Goal: Communication & Community: Answer question/provide support

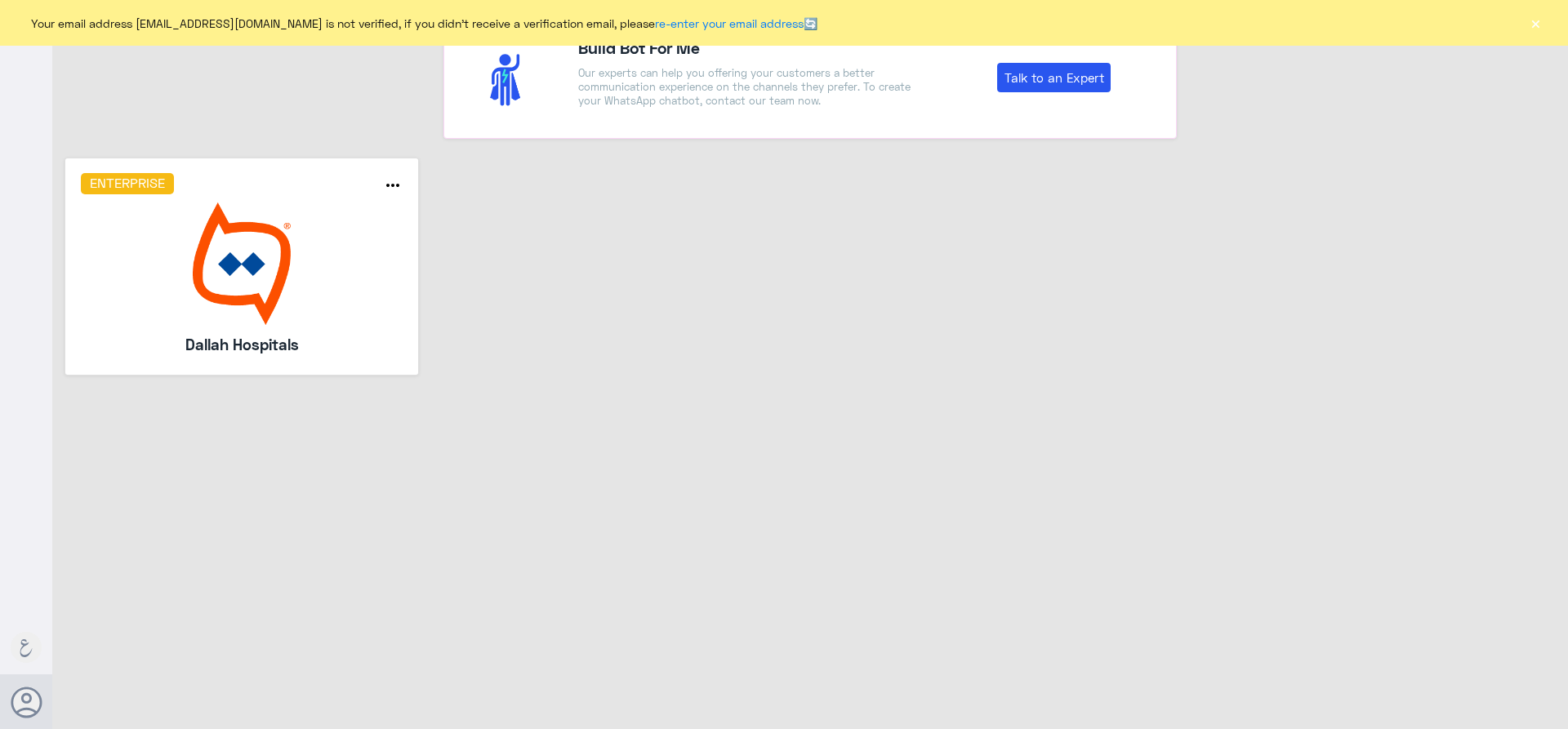
click at [1540, 24] on button "×" at bounding box center [1536, 23] width 17 height 17
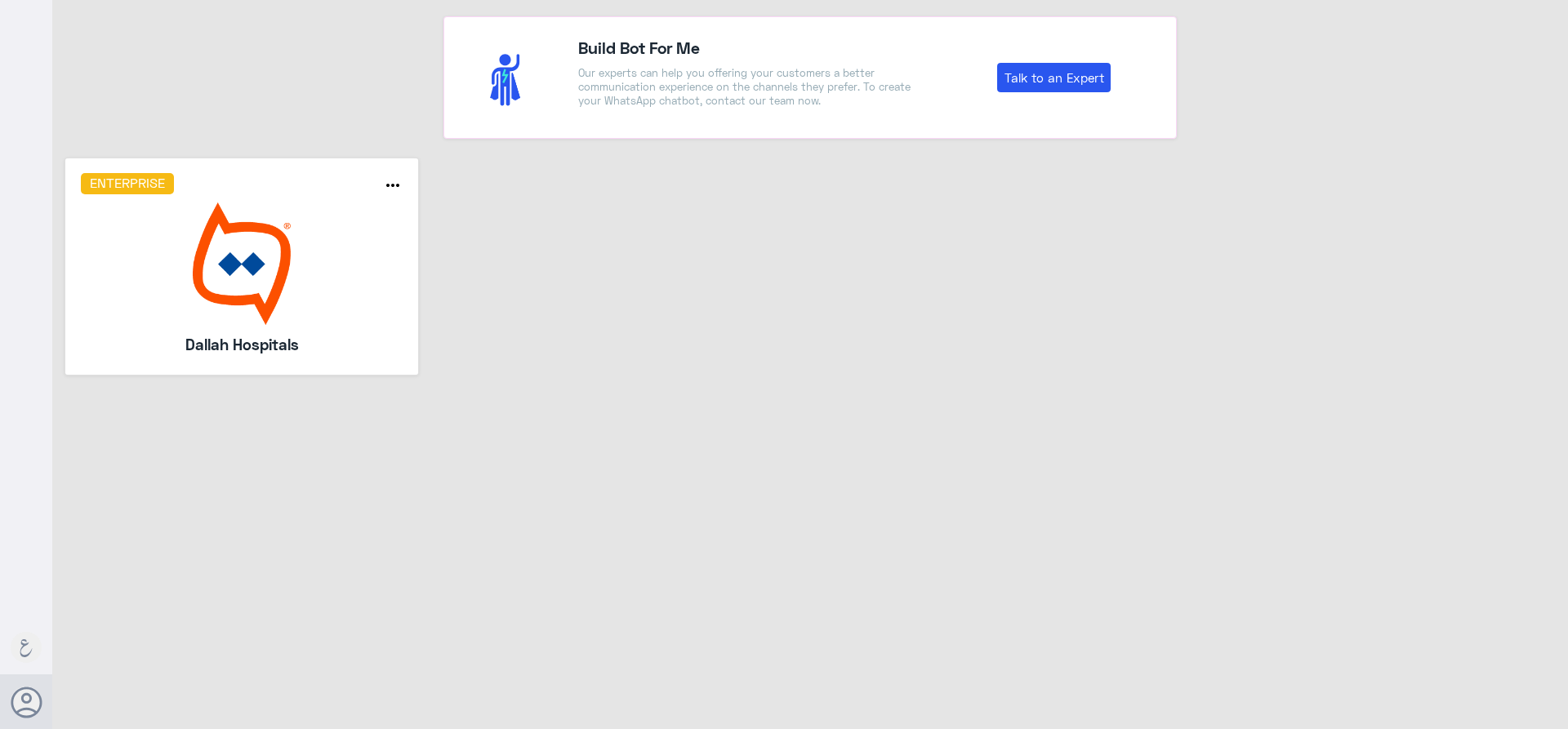
click at [285, 266] on img at bounding box center [243, 264] width 323 height 122
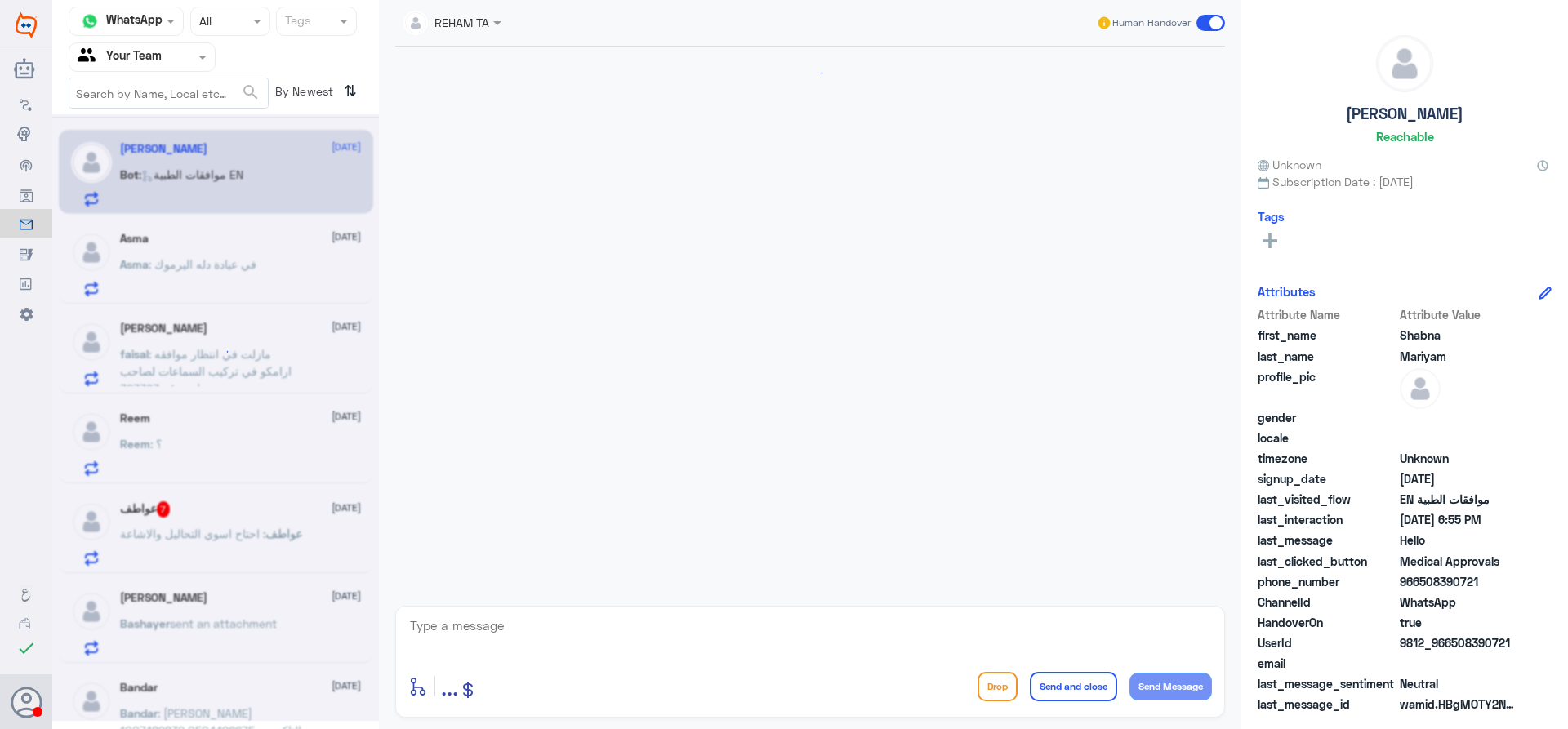
scroll to position [1482, 0]
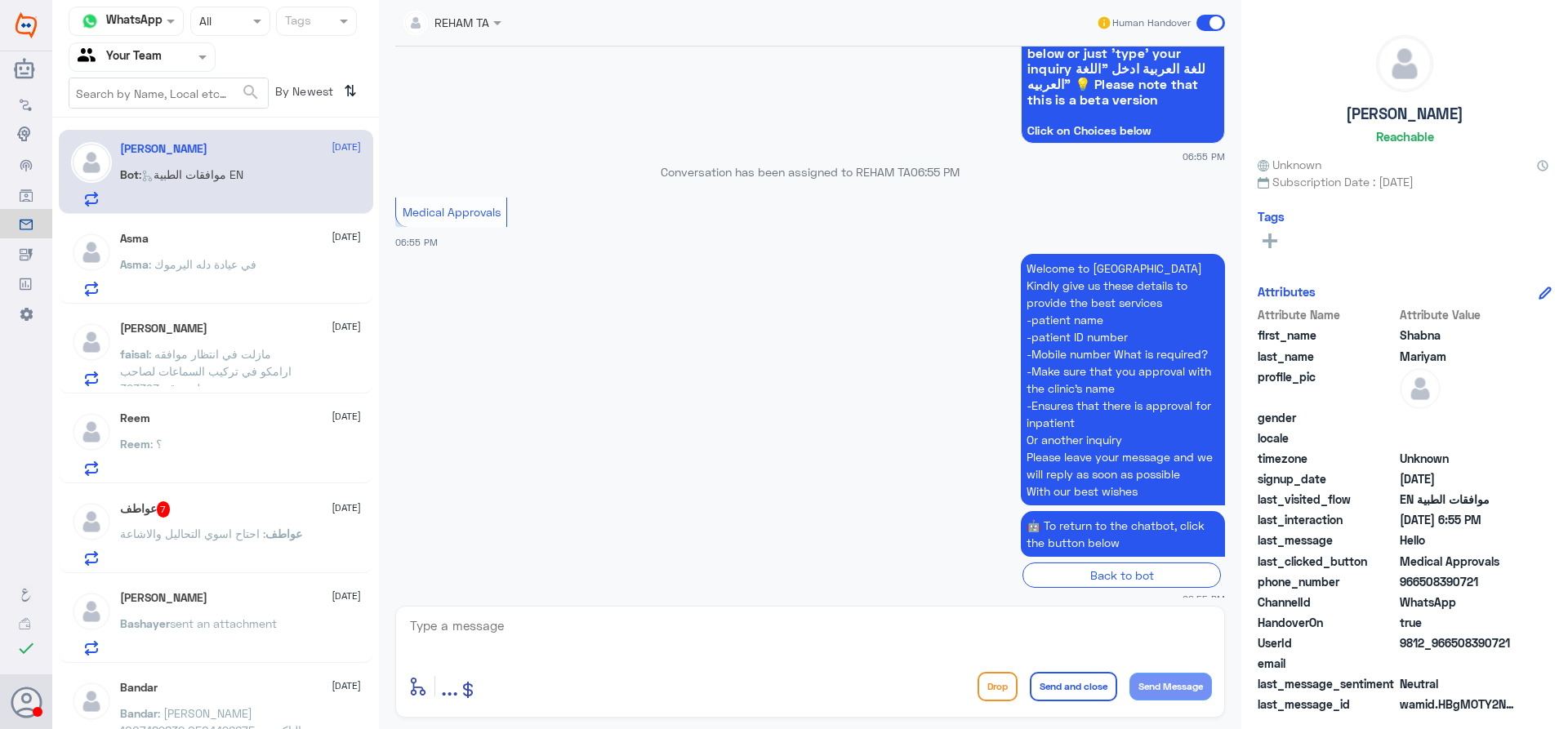
click at [475, 626] on textarea at bounding box center [810, 635] width 804 height 40
click at [721, 625] on textarea at bounding box center [810, 635] width 804 height 40
type textarea "Hello, How may i help you?"
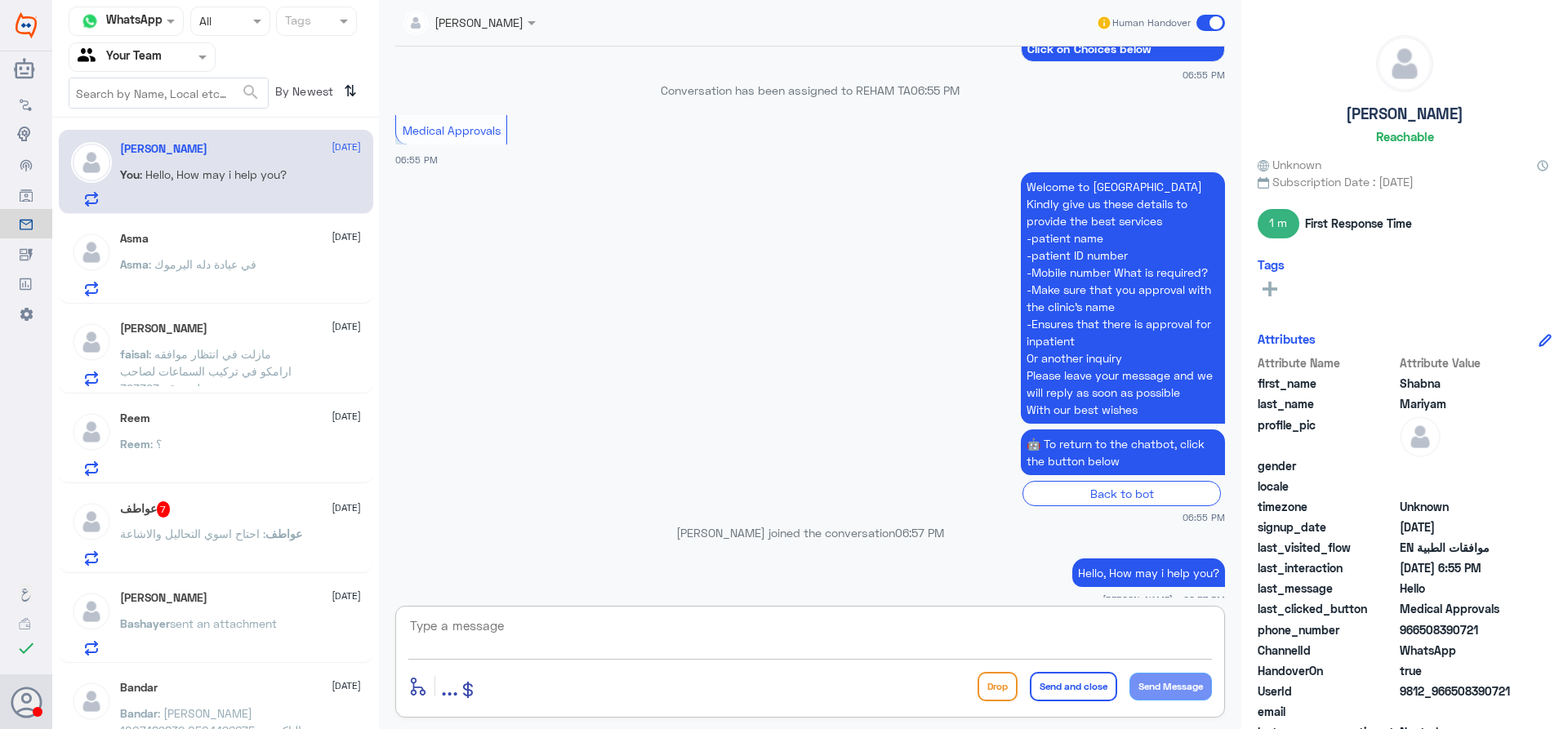
click at [195, 252] on div "Asma [DATE] Asma : في عيادة دله اليرموك" at bounding box center [240, 264] width 241 height 65
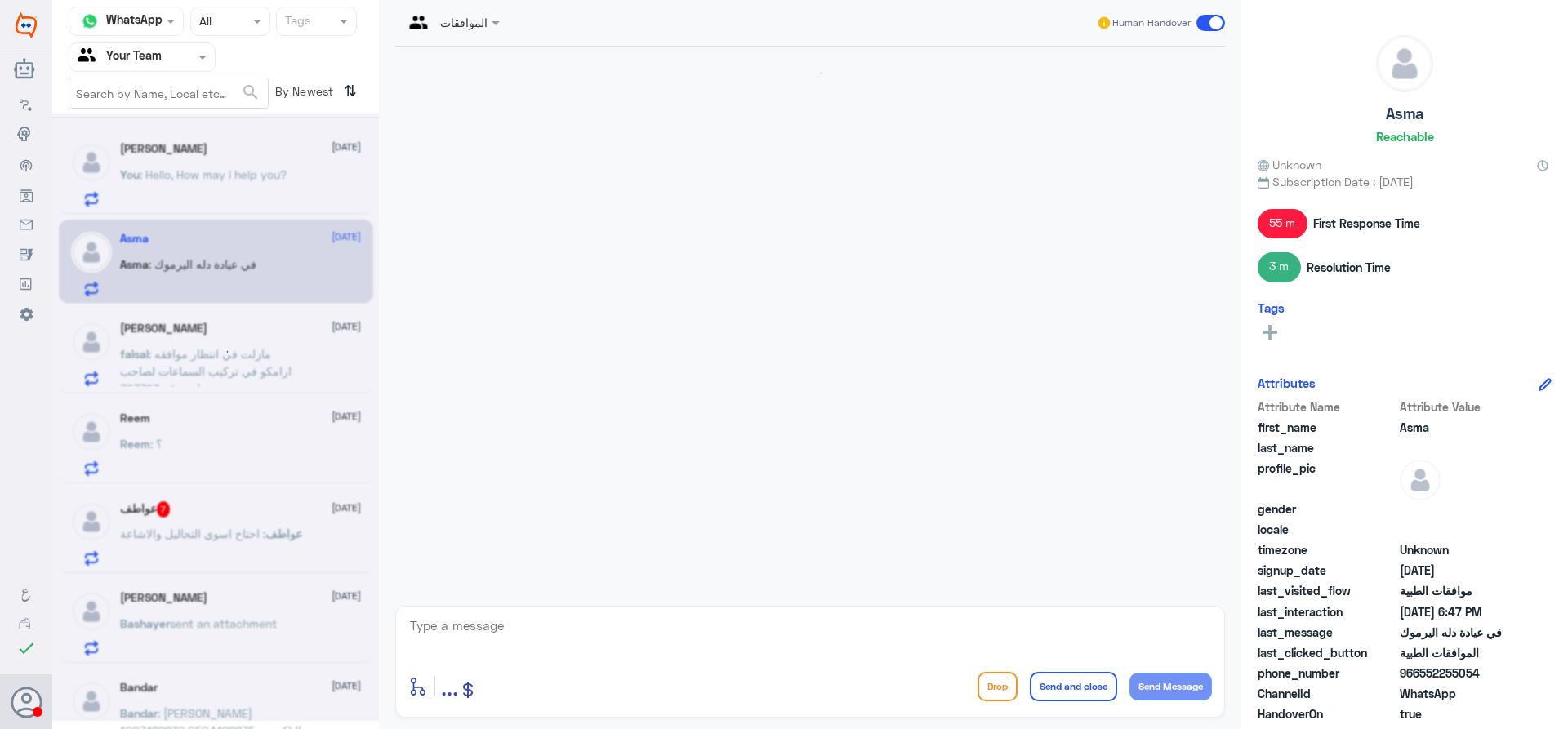
scroll to position [1502, 0]
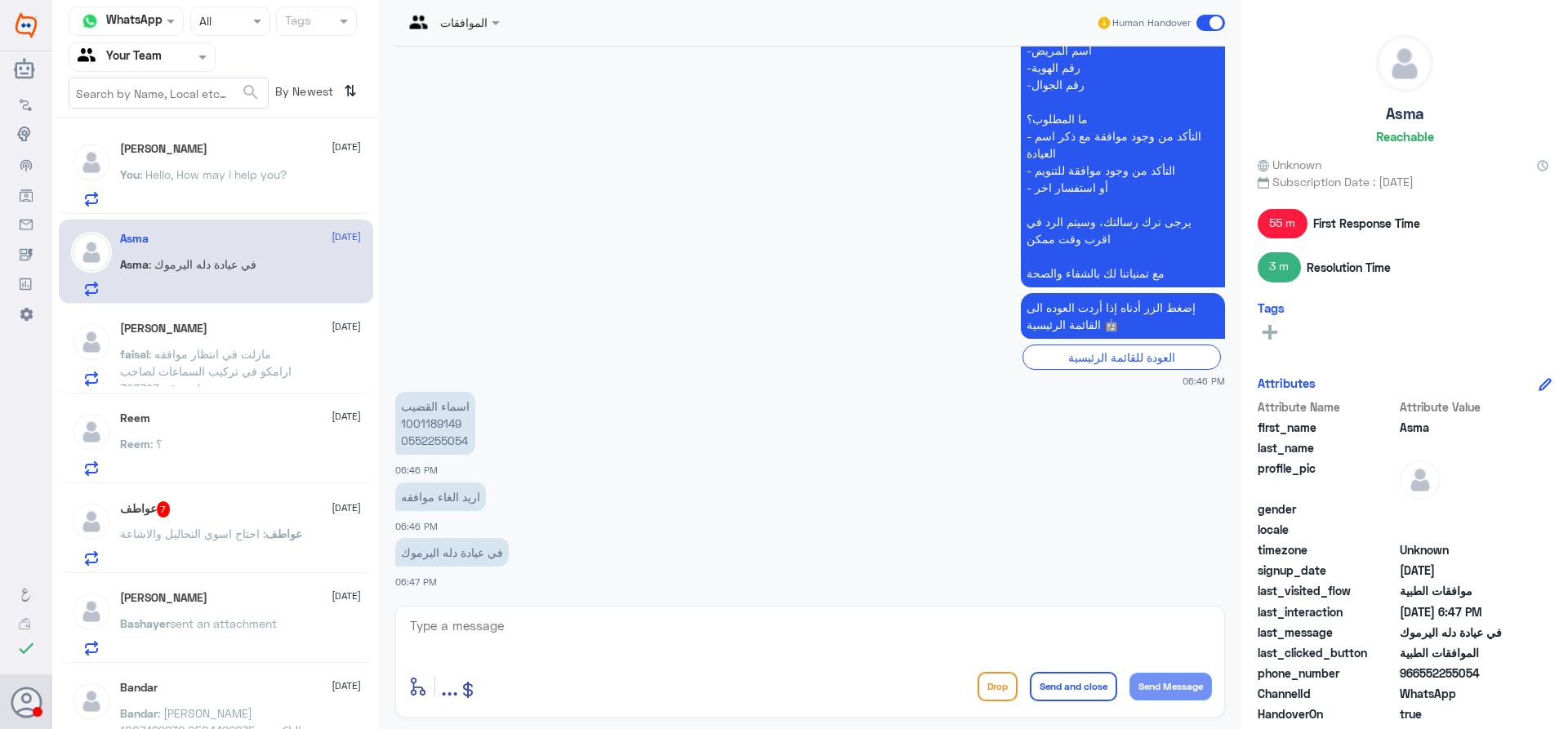
click at [475, 627] on textarea at bounding box center [810, 635] width 804 height 40
type textarea "السلام عليكم و رحمة الله ارجو التواصل مع دلة اليرموك حيث هذا الرقم خاص بدلة الن…"
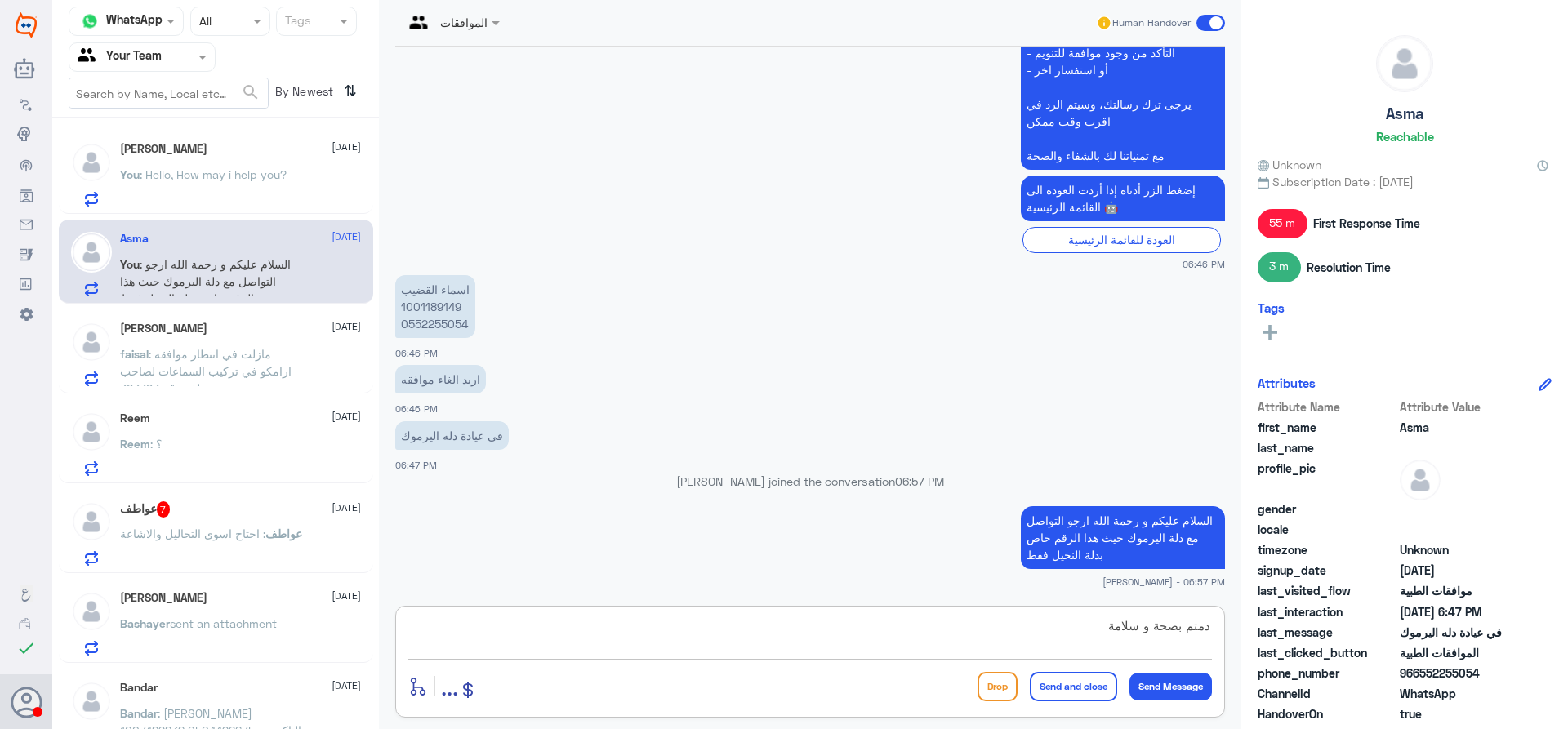
type textarea "دمتم بصحة و سلامة"
click at [1049, 679] on button "Send and close" at bounding box center [1074, 687] width 88 height 30
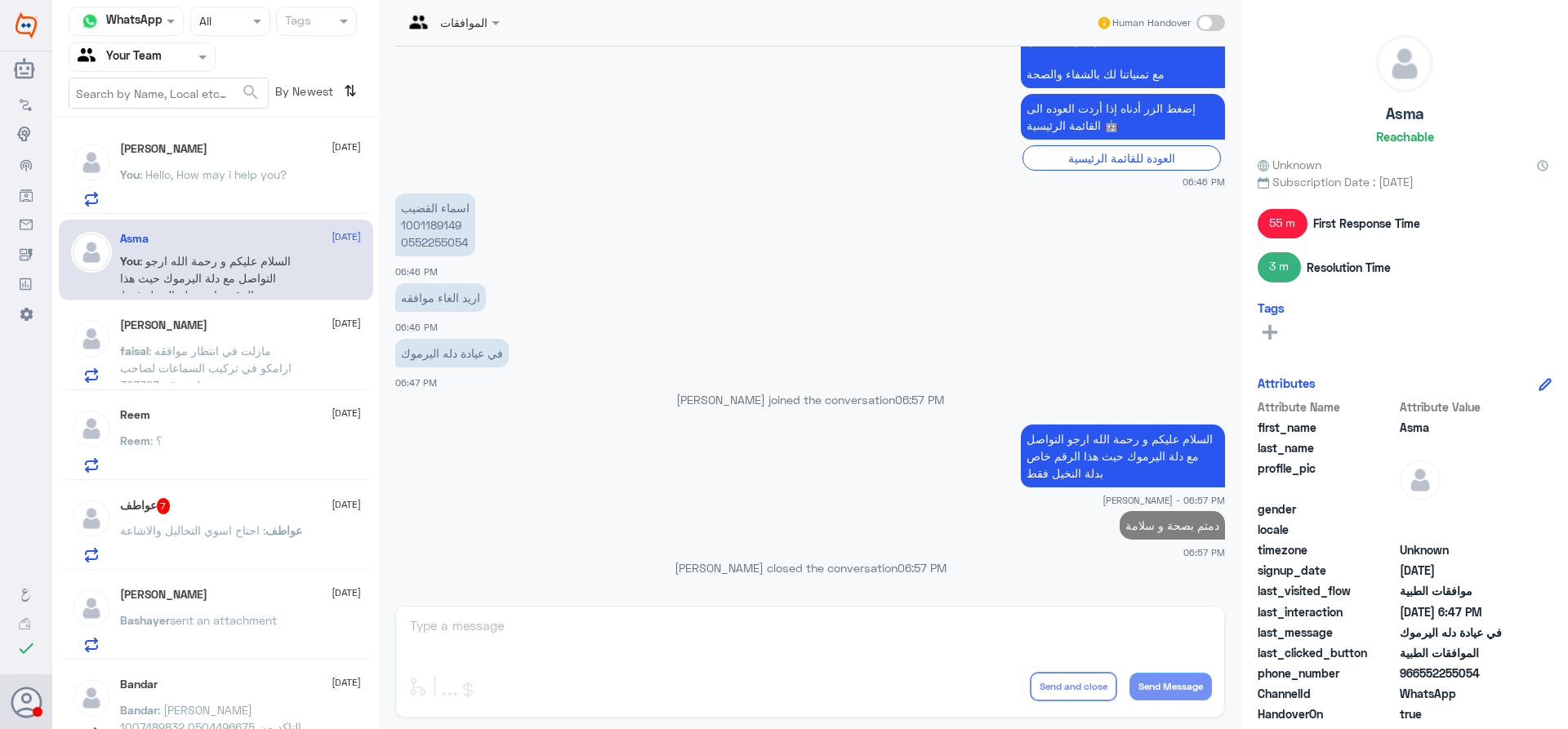
click at [250, 350] on span ": مازلت في انتظار موافقه ارامكو في تركيب السماعات لصاحب ملف رقم 323393" at bounding box center [205, 367] width 171 height 48
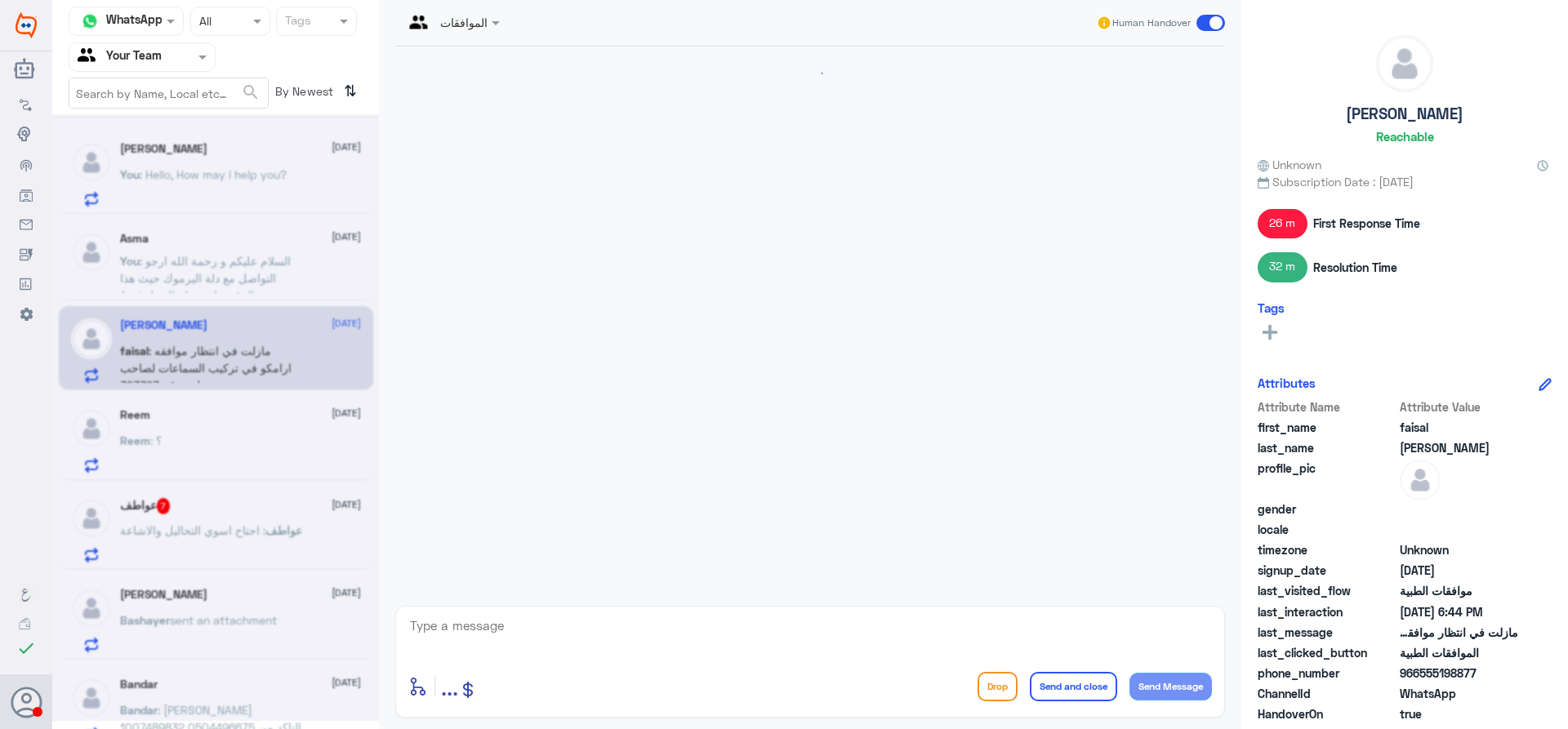
scroll to position [1380, 0]
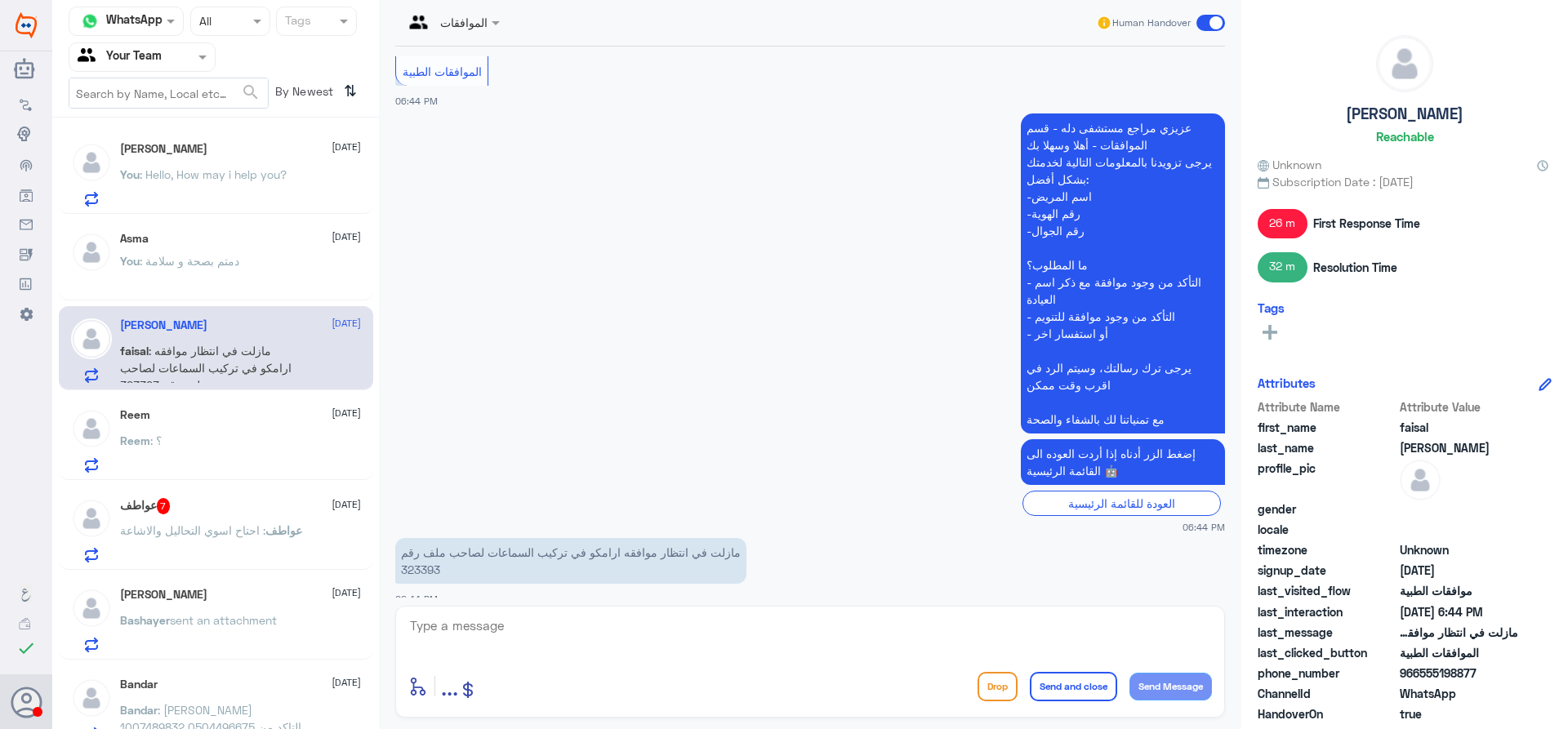
click at [430, 552] on p "مازلت في انتظار موافقه ارامكو في تركيب السماعات لصاحب ملف رقم 323393" at bounding box center [571, 560] width 351 height 46
copy p "323393"
click at [488, 631] on textarea at bounding box center [810, 635] width 804 height 40
type textarea "ا"
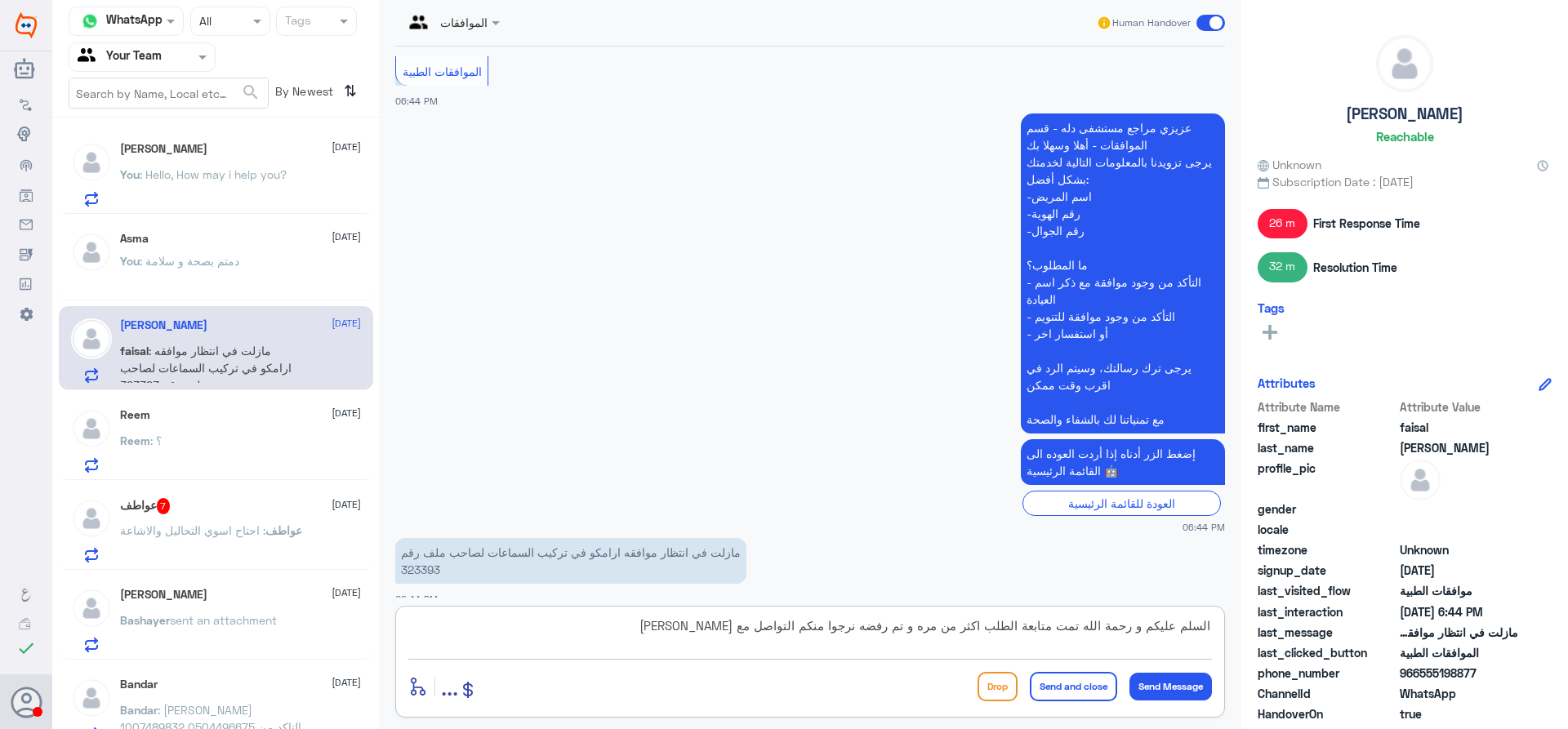
type textarea "السلم عليكم و رحمة الله تمت متابعة الطلب اكثر من مره و تم رفضه نرجوا منكم التوا…"
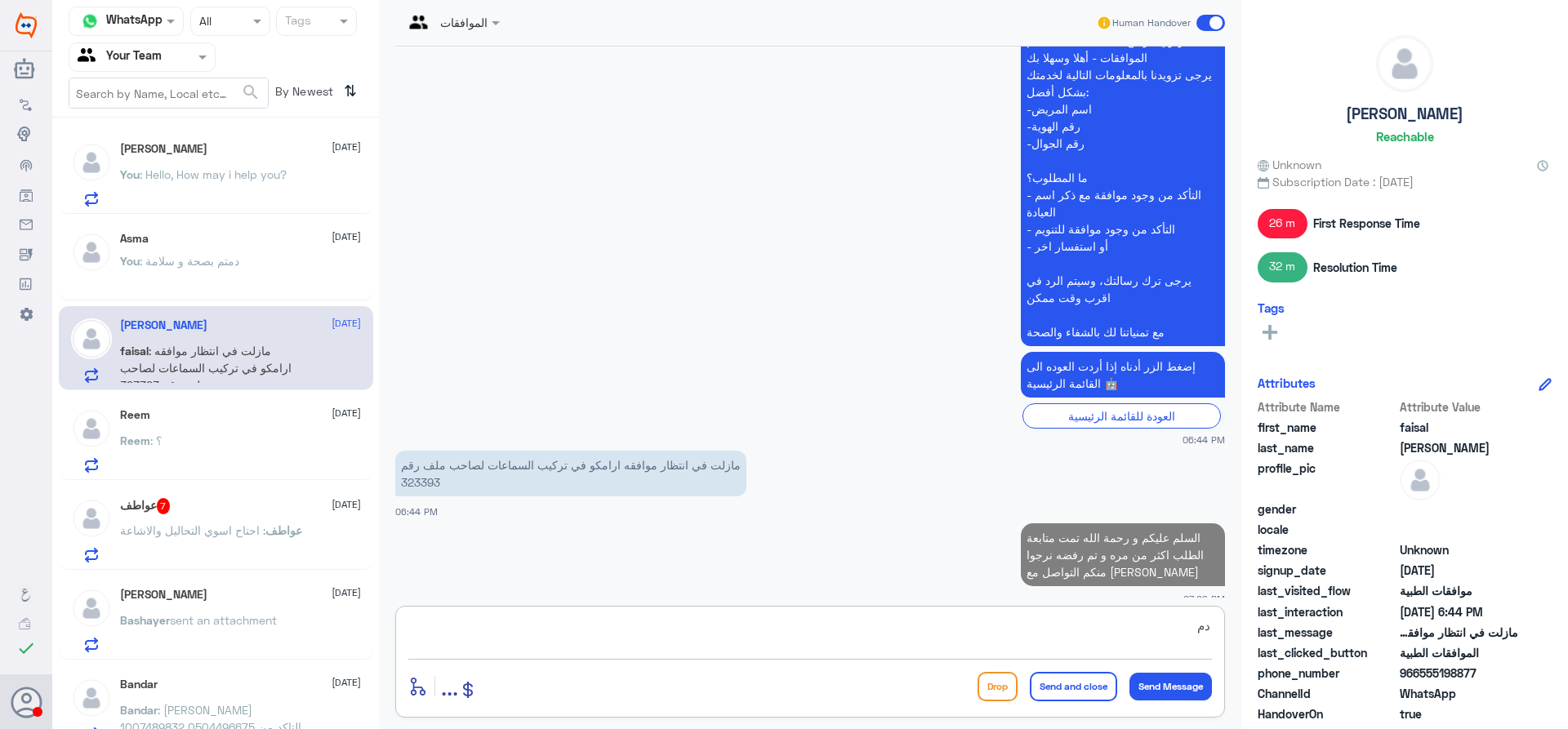
type textarea "د"
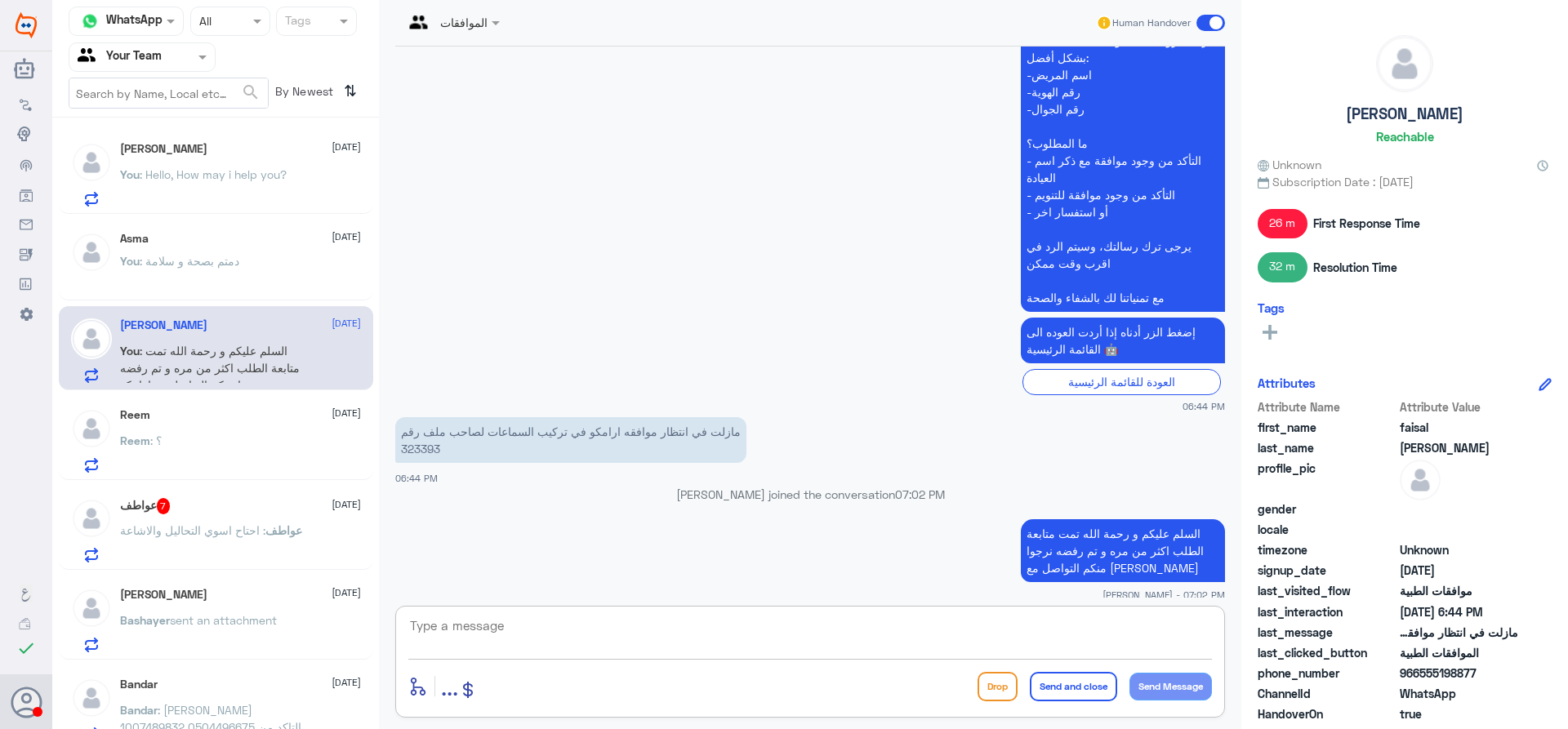
scroll to position [1464, 0]
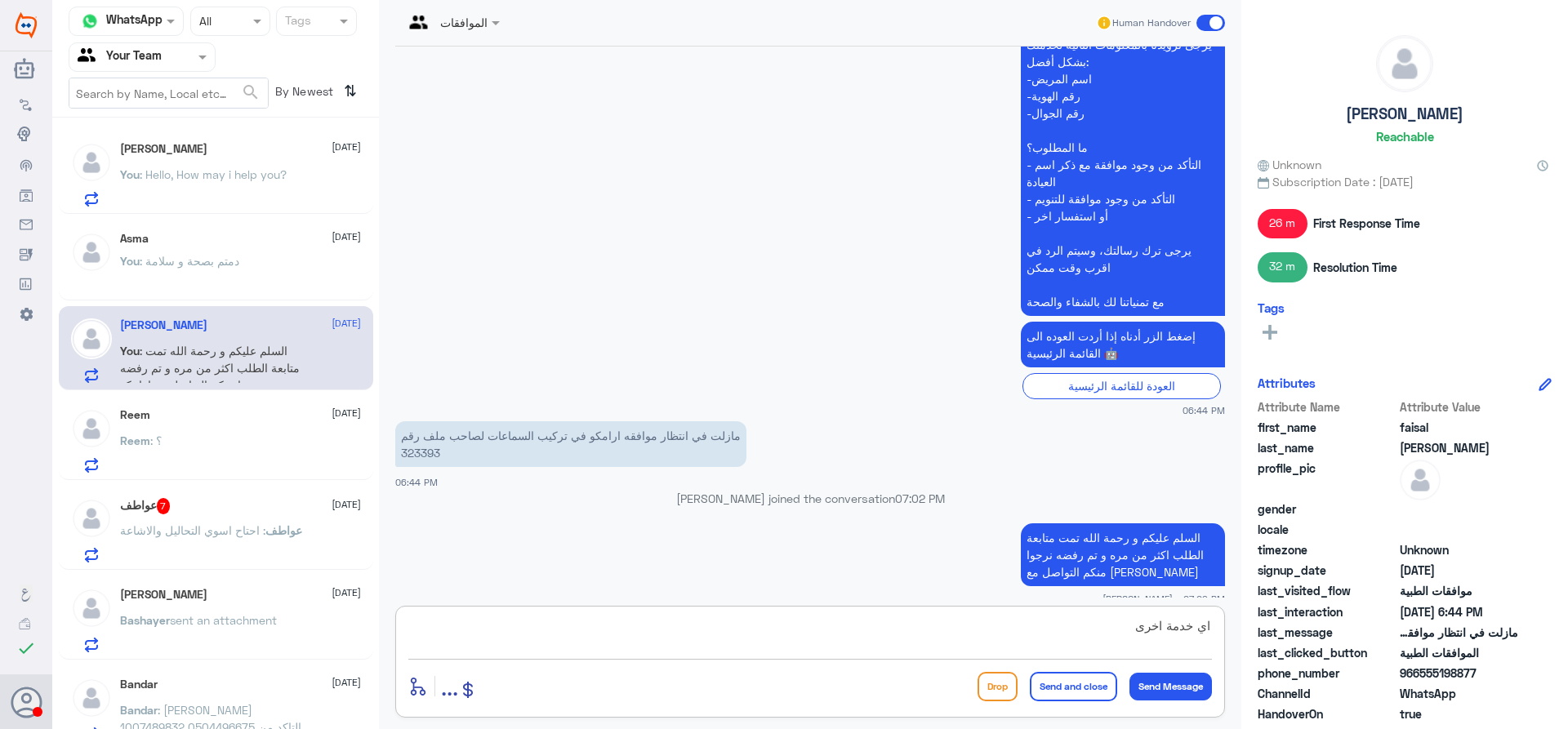
type textarea "اي خدمة اخرى؟"
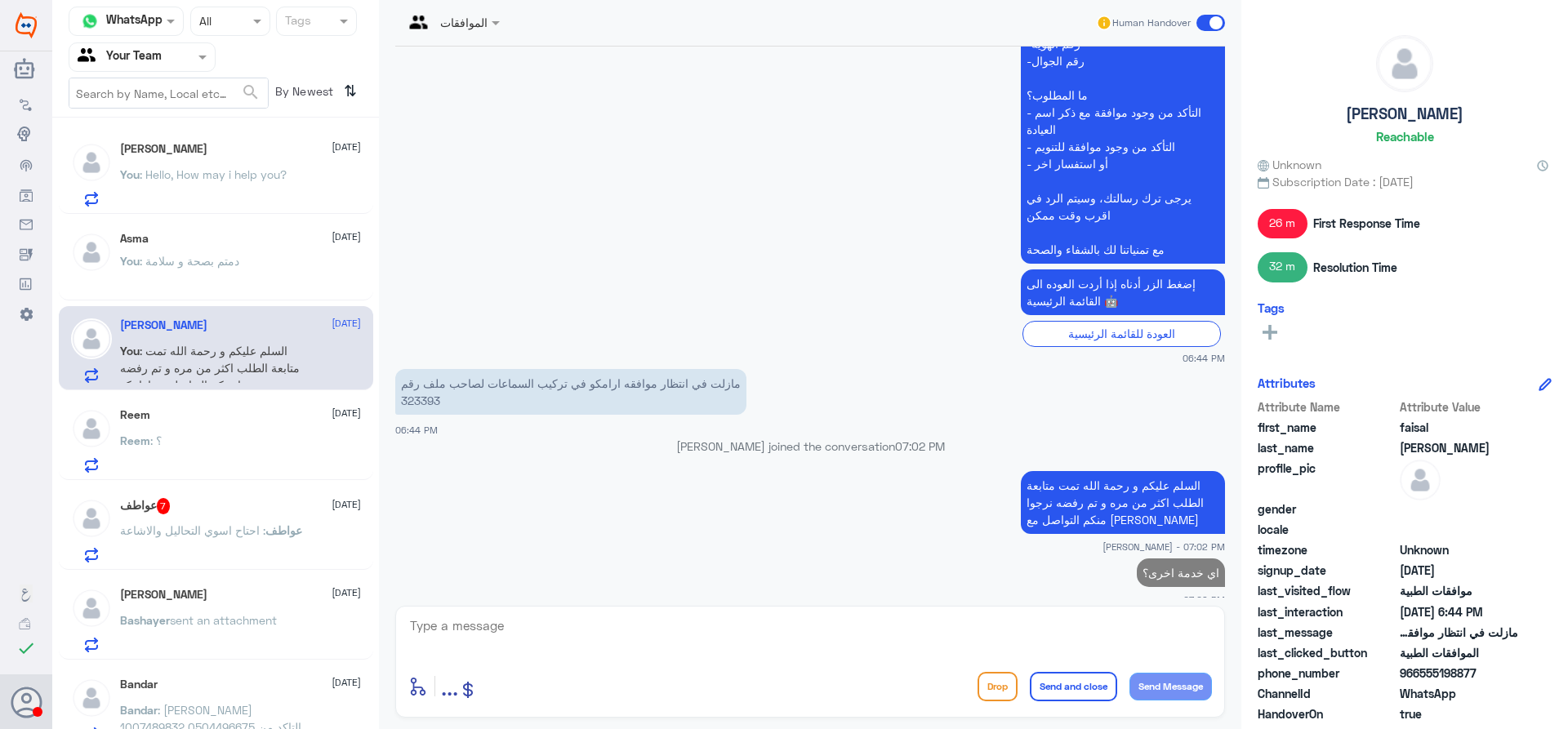
click at [178, 226] on div "Asma [DATE] You : دمتم بصحة و سلامة" at bounding box center [216, 260] width 315 height 81
click at [195, 169] on span ": Hello, How may i help you?" at bounding box center [214, 174] width 147 height 14
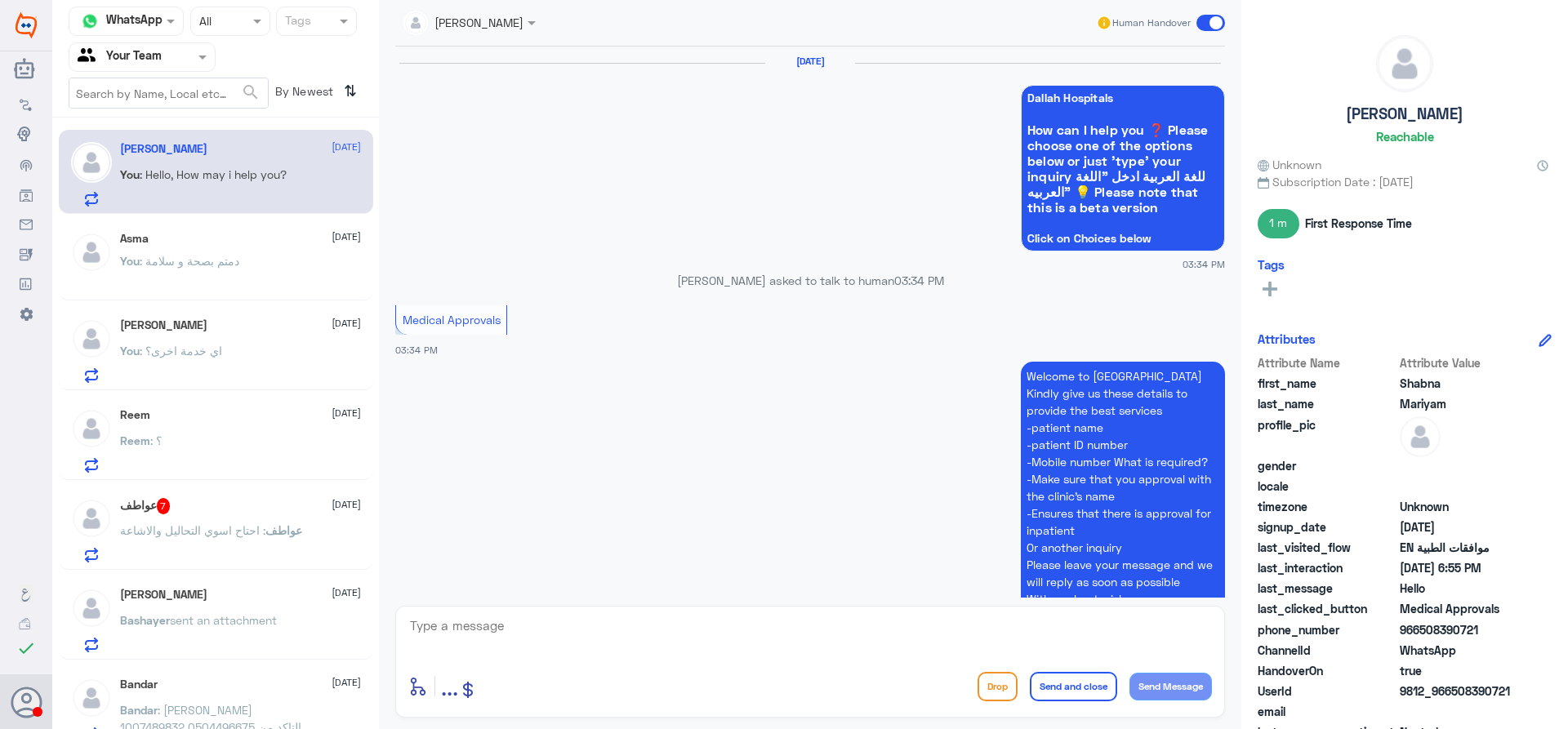
scroll to position [1408, 0]
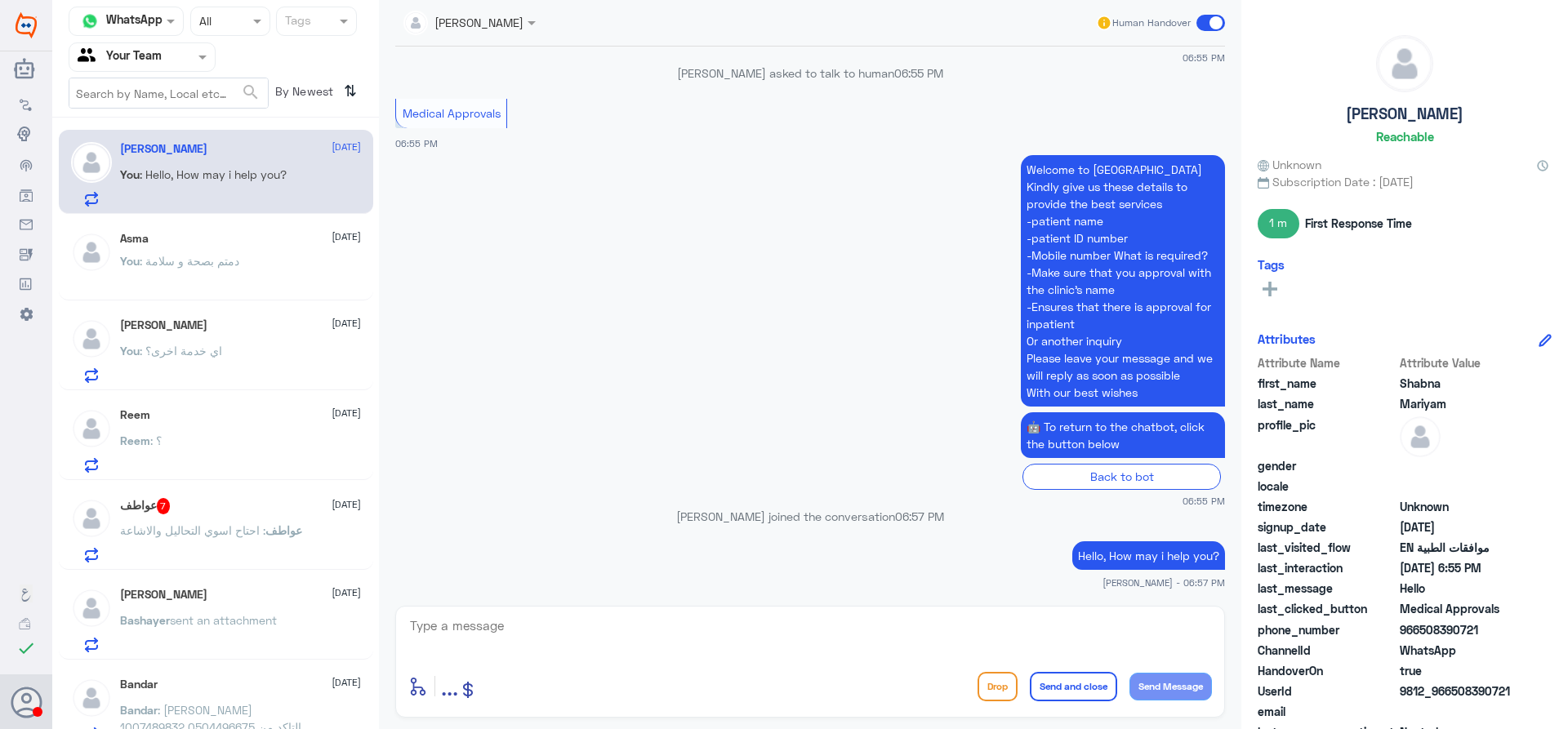
click at [253, 432] on div "Reem [DATE] Reem : ؟" at bounding box center [240, 440] width 241 height 65
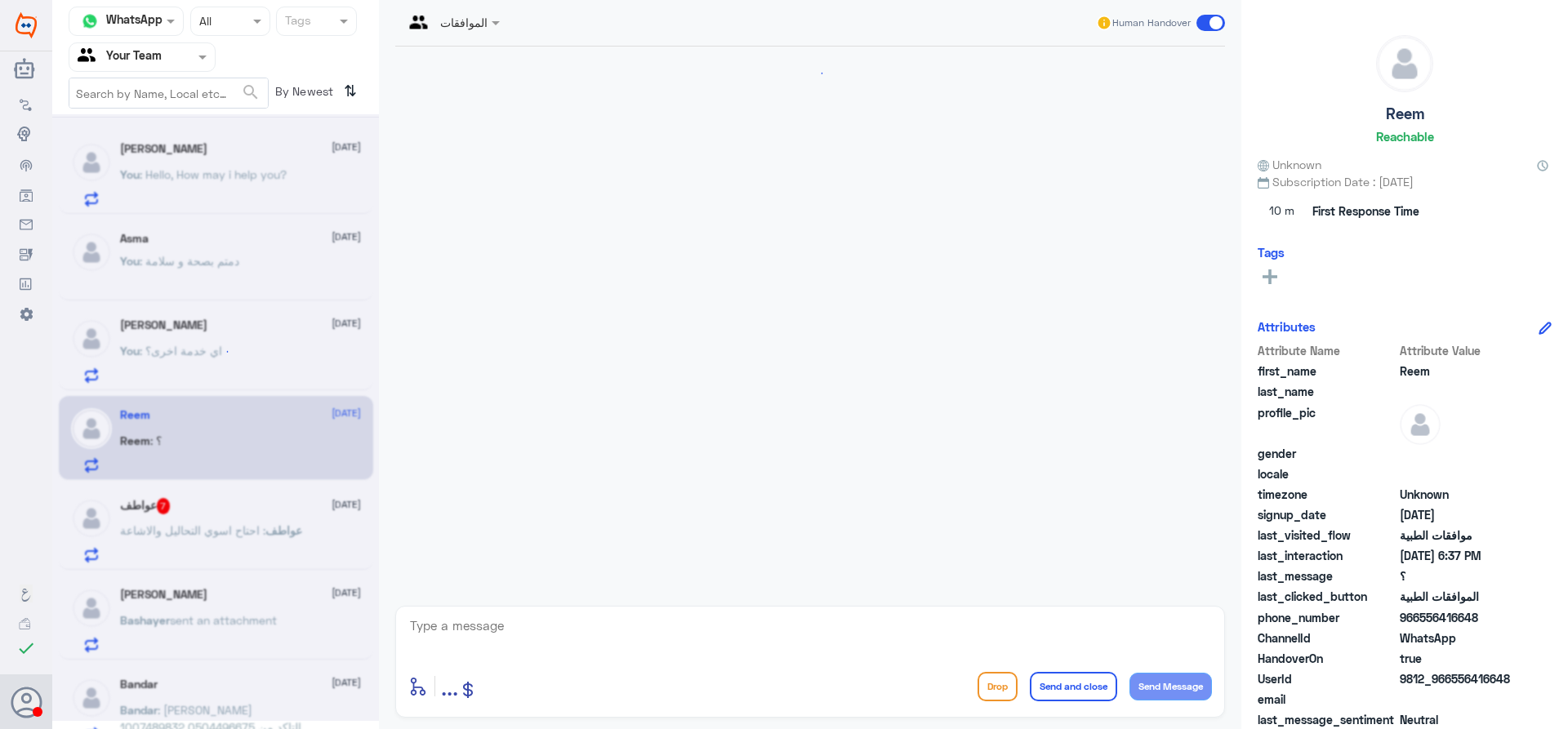
scroll to position [831, 0]
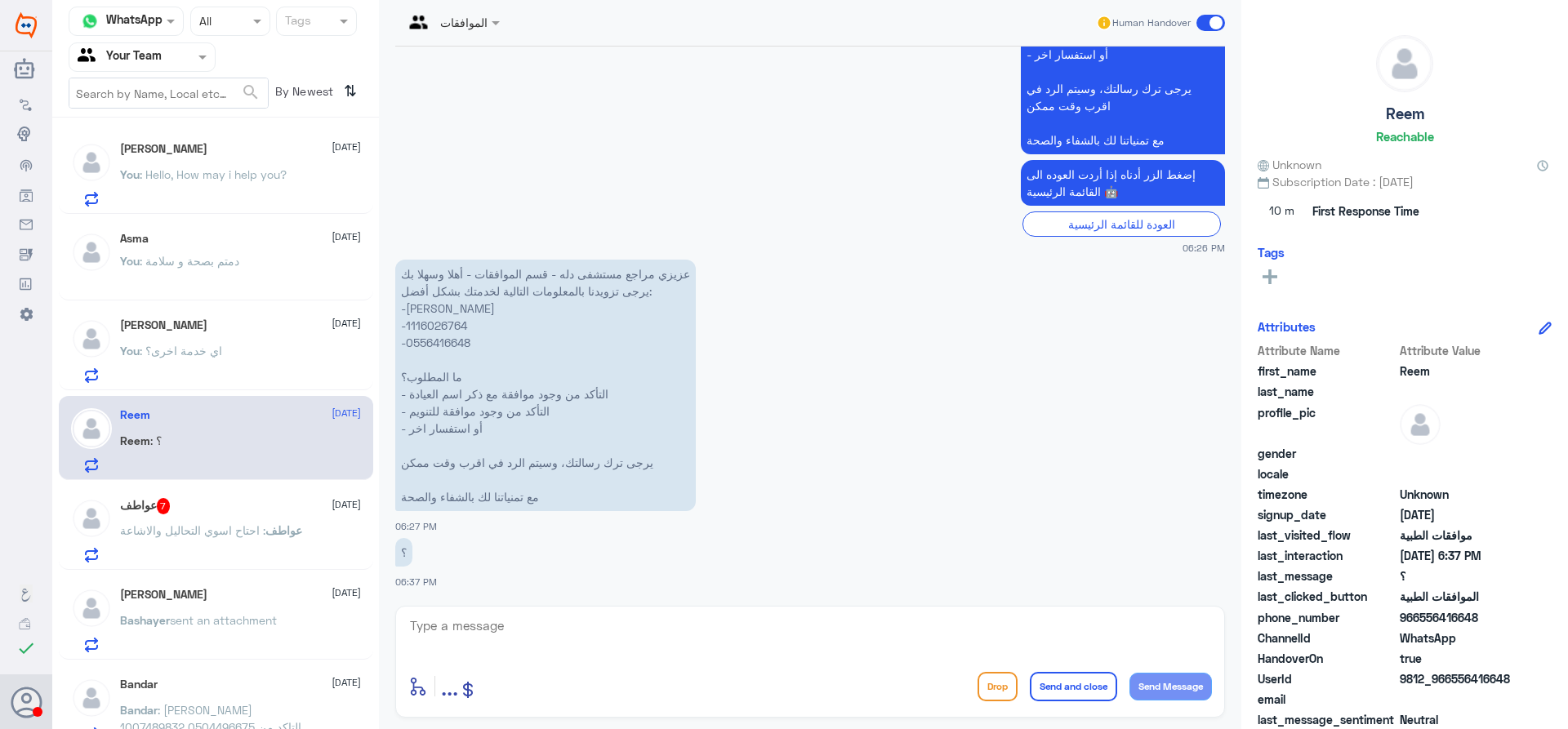
click at [438, 324] on p "عزيزي مراجع مستشفى دله - قسم الموافقات - أهلا وسهلا بك يرجى تزويدنا بالمعلومات …" at bounding box center [546, 386] width 301 height 252
copy p "1116026764"
click at [527, 633] on textarea at bounding box center [810, 635] width 804 height 40
type textarea "ا"
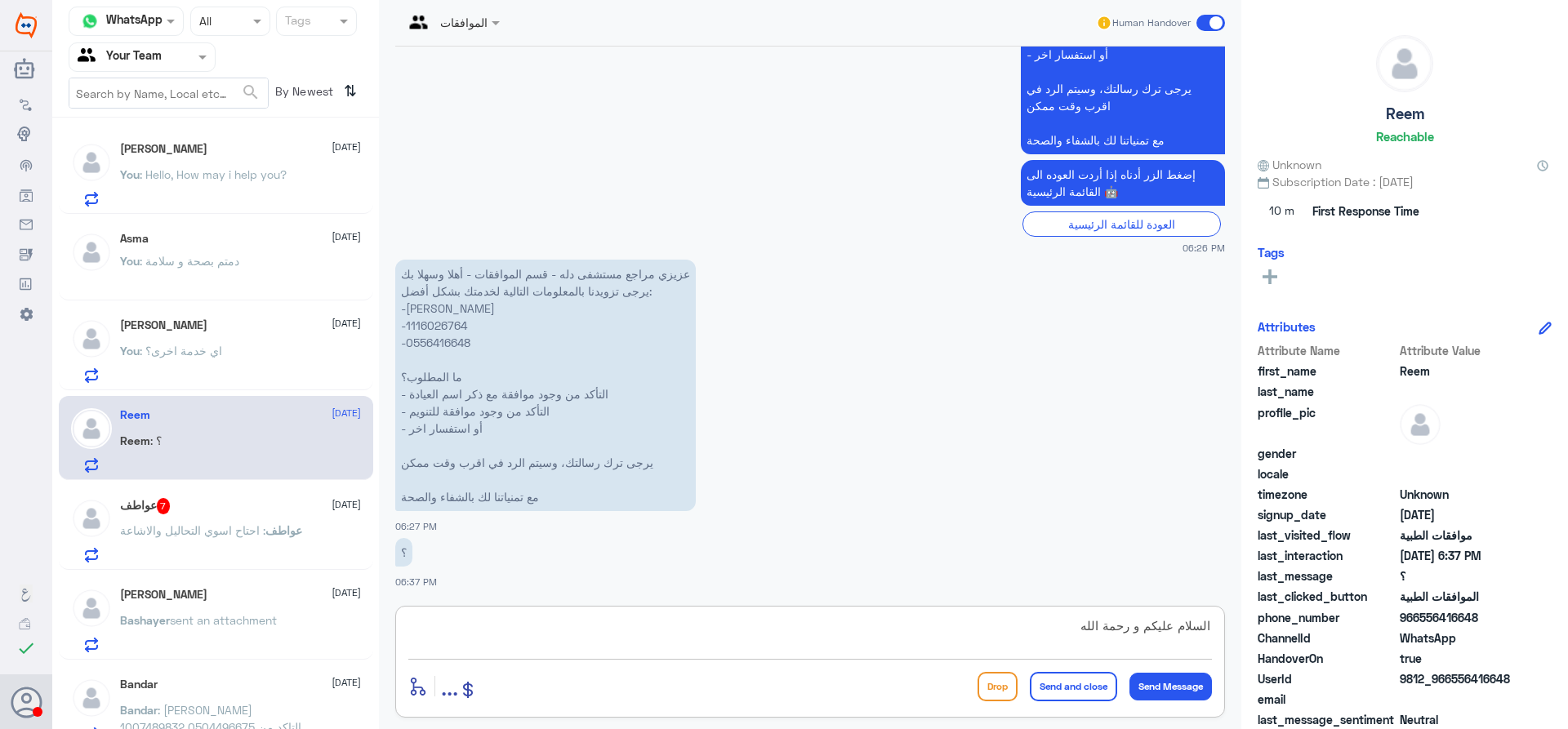
type textarea "السلام عليكم و رحمة الله"
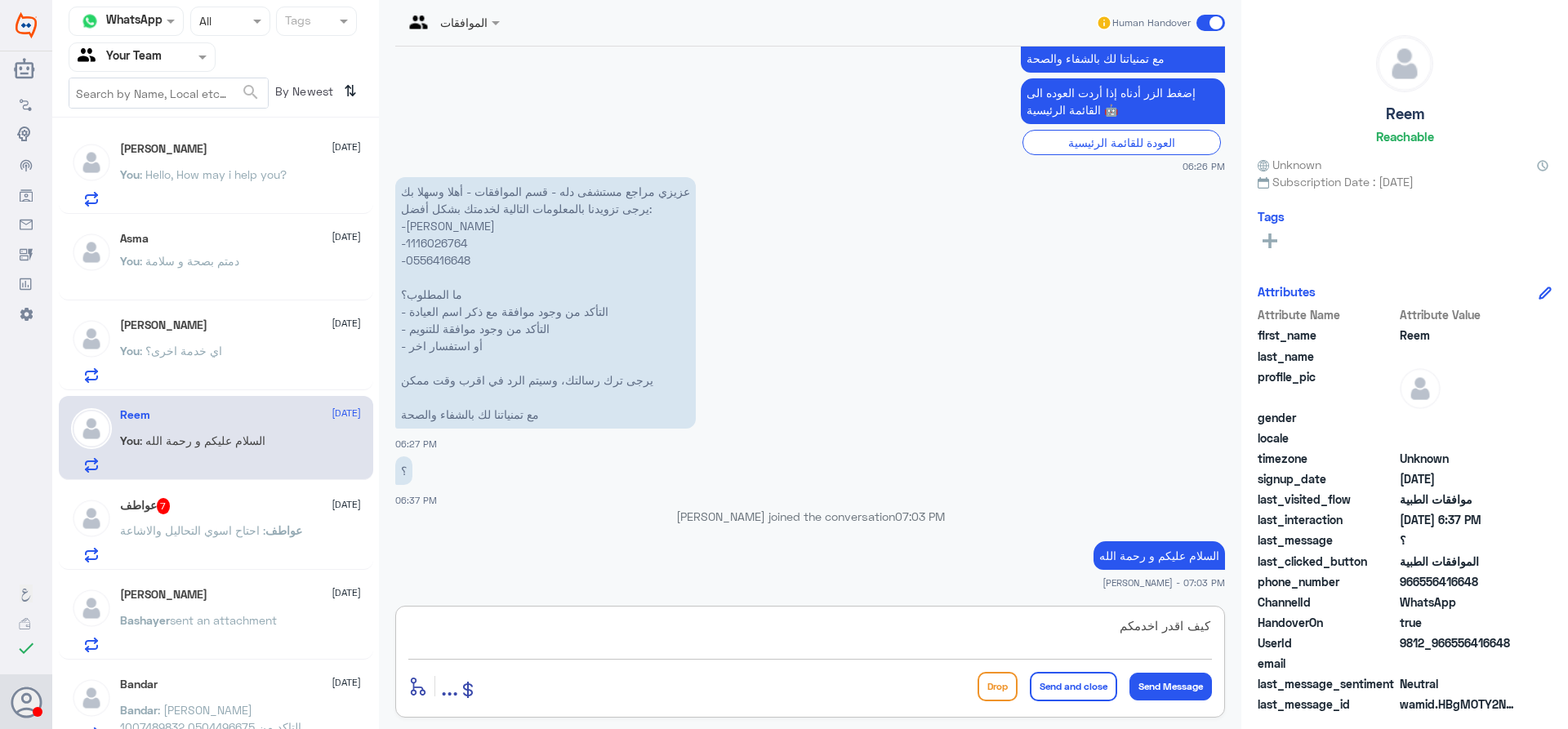
type textarea "كيف اقدر اخدمكم؟"
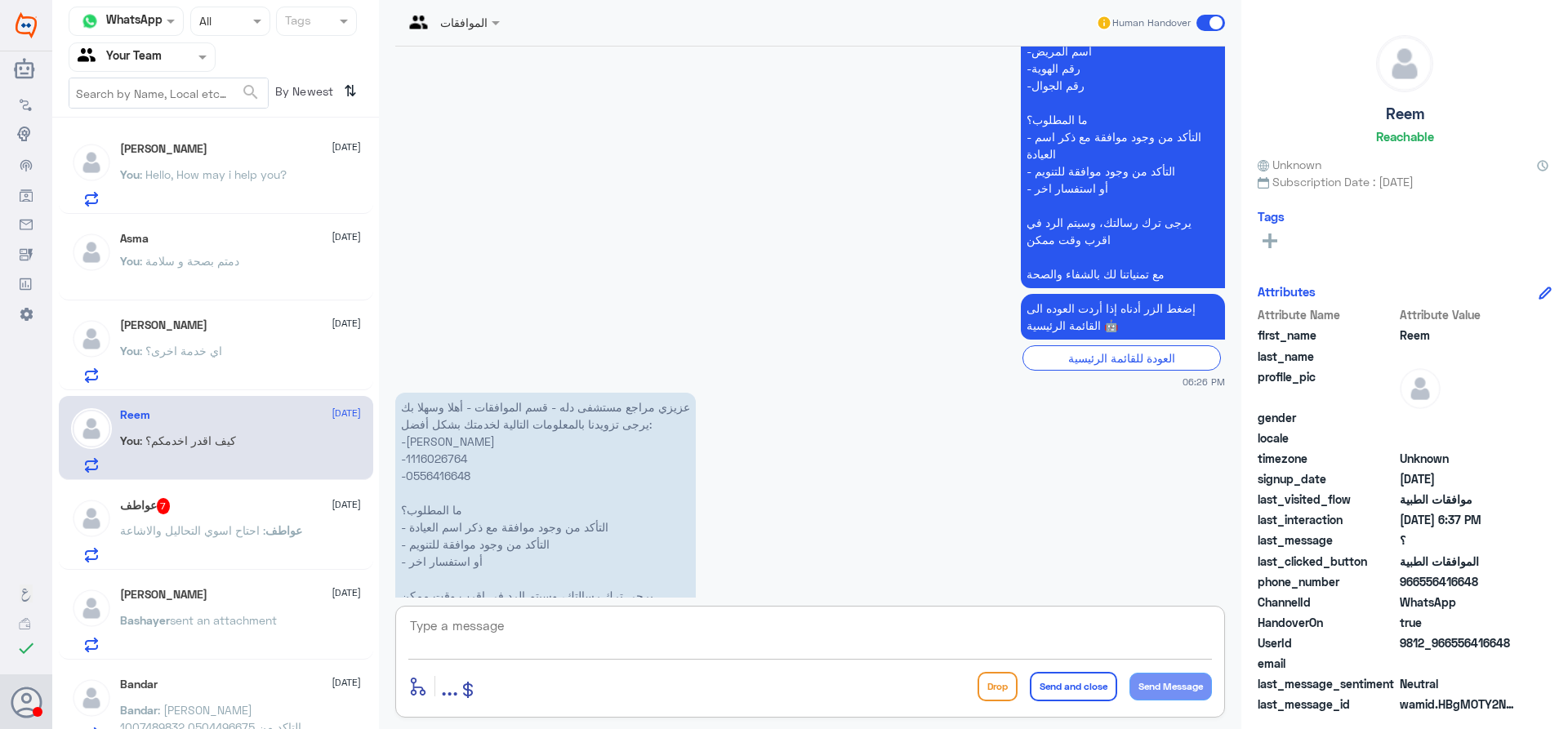
scroll to position [937, 0]
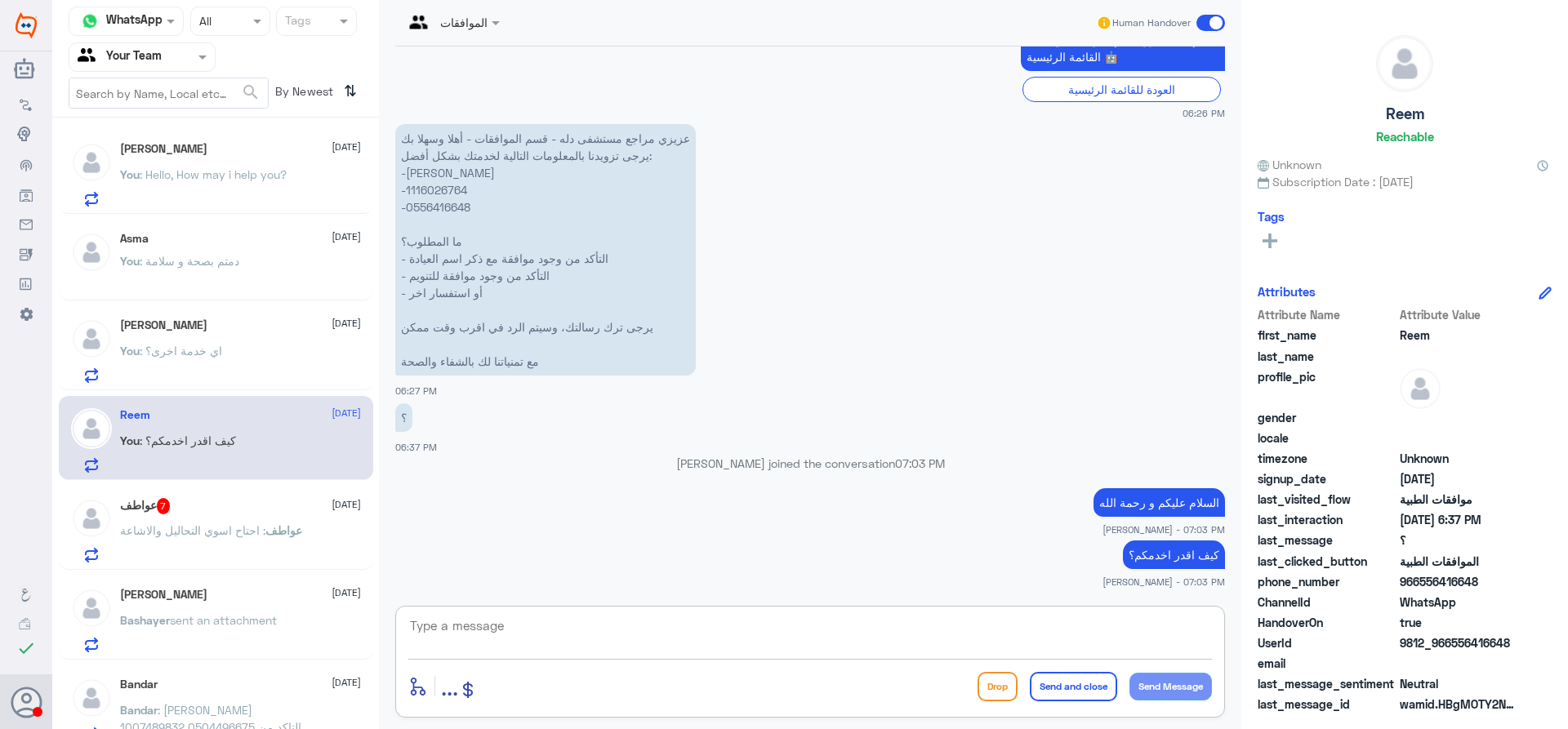
click at [214, 626] on span "sent an attachment" at bounding box center [223, 620] width 107 height 14
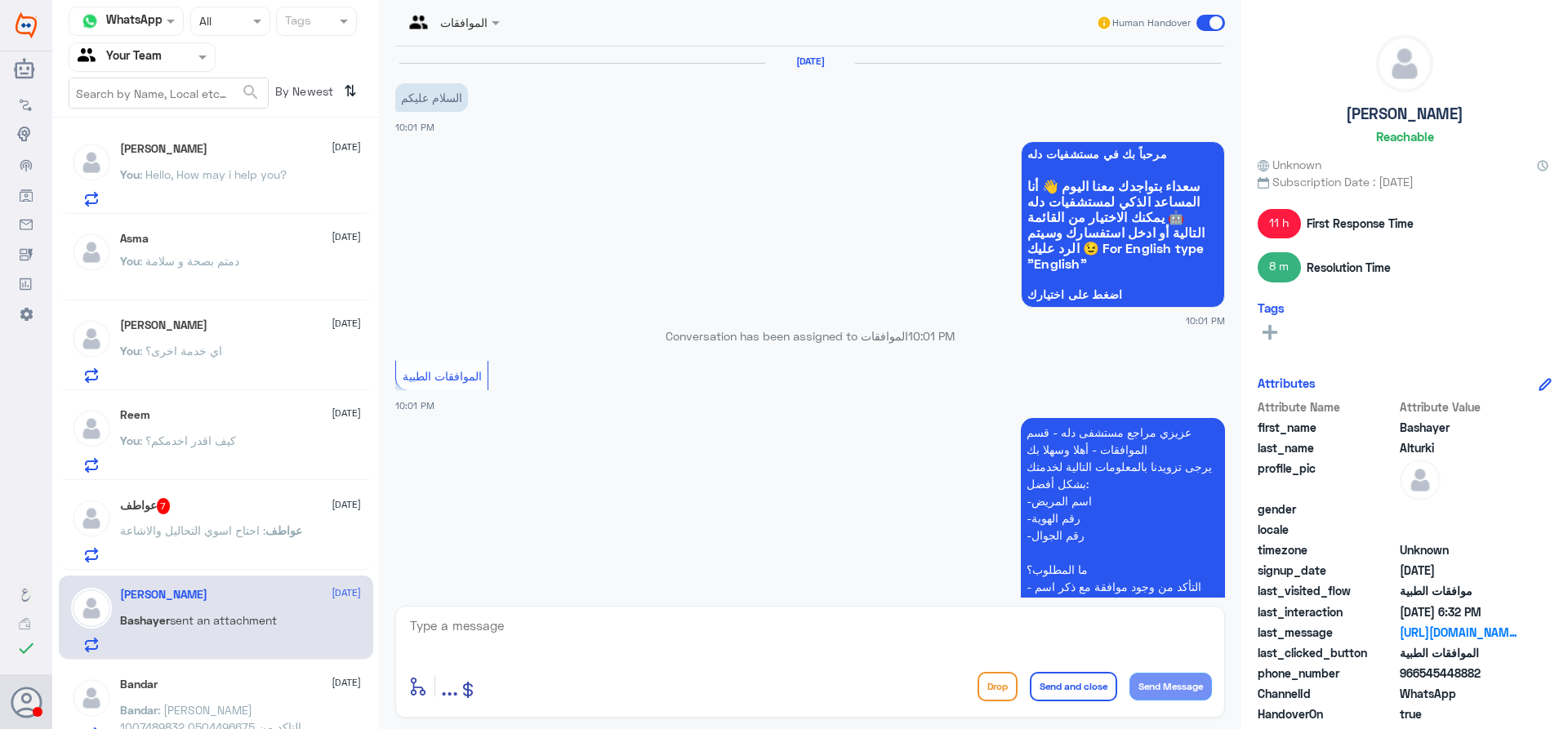
scroll to position [1567, 0]
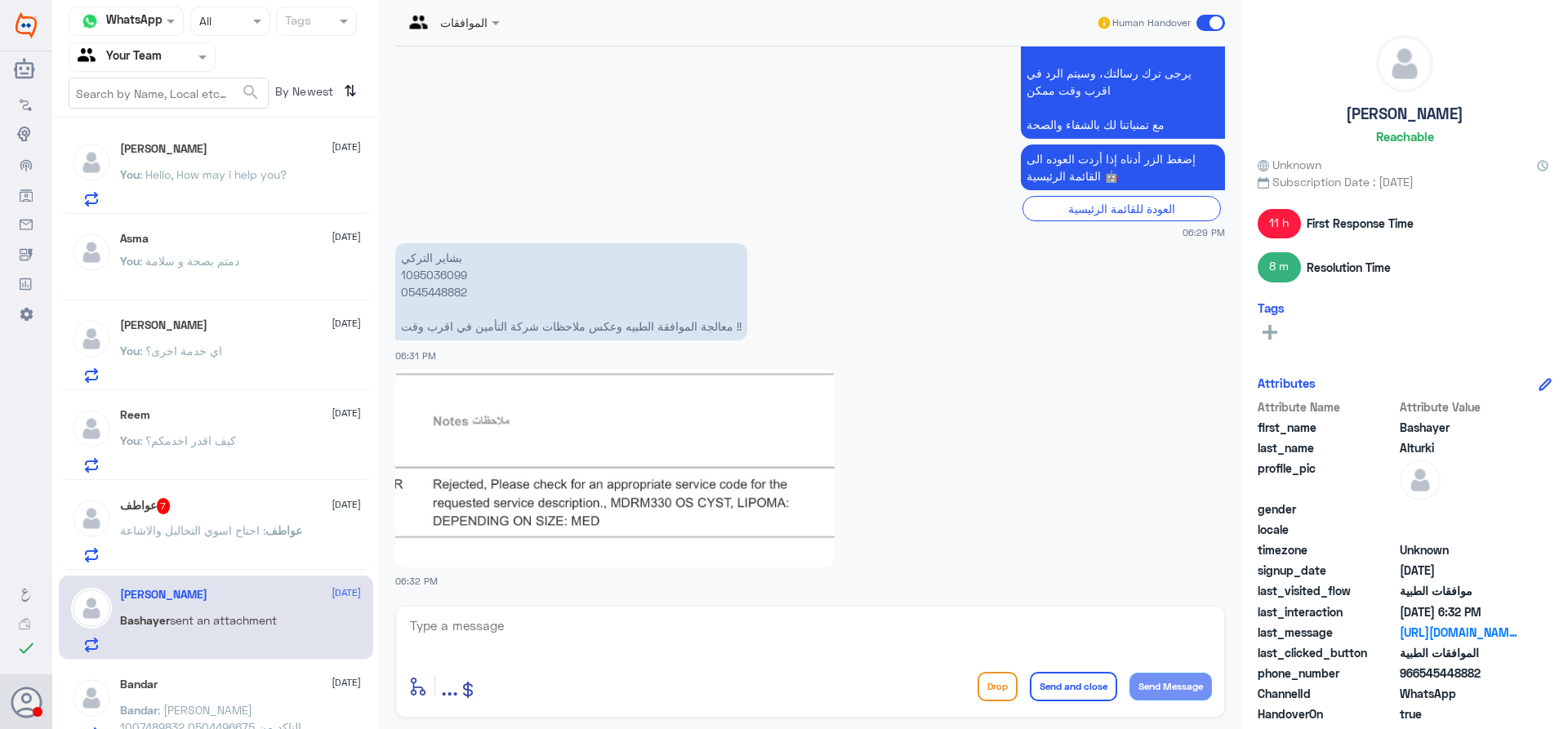
click at [485, 503] on img at bounding box center [615, 468] width 440 height 199
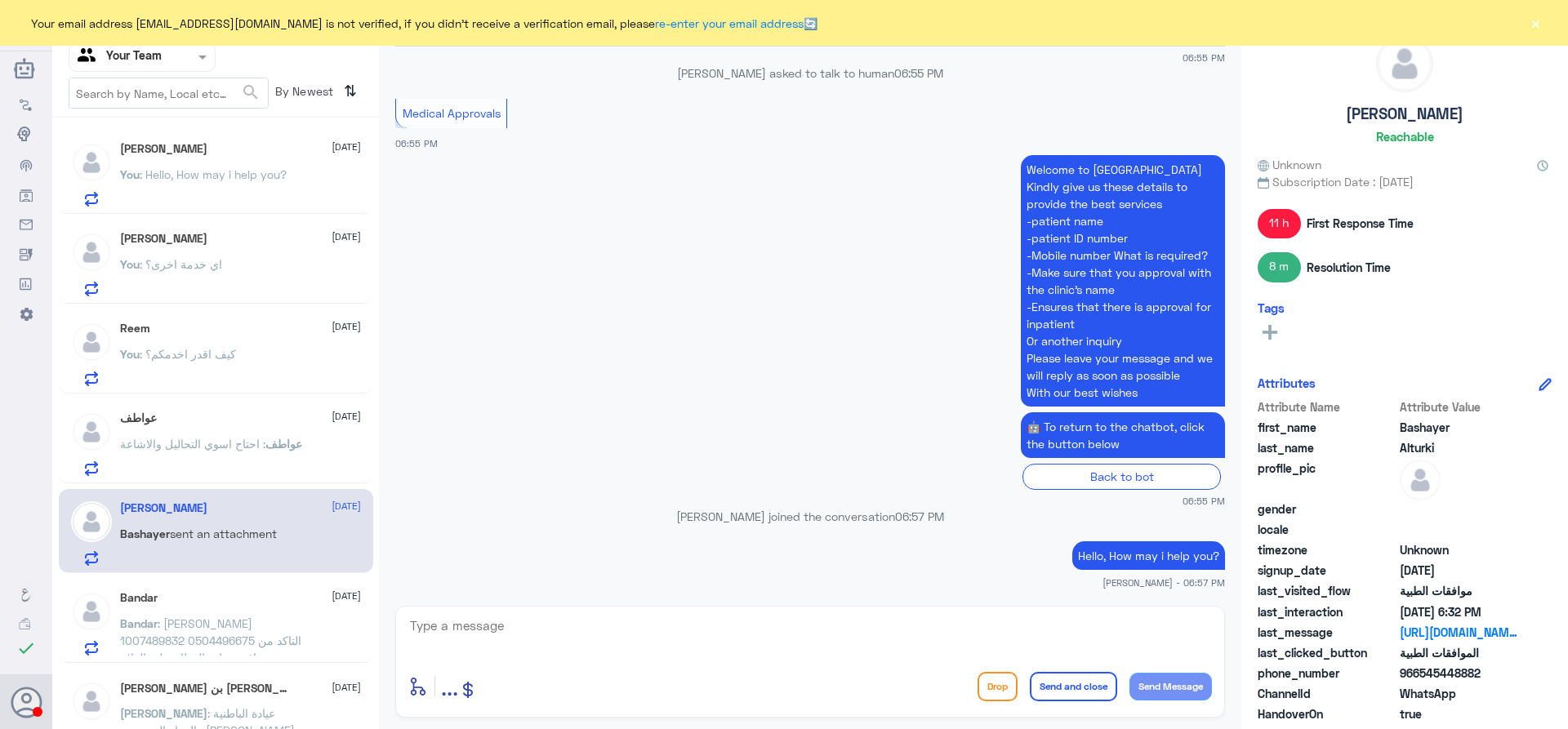
click at [251, 164] on div "Shabna Mariyam 8 October You : Hello, How may i help you?" at bounding box center [240, 175] width 241 height 65
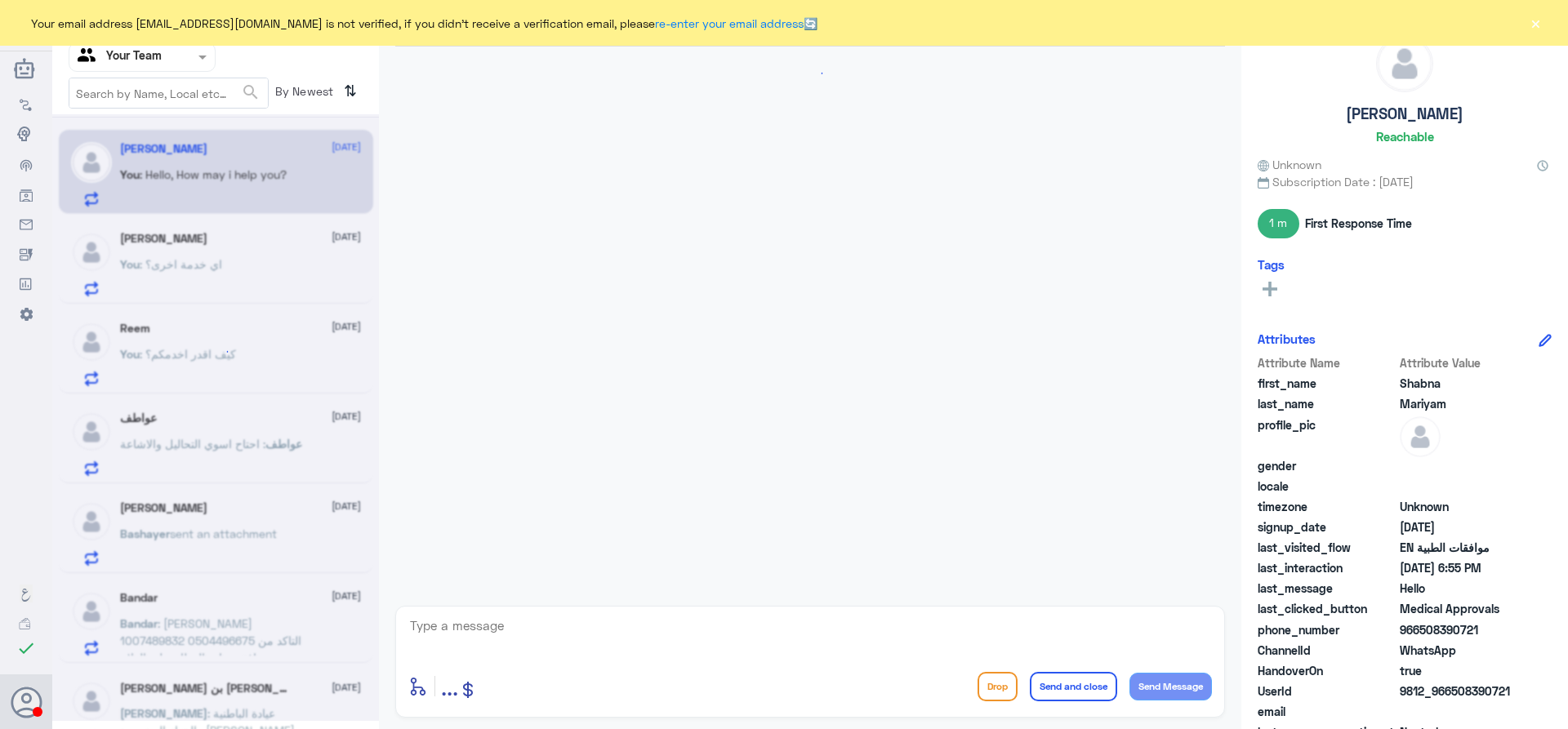
scroll to position [1408, 0]
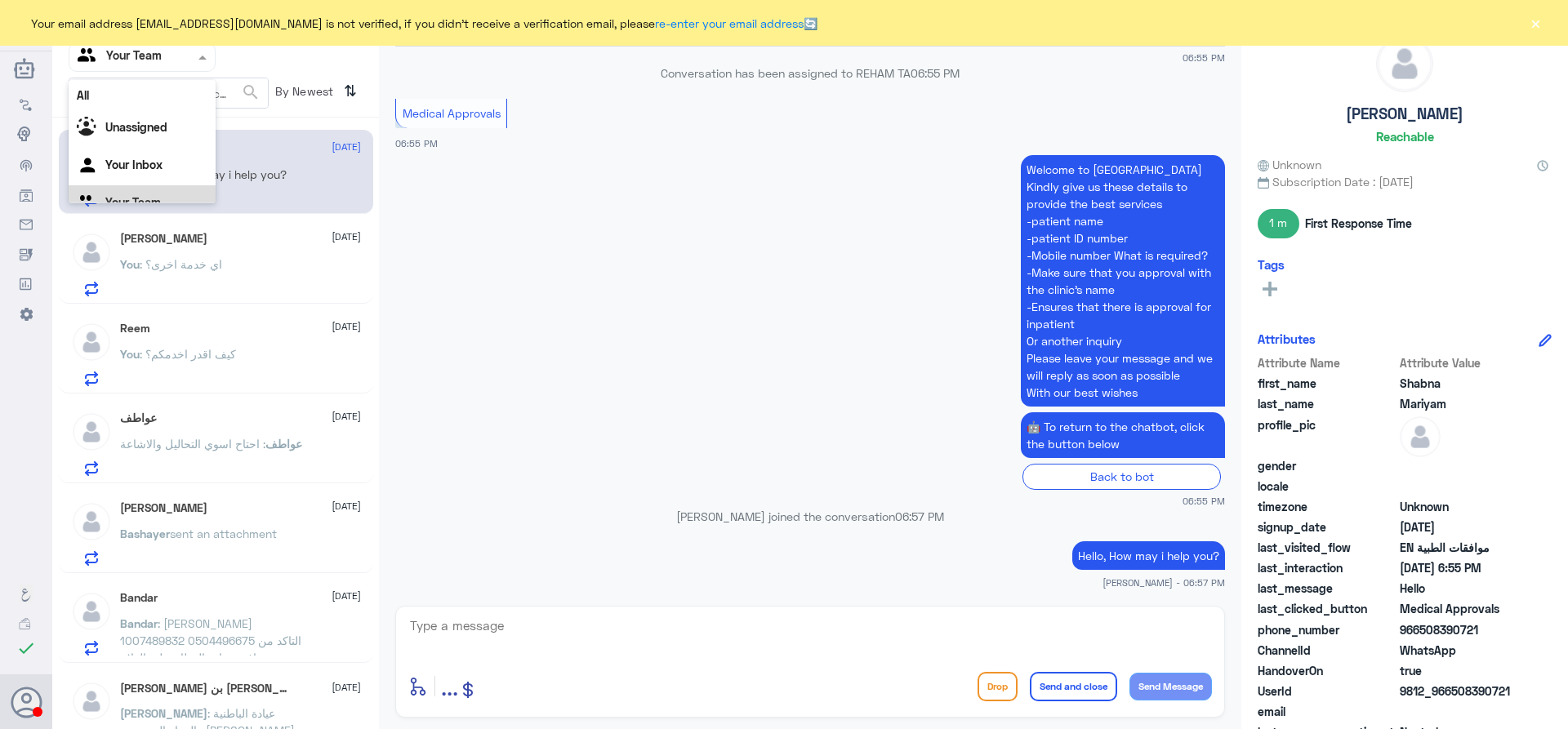
click at [174, 63] on div at bounding box center [142, 56] width 146 height 19
click at [158, 156] on div "Your Inbox" at bounding box center [142, 166] width 147 height 37
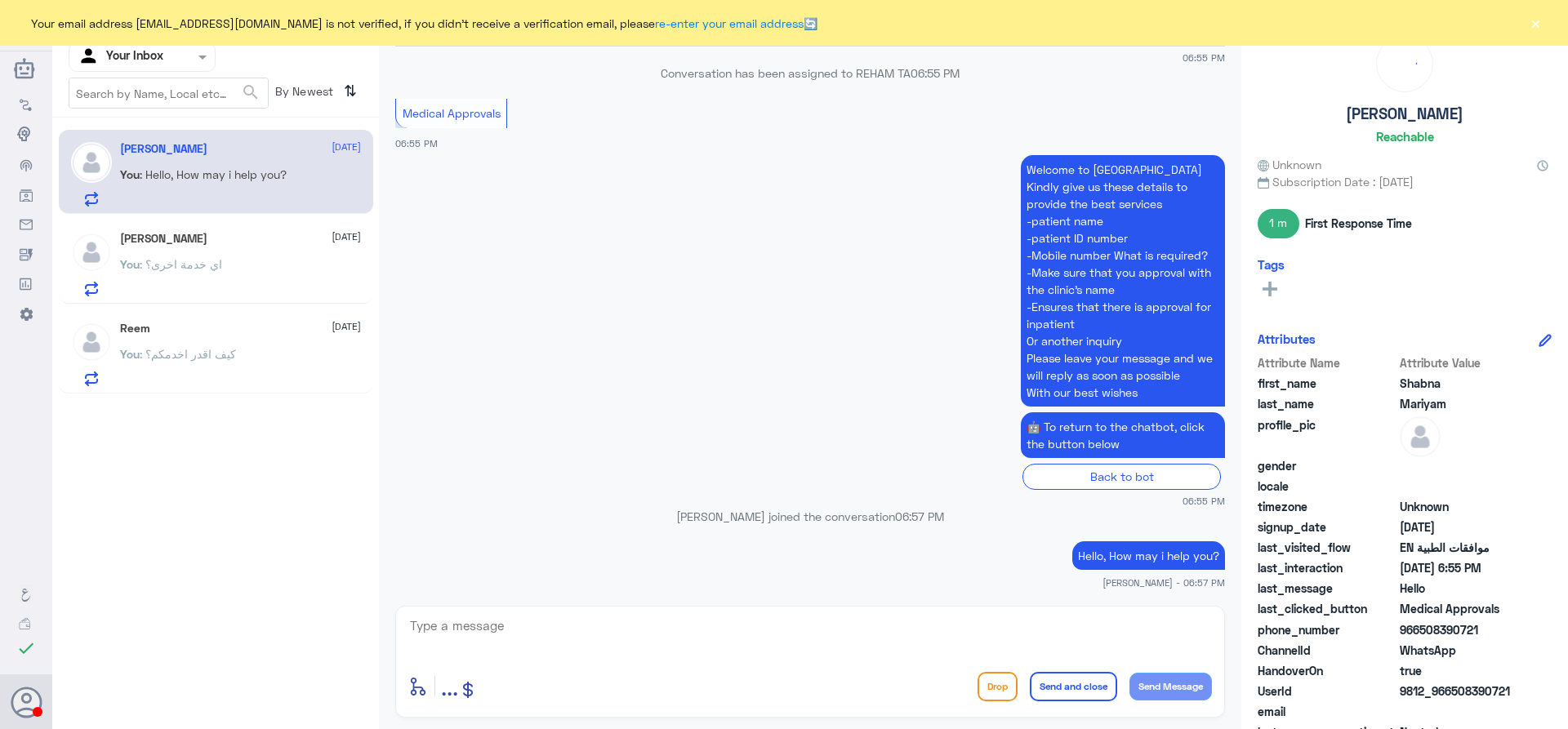
click at [219, 272] on p "You : اي خدمة اخرى؟" at bounding box center [171, 276] width 102 height 41
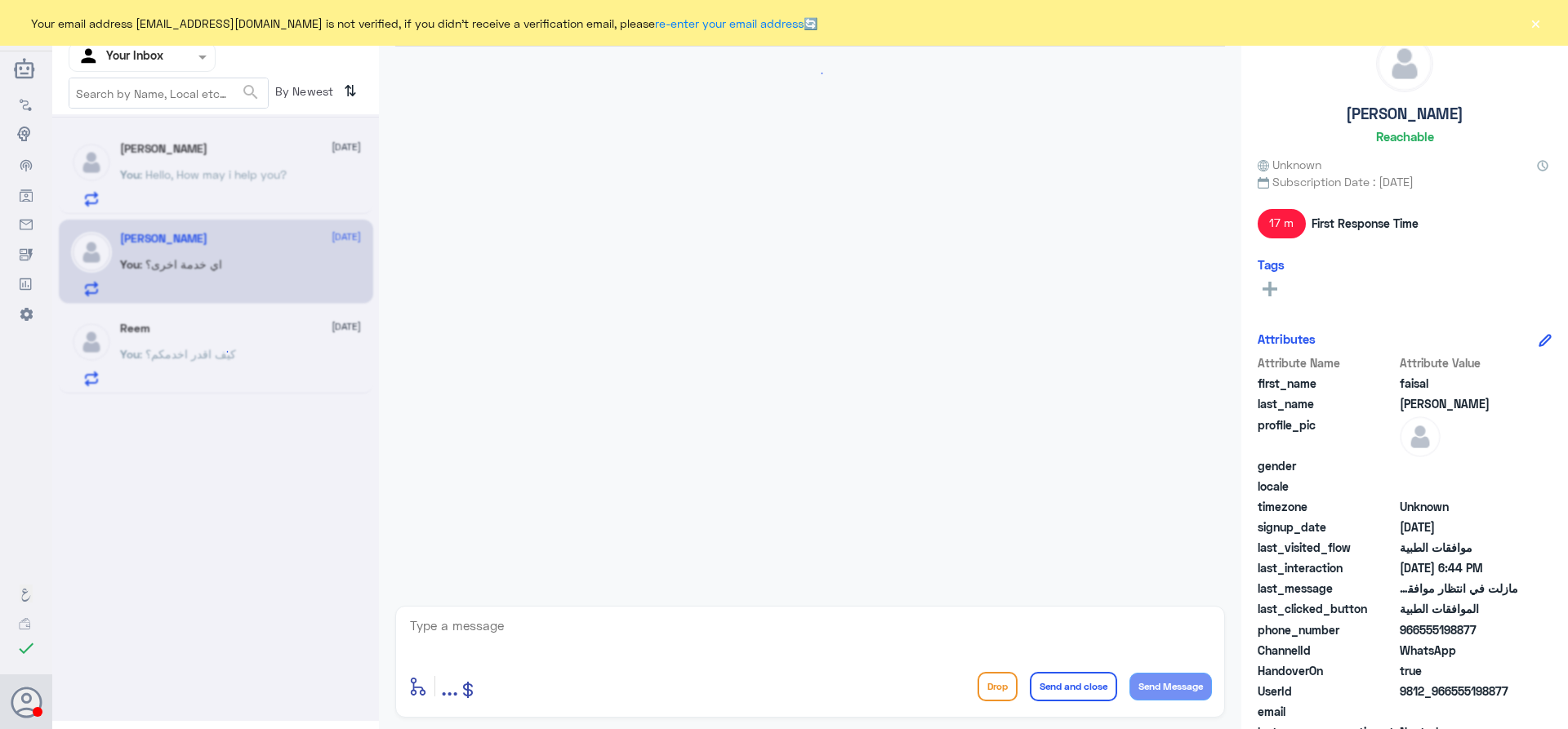
scroll to position [1034, 0]
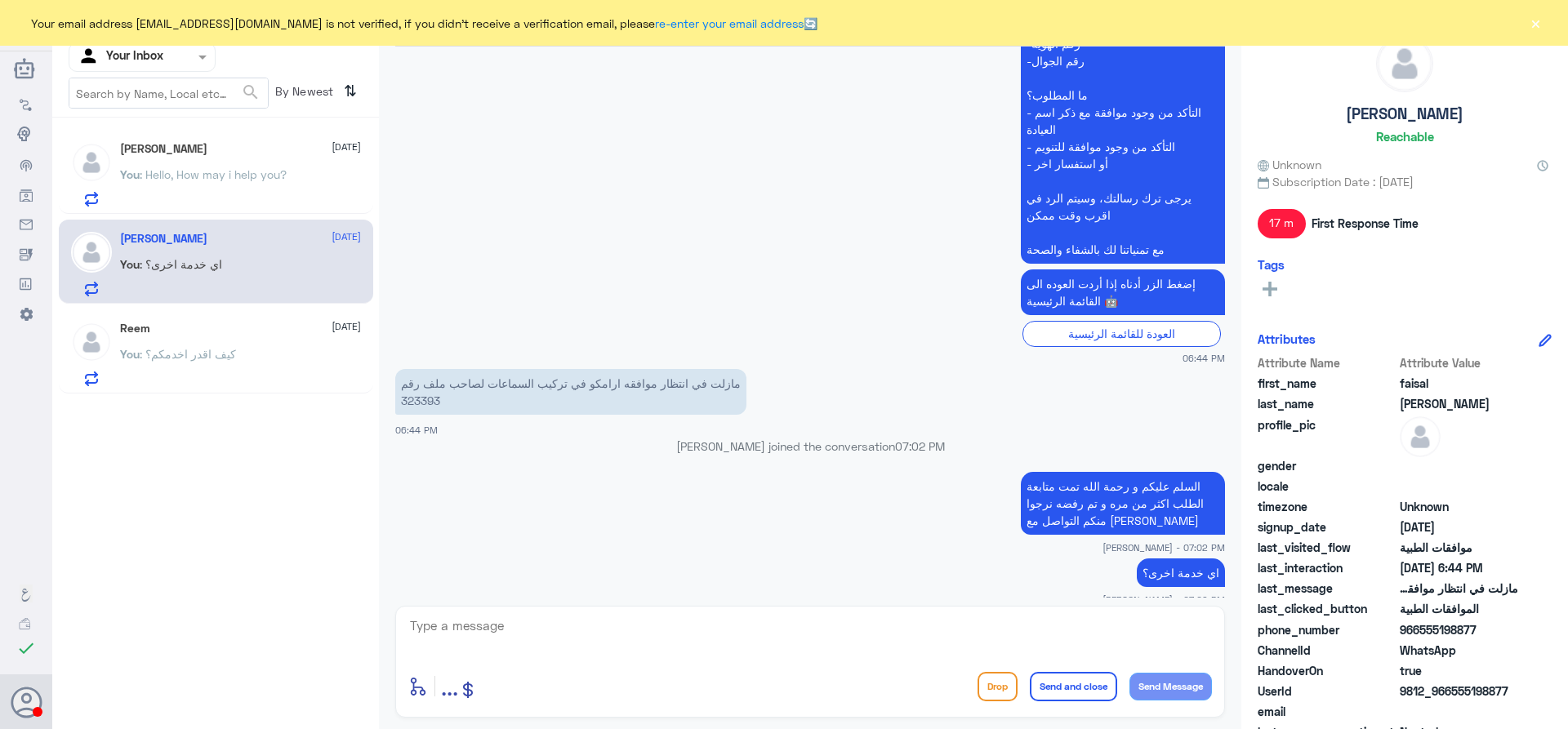
click at [218, 340] on div "Reem 8 October You : كيف اقدر اخدمكم؟" at bounding box center [240, 354] width 241 height 65
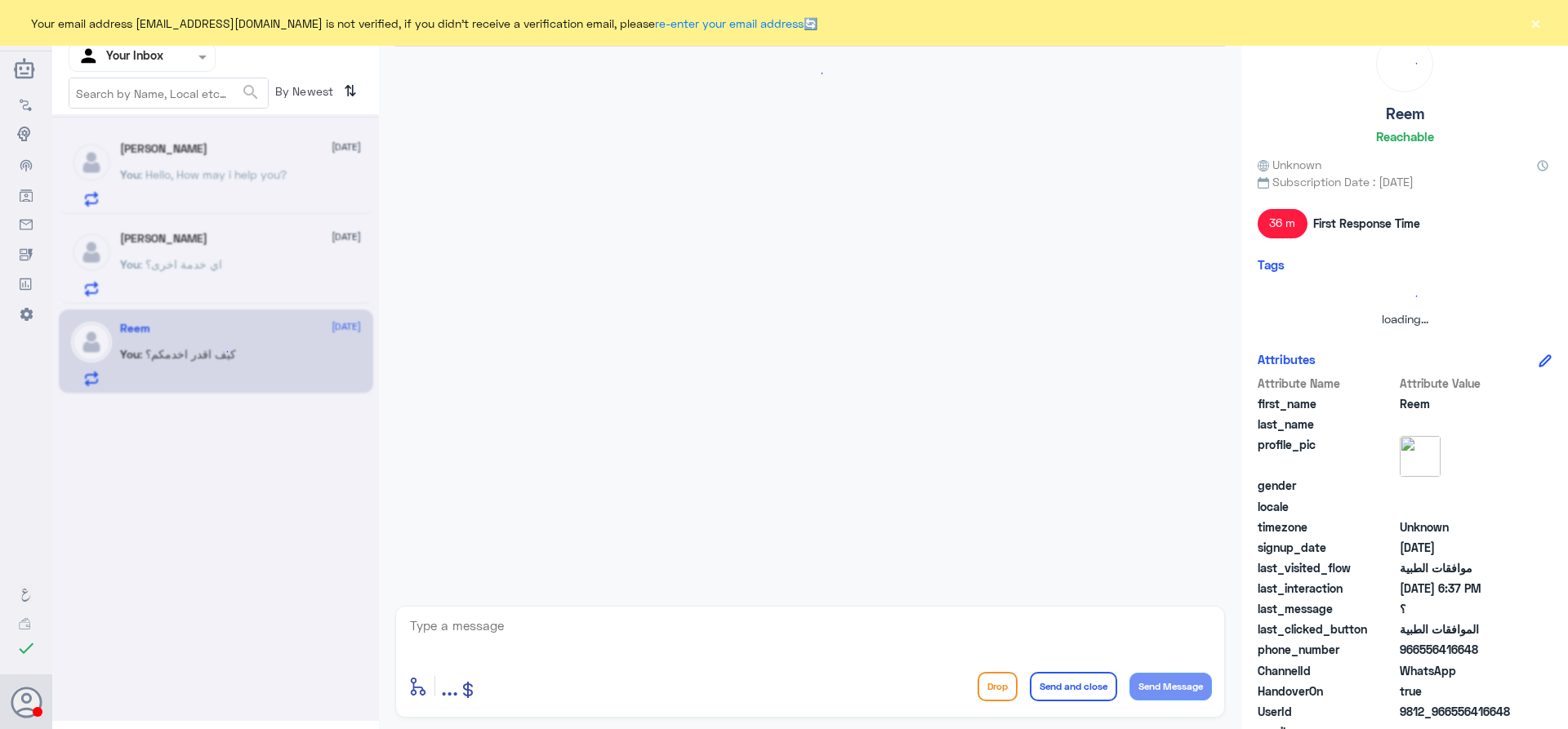
scroll to position [966, 0]
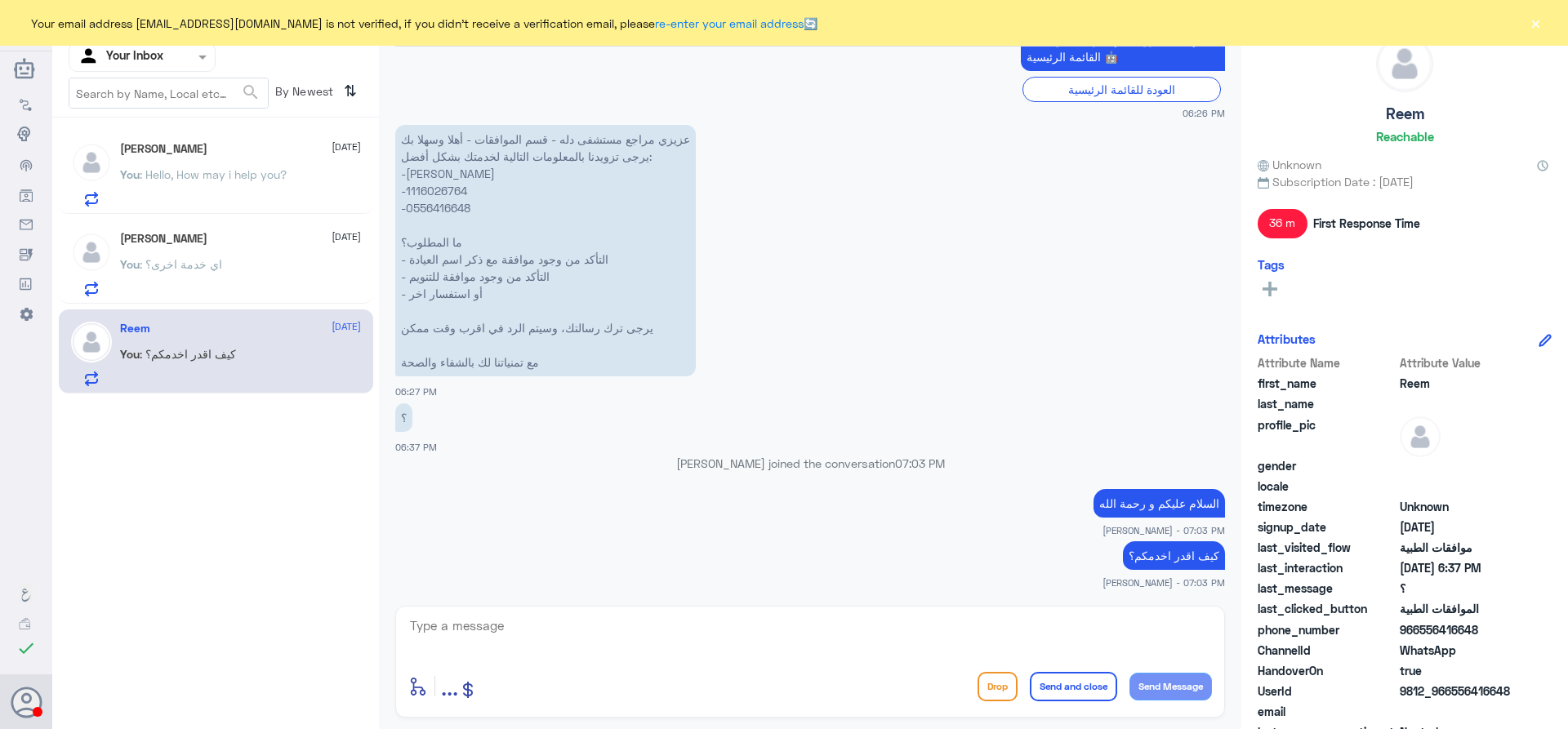
click at [154, 151] on h5 "[PERSON_NAME]" at bounding box center [164, 149] width 88 height 14
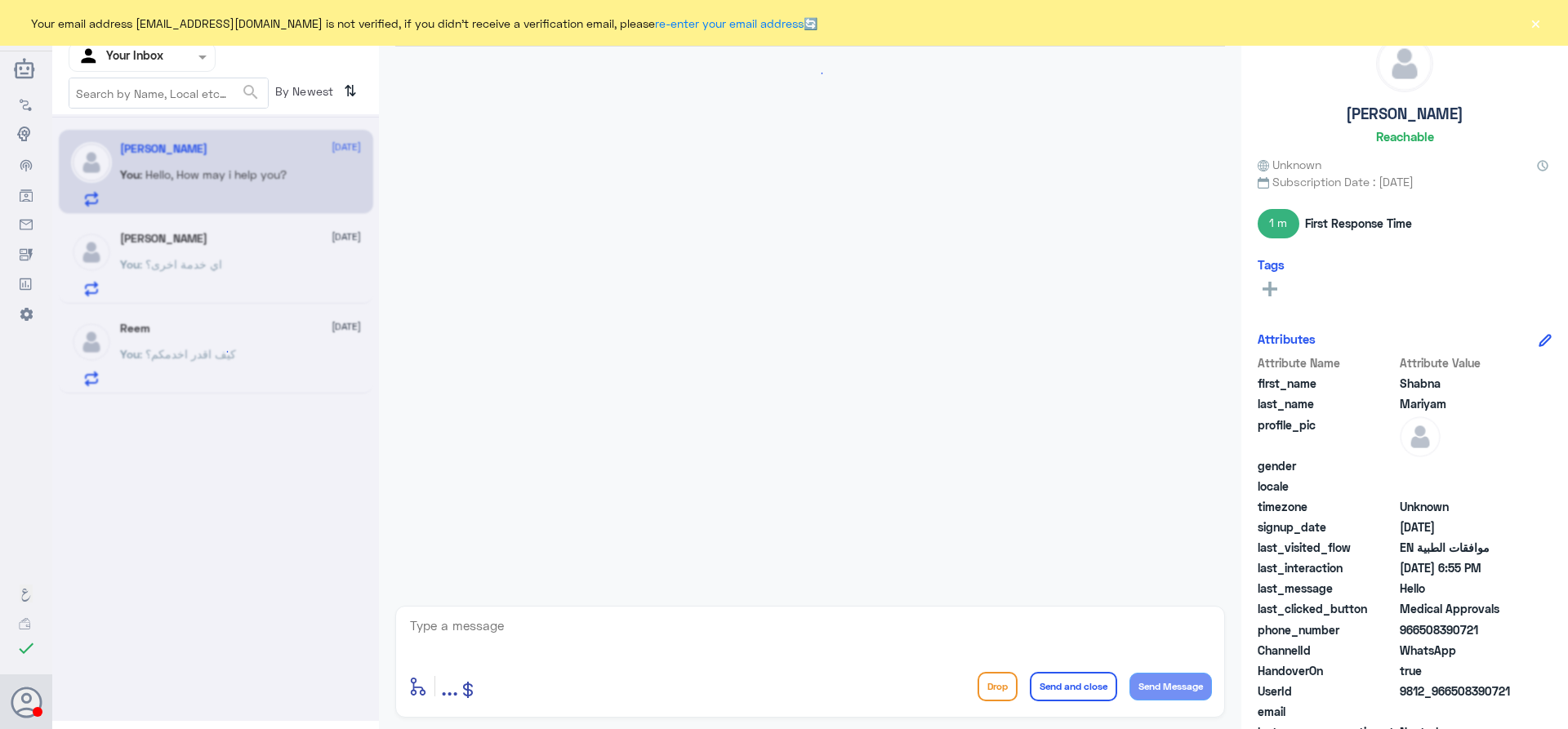
scroll to position [1408, 0]
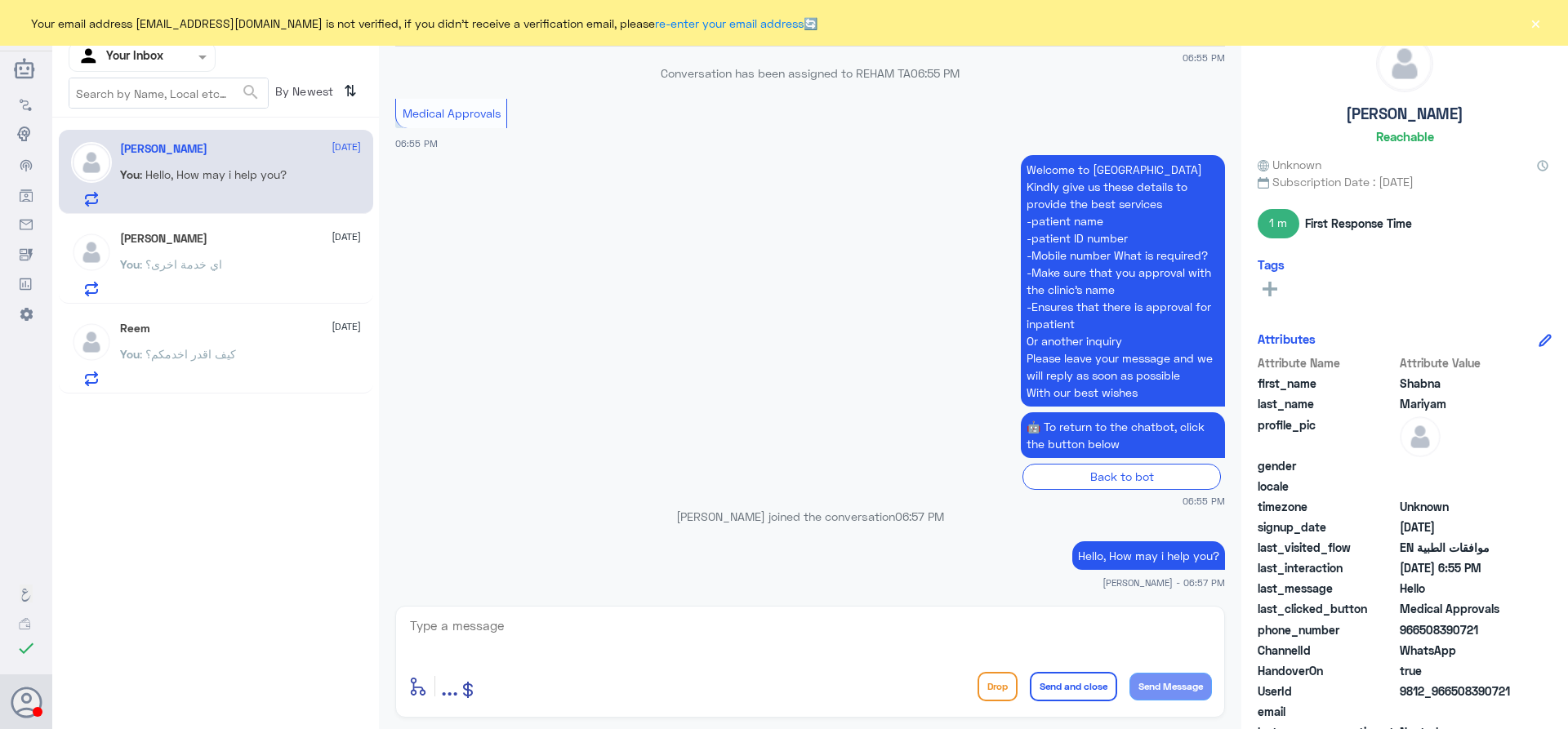
click at [192, 62] on div at bounding box center [142, 56] width 146 height 19
click at [258, 453] on div "Channel WhatsApp Status × All Tags Agent Filter Your Inbox All Unassigned Your …" at bounding box center [215, 367] width 327 height 734
click at [190, 233] on h5 "[PERSON_NAME]" at bounding box center [164, 238] width 88 height 14
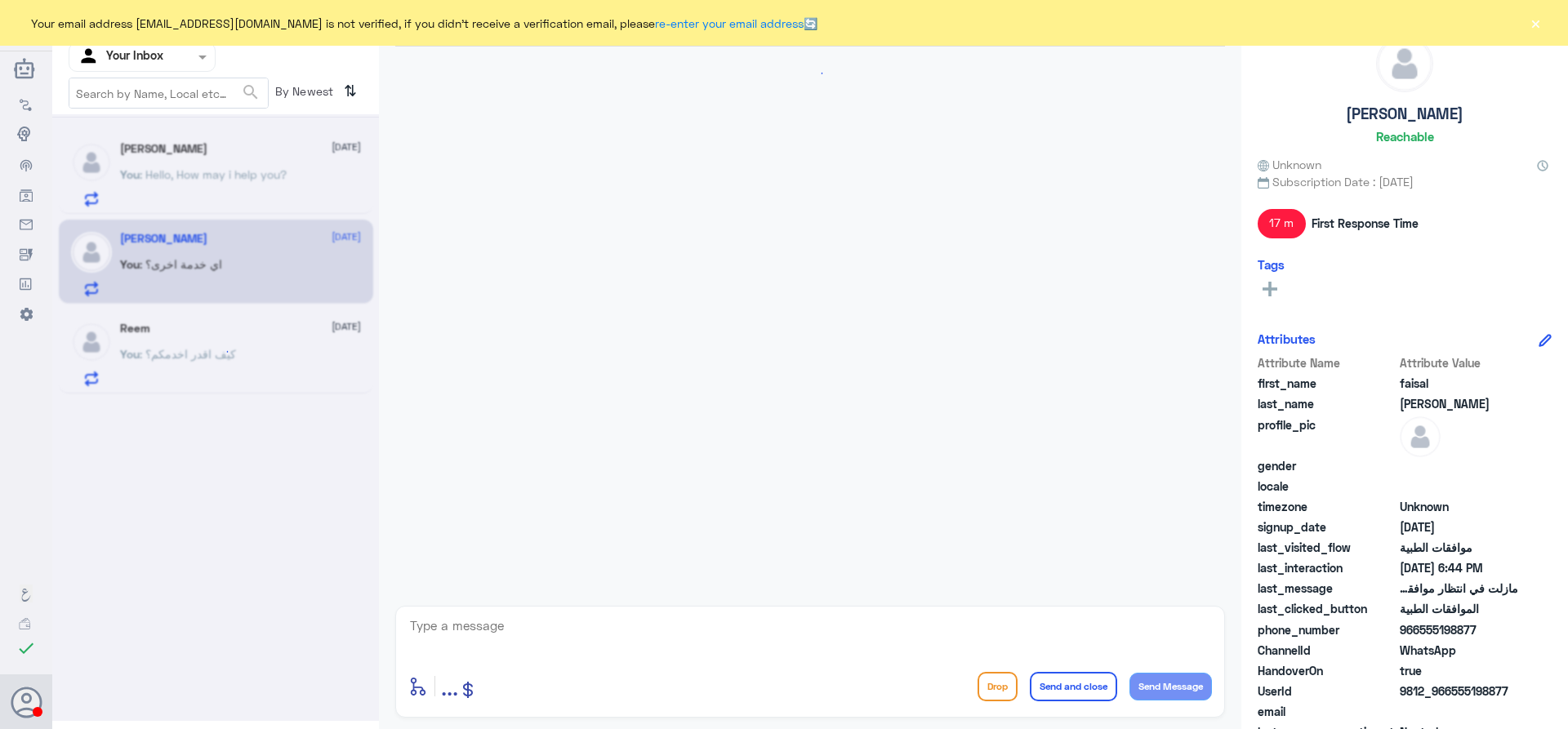
scroll to position [1034, 0]
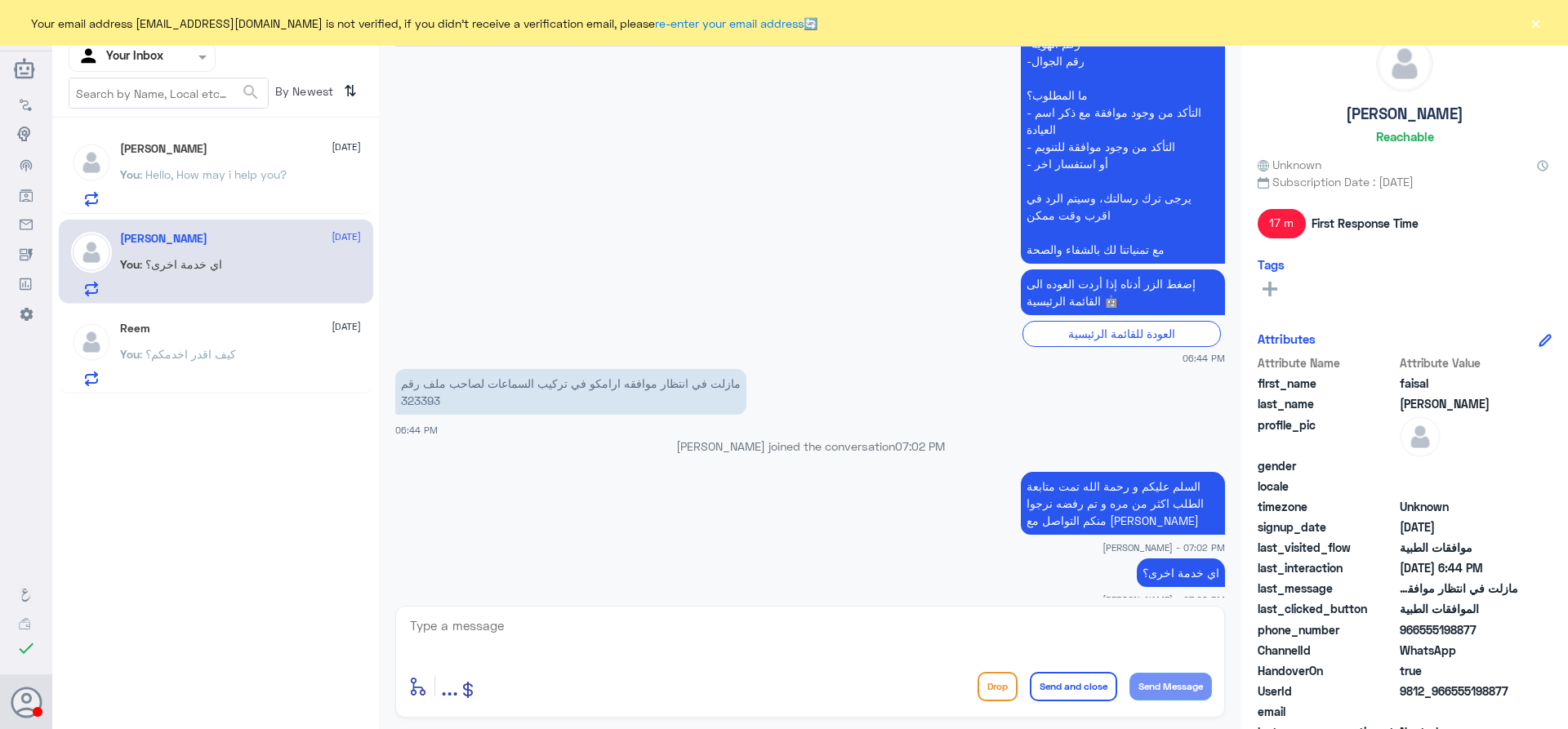
click at [206, 367] on p "You : كيف اقدر اخدمكم؟" at bounding box center [178, 365] width 116 height 41
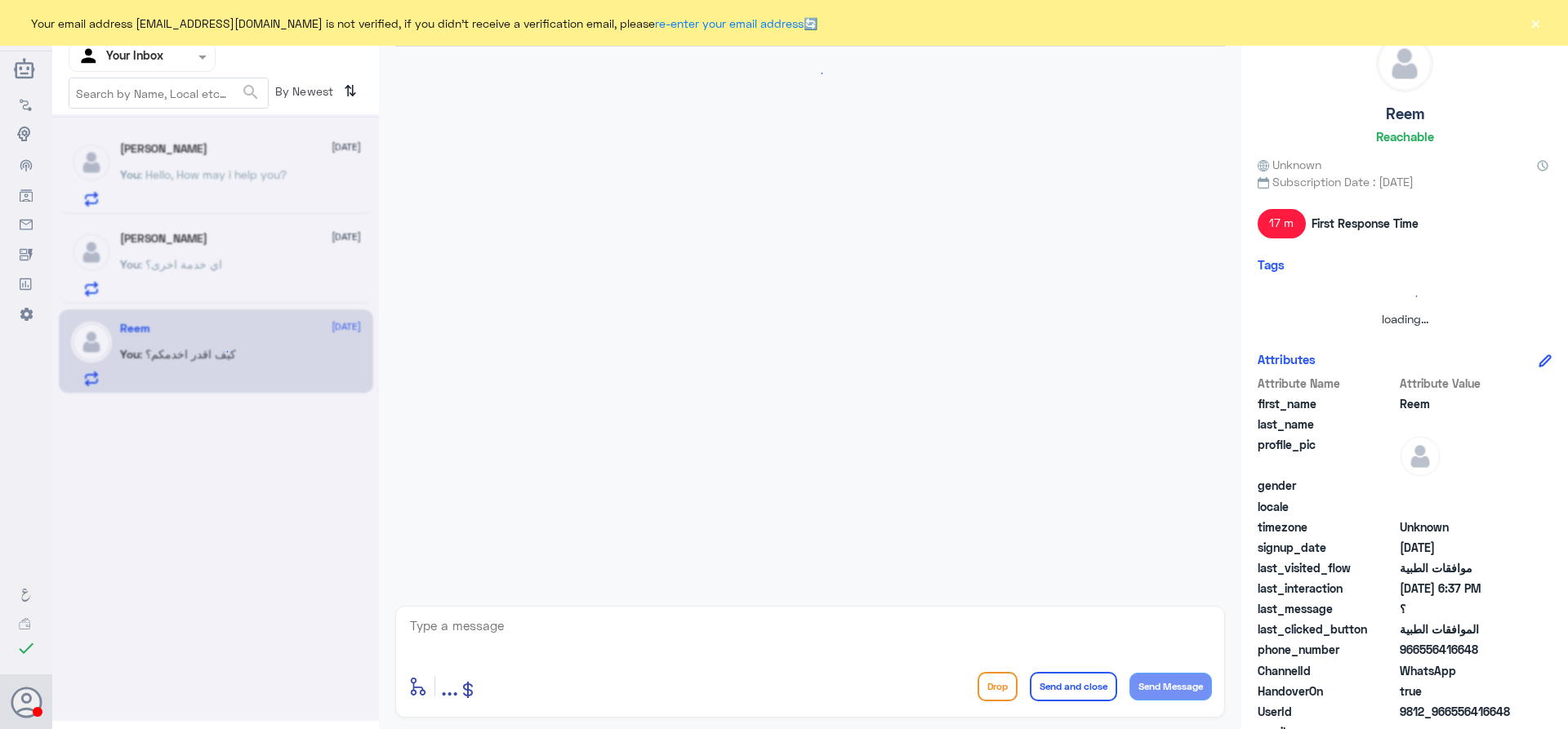
scroll to position [966, 0]
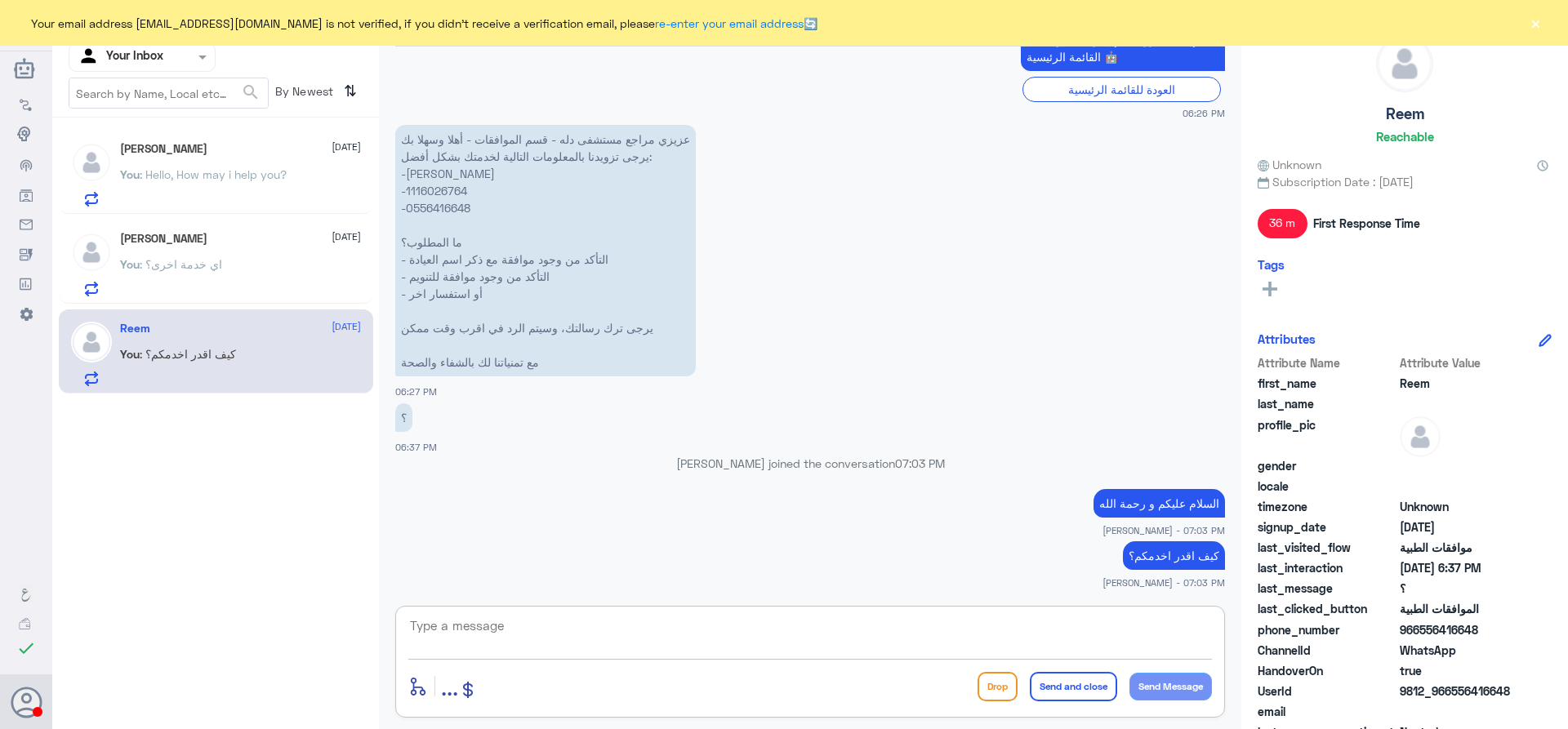
click at [532, 624] on textarea at bounding box center [810, 635] width 804 height 40
type textarea "ممكن ذكر سبب الإلغاء"
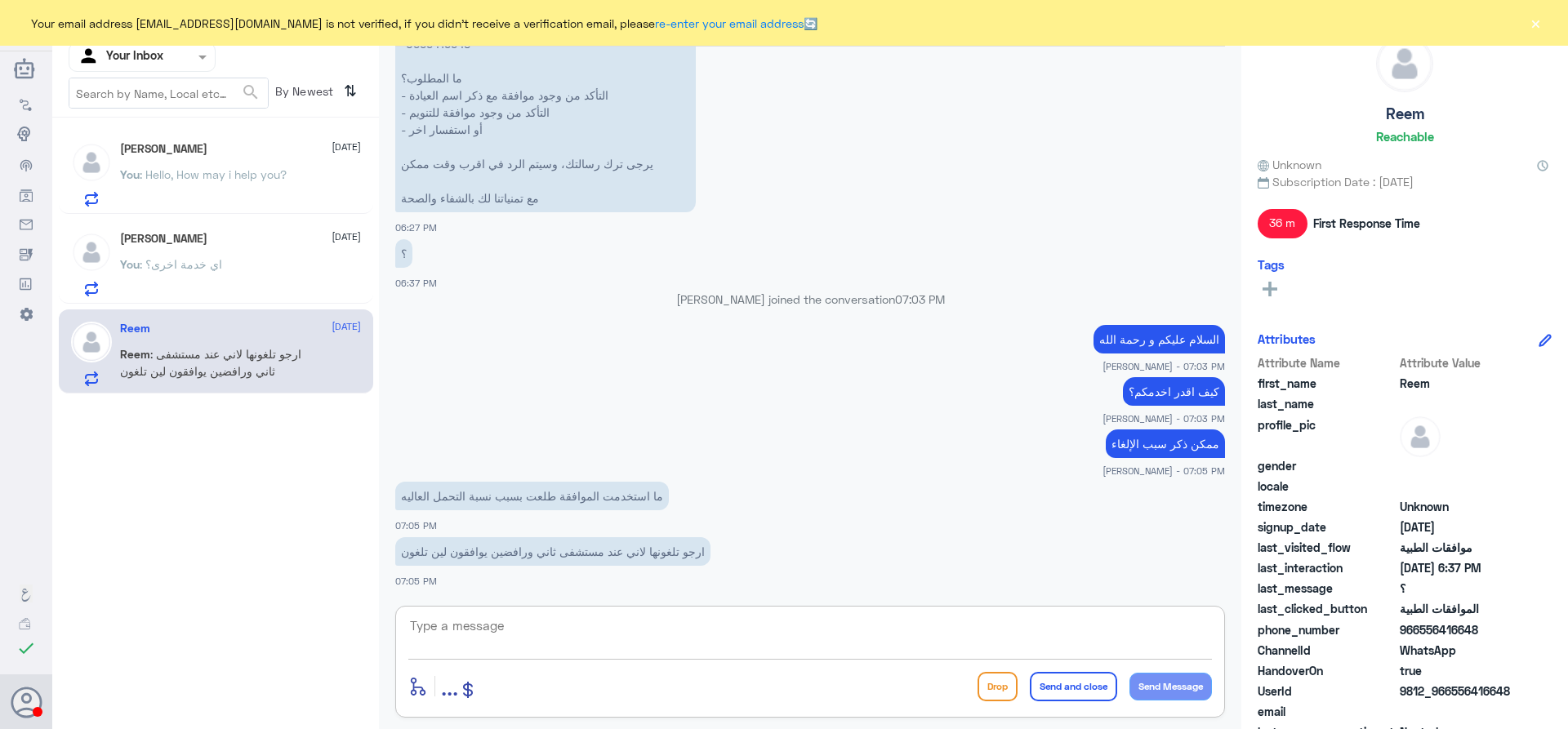
scroll to position [1186, 0]
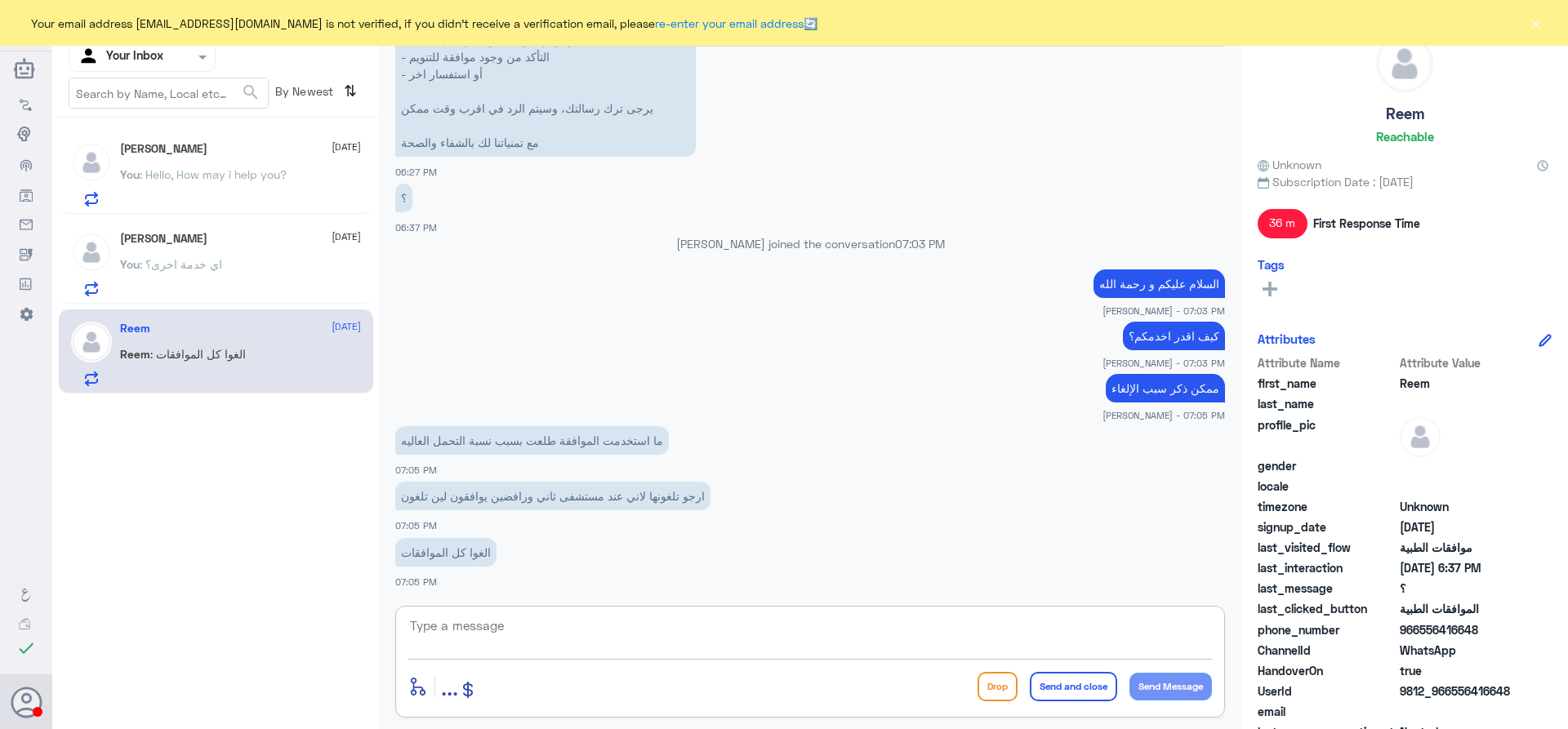
click at [532, 615] on textarea at bounding box center [810, 635] width 804 height 40
type textarea "j"
type textarea "تم إلغاء الموافقة"
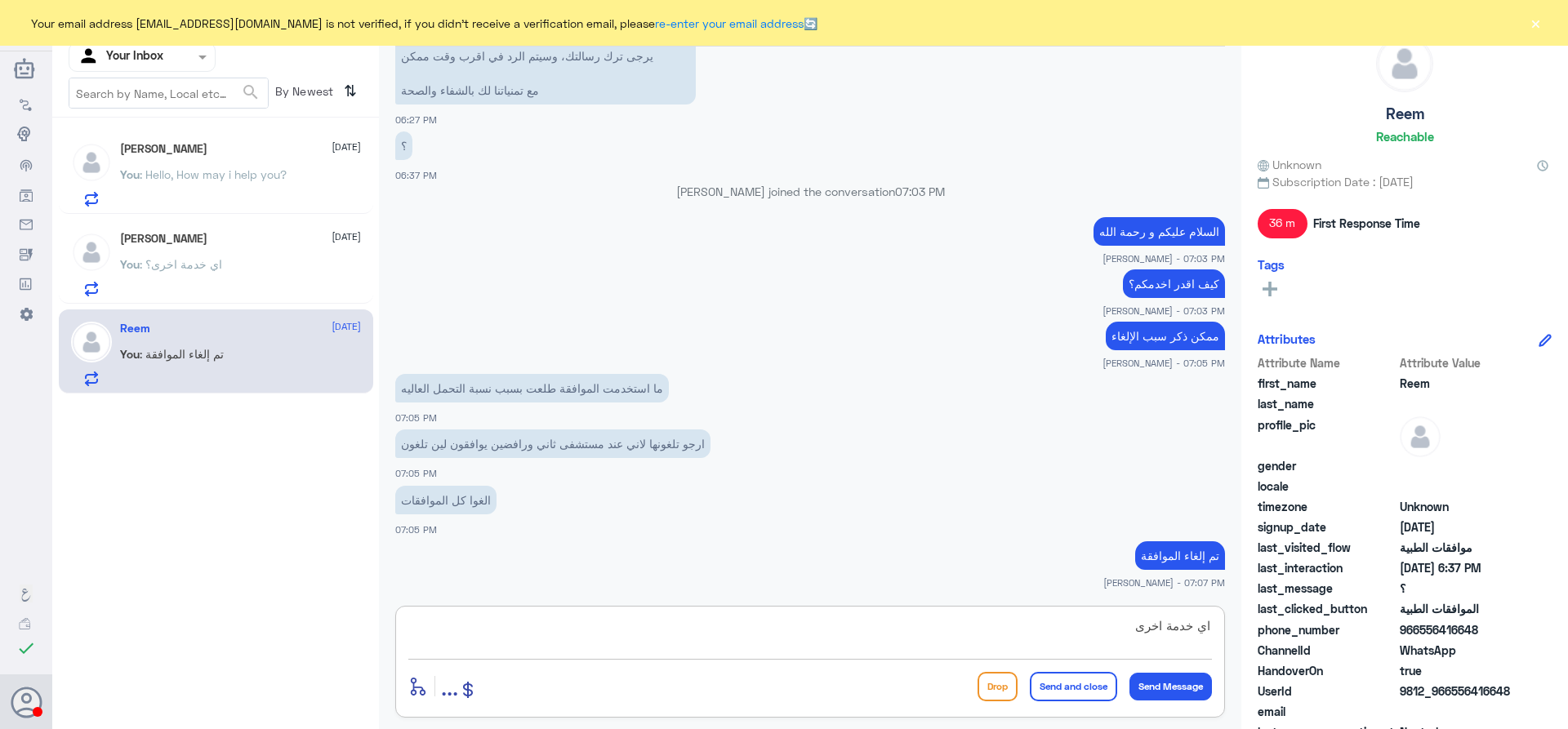
type textarea "اي خدمة اخرى؟"
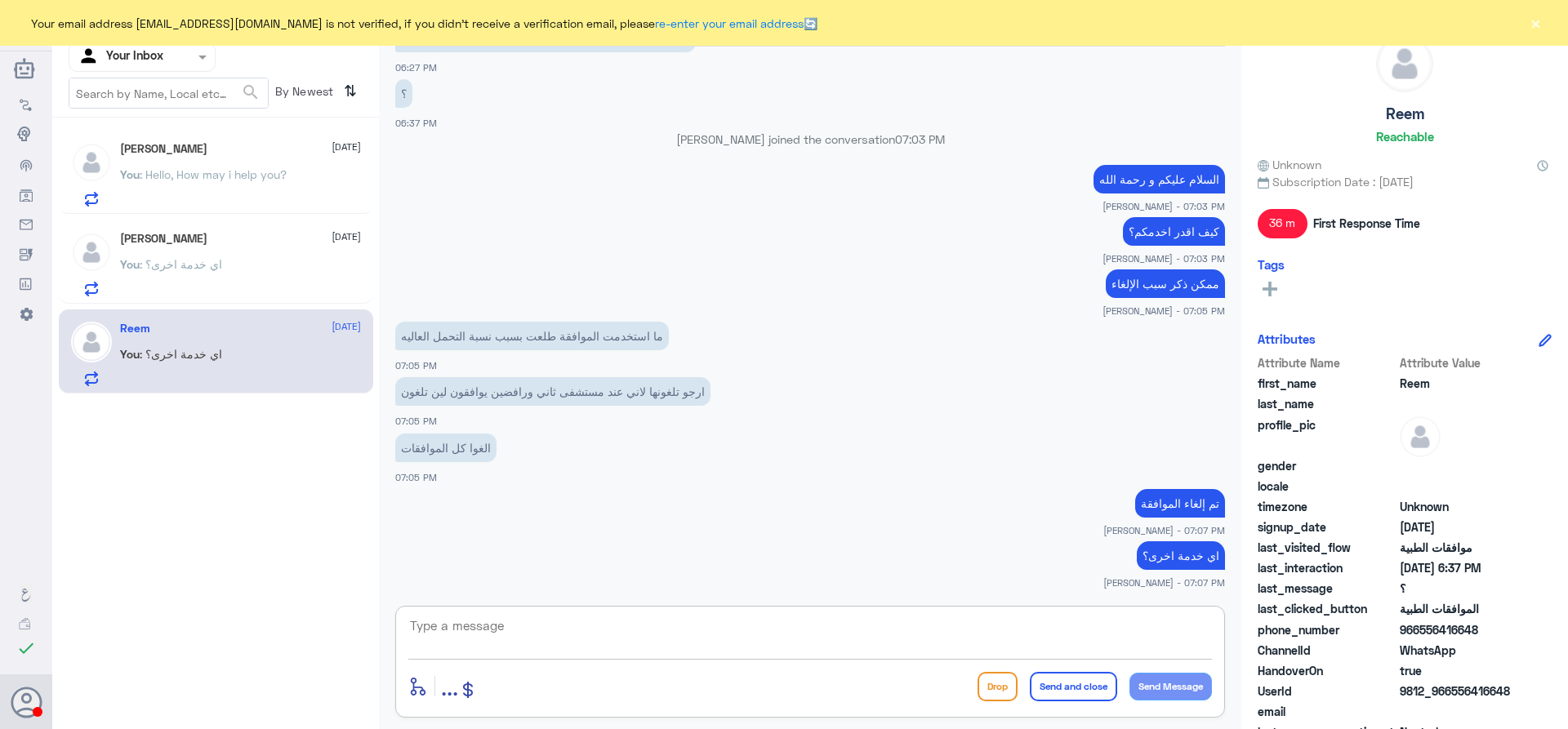
scroll to position [1346, 0]
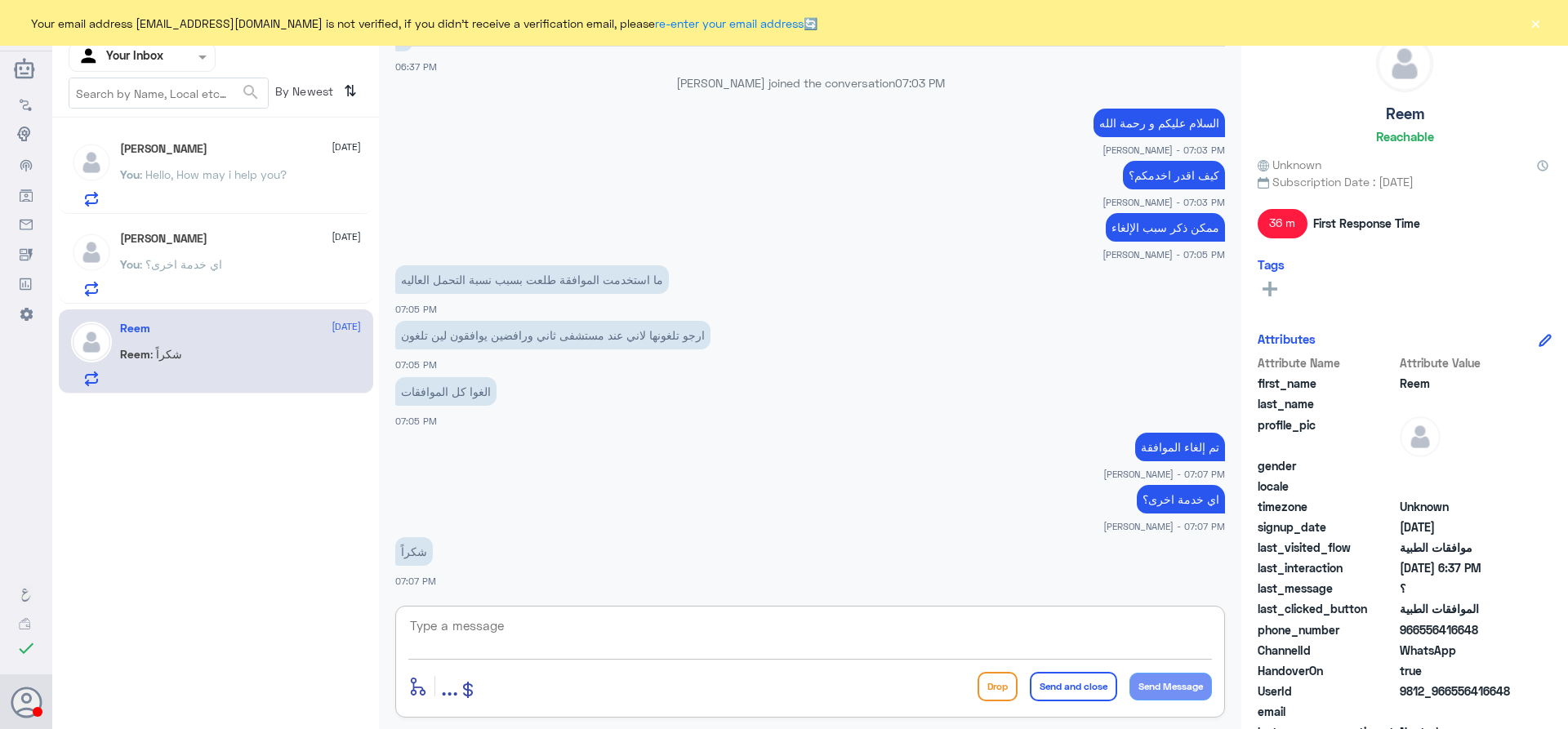
type textarea "ع"
type textarea "غ"
type textarea "عفوا. قدامكم العافية و مع السلامة"
click at [1083, 694] on button "Send and close" at bounding box center [1074, 687] width 88 height 30
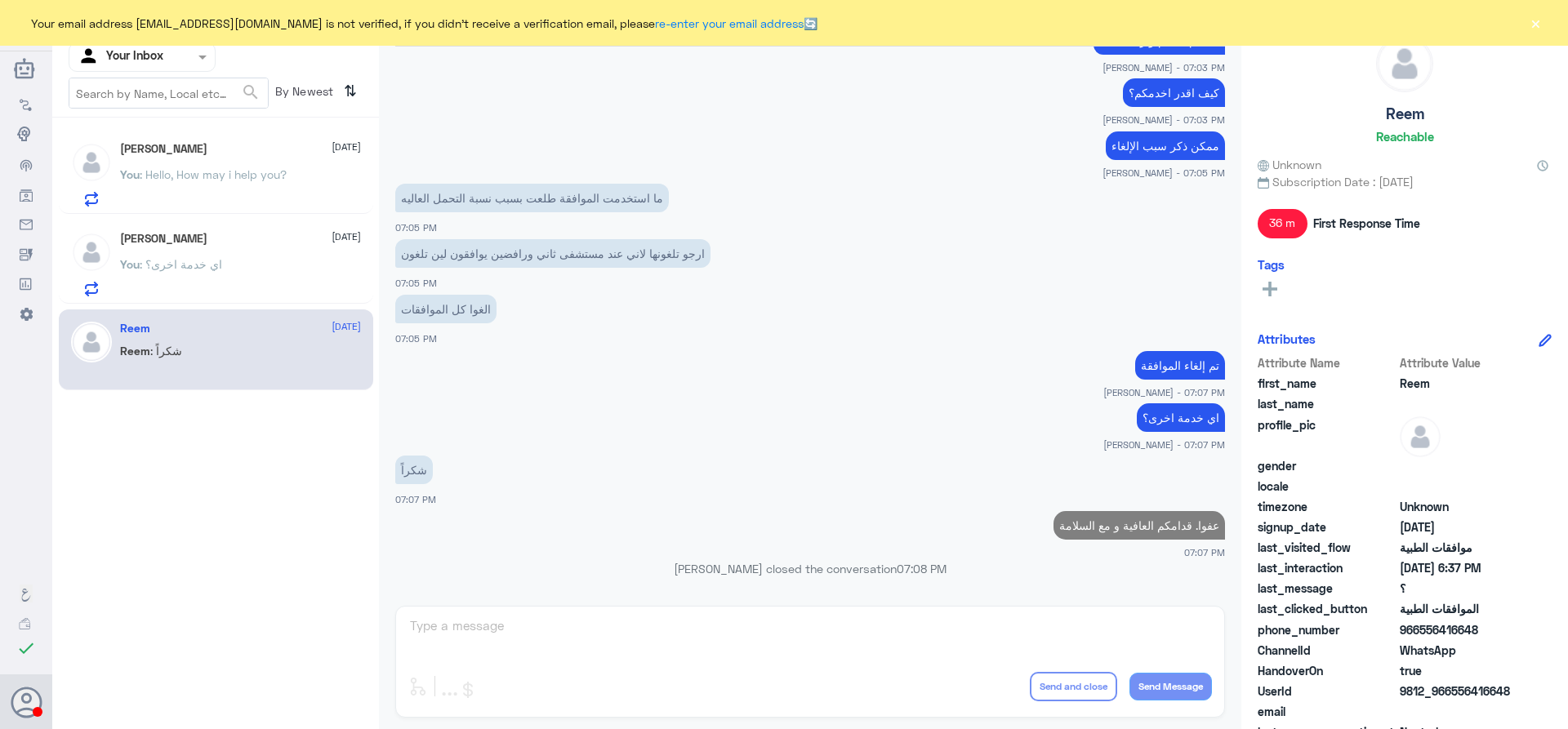
click at [179, 61] on div at bounding box center [142, 56] width 146 height 19
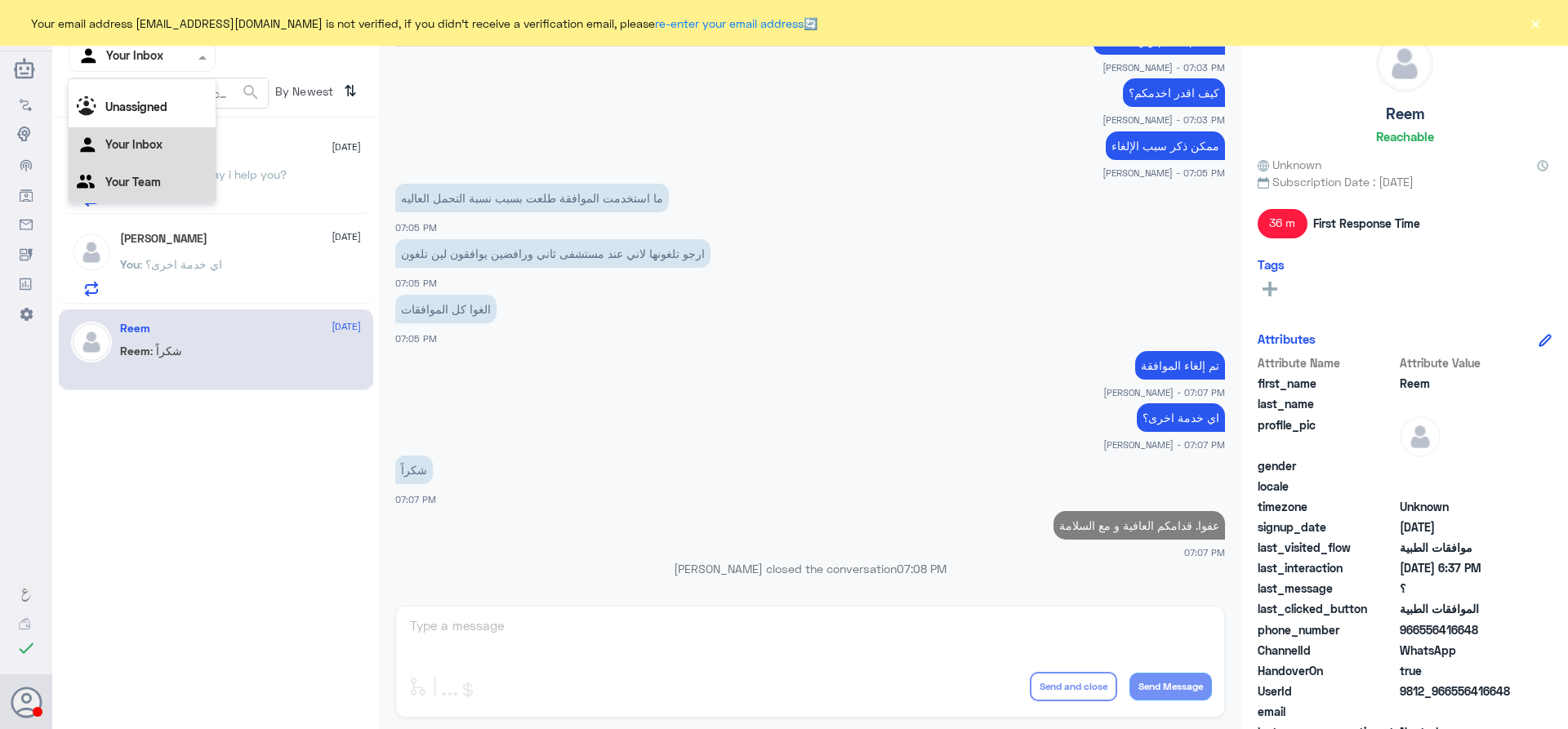
scroll to position [0, 0]
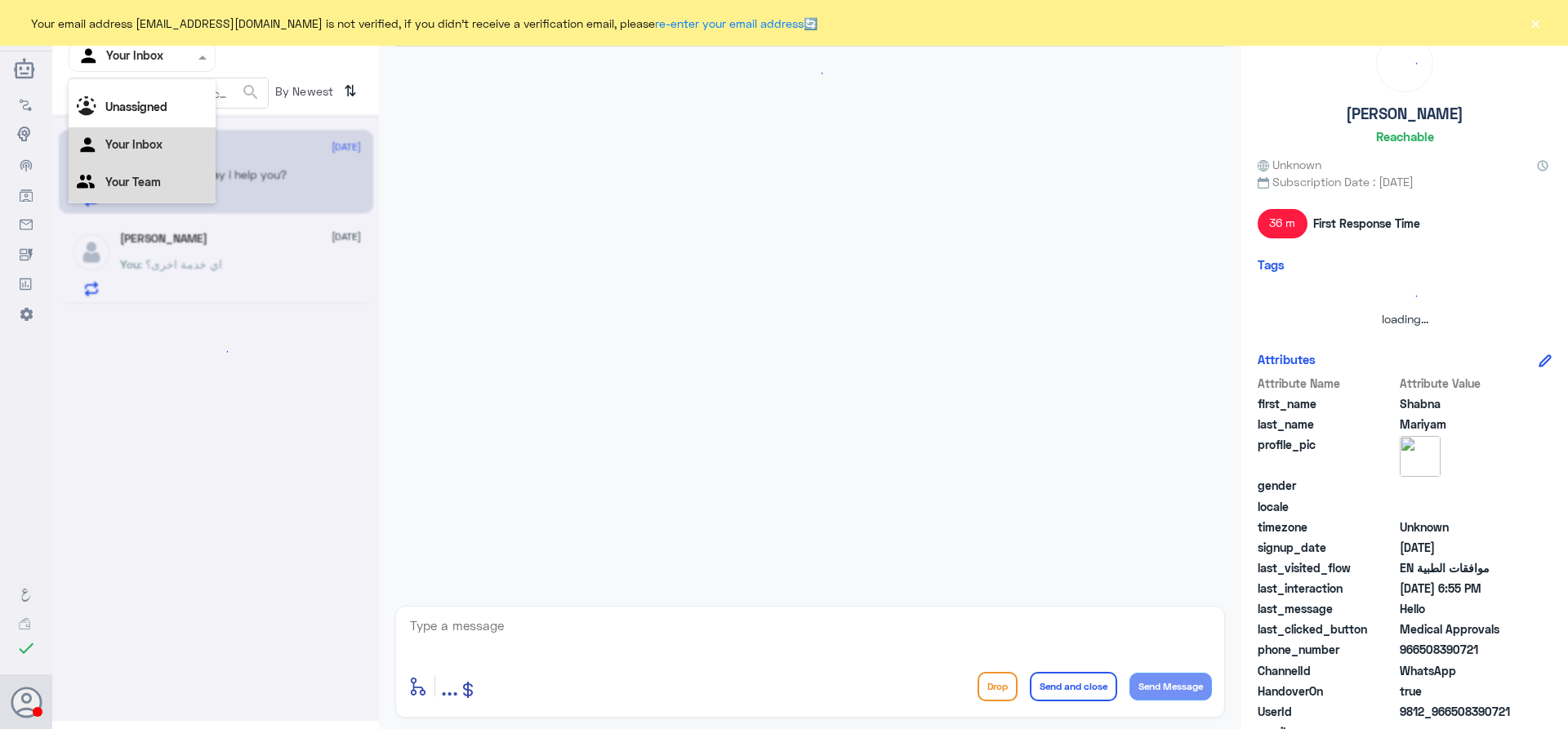
click at [176, 166] on div "Your Team" at bounding box center [142, 183] width 147 height 37
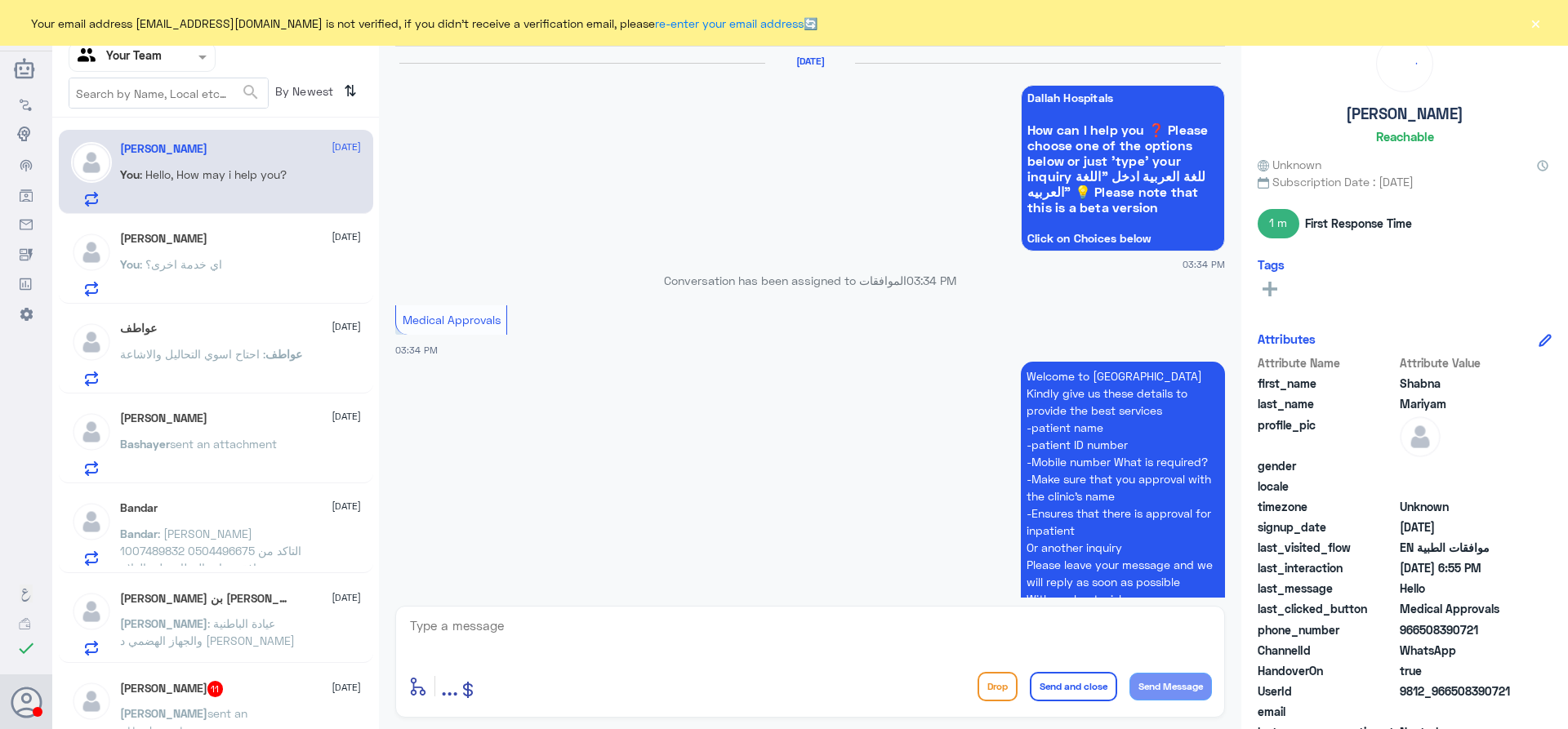
scroll to position [1408, 0]
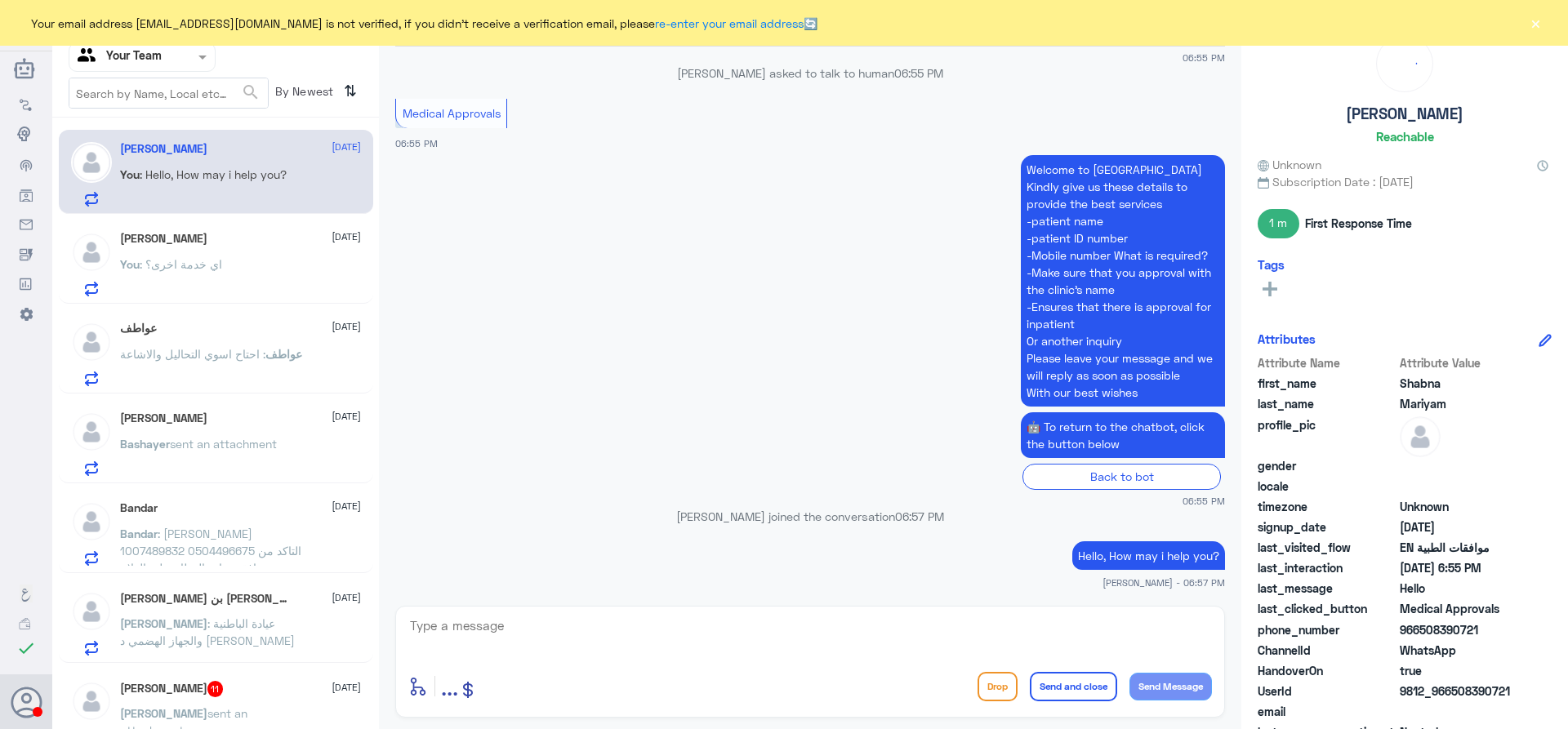
click at [221, 536] on span ": [PERSON_NAME] 1007489832 0504496675 التاكد من وجود موافقة عيادة العظام على ال…" at bounding box center [210, 559] width 181 height 65
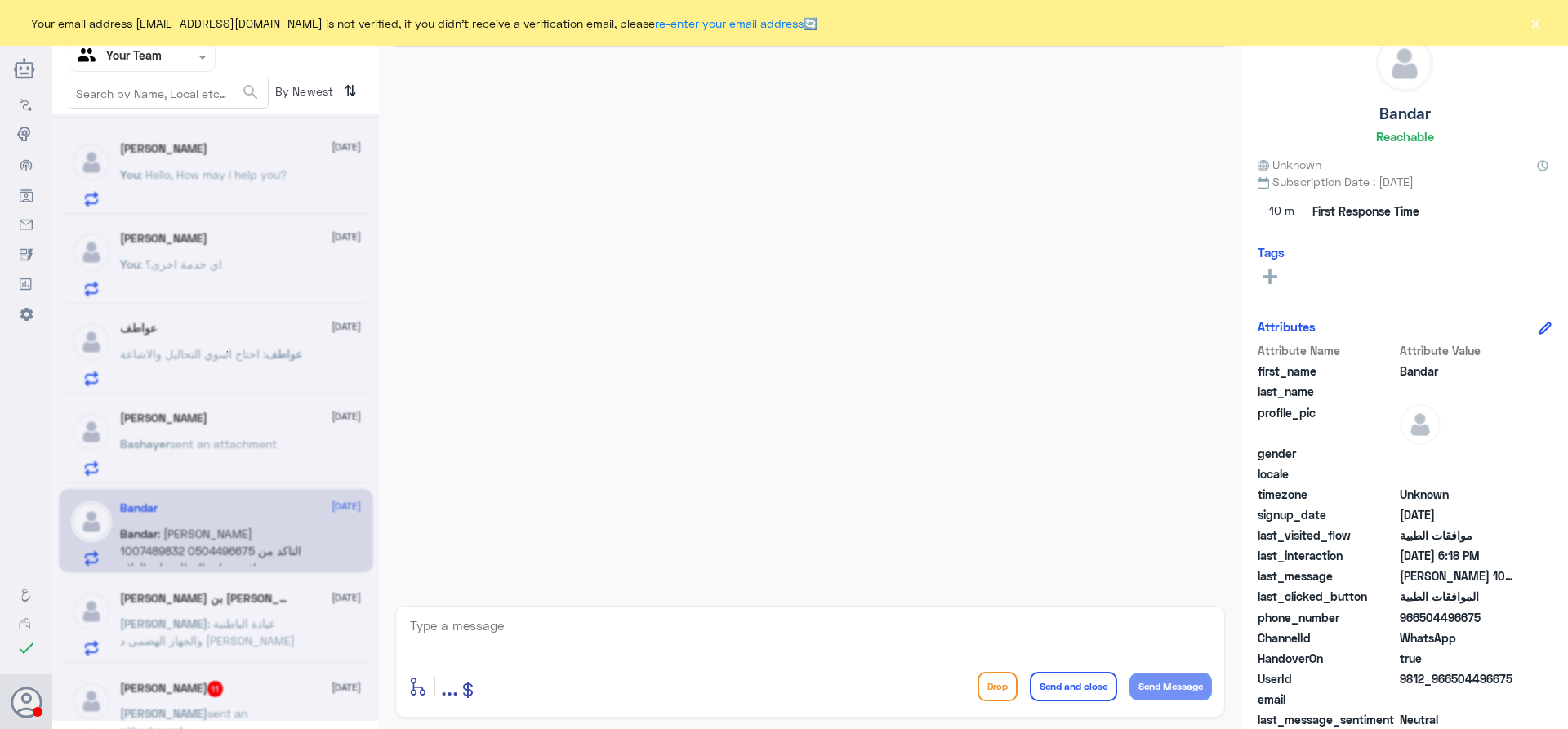
scroll to position [532, 0]
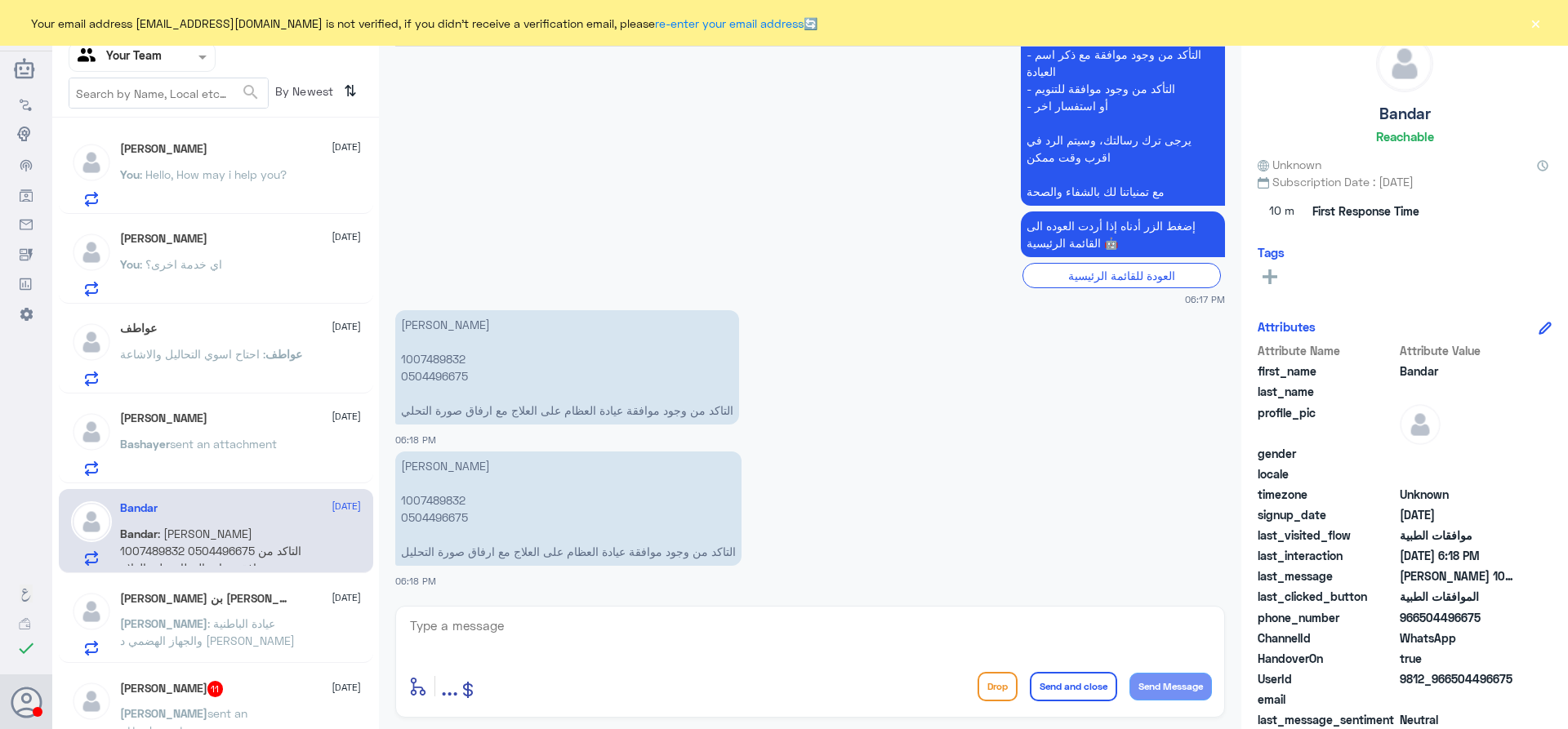
click at [444, 497] on p "بندر عوض 1007489832 0504496675 التاكد من وجود موافقة عيادة العظام على العلاج مع…" at bounding box center [569, 509] width 346 height 114
copy p "1007489832"
click at [476, 635] on textarea at bounding box center [810, 635] width 804 height 40
type textarea "السلام عليكم و رحمة الله"
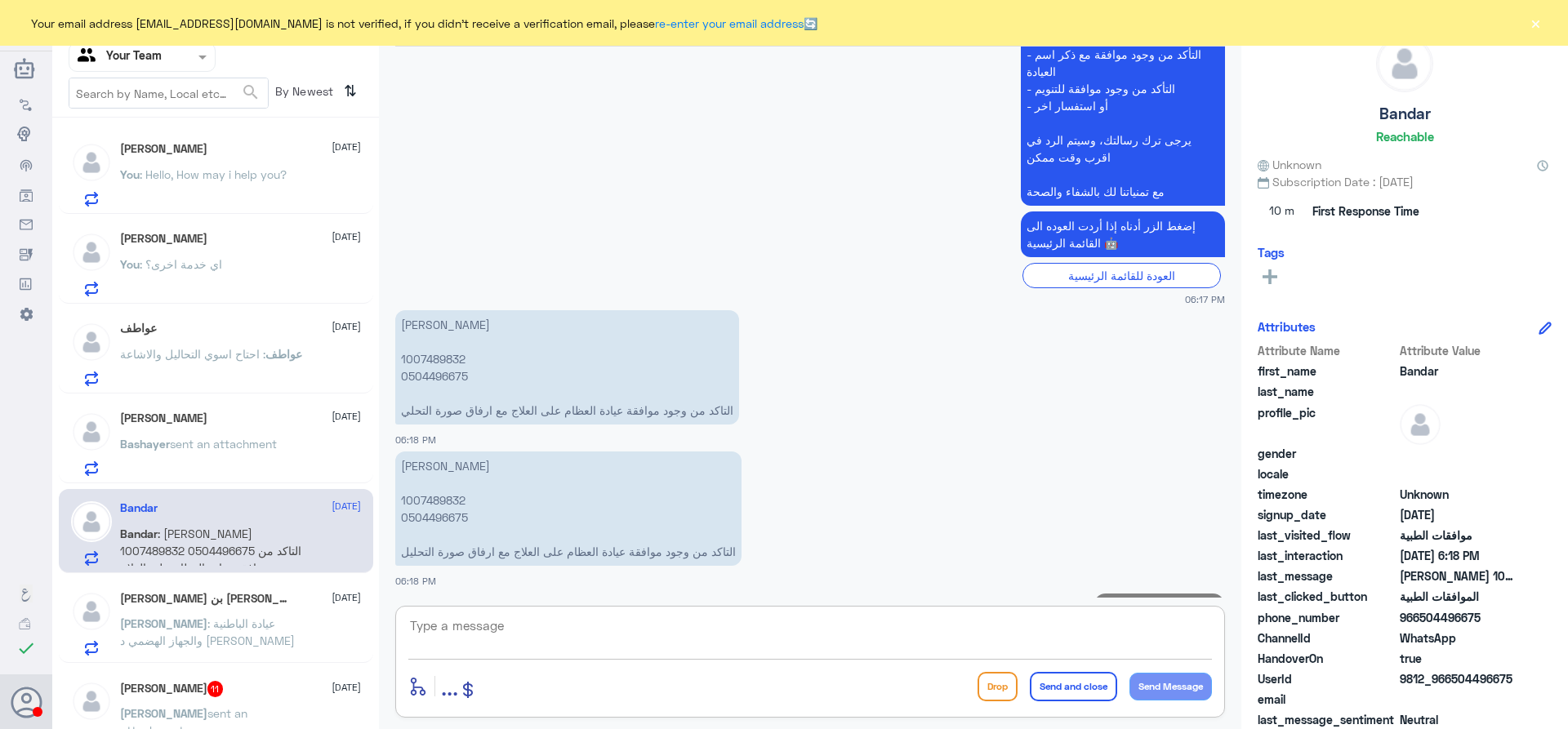
scroll to position [584, 0]
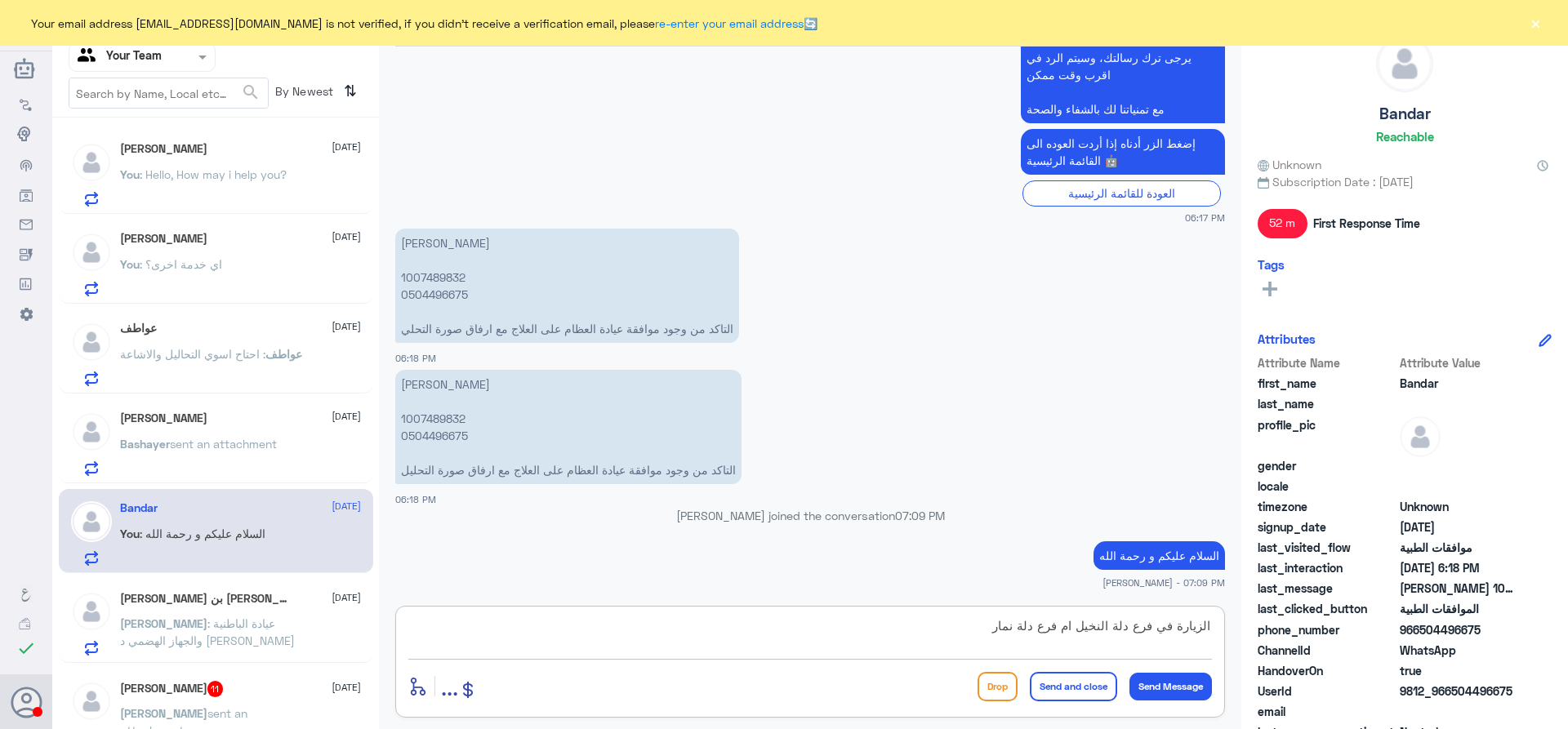
type textarea "الزيارة في فرع دلة النخيل ام فرع دلة نمار؟"
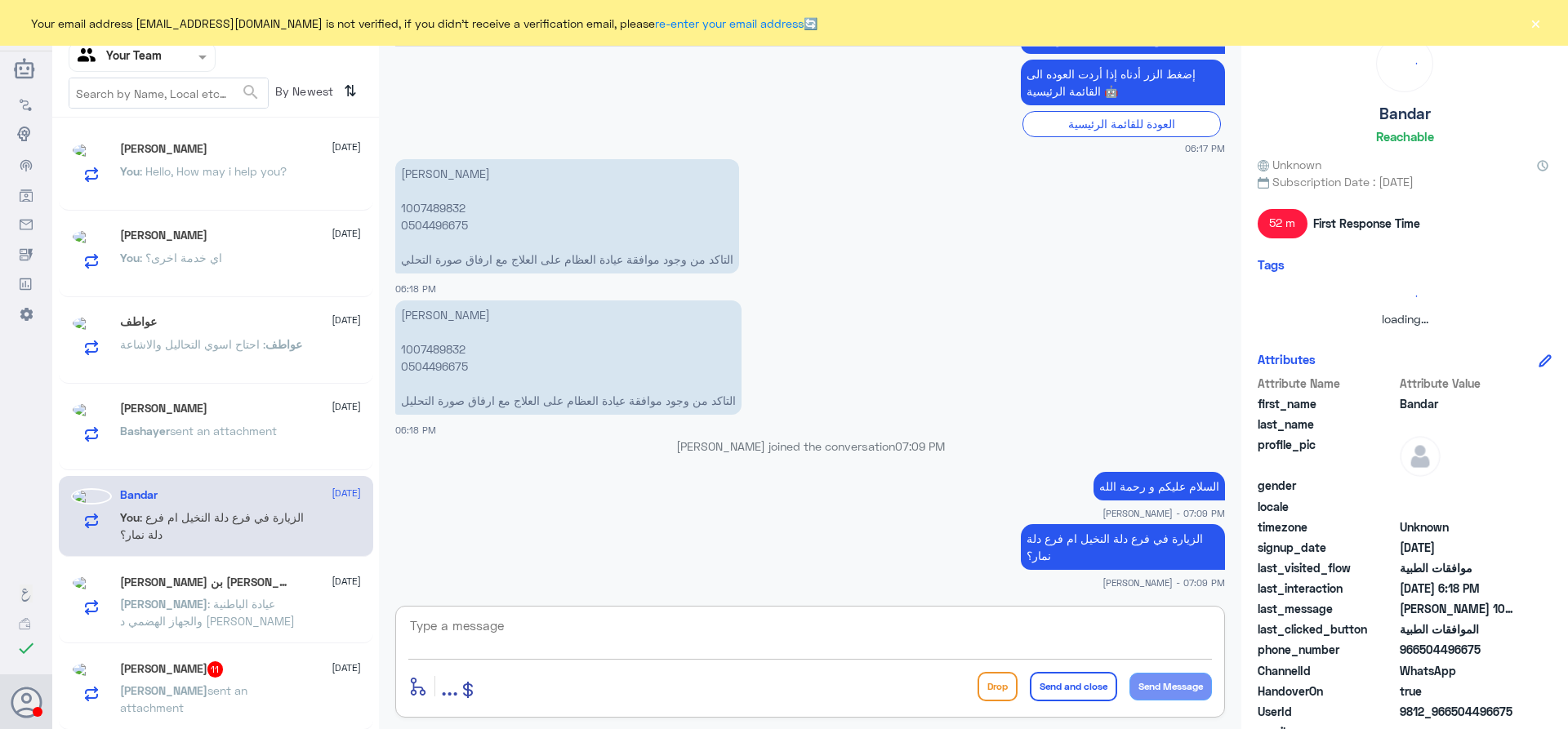
scroll to position [8, 0]
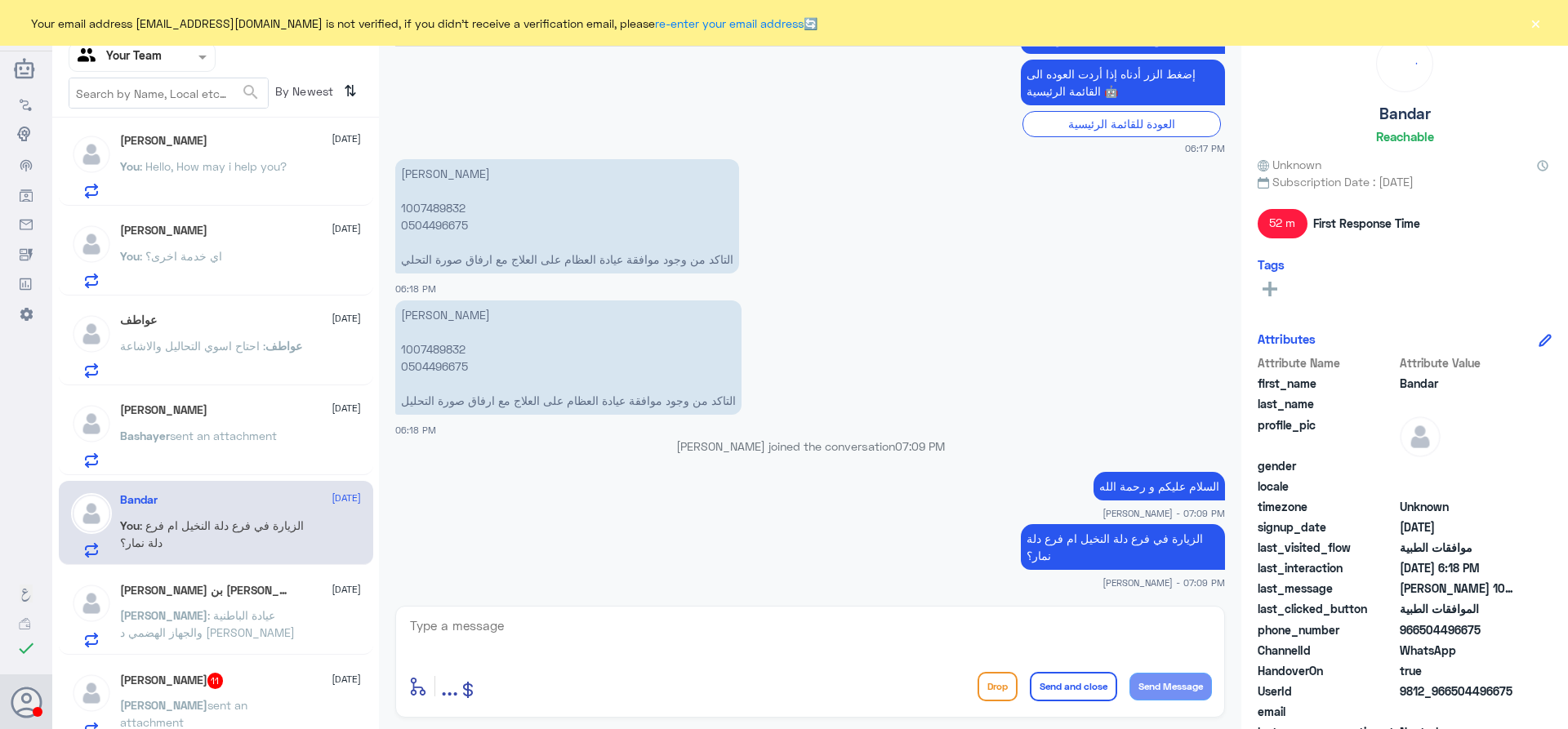
click at [250, 429] on span "sent an attachment" at bounding box center [223, 435] width 107 height 14
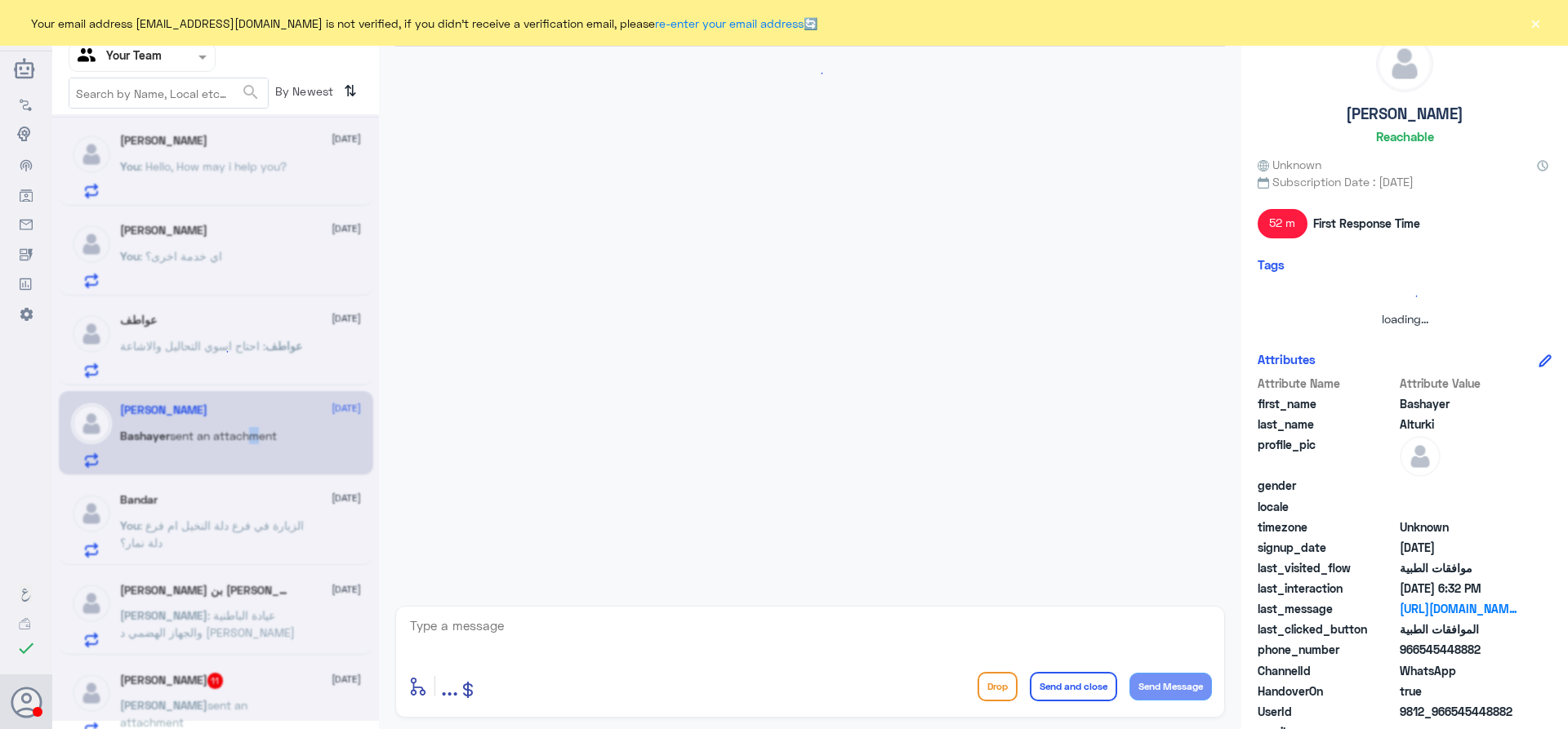
scroll to position [1567, 0]
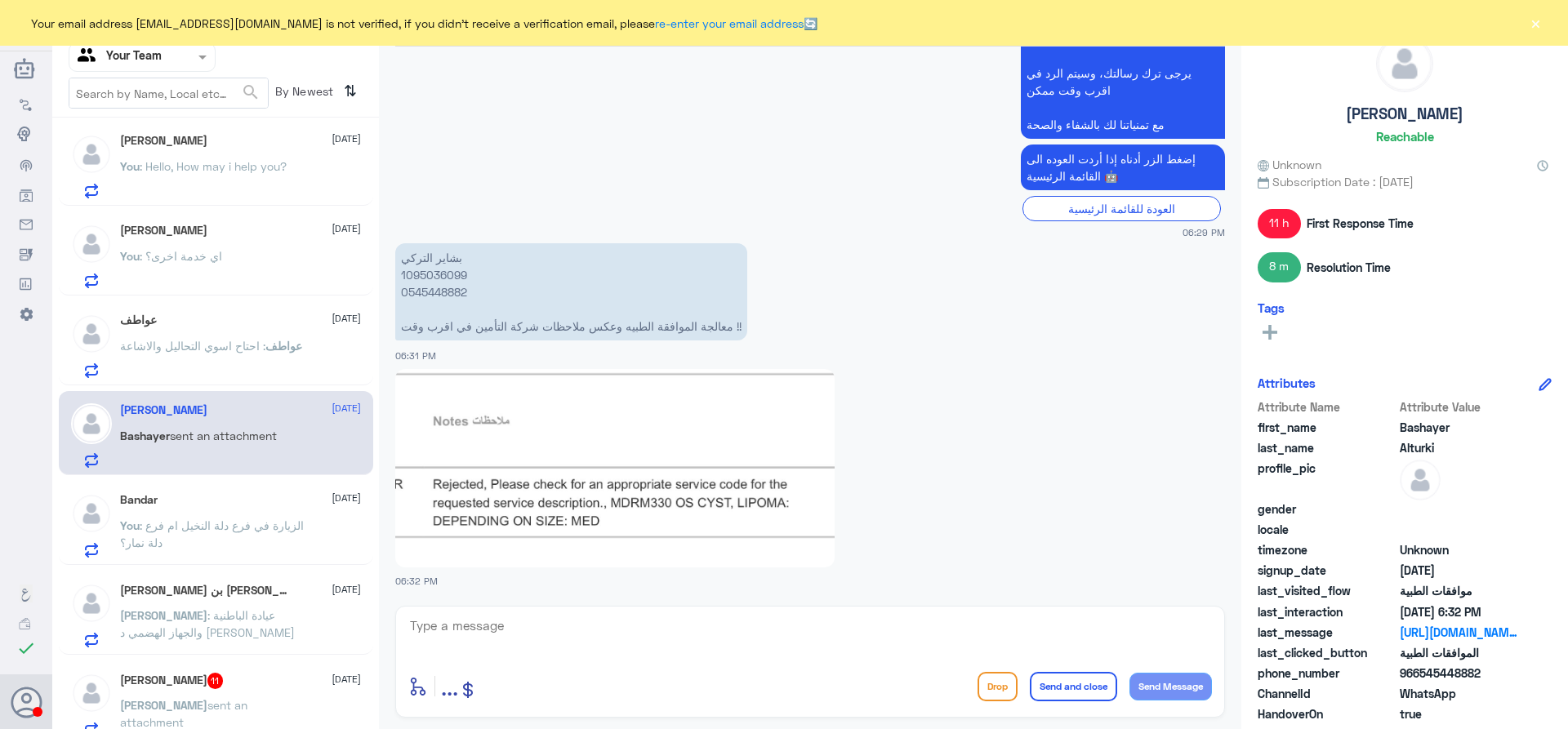
click at [189, 617] on span ": عيادة الباطنية والجهاز الهضمي د [PERSON_NAME]" at bounding box center [207, 623] width 175 height 31
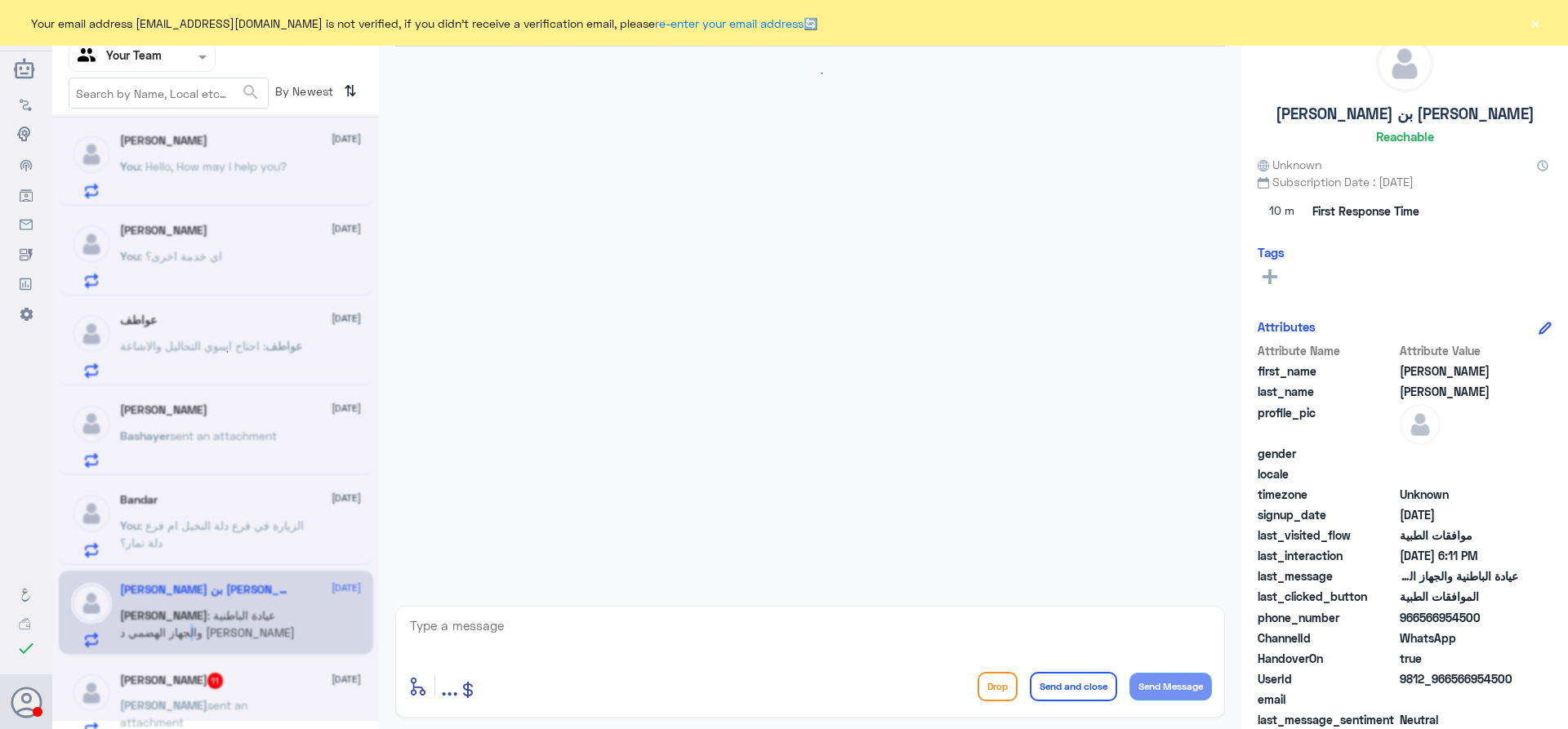
scroll to position [528, 0]
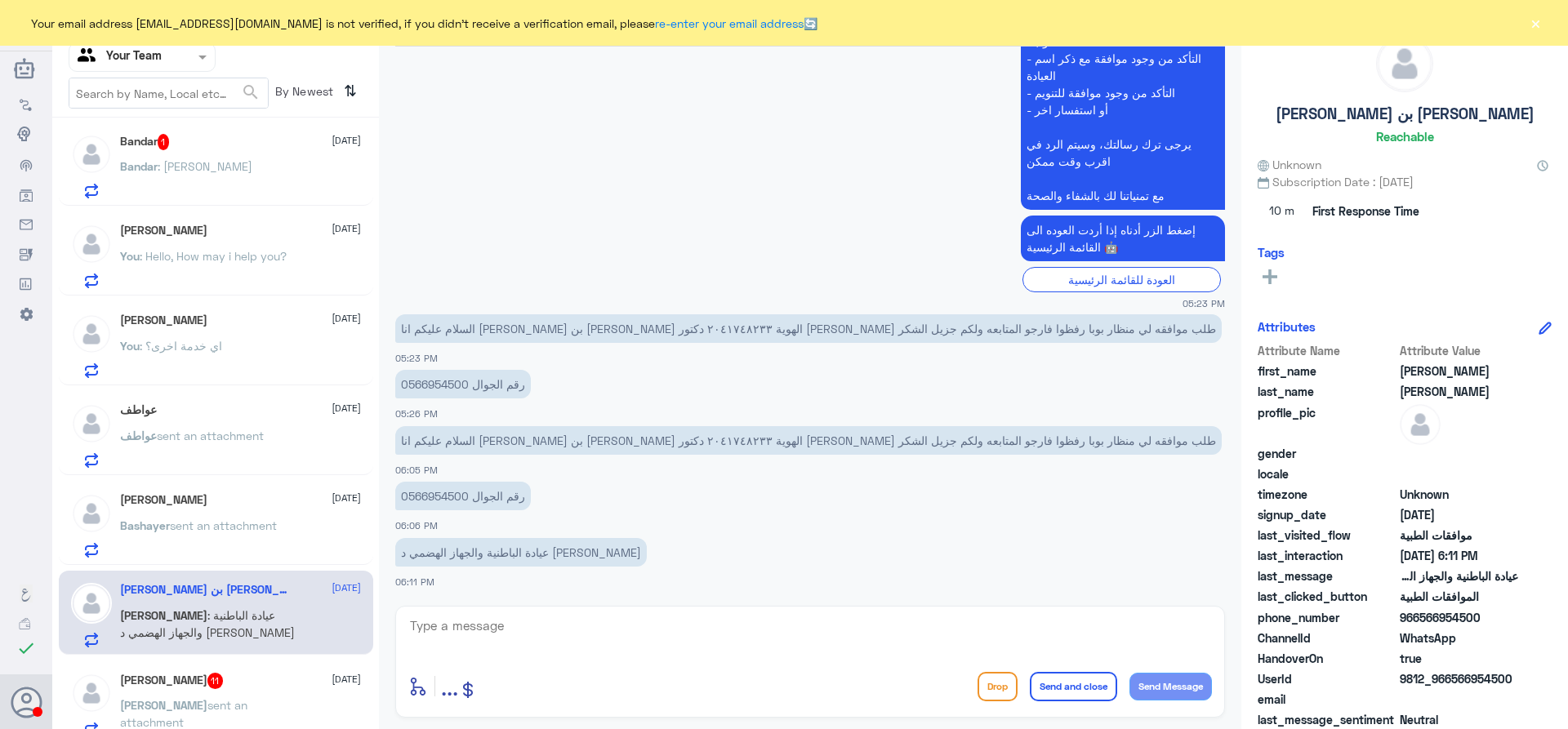
click at [182, 174] on div "Bandar : ننار" at bounding box center [240, 180] width 241 height 36
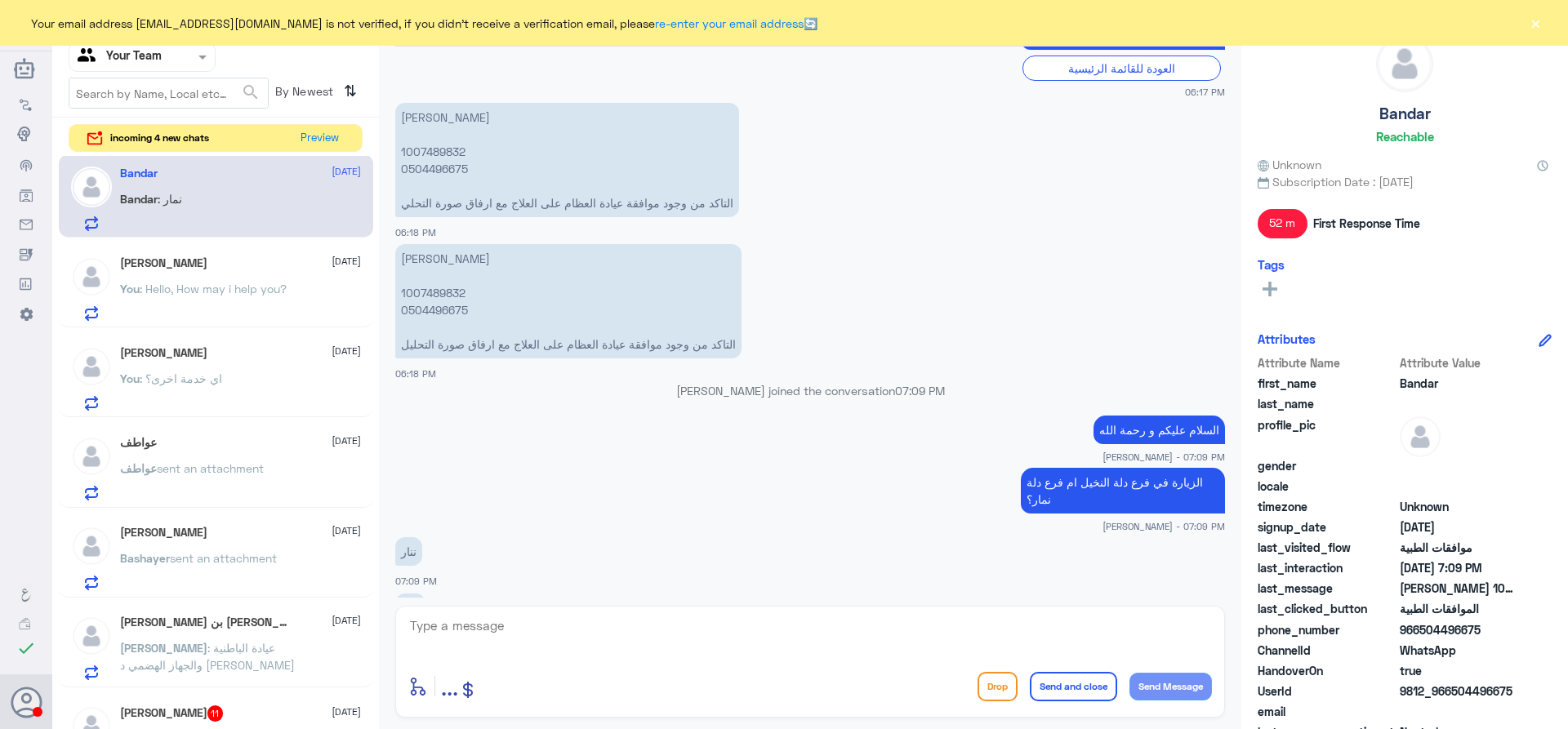
scroll to position [795, 0]
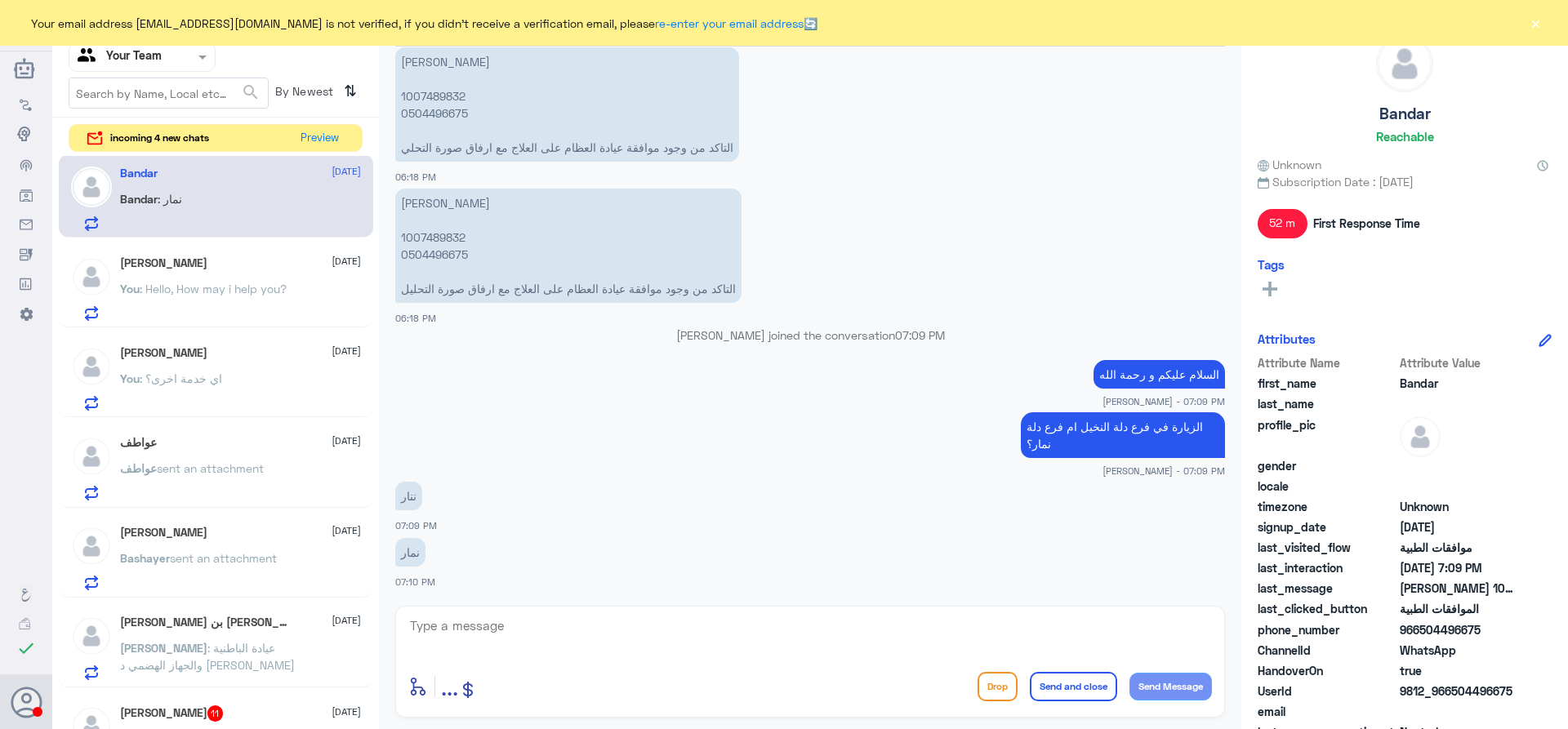
click at [536, 622] on textarea at bounding box center [810, 635] width 804 height 40
type textarea "ارجو منكم التواصل مع دلة نمار حيث ان هذا الرقم فقط لدلة النخيل"
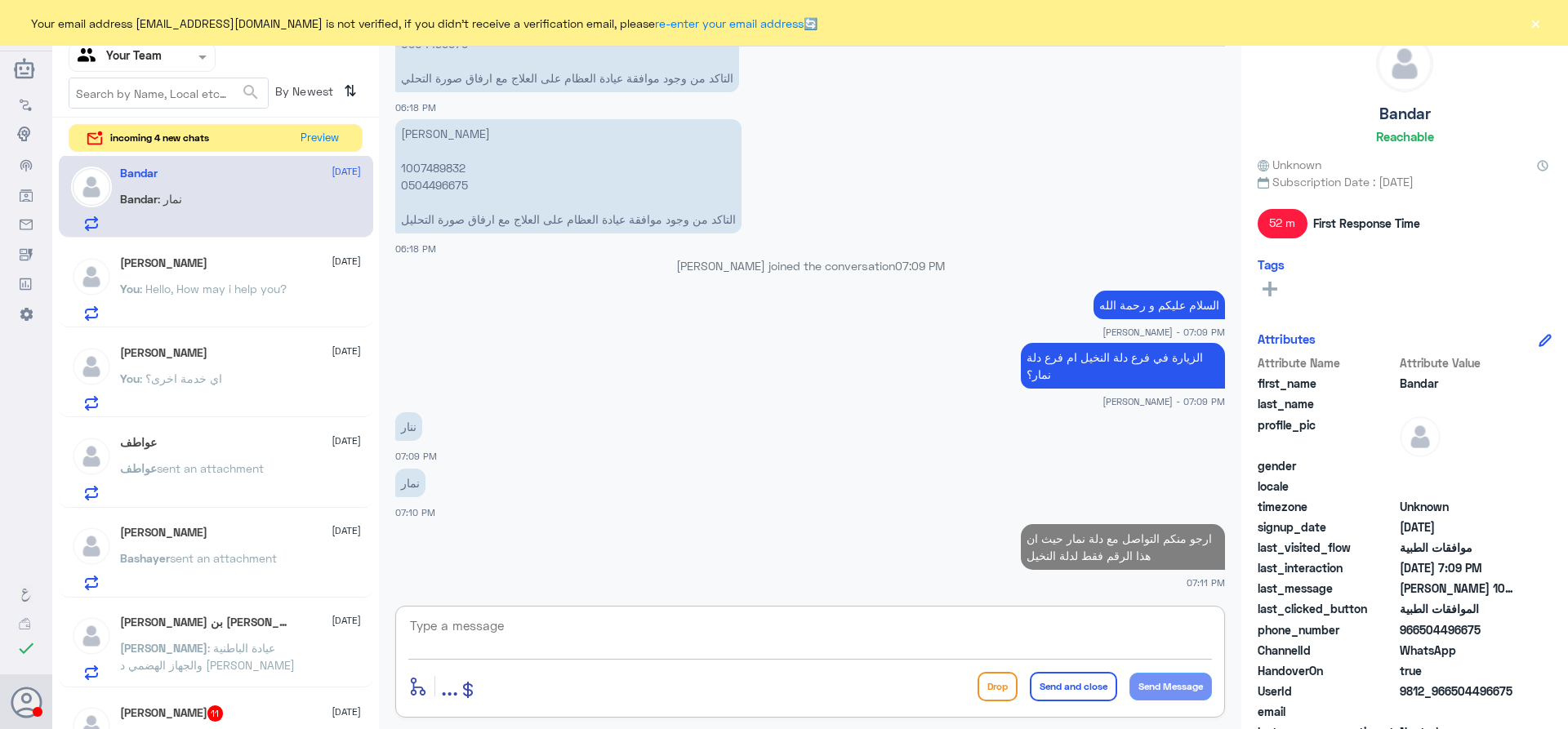
paste textarea "0112995140 , 0546022896"
type textarea "0112995140 , 0546022896"
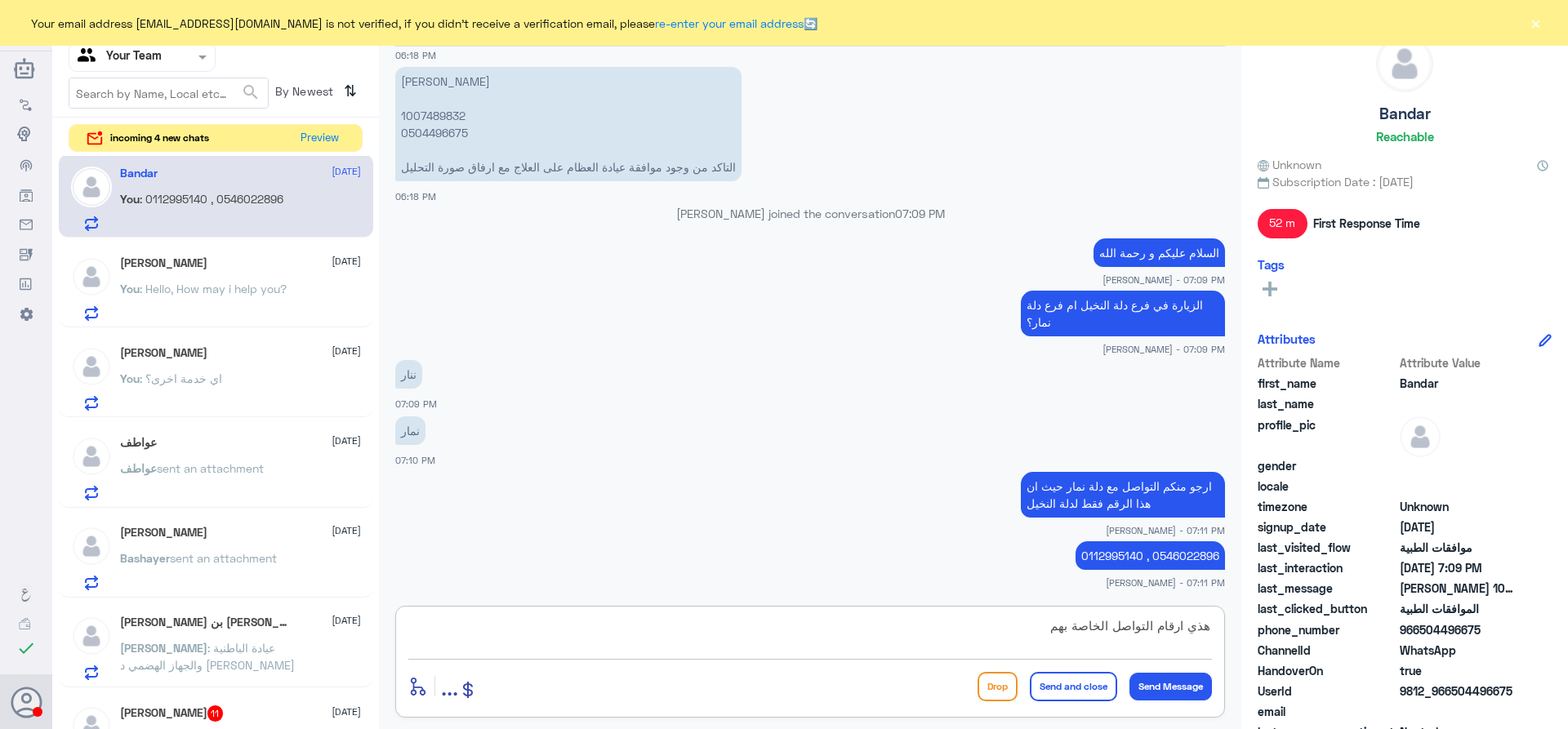
type textarea "هذي ارقام التواصل الخاصة بهم"
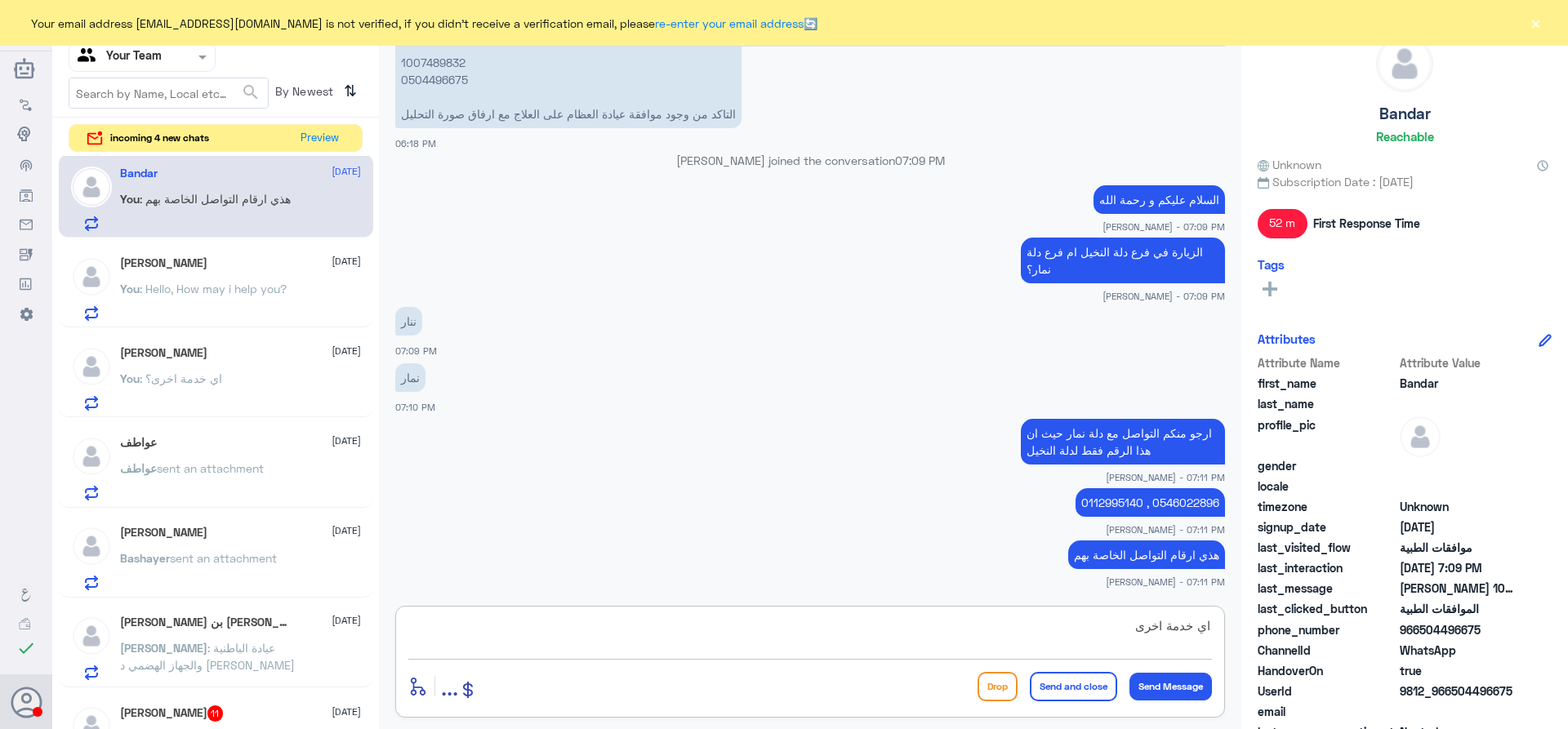
type textarea "اي خدمة اخرى؟"
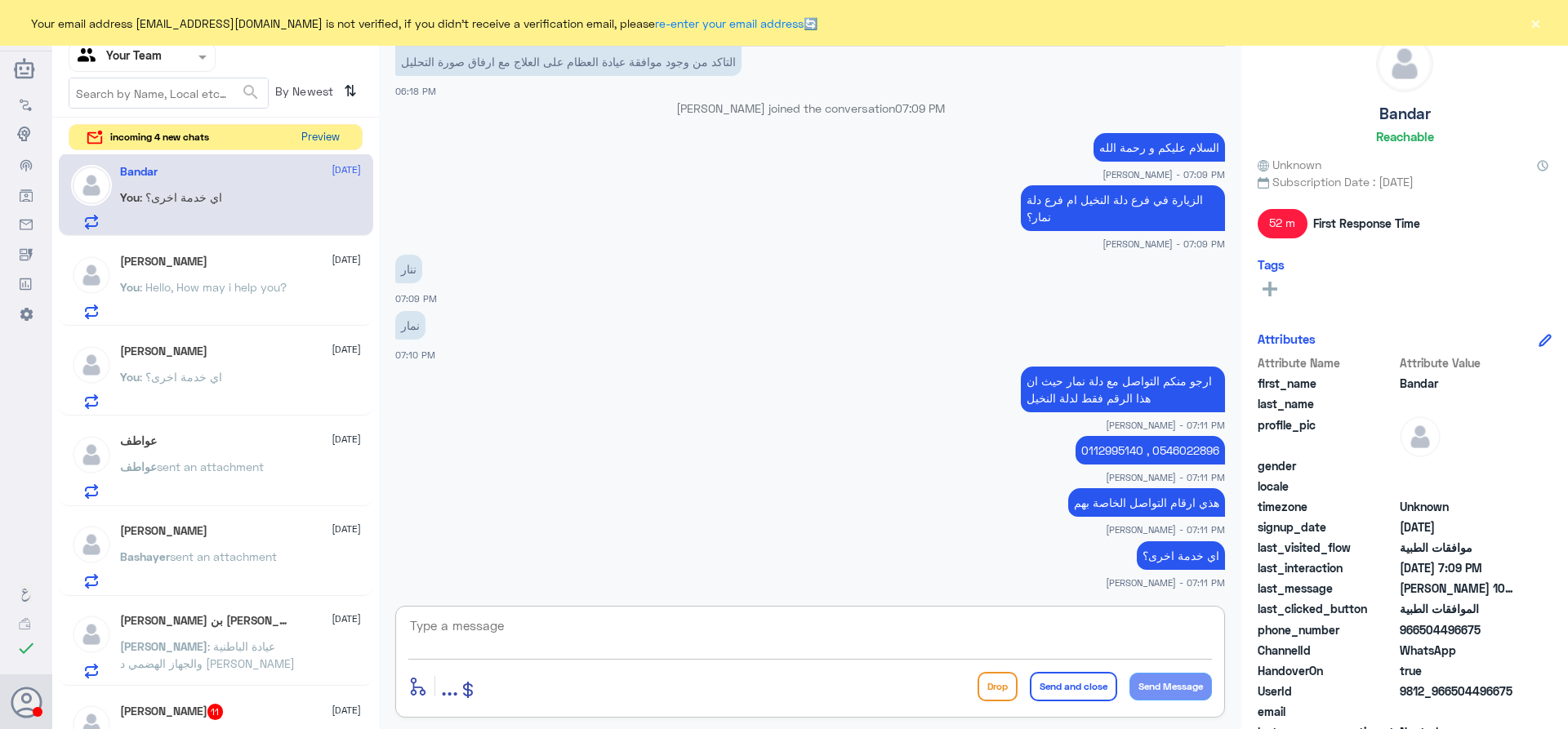
click at [320, 137] on button "Preview" at bounding box center [320, 137] width 51 height 26
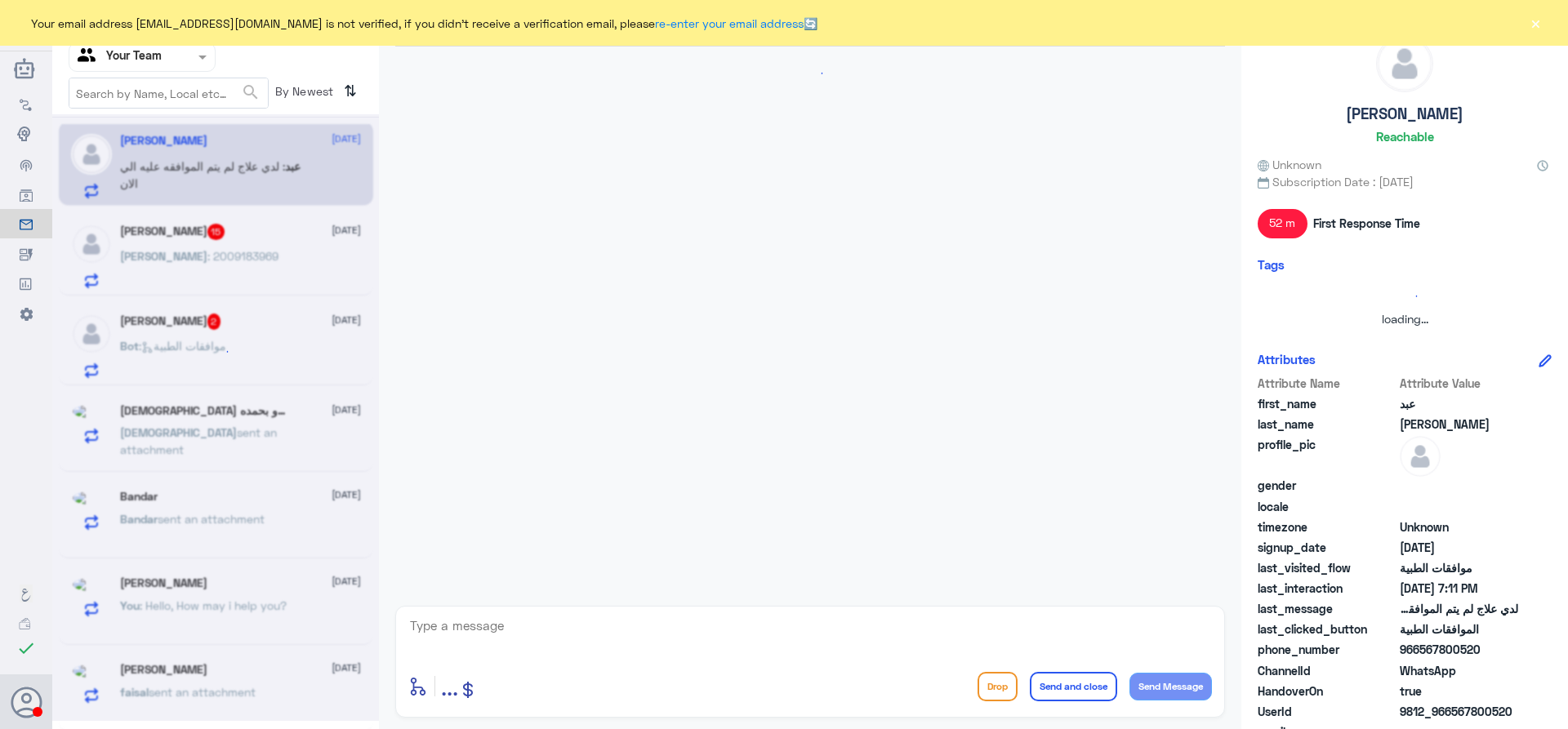
scroll to position [396, 0]
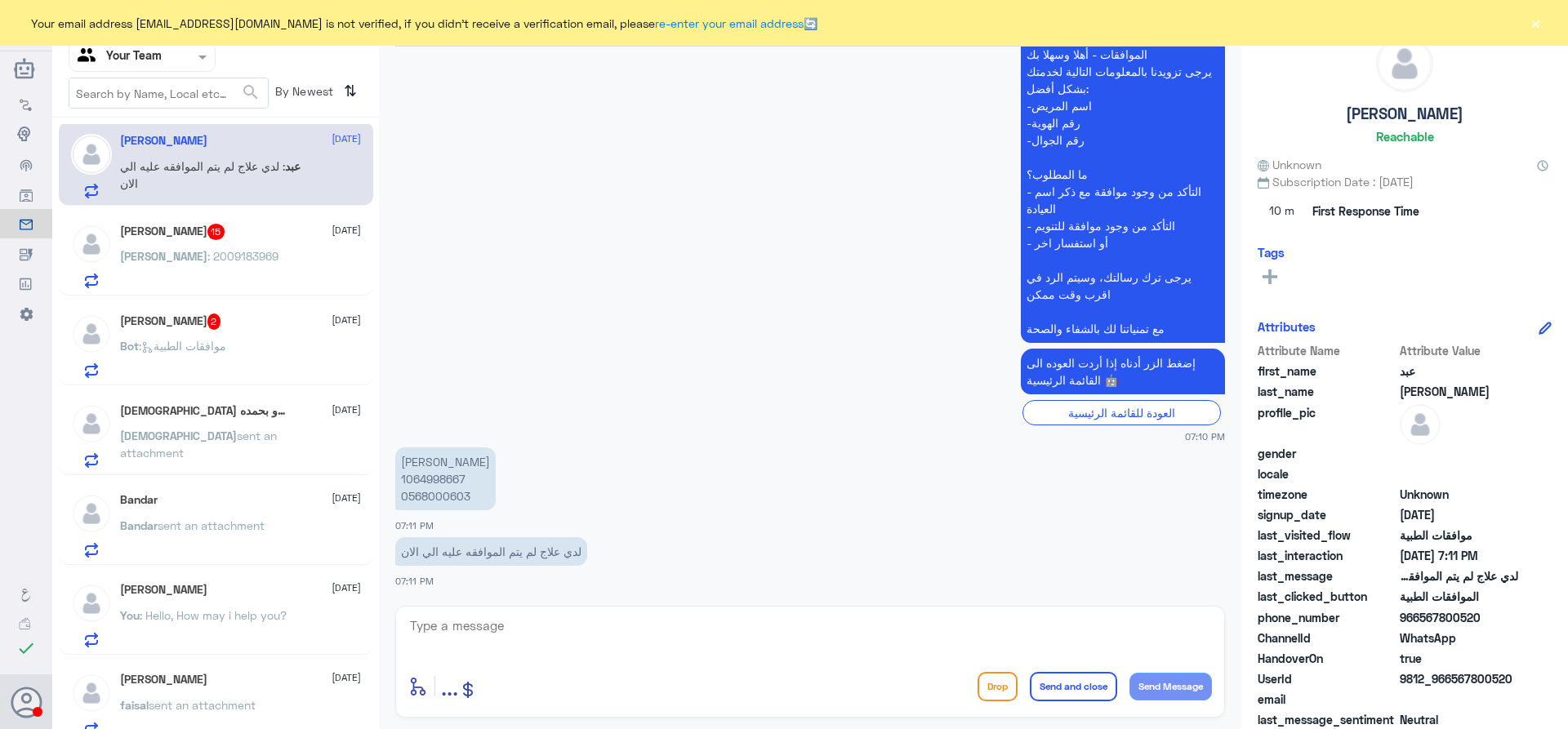
click at [425, 481] on p "خالد صالح العنزي 1064998667 0568000603" at bounding box center [445, 479] width 100 height 63
copy p "1064998667"
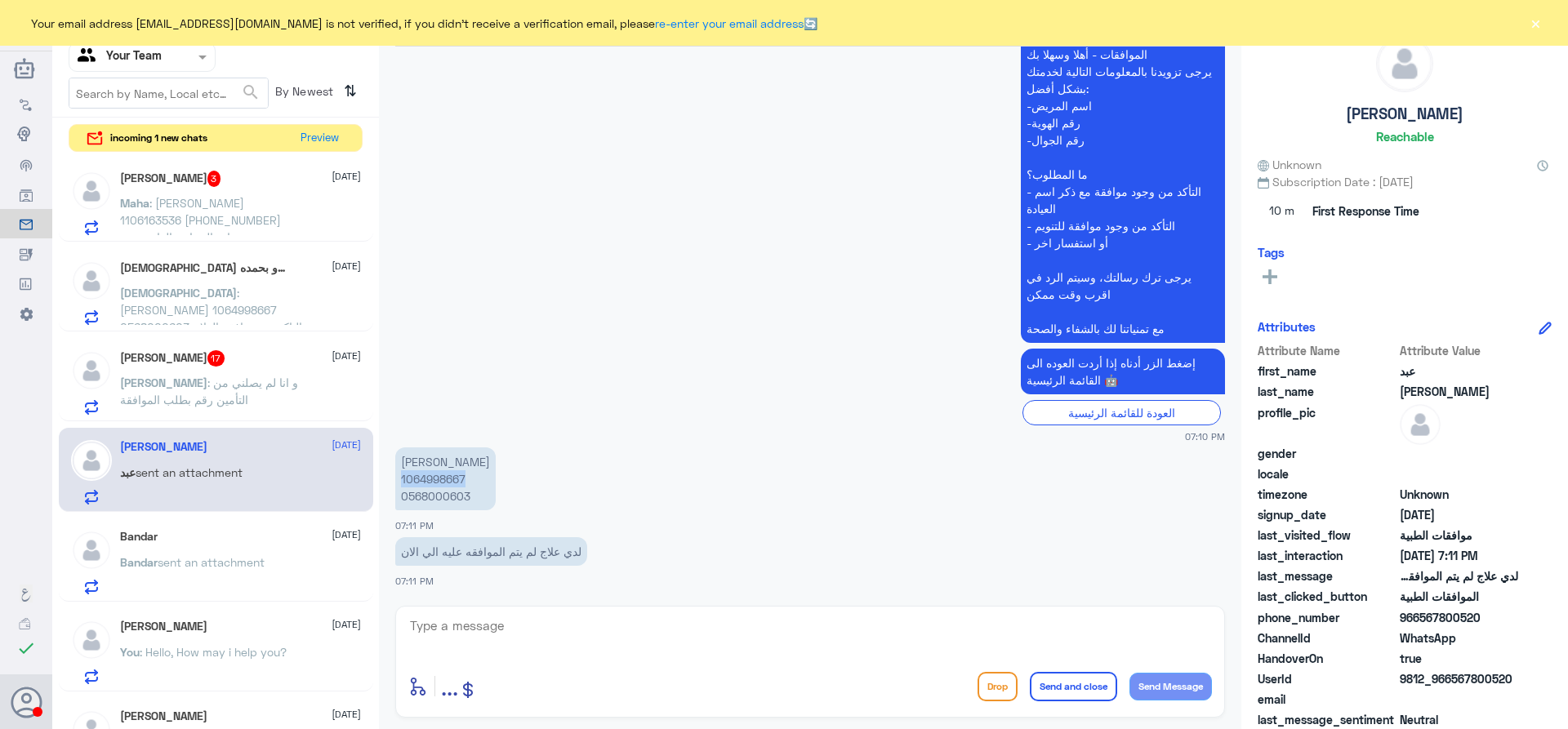
scroll to position [0, 0]
click at [320, 137] on button "Preview" at bounding box center [320, 137] width 51 height 26
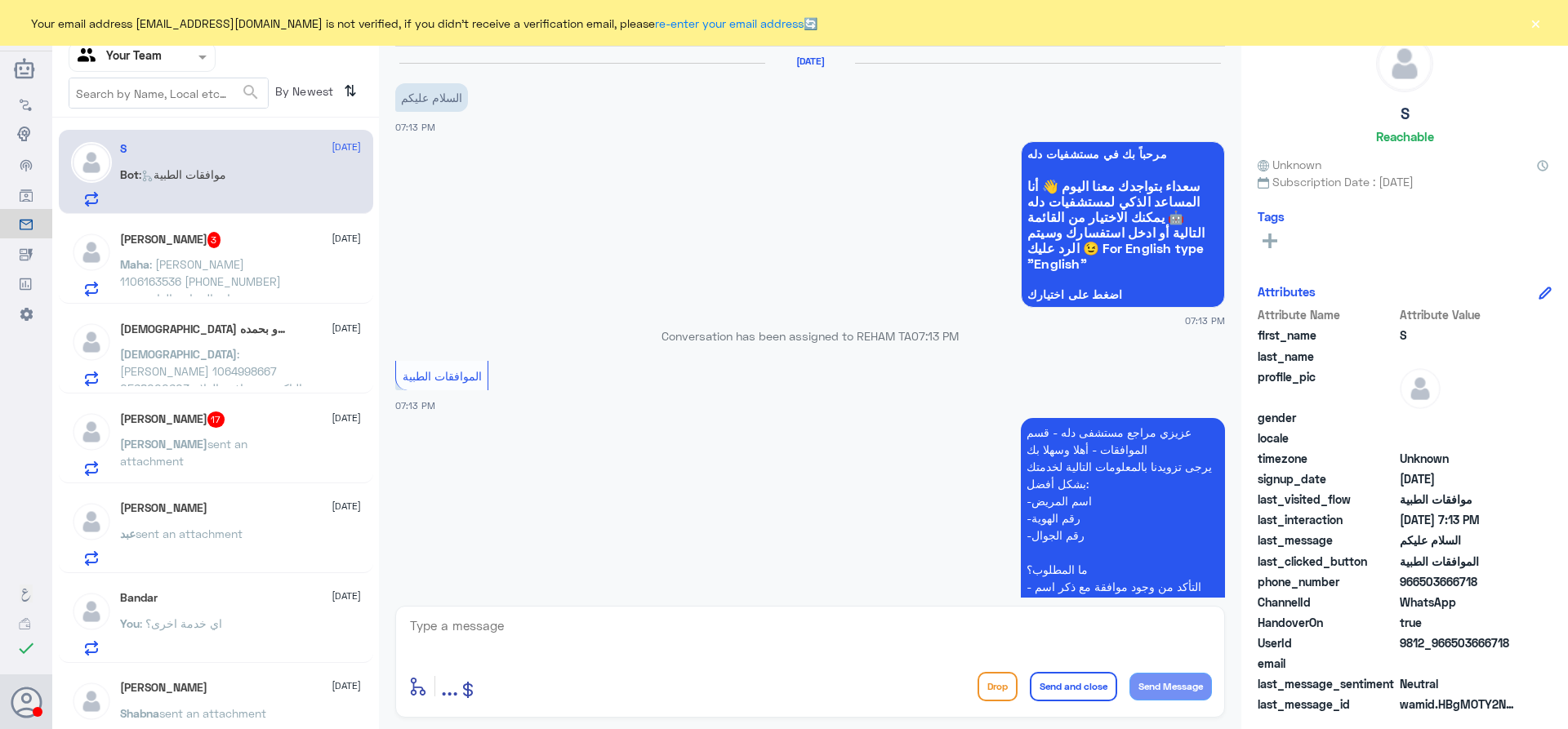
scroll to position [249, 0]
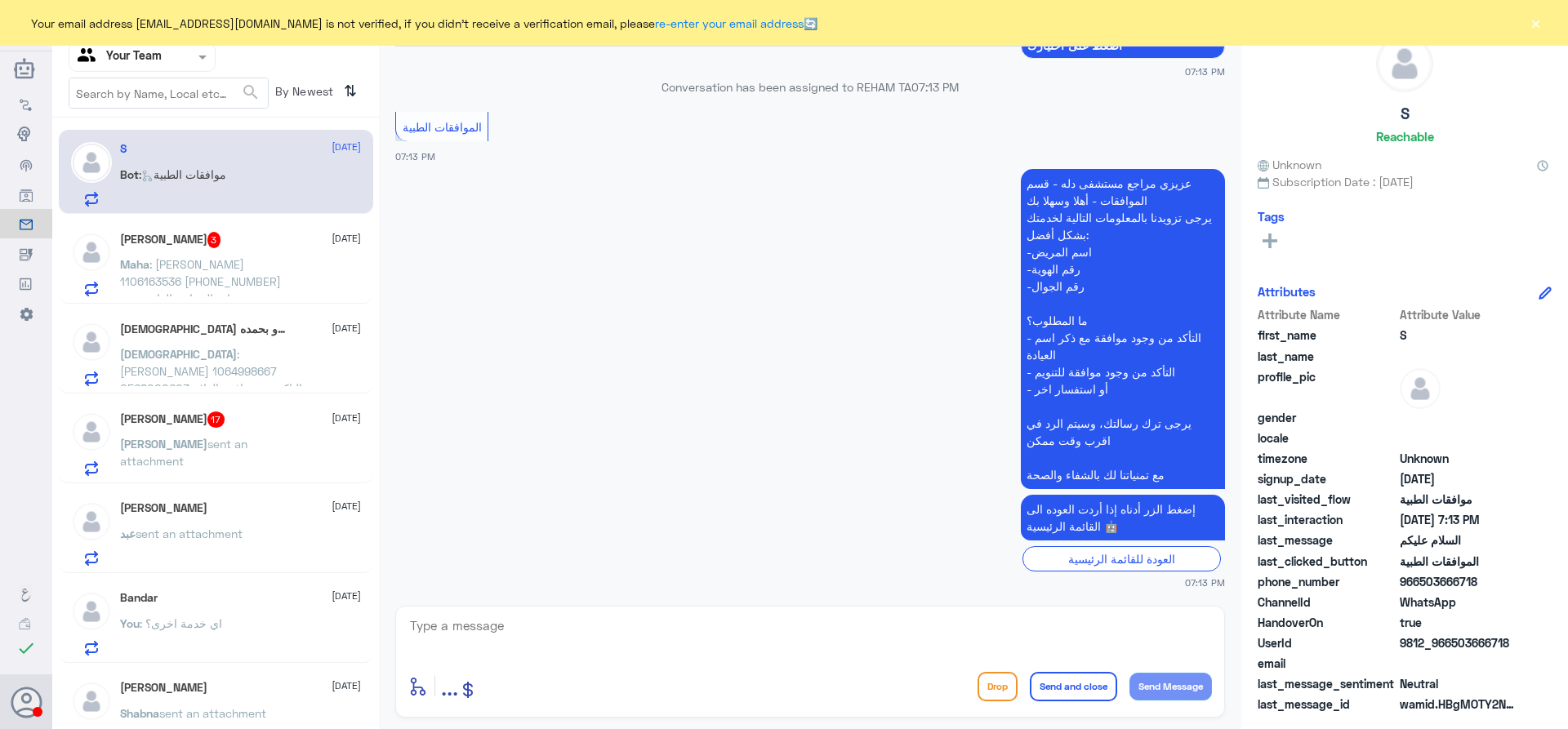
click at [224, 455] on p "Abdullah sent an attachment" at bounding box center [212, 455] width 184 height 41
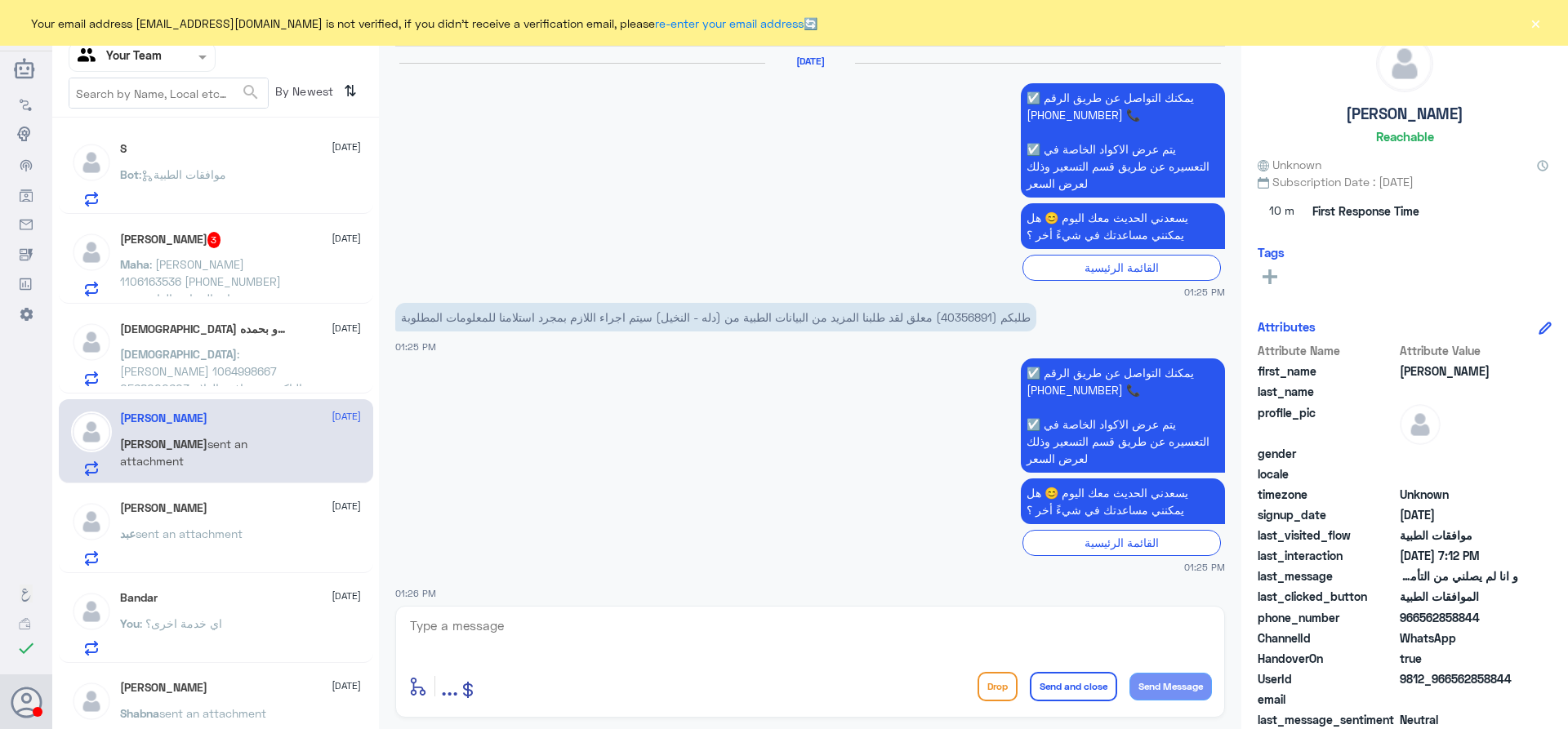
scroll to position [1569, 0]
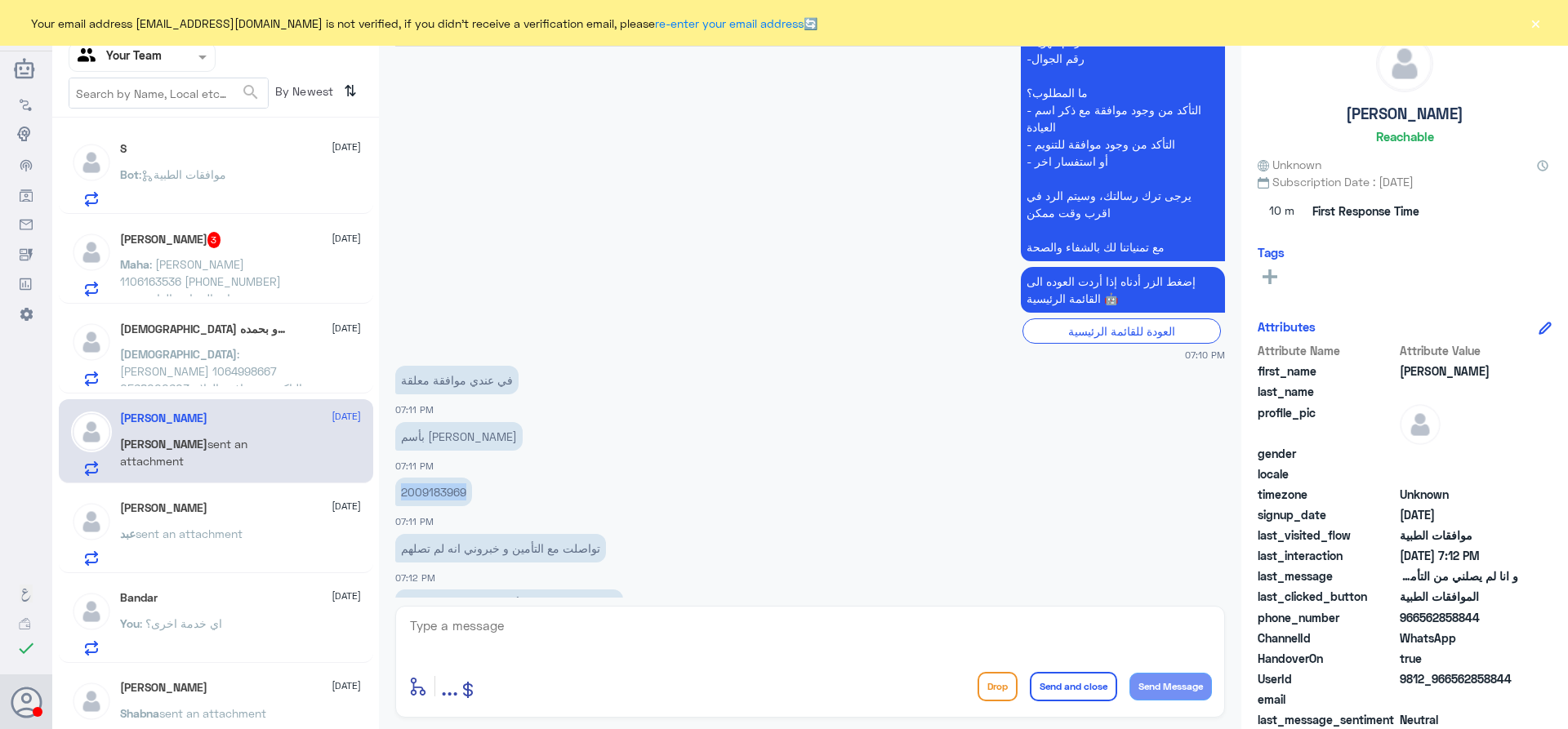
drag, startPoint x: 400, startPoint y: 444, endPoint x: 470, endPoint y: 445, distance: 70.0
click at [470, 477] on p "2009183969" at bounding box center [434, 492] width 77 height 29
copy p "2009183969"
click at [588, 637] on textarea at bounding box center [810, 635] width 804 height 40
type textarea "السلام عليكم و رحمة الله"
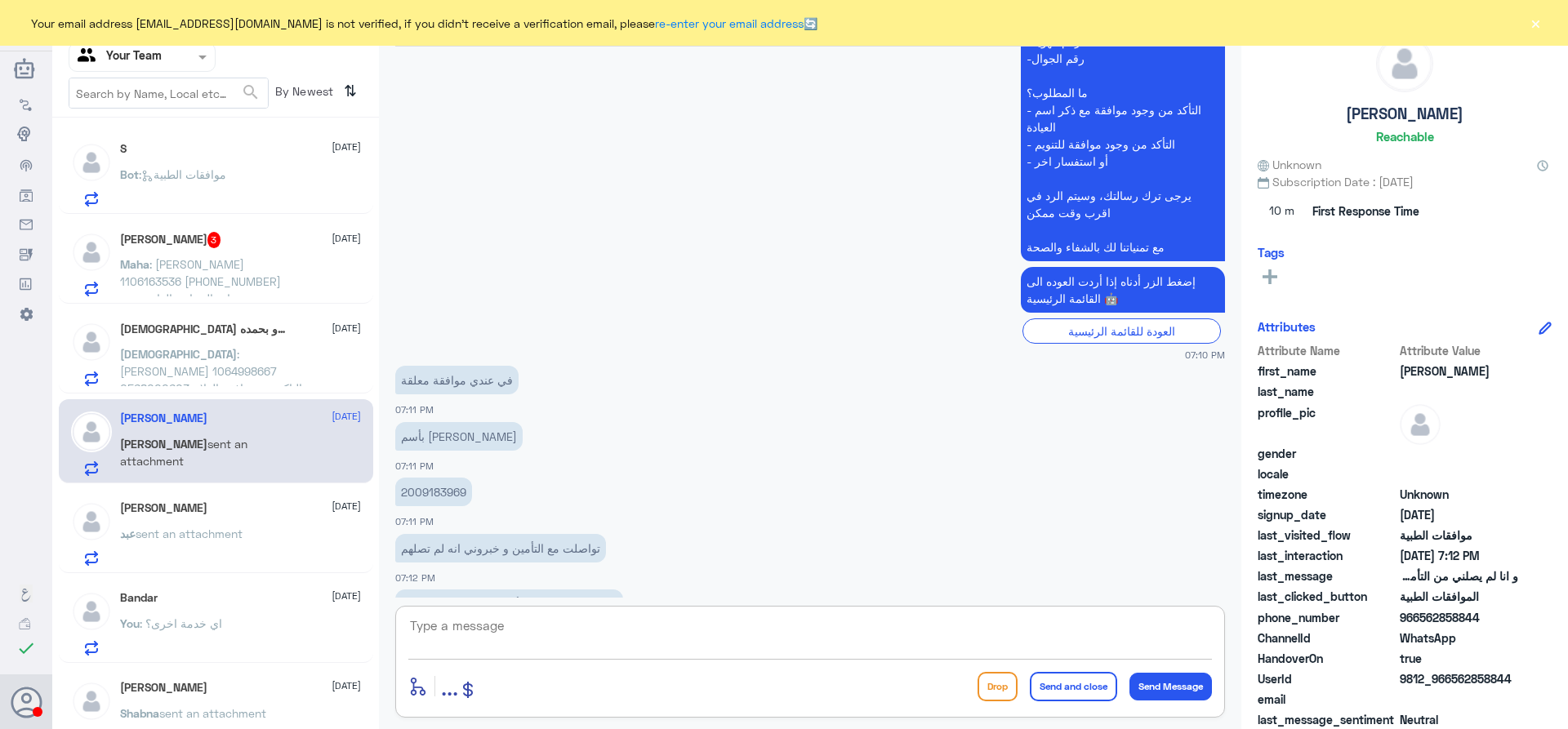
scroll to position [1621, 0]
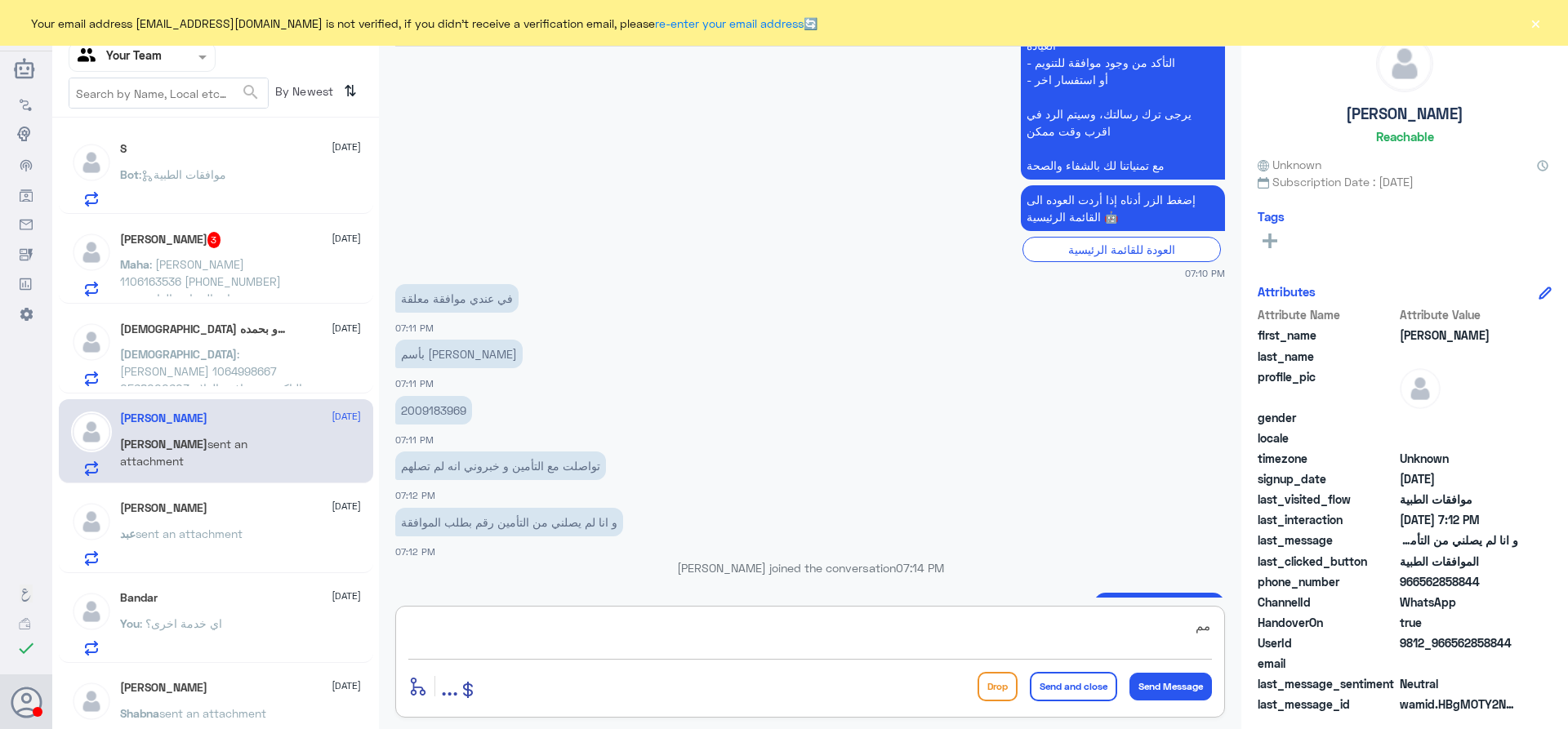
type textarea "م"
type textarea "الطلب على عملية؟"
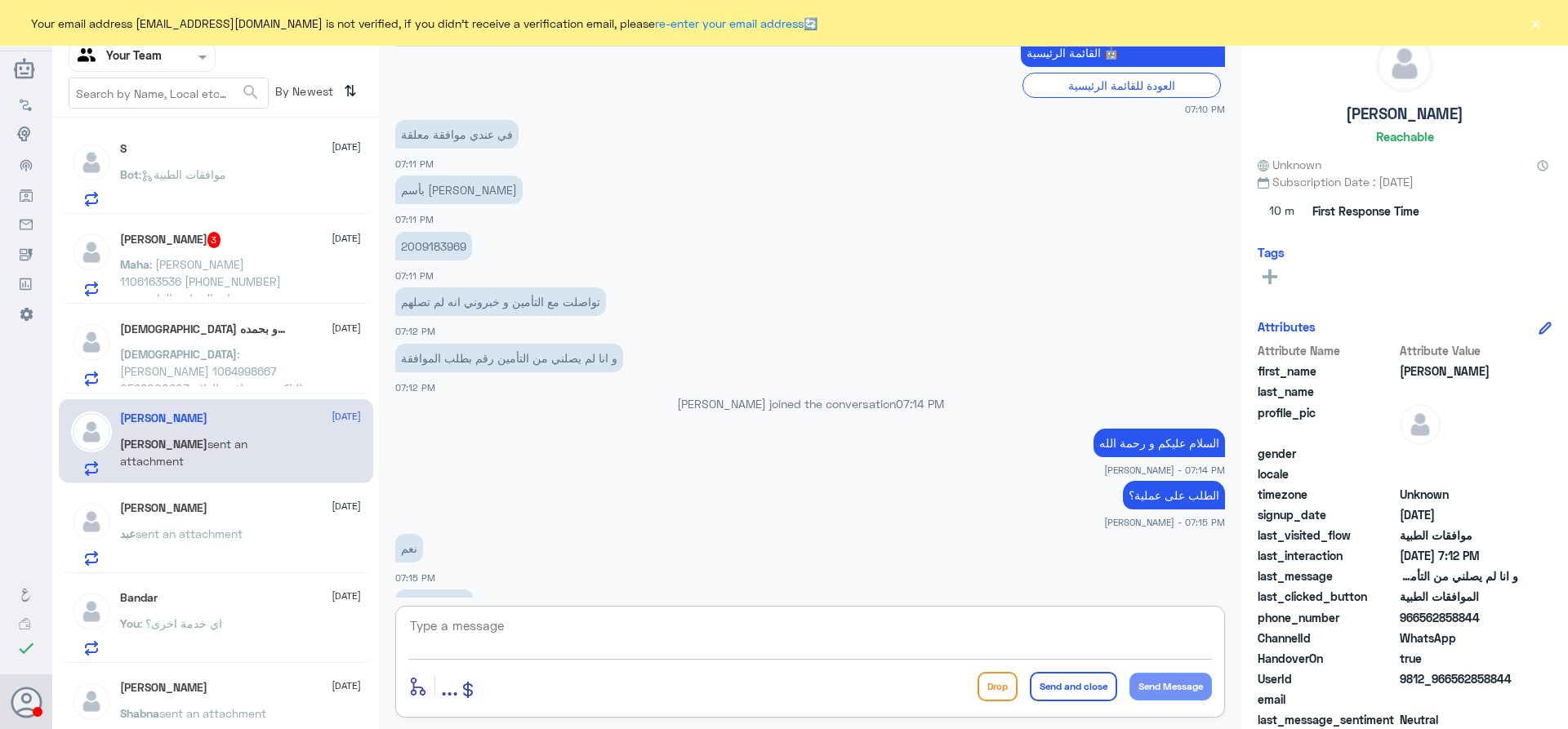
scroll to position [1842, 0]
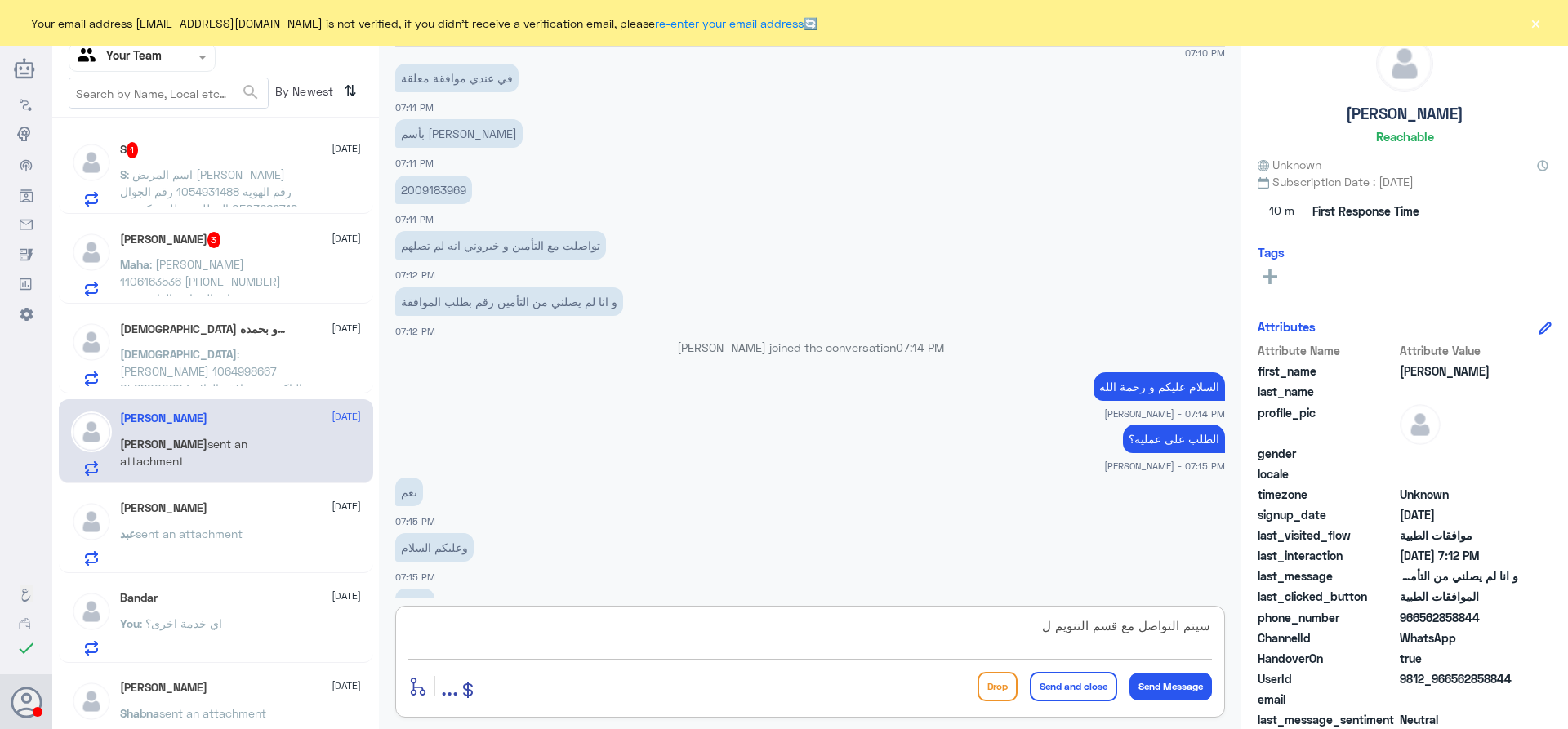
type textarea "سيتم التواصل مع قسم التنويم"
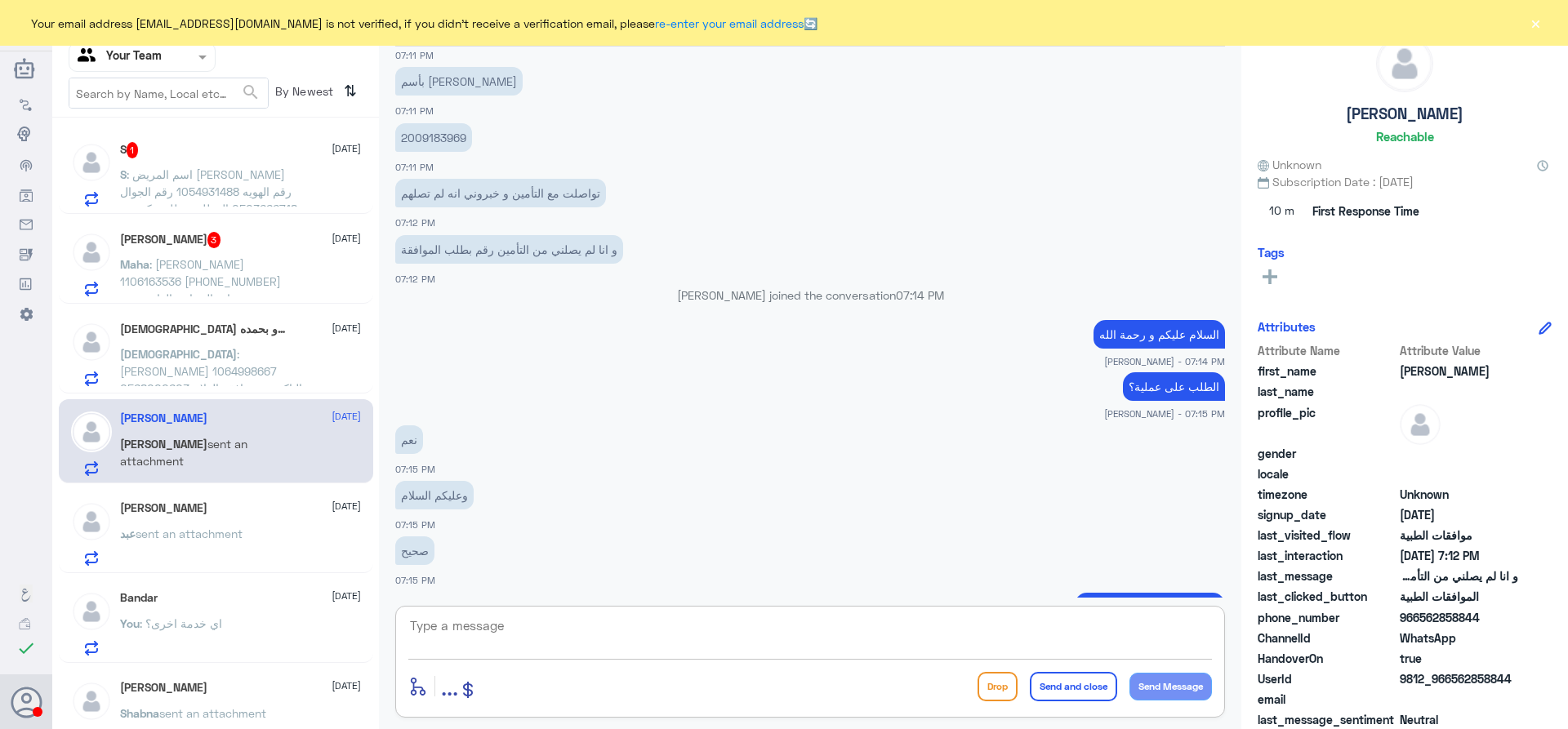
scroll to position [1950, 0]
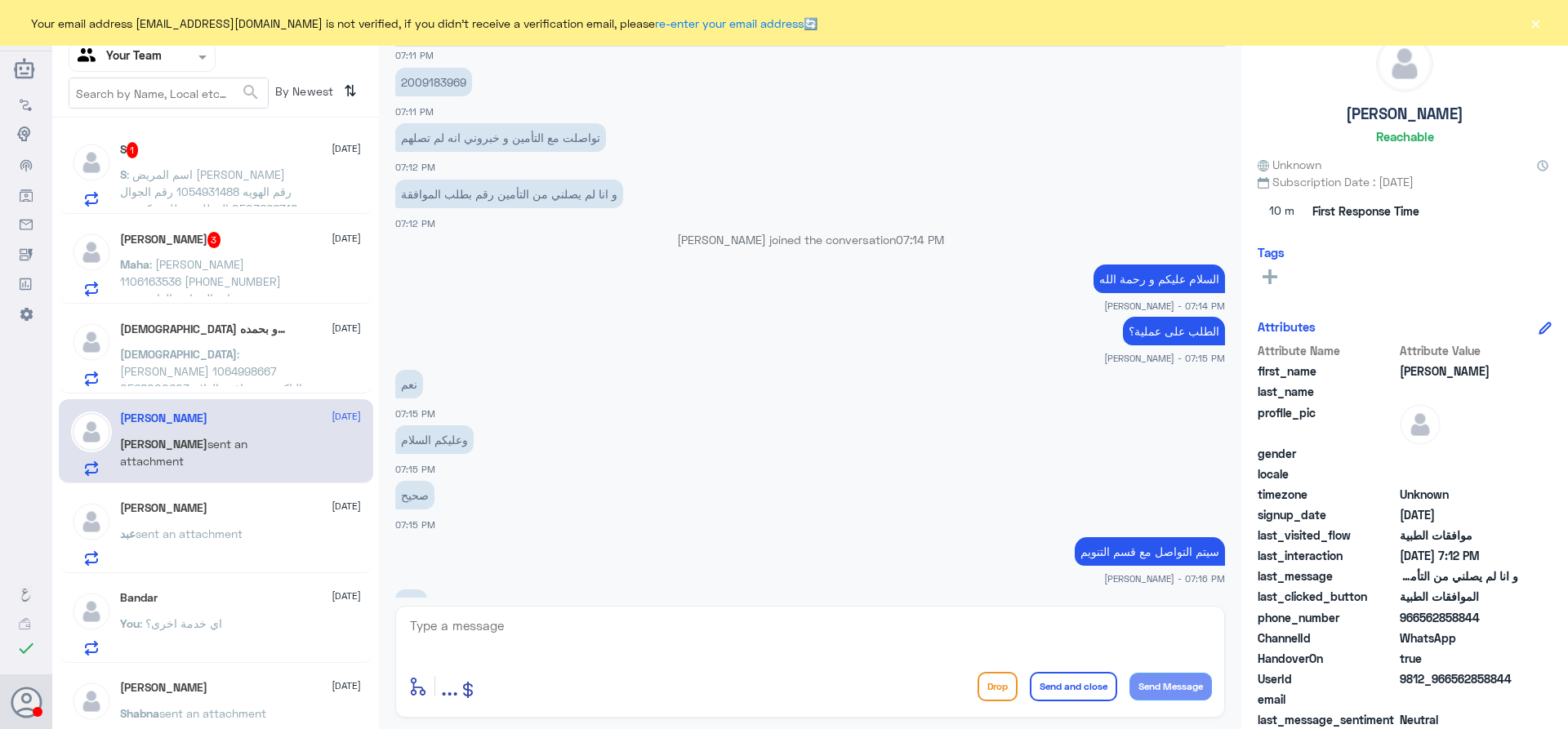
click at [185, 194] on span ": اسم المريض ساميه ندى عوض الجشوش رقم الهويه 1054931488 رقم الجوال 0503666718 ا…" at bounding box center [211, 209] width 182 height 83
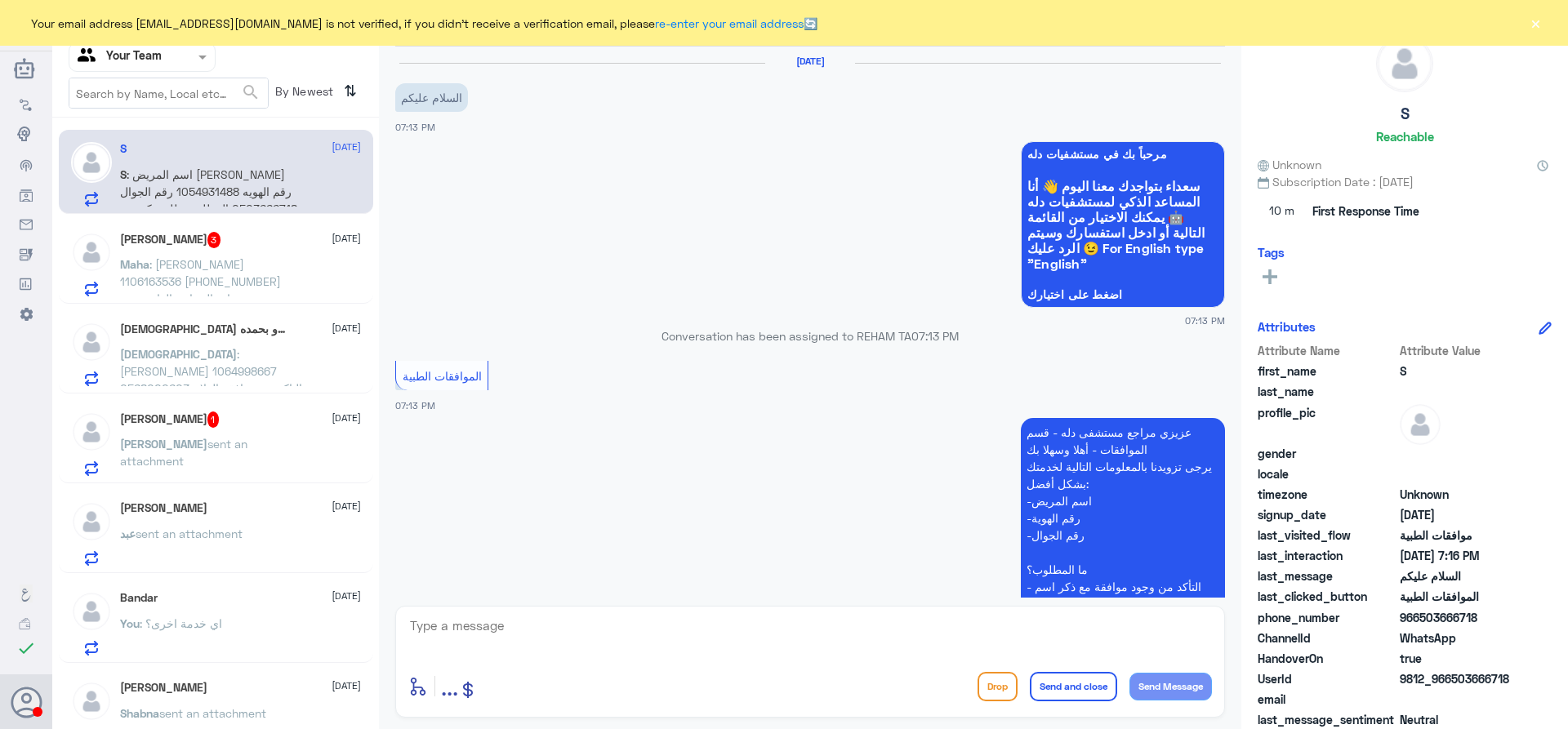
scroll to position [407, 0]
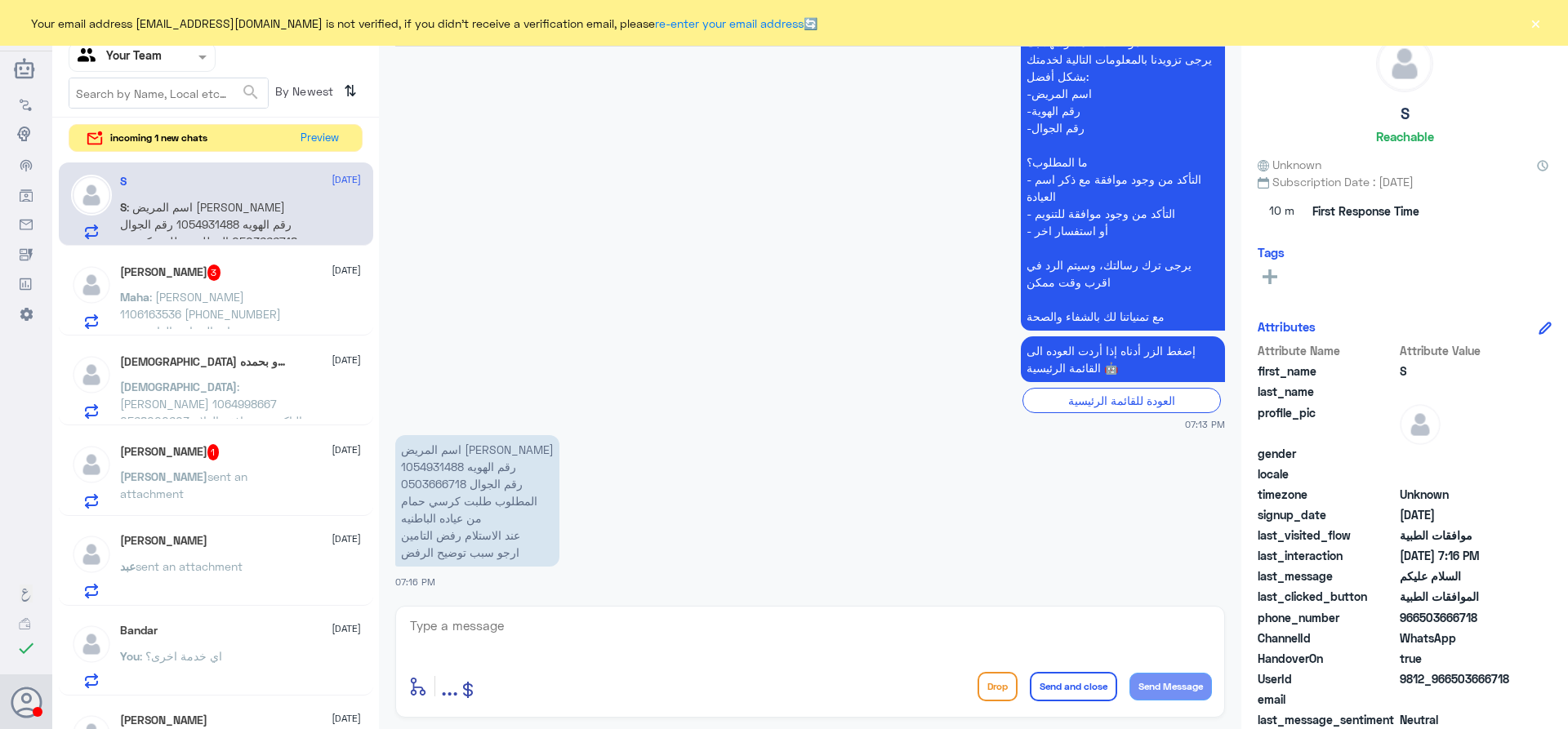
click at [445, 465] on p "اسم المريض ساميه ندى عوض الجشوش رقم الهويه 1054931488 رقم الجوال 0503666718 الم…" at bounding box center [478, 501] width 164 height 132
copy p "1054931488"
click at [498, 635] on textarea at bounding box center [810, 635] width 804 height 40
type textarea "السلام عليكم و رحمة الله"
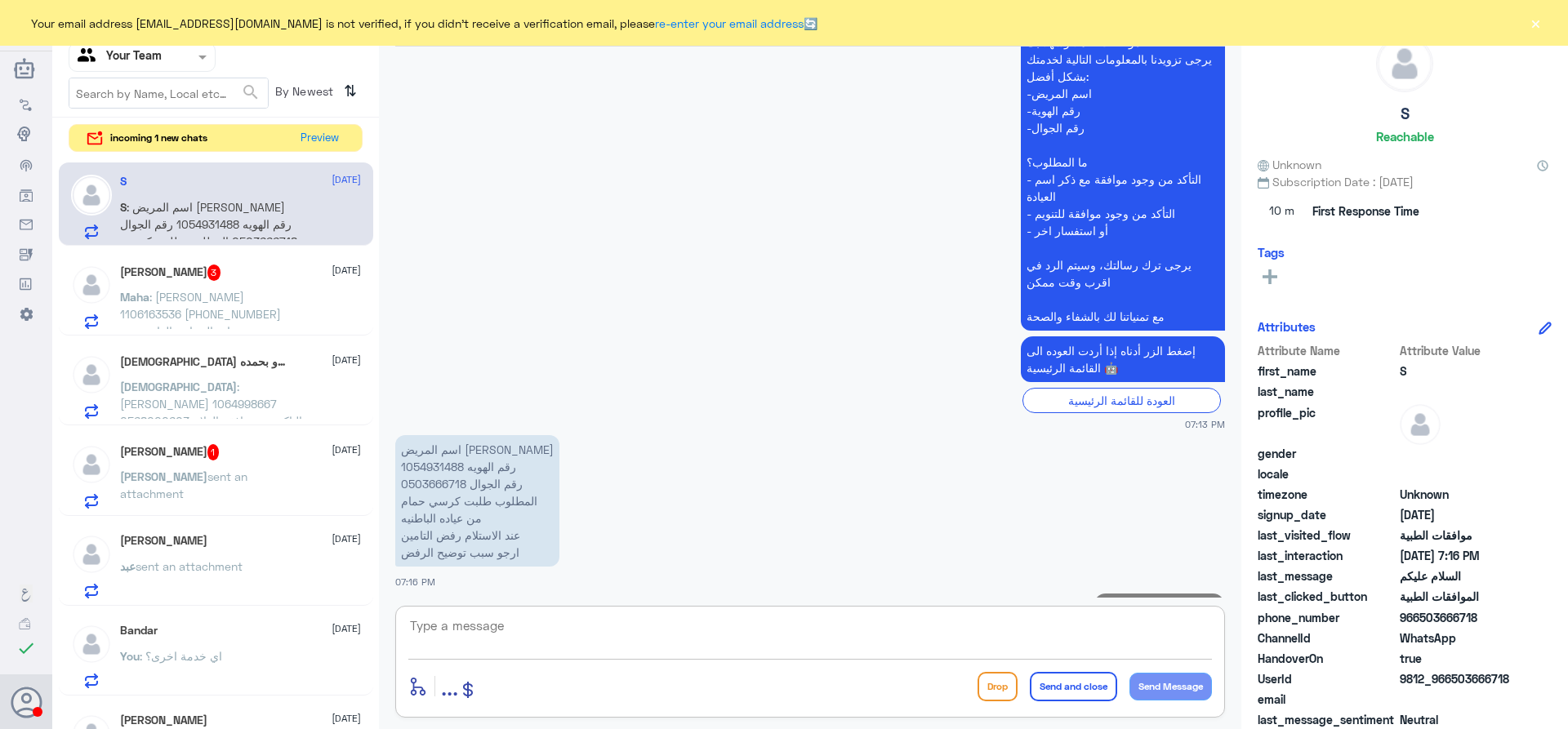
scroll to position [460, 0]
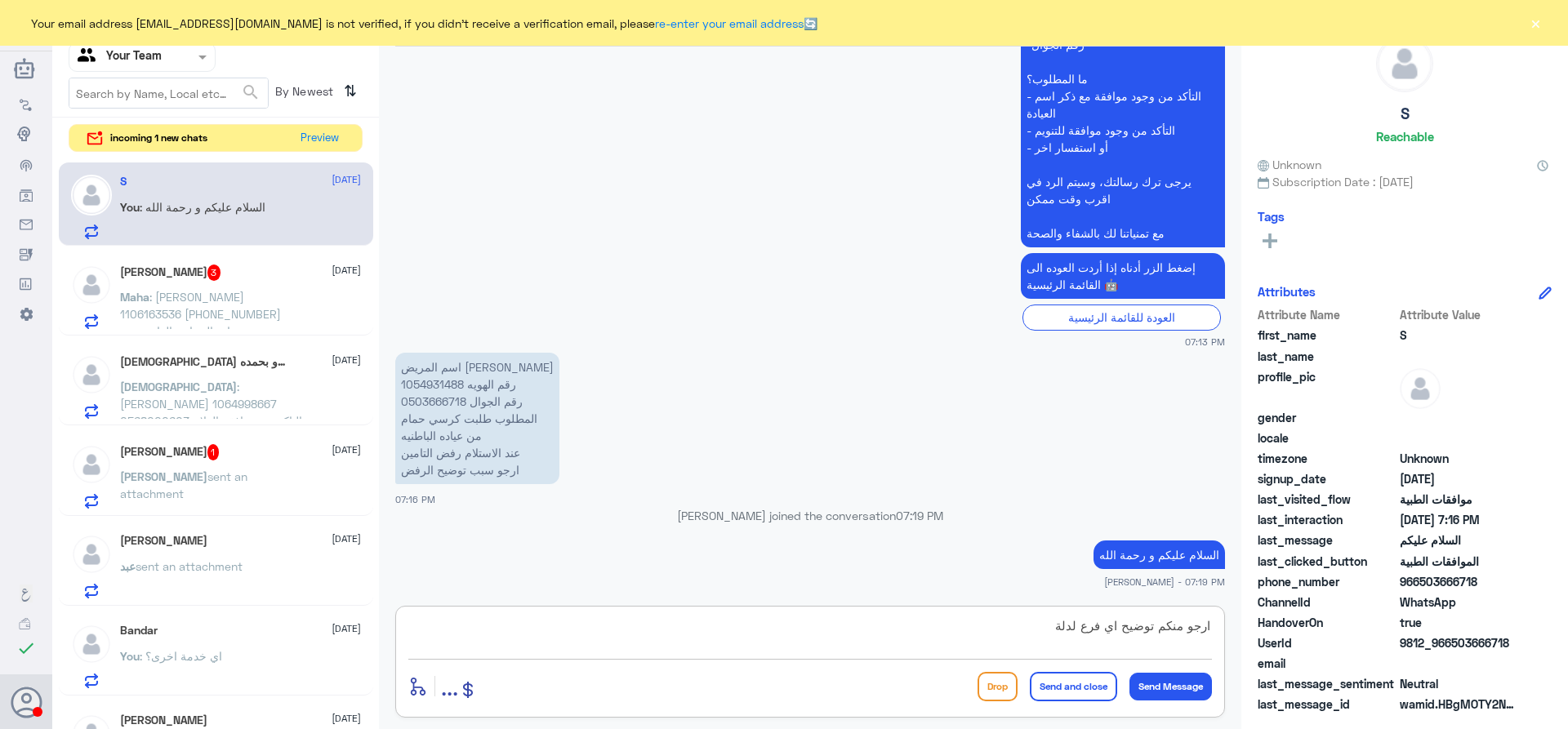
click at [1120, 629] on textarea "ارجو منكم توضيح اي فرع لدلة" at bounding box center [810, 635] width 804 height 40
drag, startPoint x: 1040, startPoint y: 630, endPoint x: 795, endPoint y: 620, distance: 245.2
click at [795, 620] on textarea "ارجو منكم توضيح في اي فرع لدلة اي فرع لدلة" at bounding box center [810, 635] width 804 height 40
type textarea "ارجو منكم توضيح في اي فرع لدلة"
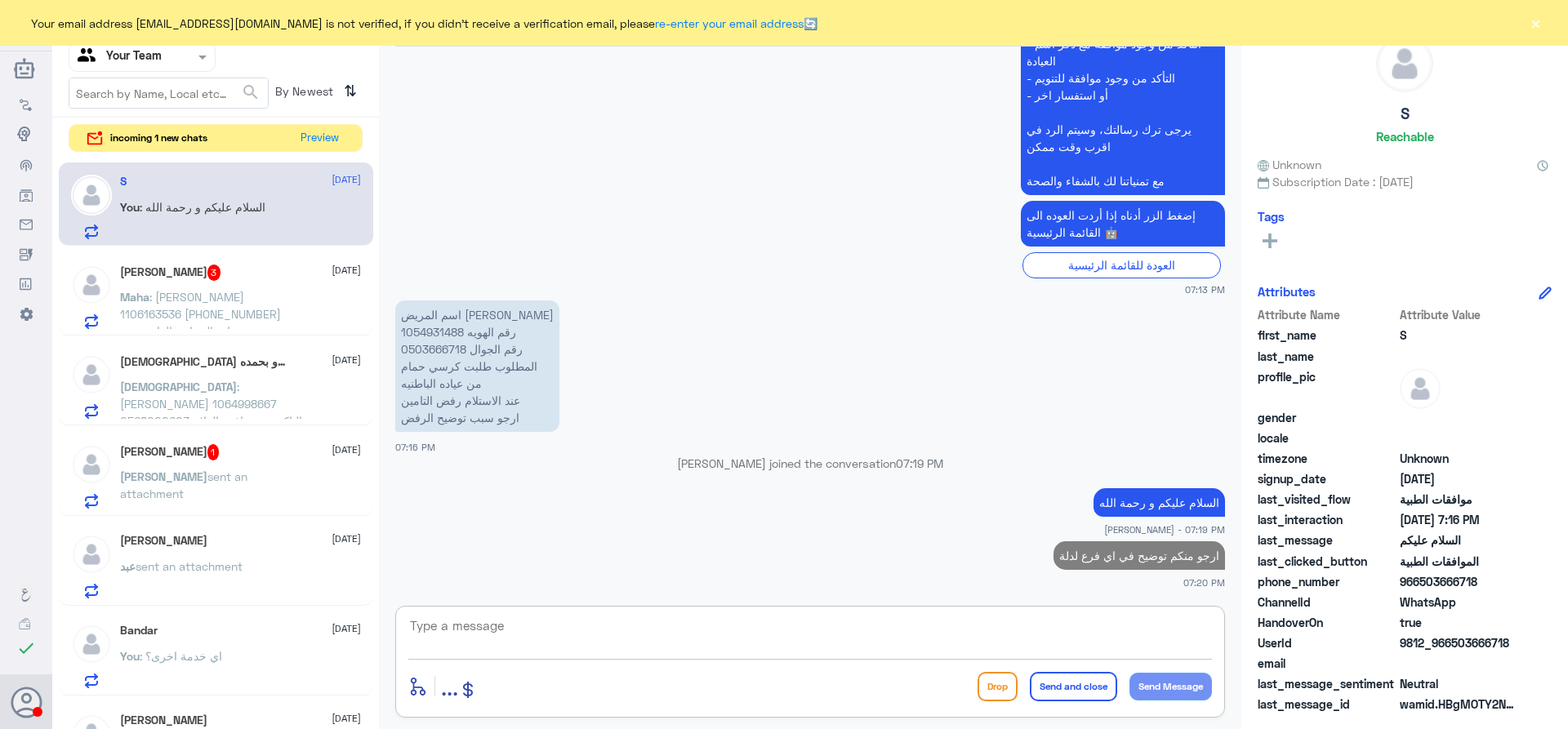
click at [251, 290] on span ": حنين محمد 1106163536 +966 53 007 0570 عيادة الجراحة العامة مع د. فراس الأحمد …" at bounding box center [209, 339] width 177 height 99
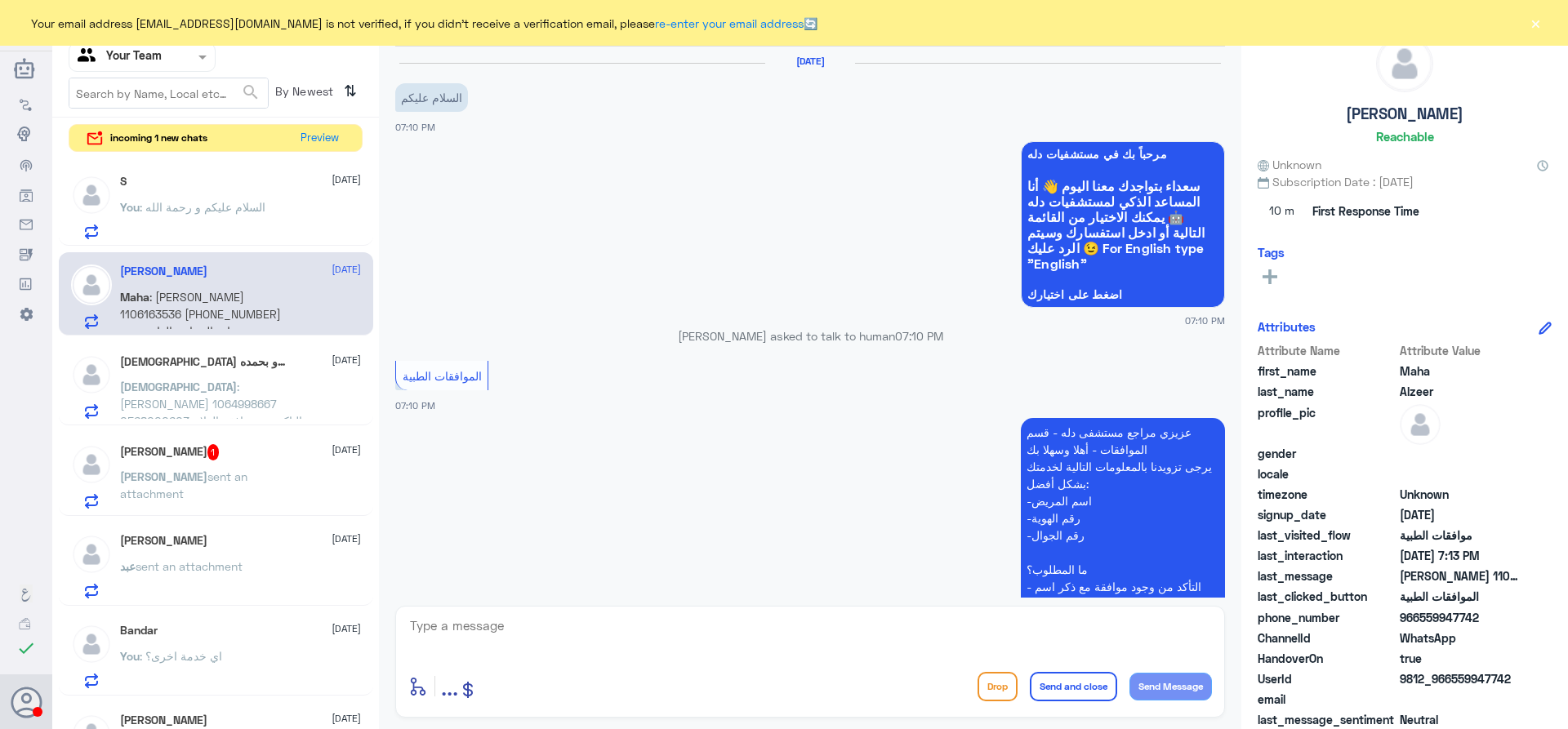
scroll to position [356, 0]
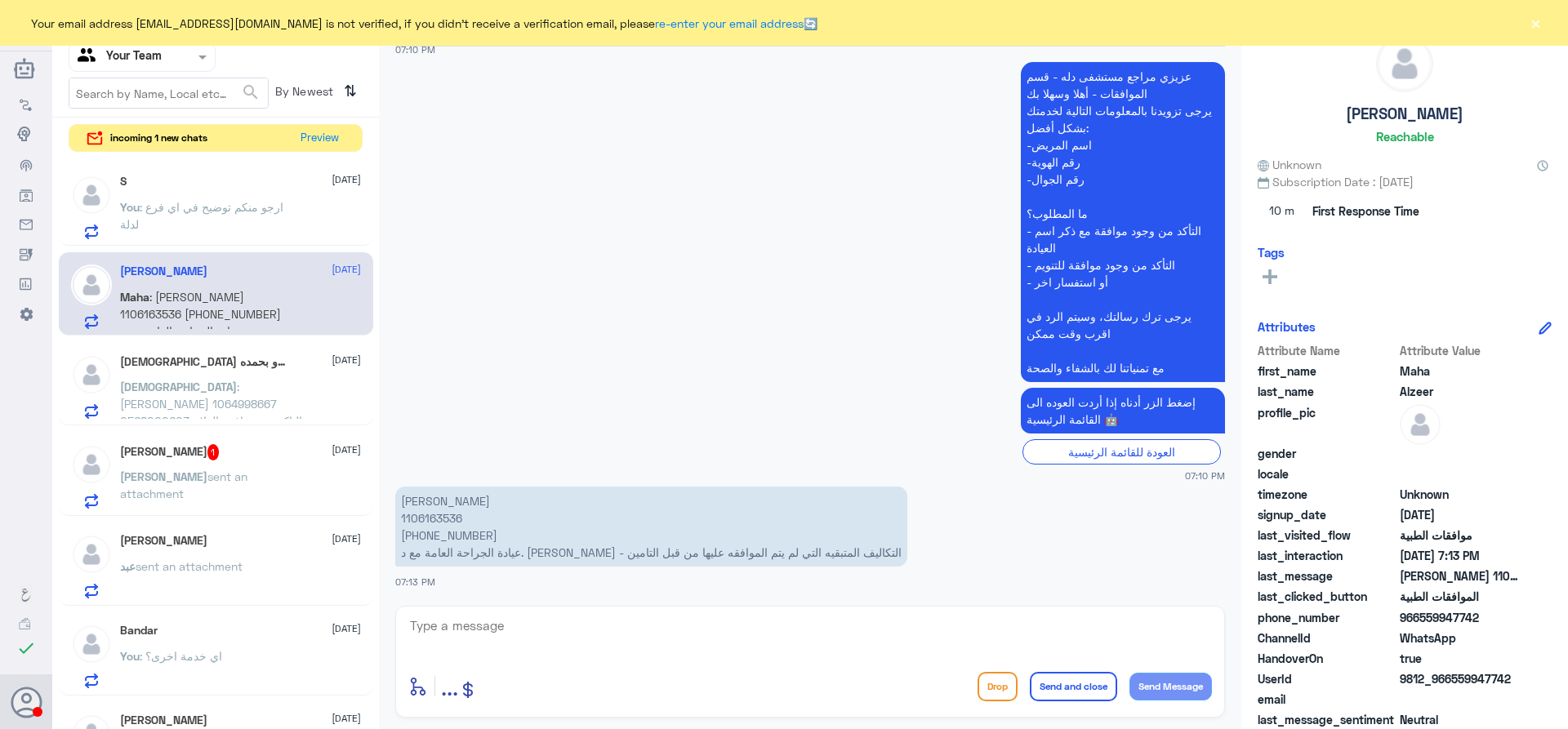
click at [410, 517] on p "حنين محمد 1106163536 +966 53 007 0570 عيادة الجراحة العامة مع د. فراس الأحمد - …" at bounding box center [652, 526] width 512 height 80
copy p "1106163536"
click at [470, 631] on textarea at bounding box center [810, 635] width 804 height 40
click at [224, 194] on div "S 1 8 October S : دله نمار" at bounding box center [240, 207] width 241 height 65
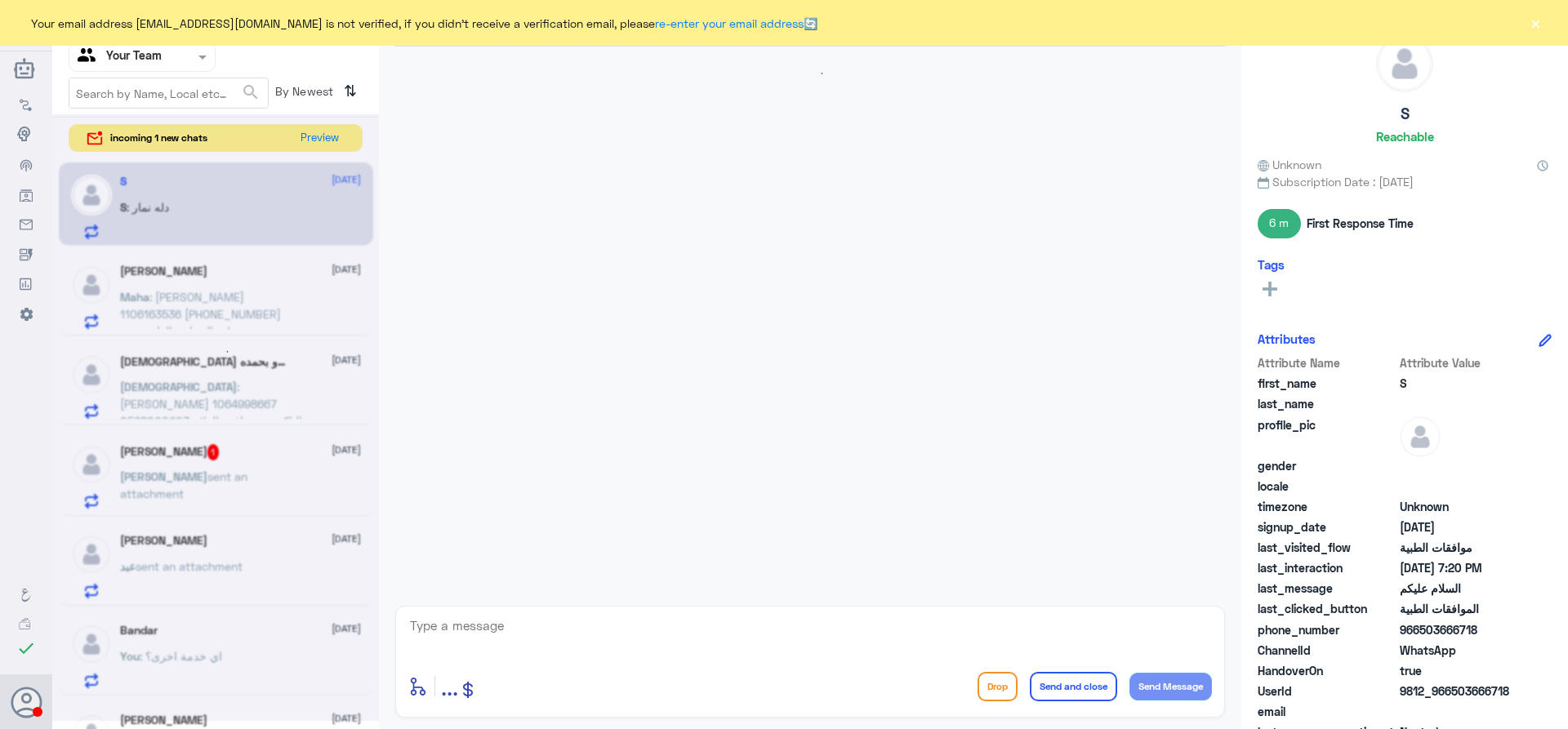
scroll to position [597, 0]
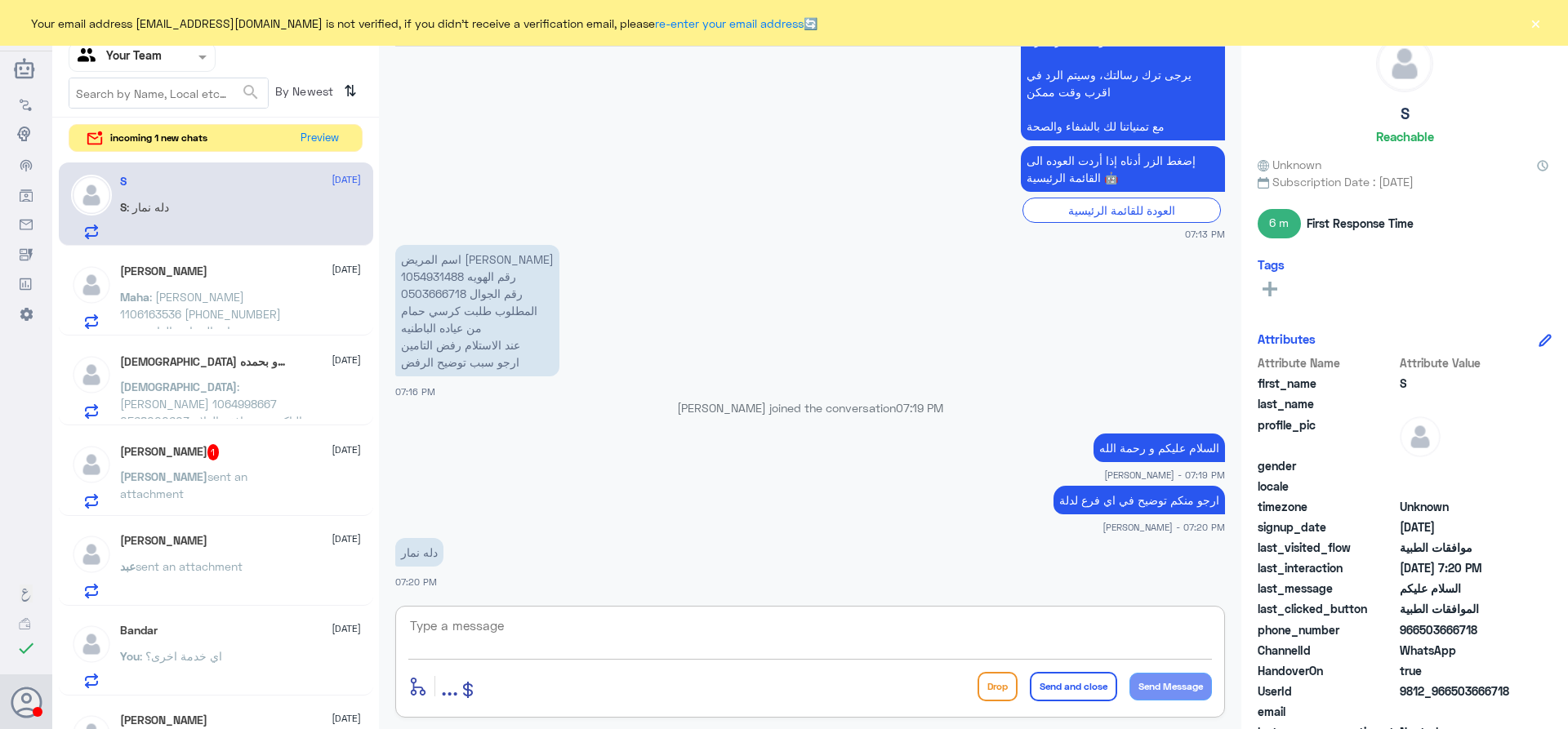
click at [591, 623] on textarea at bounding box center [810, 635] width 804 height 40
type textarea "ارجو منكم التواصل مع دلة نمار حيث ان هذا رقم دلة النخيل"
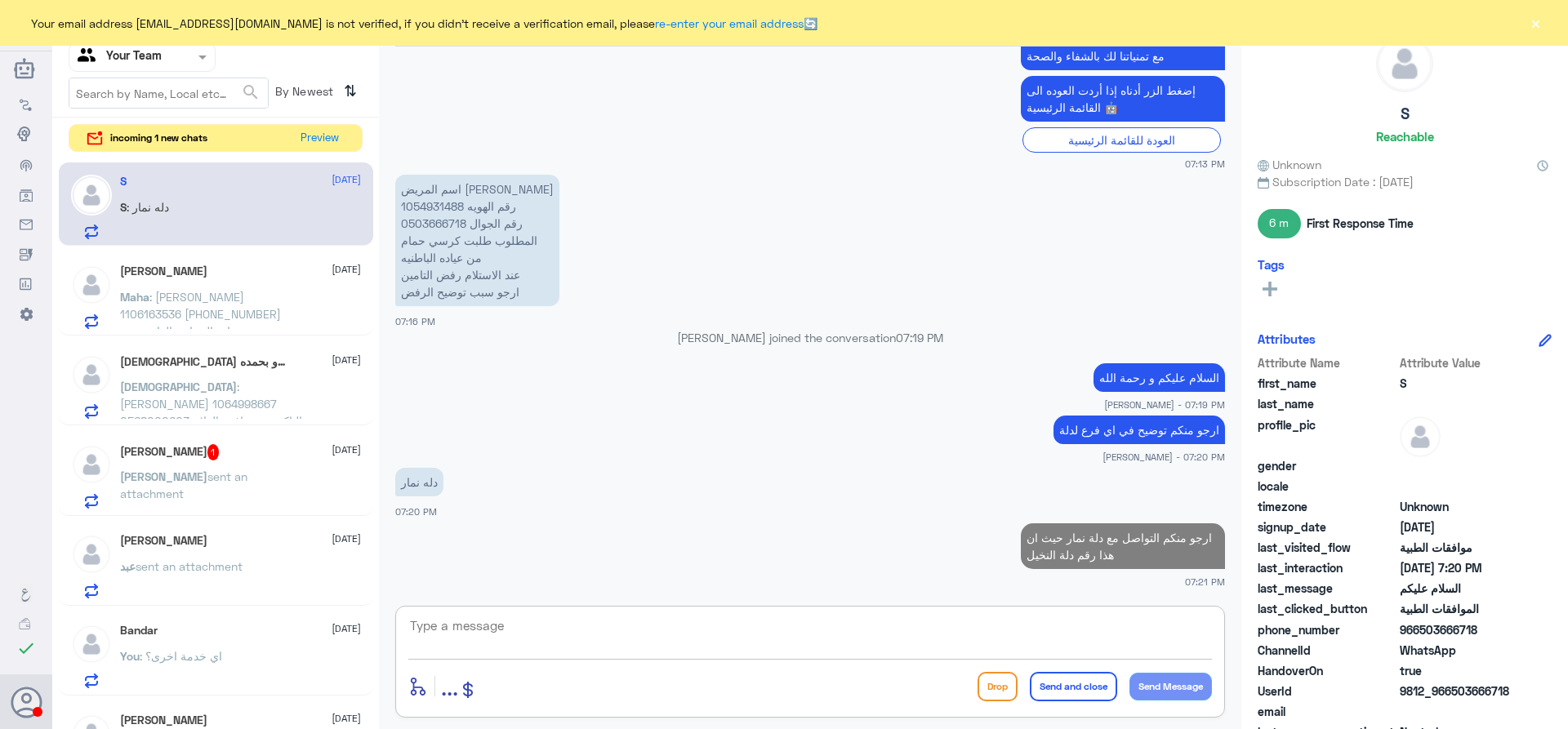
paste textarea "0112995140 , 0546022896"
type textarea "0112995140 , 0546022896"
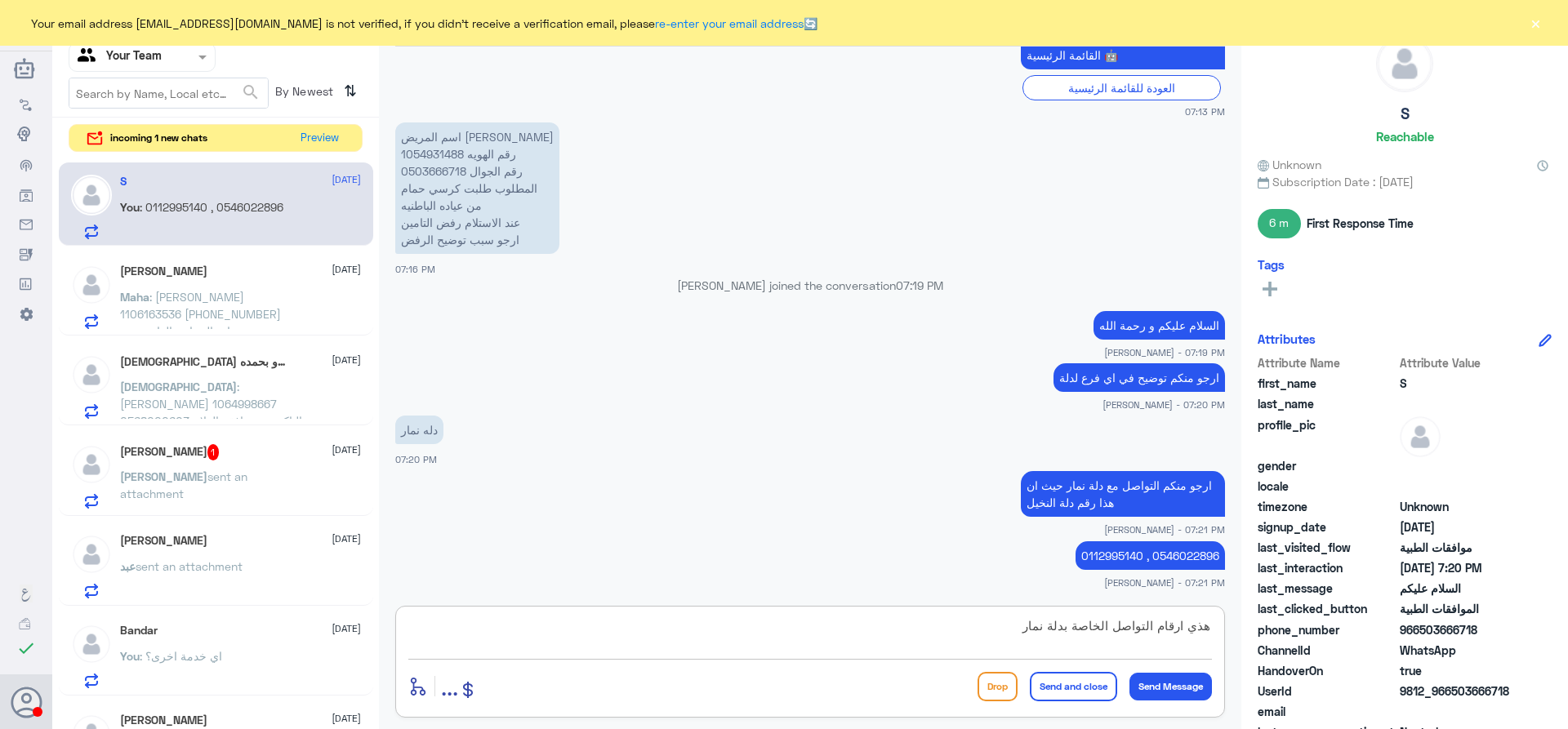
type textarea "هذي ارقام التواصل الخاصة بدلة نمار"
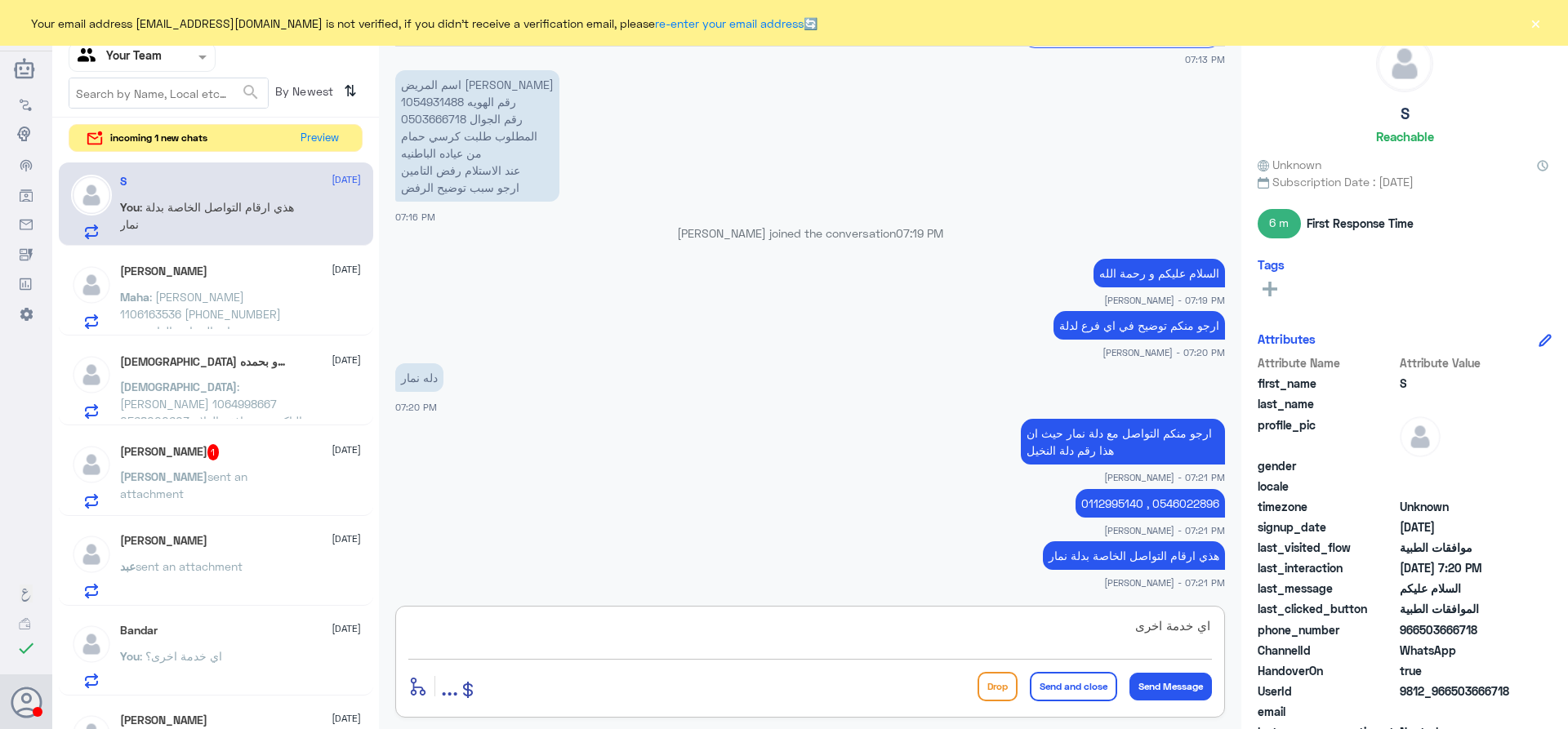
type textarea "اي خدمة اخرى؟"
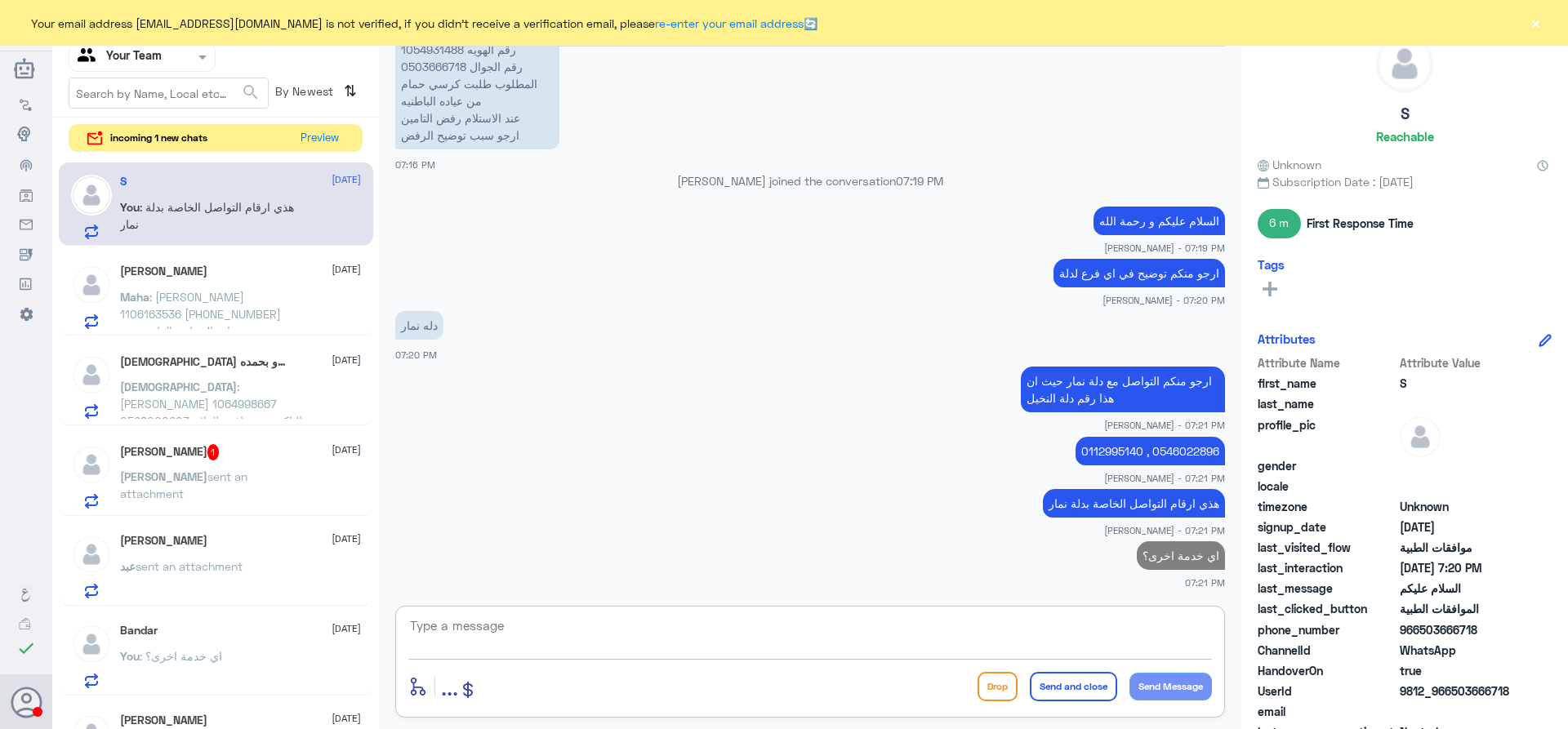
click at [194, 59] on div at bounding box center [142, 56] width 146 height 19
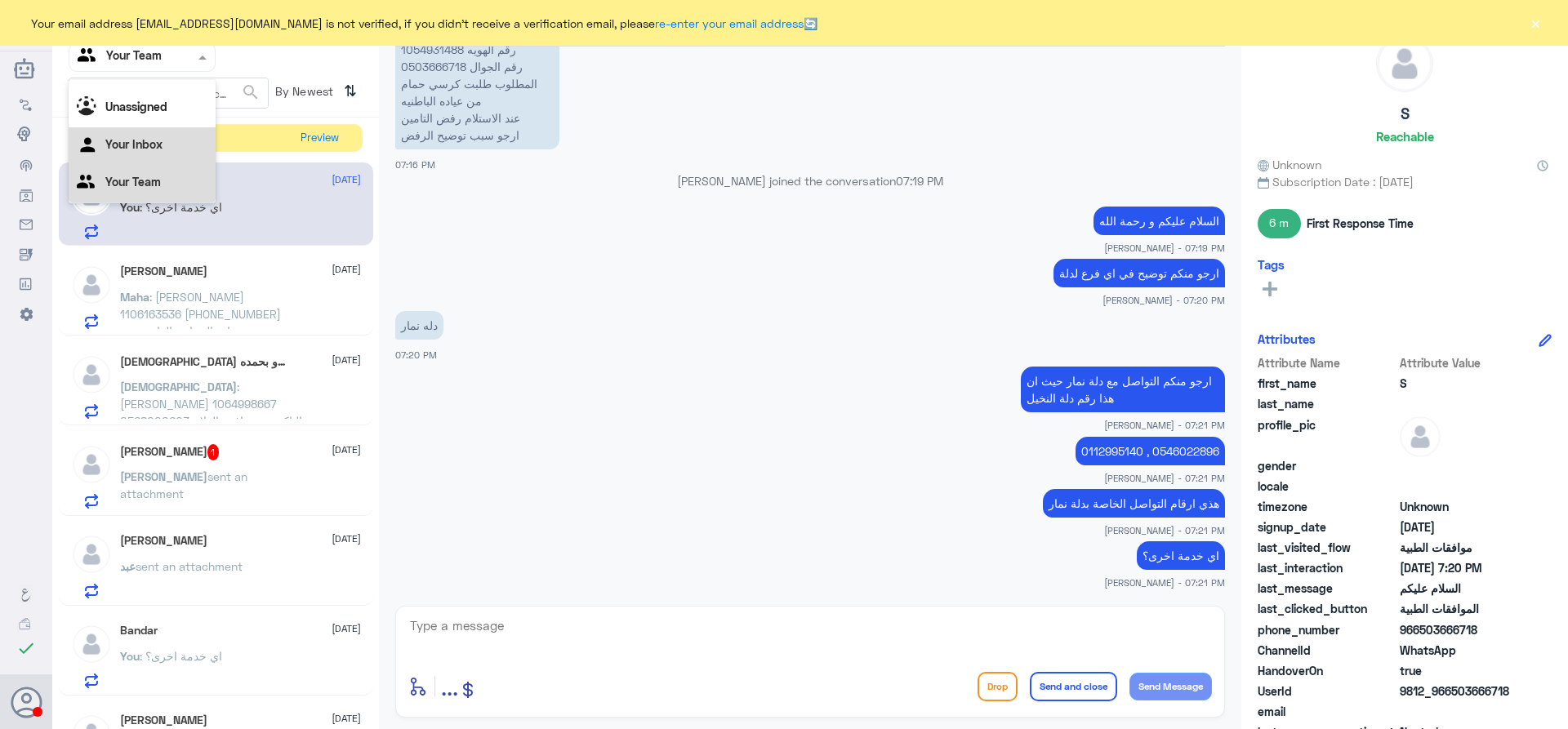
click at [180, 142] on div "Your Inbox" at bounding box center [142, 146] width 147 height 37
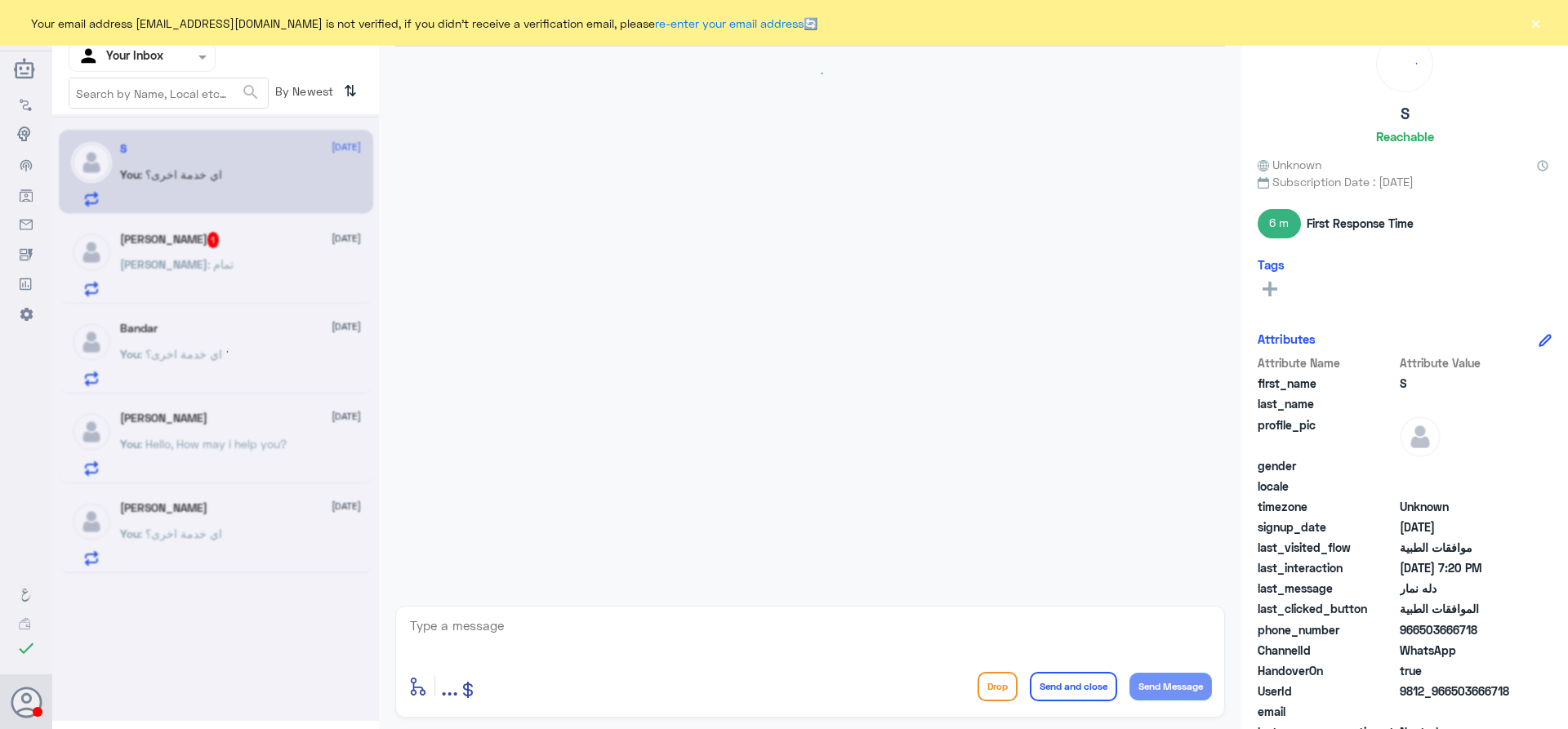
scroll to position [824, 0]
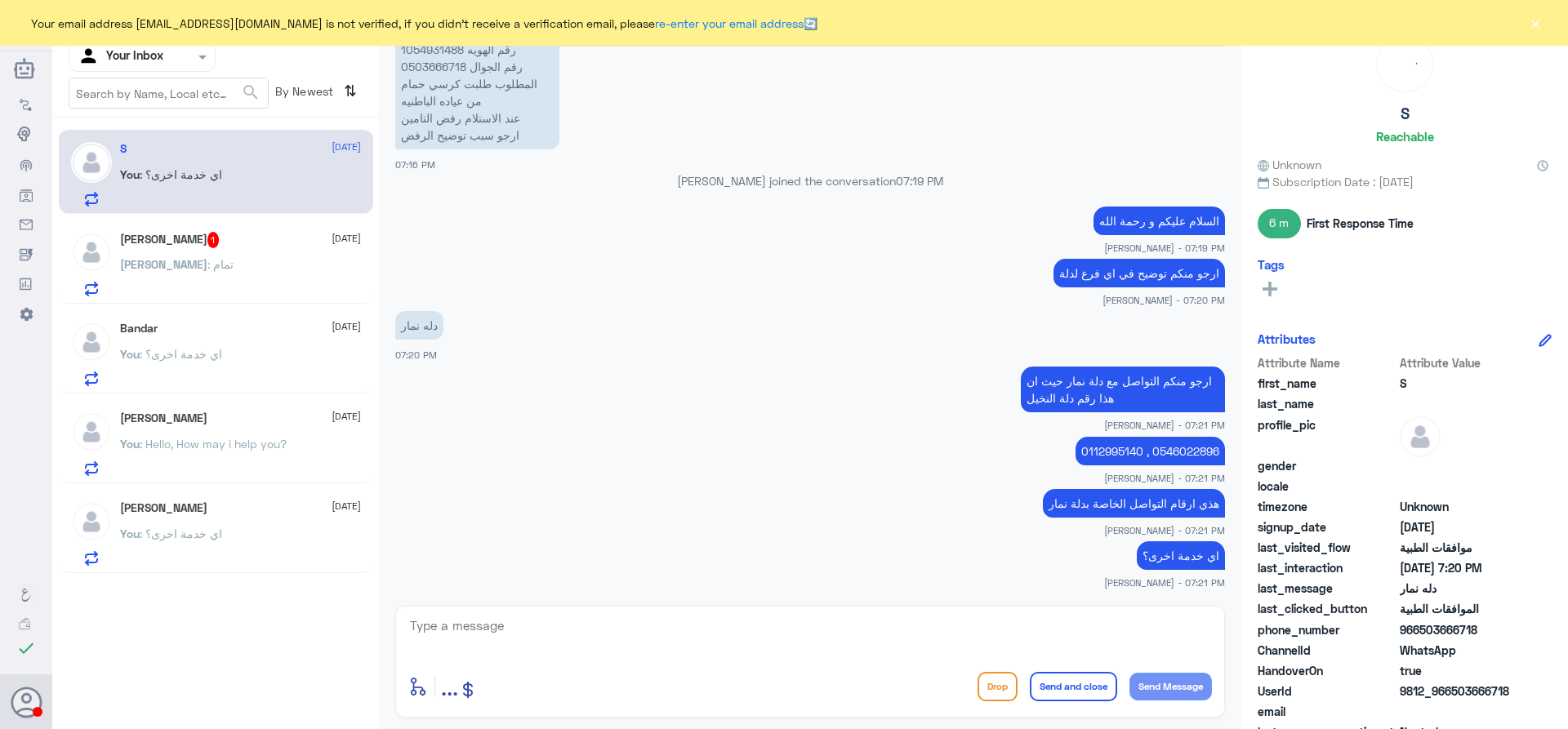
click at [208, 264] on span ": تمام" at bounding box center [221, 264] width 26 height 14
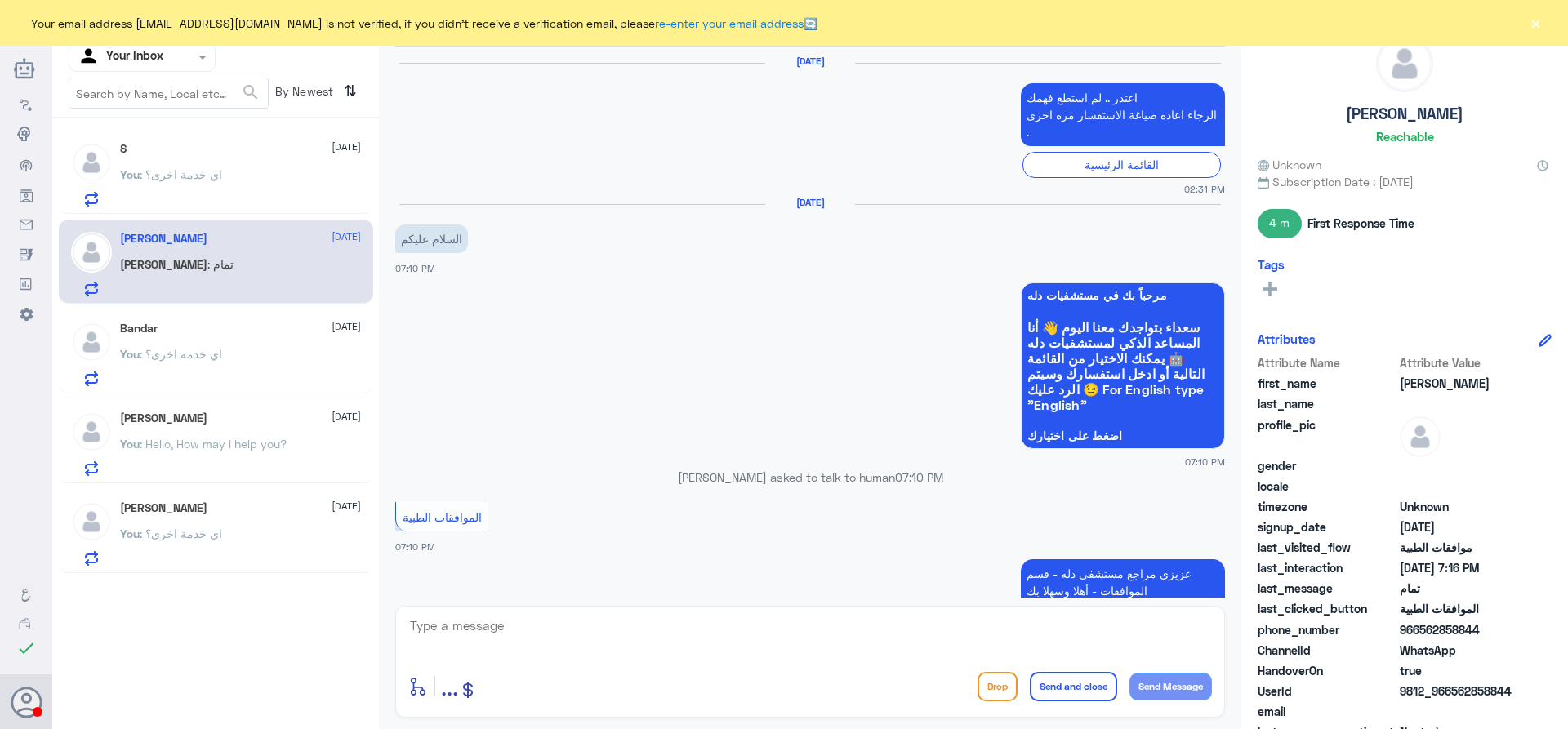
scroll to position [1062, 0]
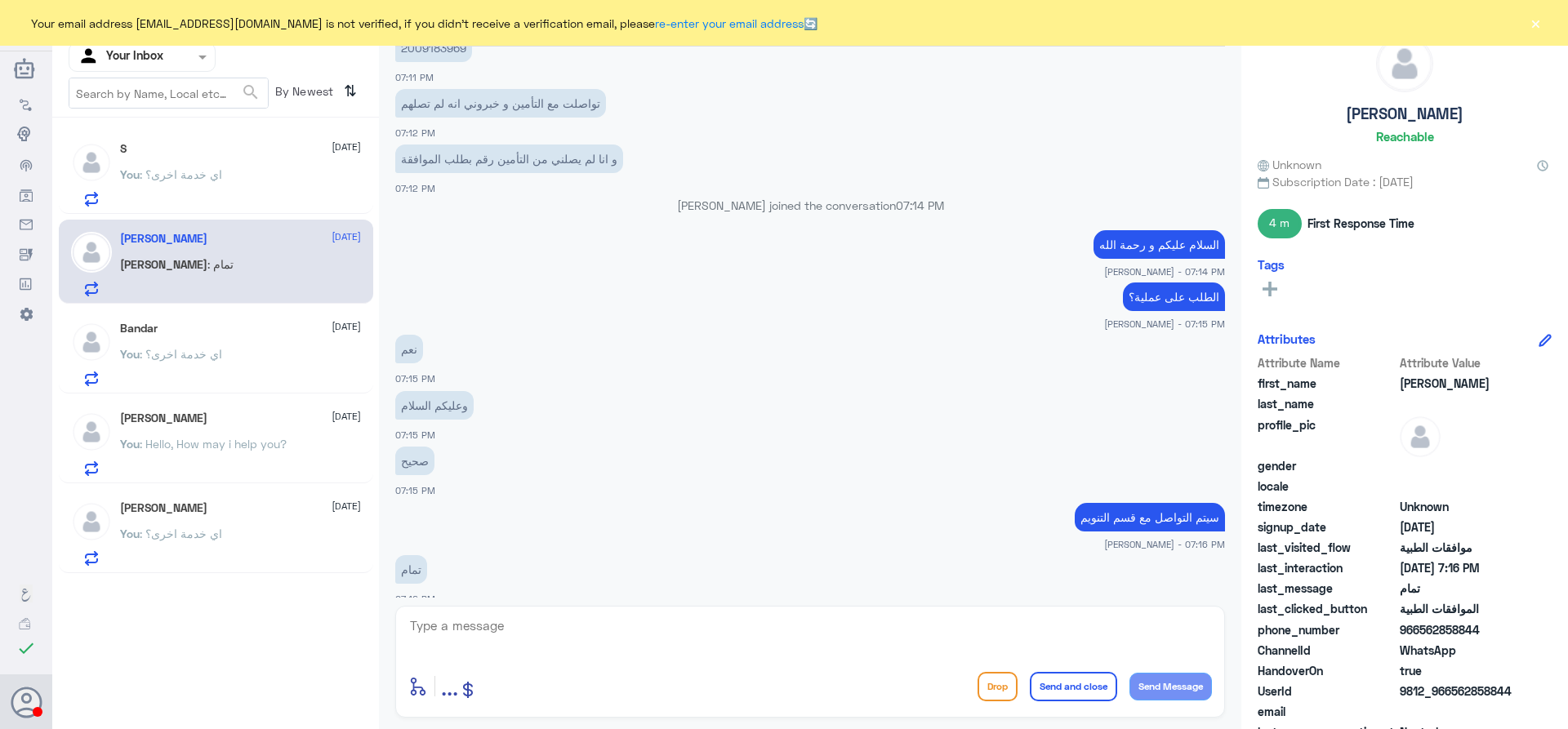
click at [543, 619] on textarea at bounding box center [810, 635] width 804 height 40
type textarea "قدامكم العافية"
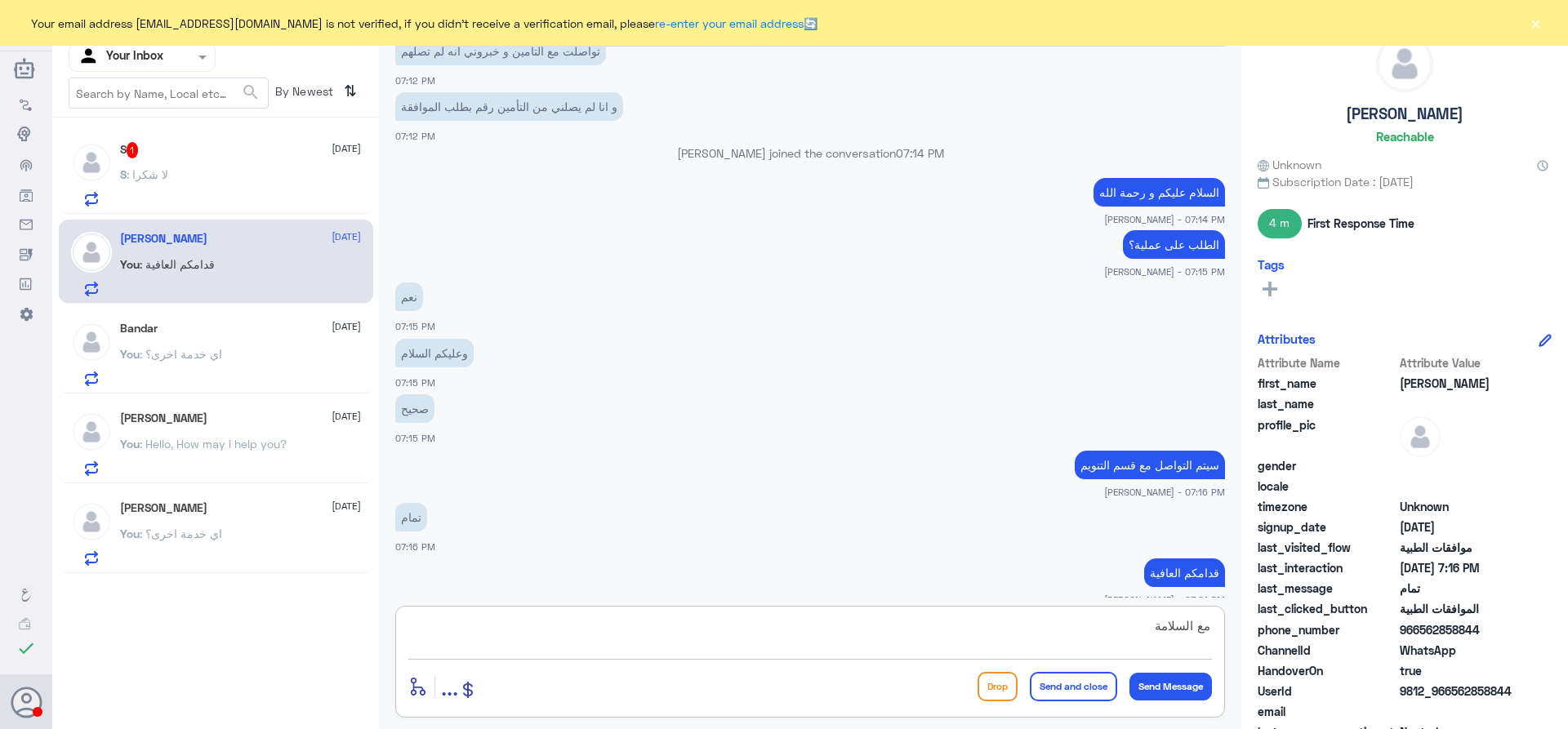
type textarea "مع السلامة"
click at [1060, 689] on button "Send and close" at bounding box center [1074, 687] width 88 height 30
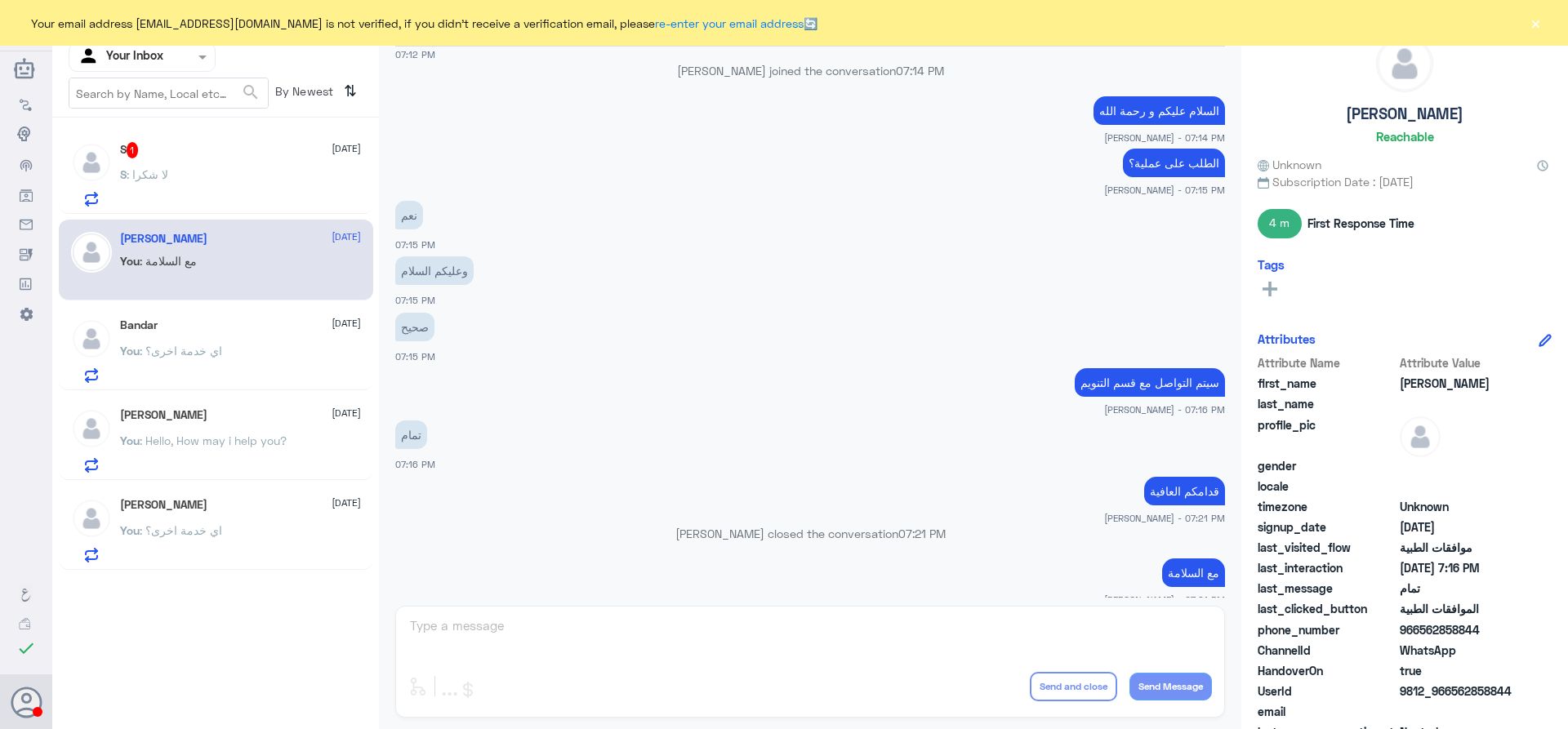
click at [173, 178] on div "S : لا شكرا" at bounding box center [240, 188] width 241 height 36
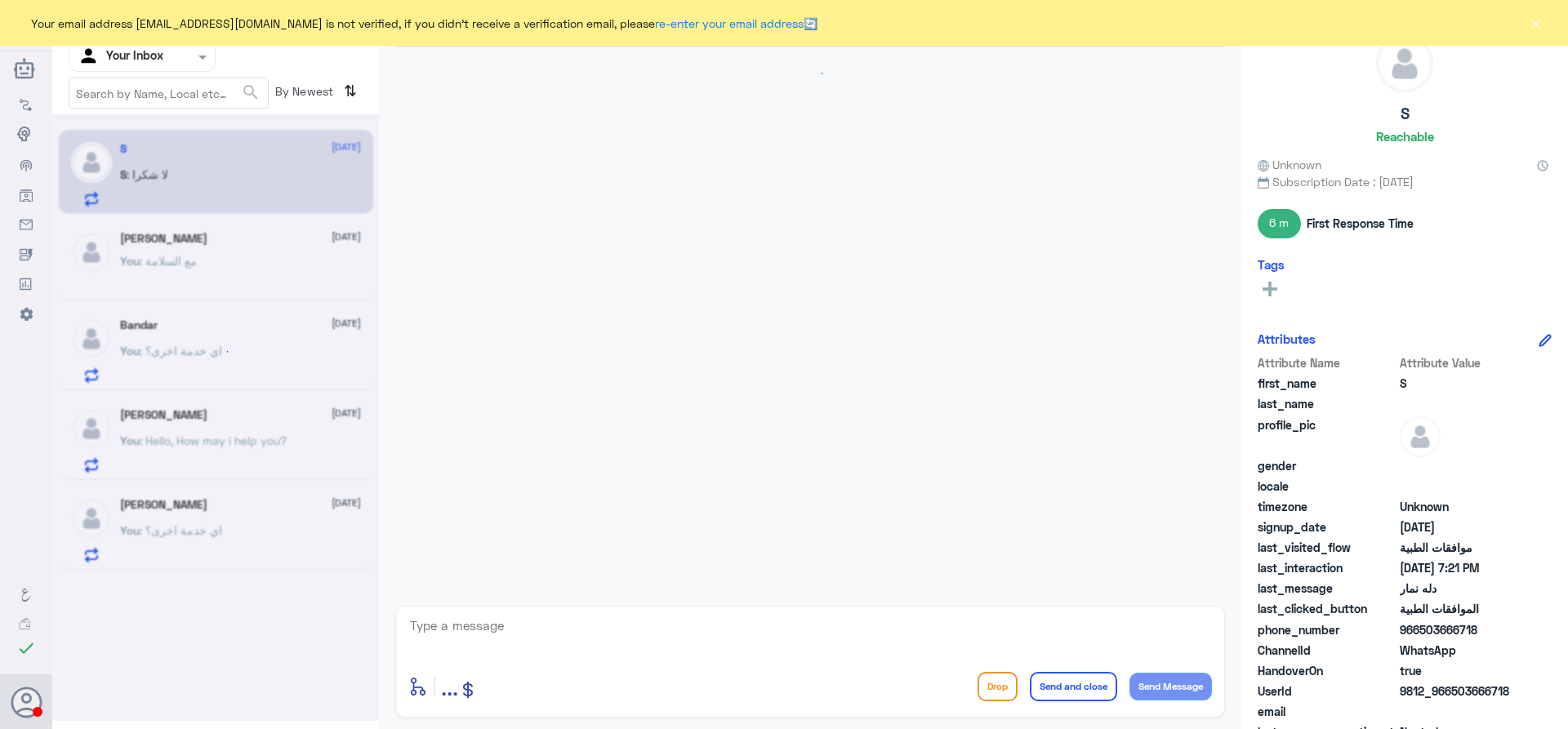
scroll to position [880, 0]
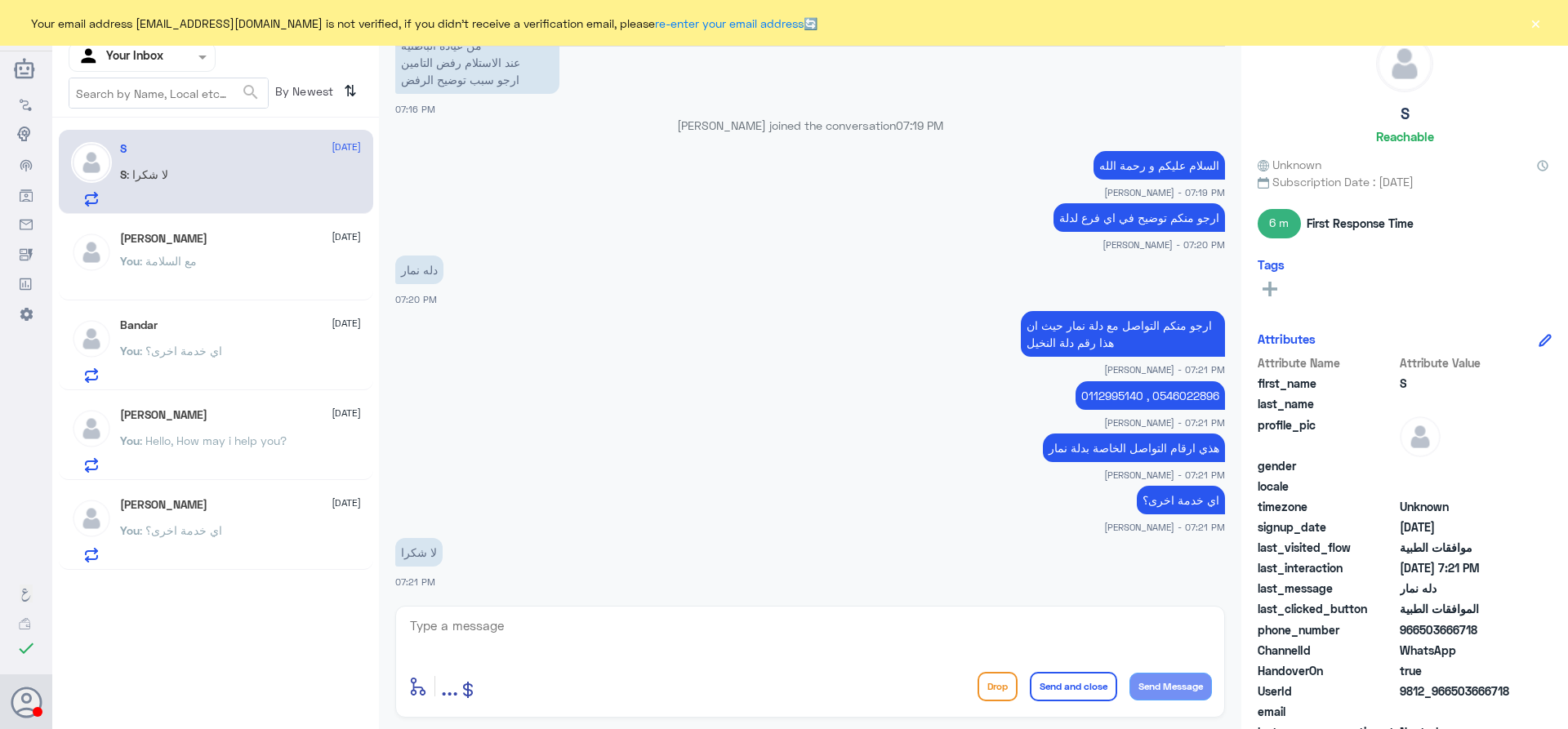
click at [521, 626] on textarea at bounding box center [810, 635] width 804 height 40
type textarea "قدامكم العافية"
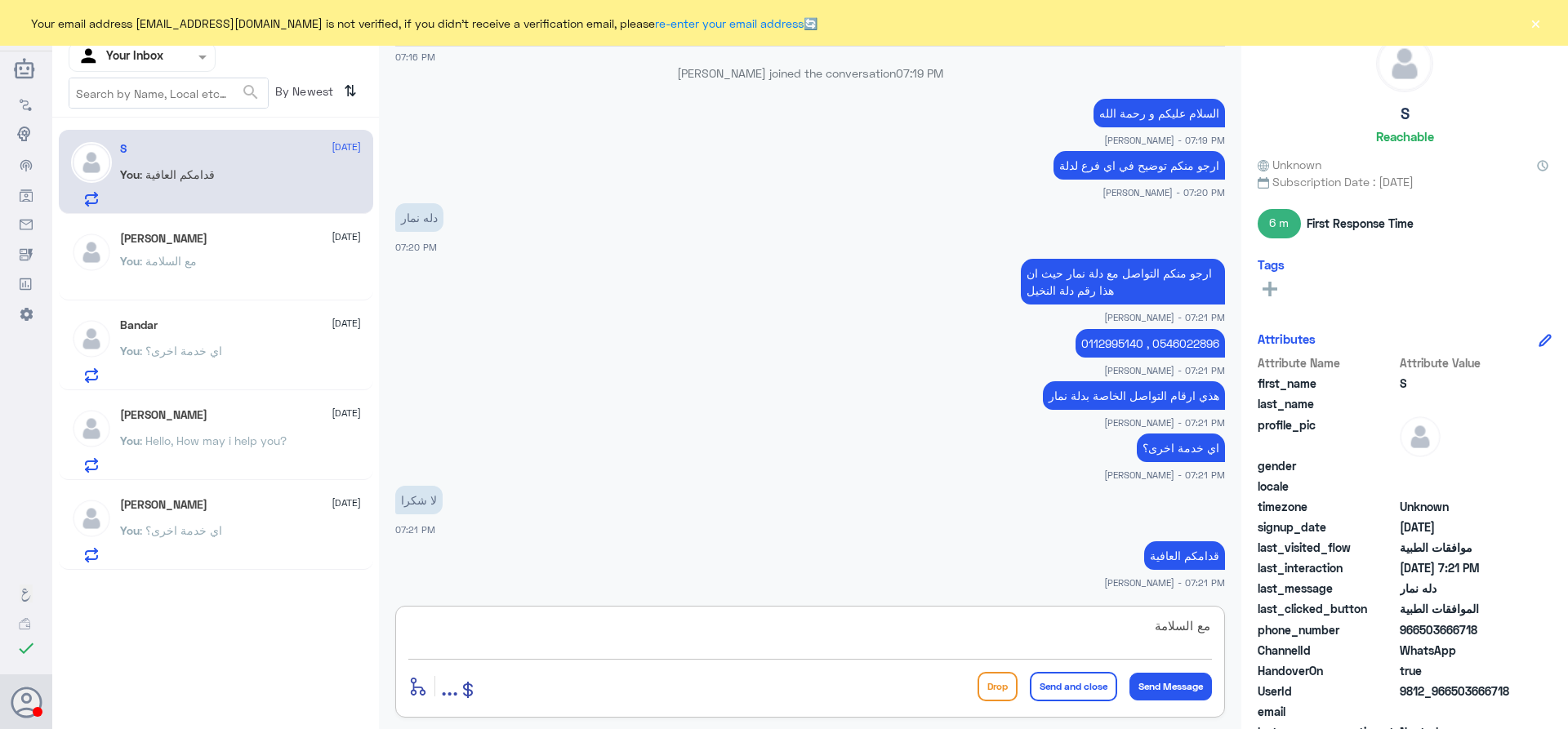
type textarea "مع السلامة"
click at [1070, 681] on button "Send and close" at bounding box center [1074, 687] width 88 height 30
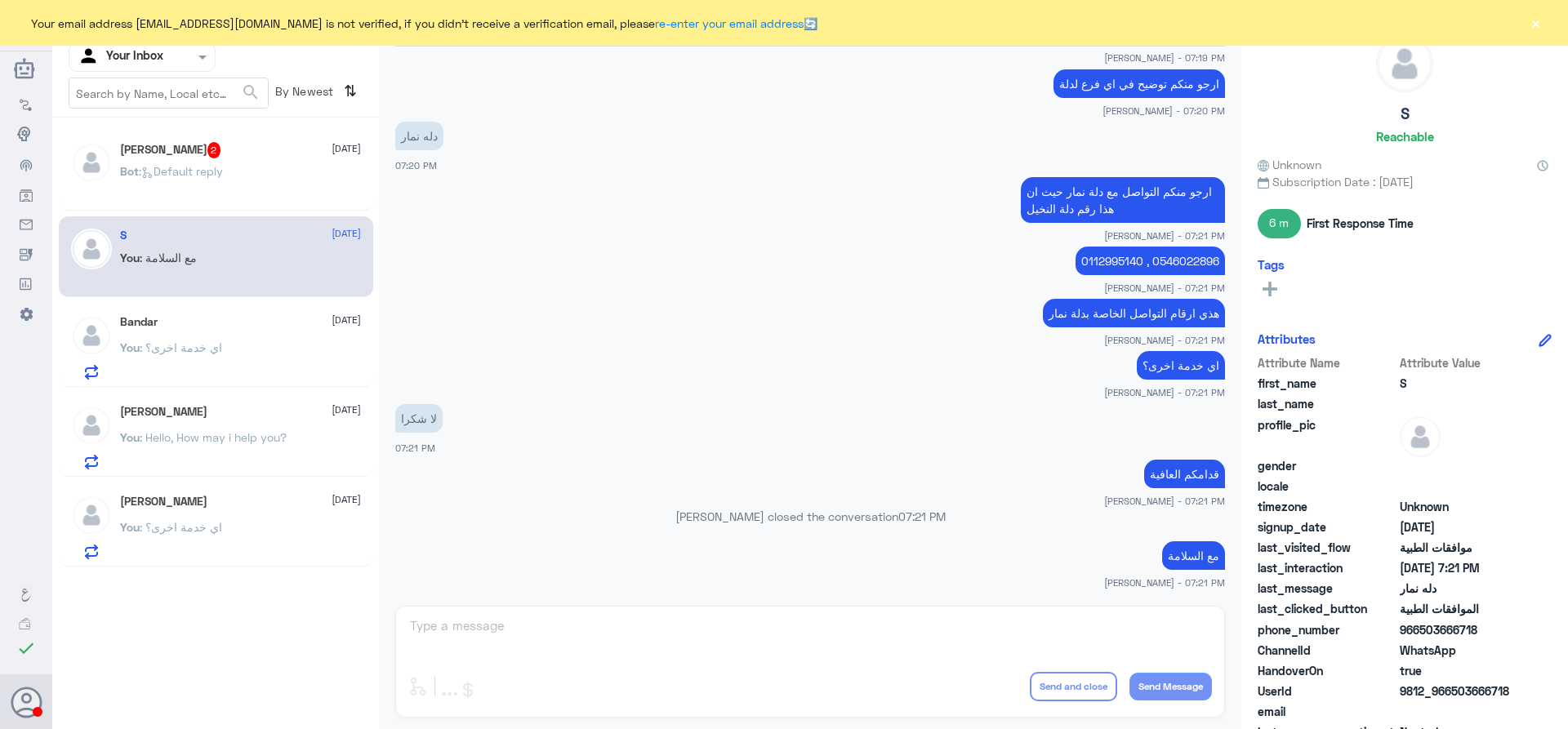
click at [193, 167] on span ": Default reply" at bounding box center [181, 170] width 84 height 14
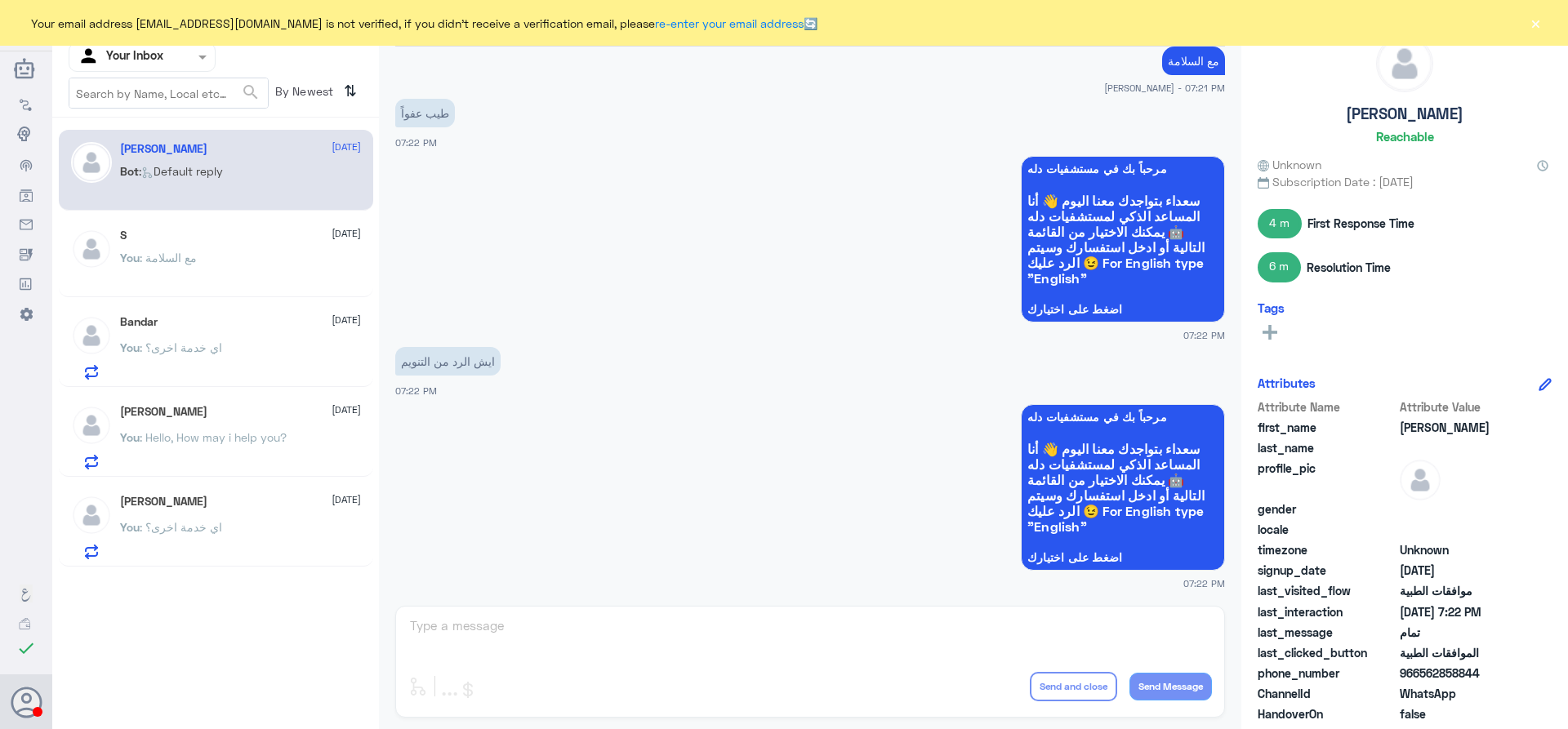
scroll to position [809, 0]
click at [513, 622] on div "Abdullah Alnouwasir Human Handover 8 Oct 2025 في عندي موافقة معلقة 07:11 PM بأس…" at bounding box center [810, 367] width 863 height 734
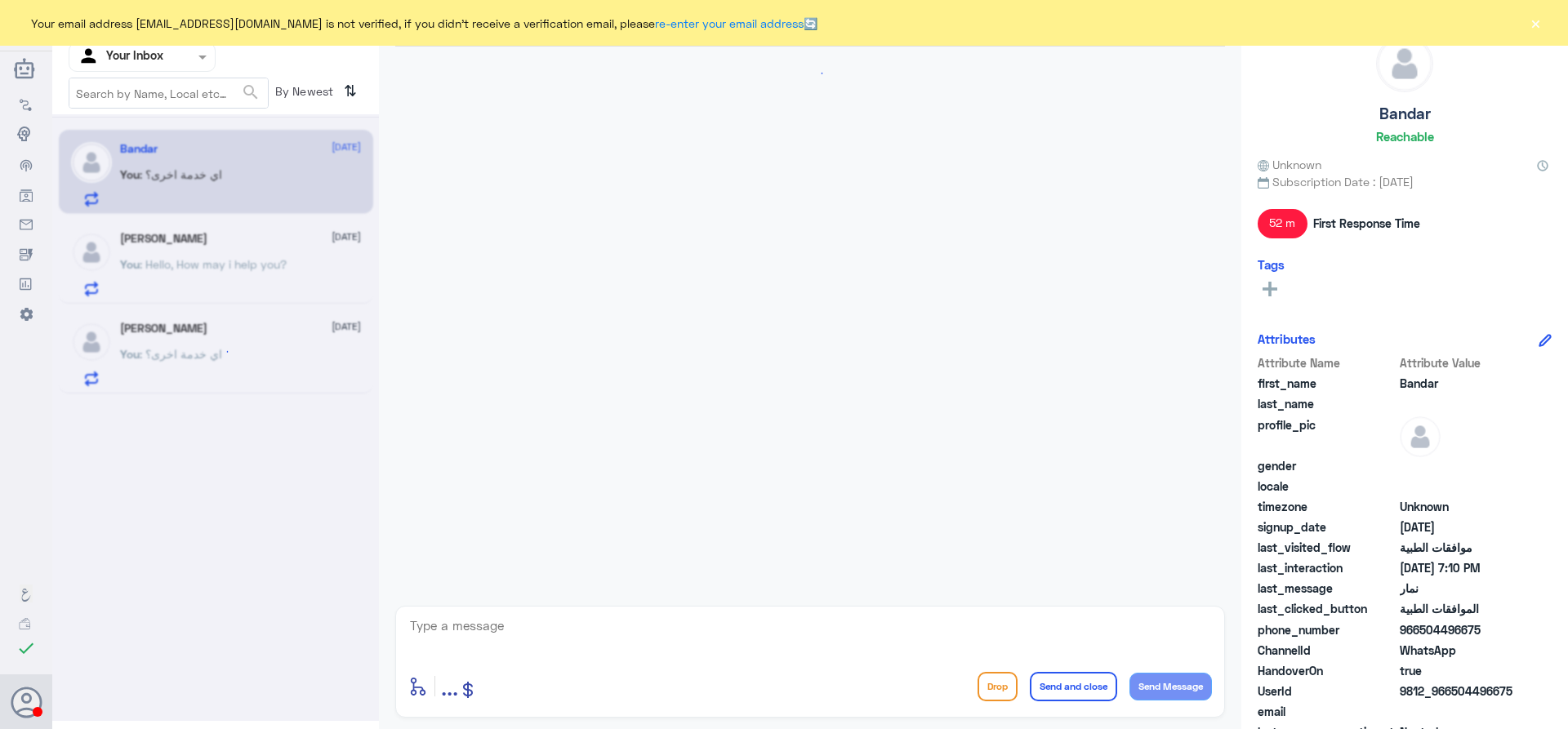
scroll to position [1022, 0]
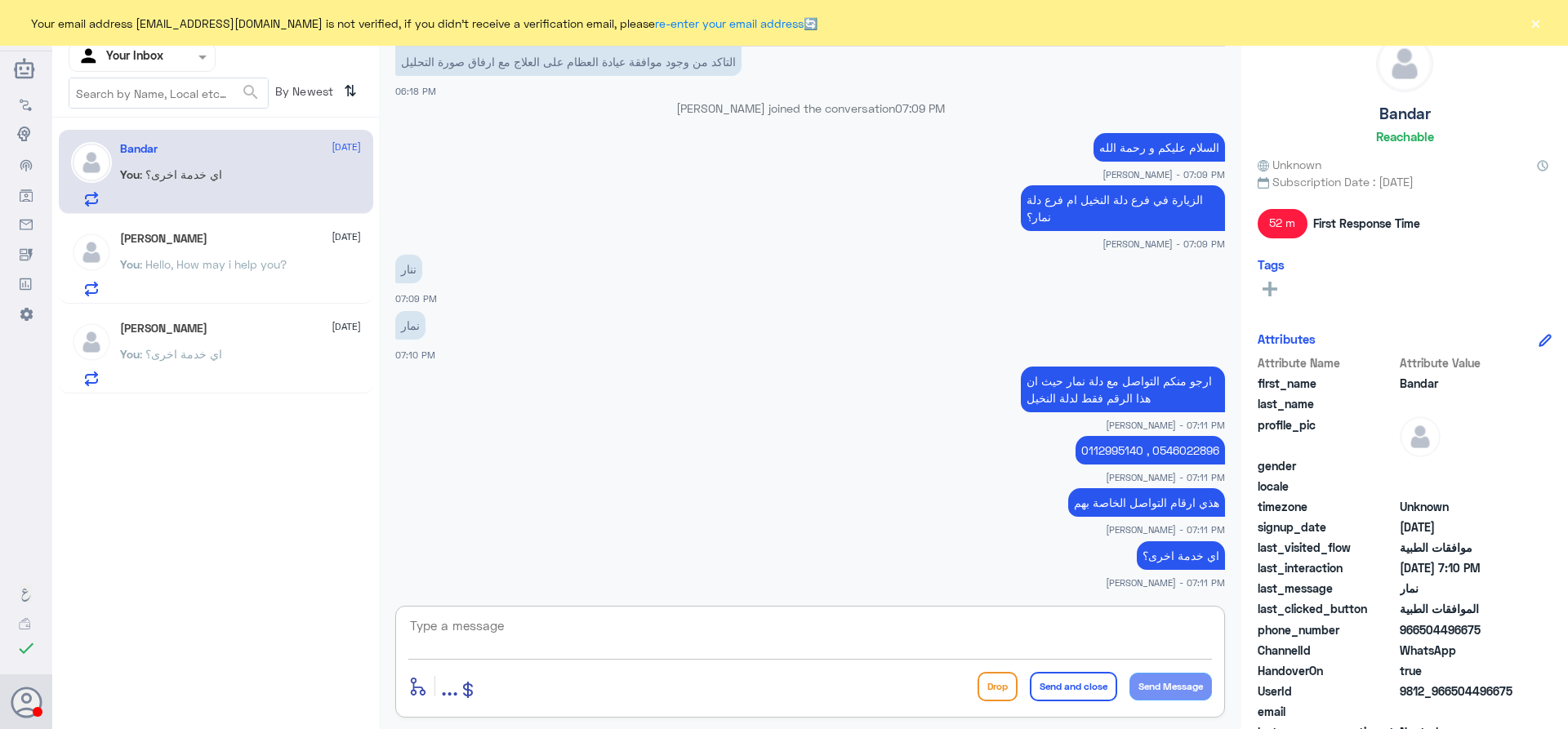
click at [478, 621] on textarea at bounding box center [810, 635] width 804 height 40
type textarea "r]lh;l"
type textarea "قدامكم العافية"
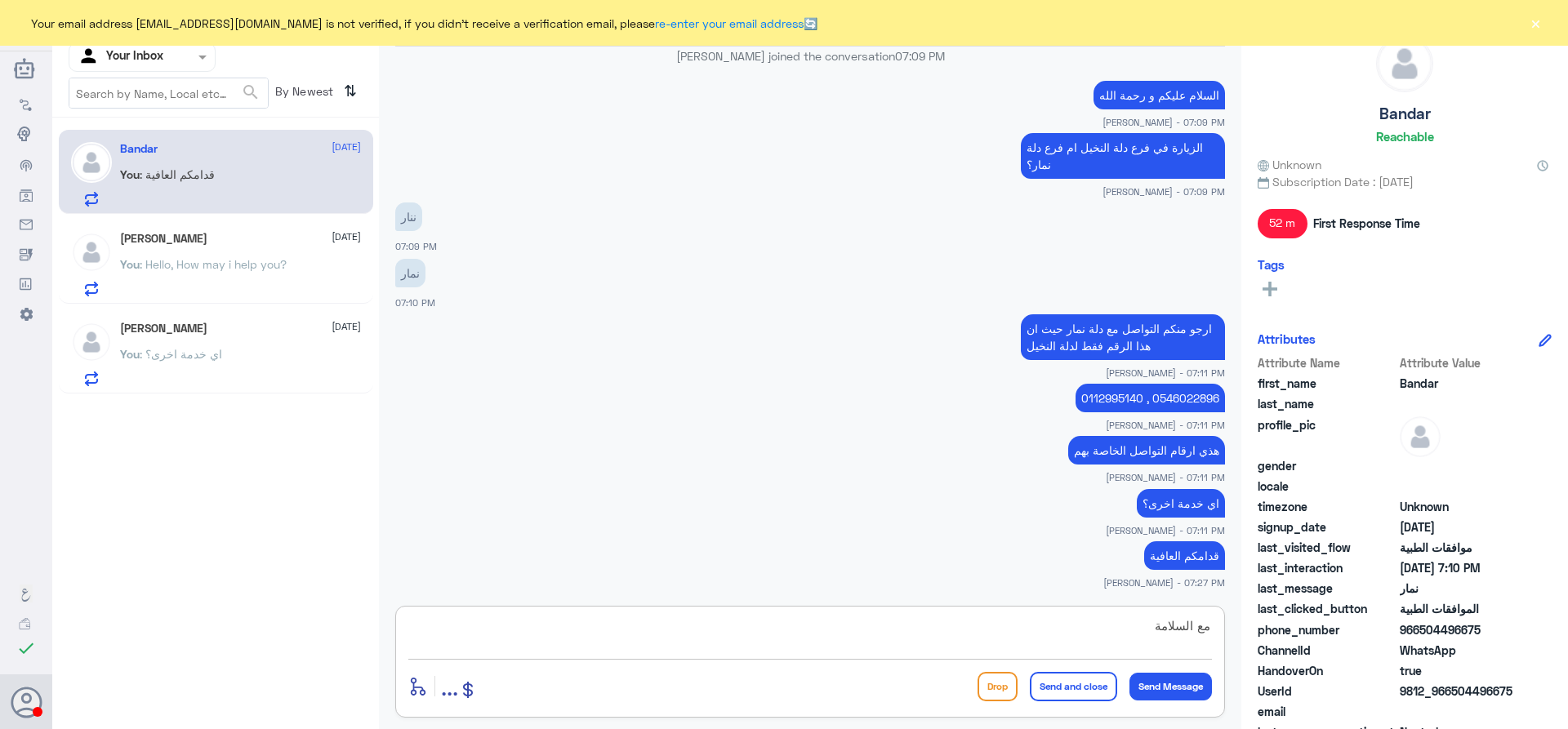
type textarea "مع السلامة"
click at [1074, 689] on button "Send and close" at bounding box center [1074, 687] width 88 height 30
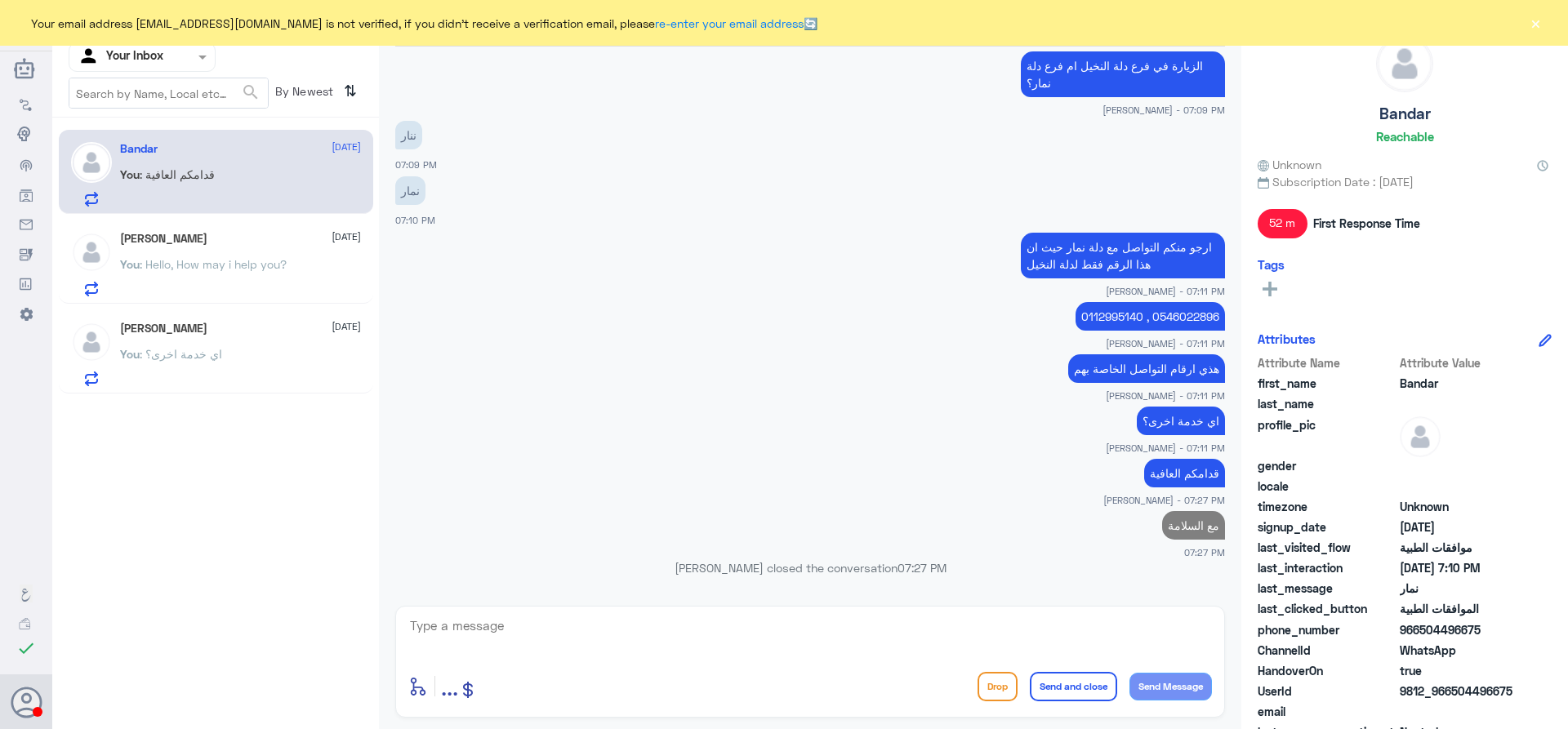
click at [197, 54] on span at bounding box center [204, 56] width 21 height 17
click at [150, 198] on Team "Your Team" at bounding box center [132, 202] width 55 height 14
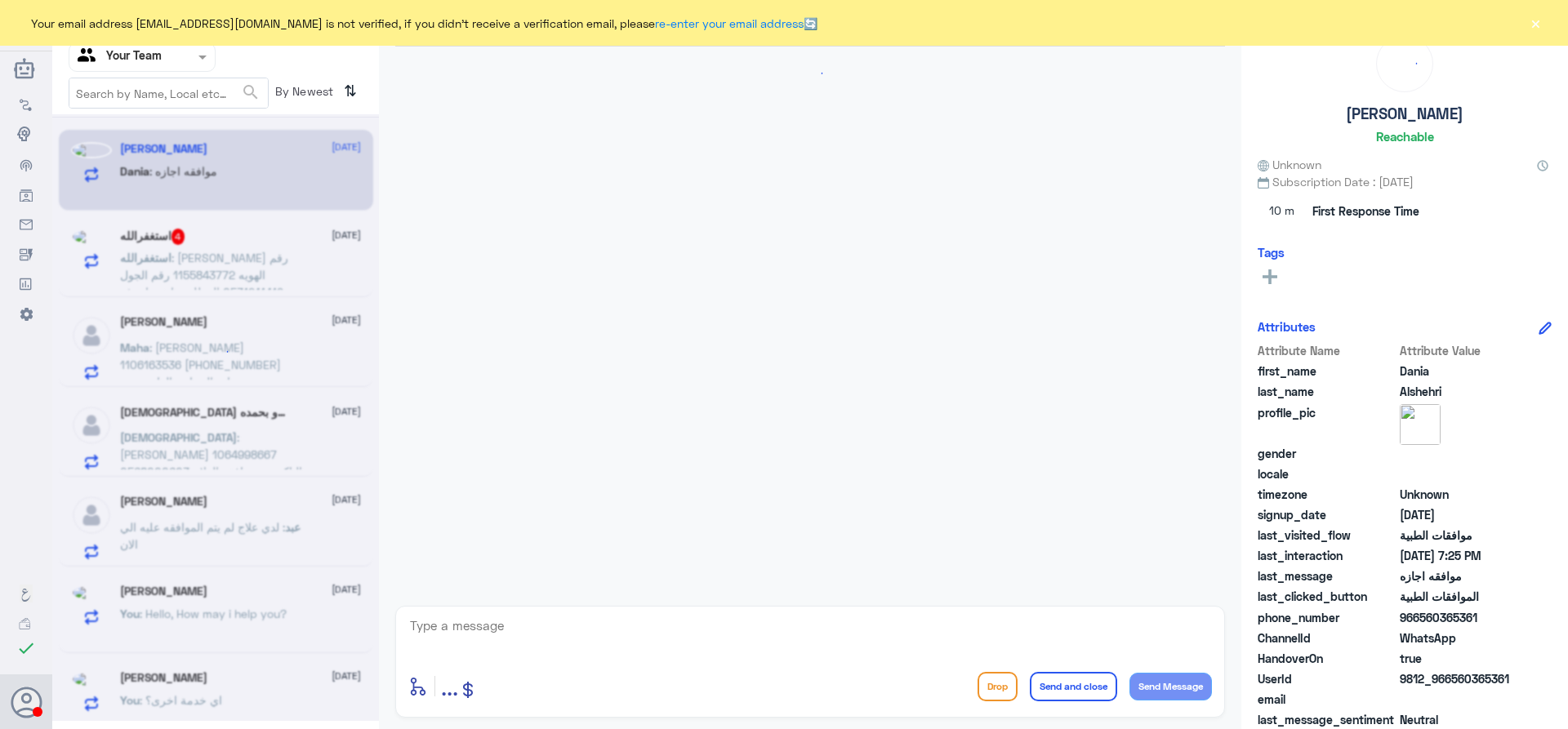
scroll to position [396, 0]
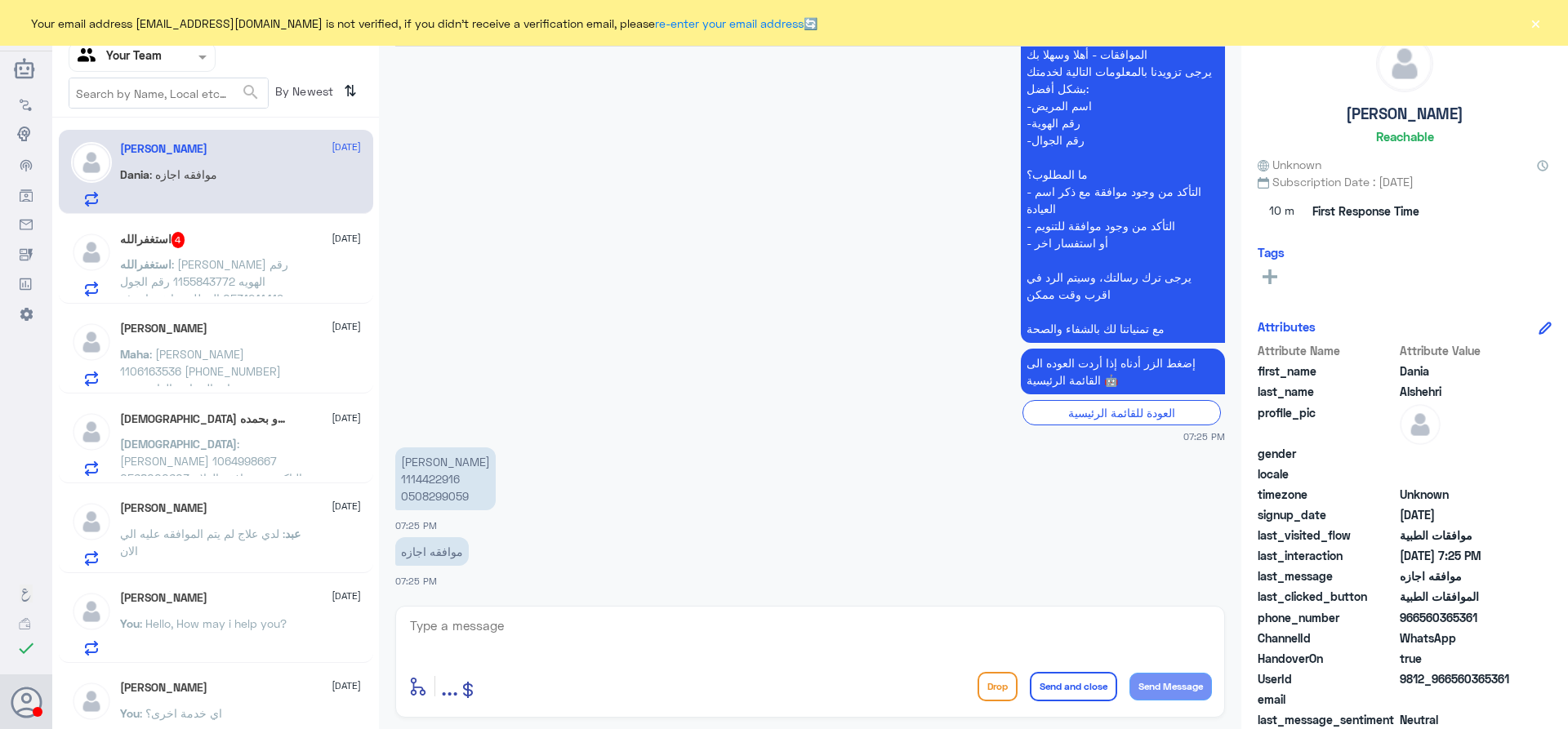
click at [229, 343] on div "Maha Alzeer 8 October Maha : حنين محمد 1106163536 +966 53 007 0570 عيادة الجراح…" at bounding box center [240, 354] width 241 height 65
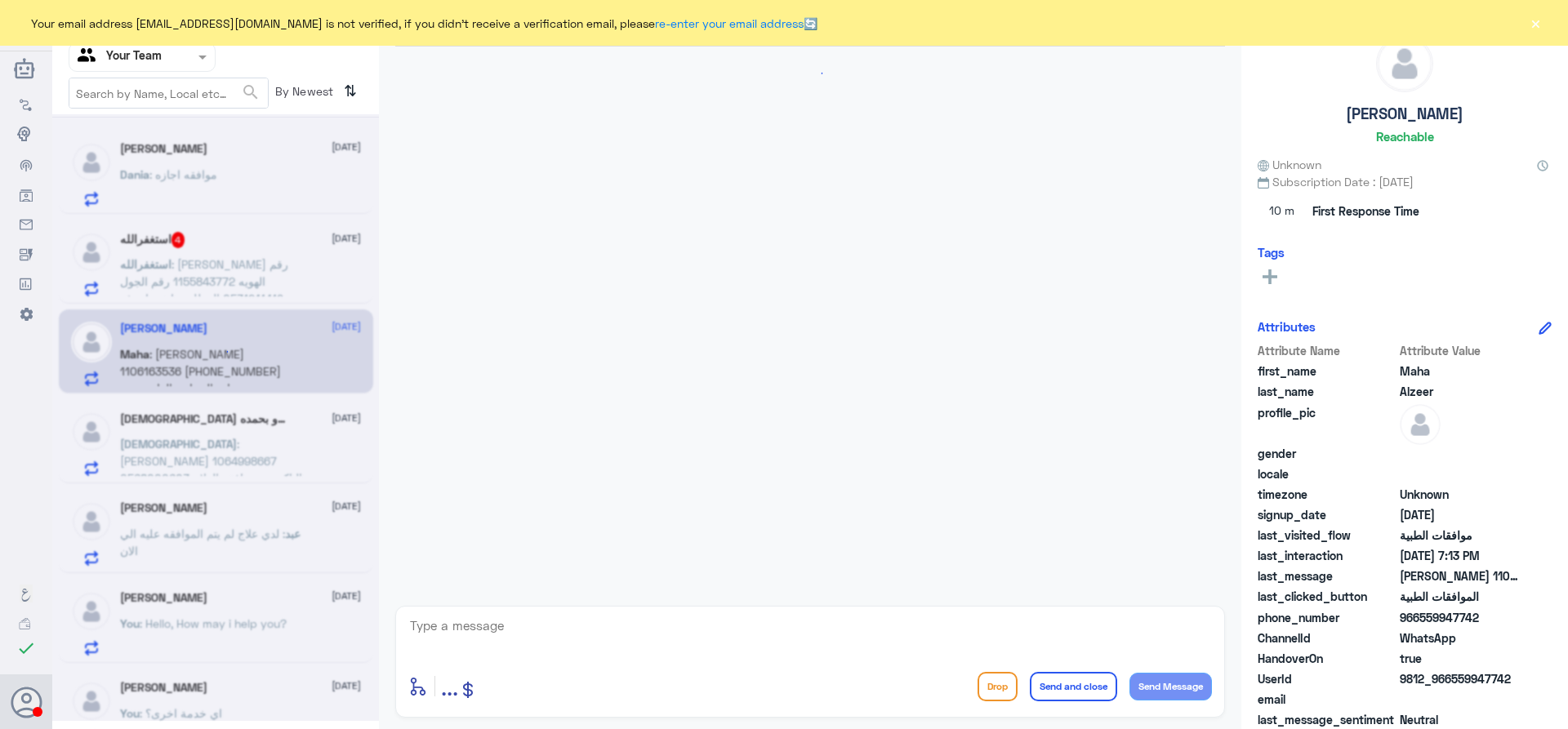
scroll to position [356, 0]
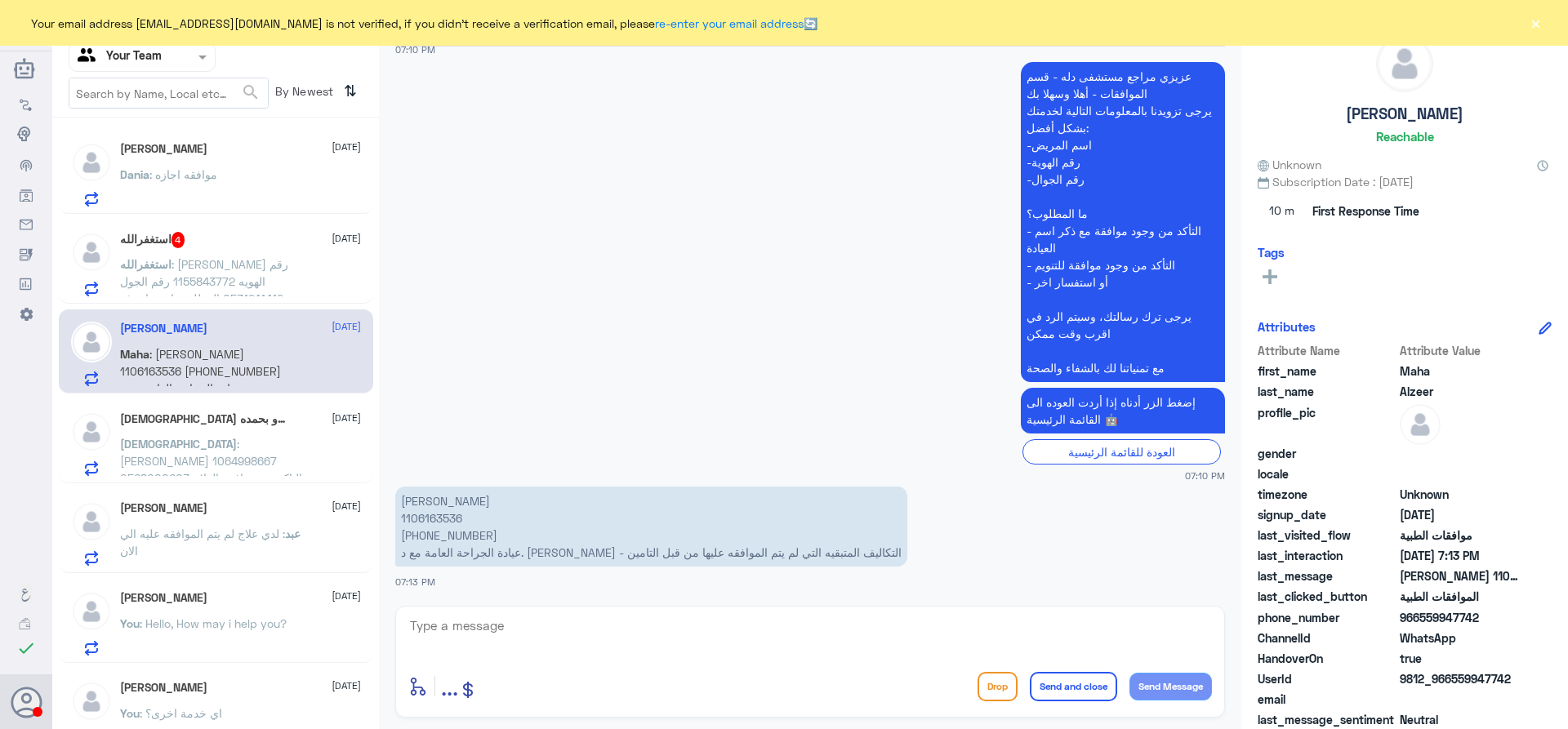
click at [190, 253] on div "استغفرالله 4 8 October استغفرالله : ميرال محمد رقم الهويه 1155843772 رقم الجول …" at bounding box center [240, 264] width 241 height 65
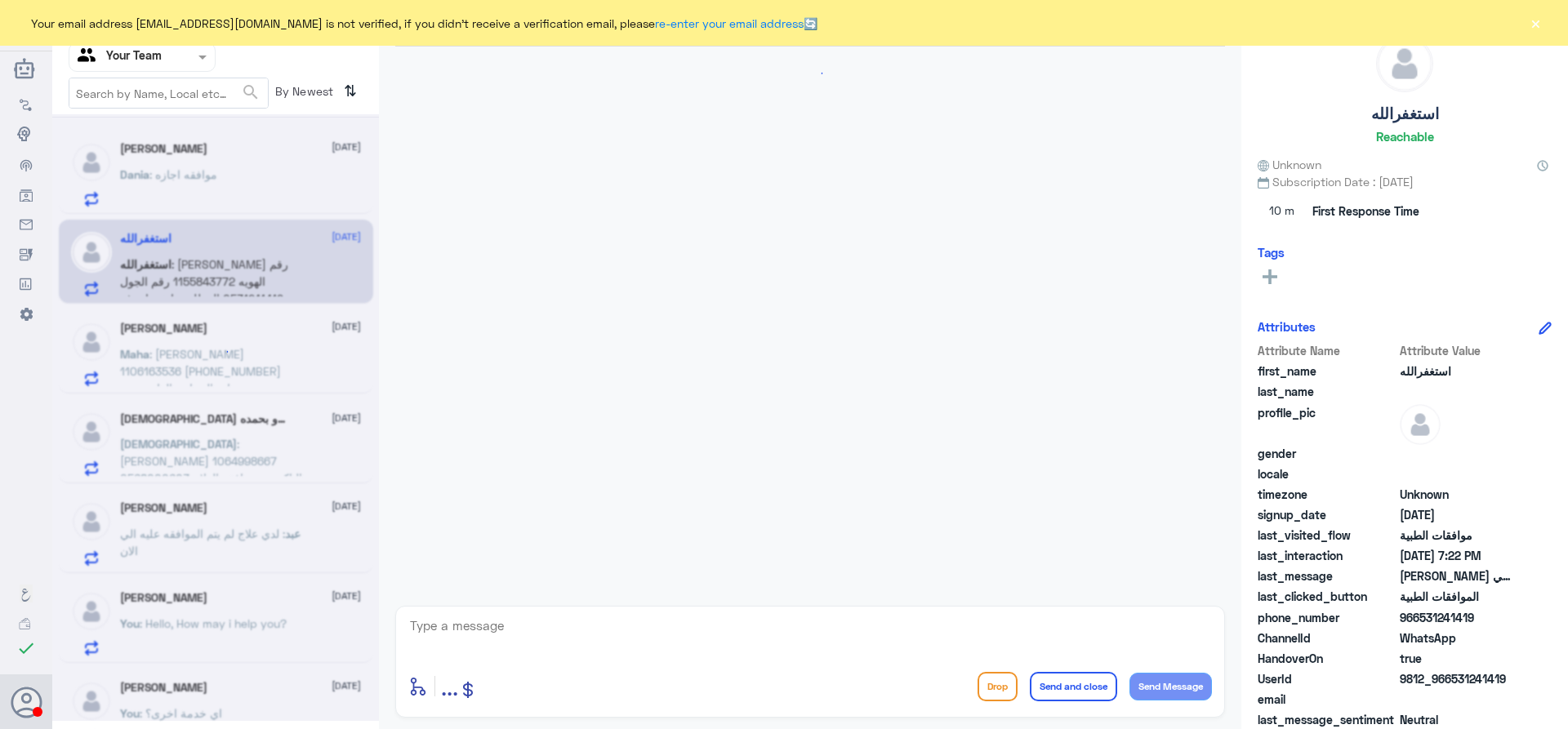
scroll to position [673, 0]
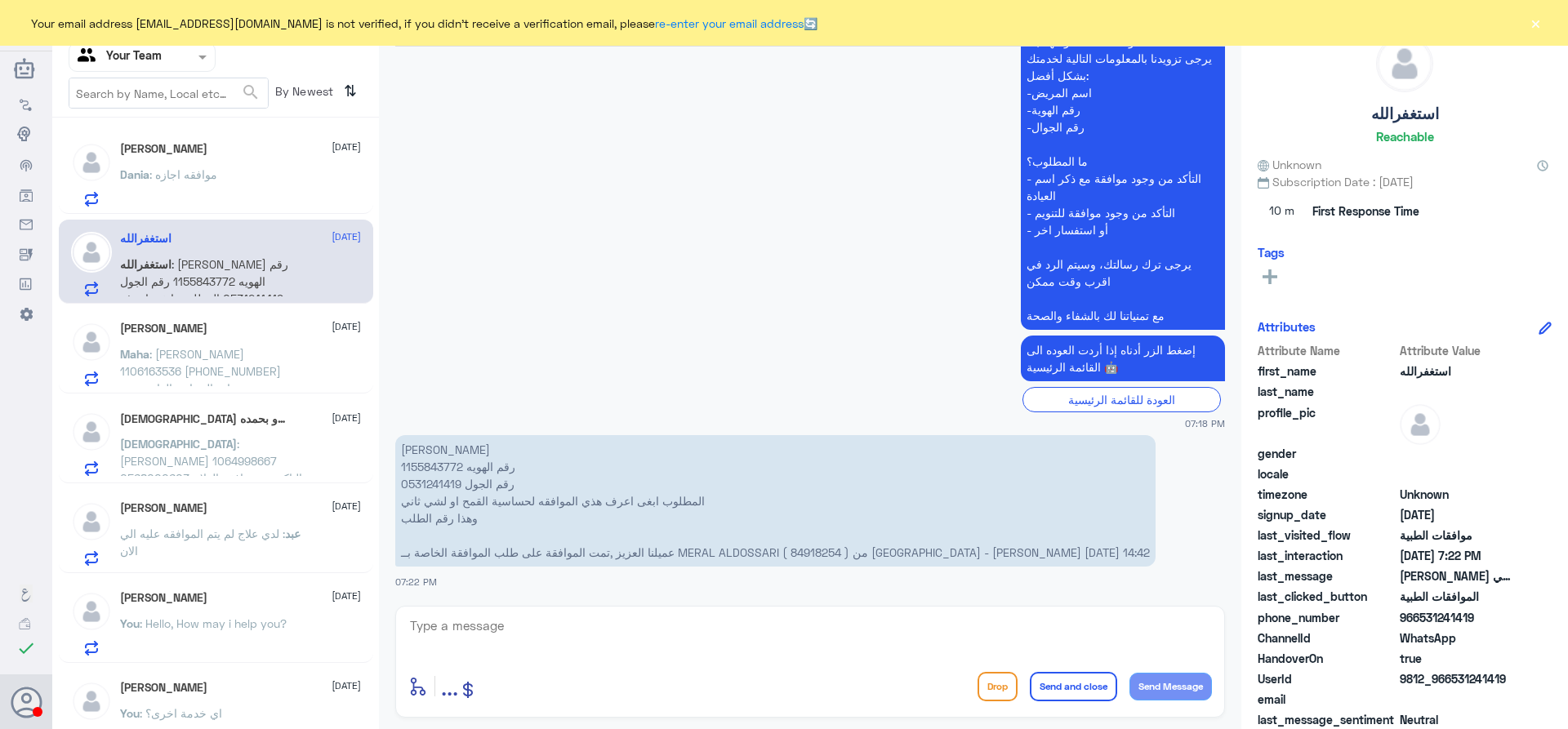
click at [810, 558] on p "ميرال محمد رقم الهويه 1155843772 رقم الجول 0531241419 المطلوب ابغى اعرف هذي الم…" at bounding box center [776, 501] width 761 height 132
copy p "84918254"
click at [591, 639] on textarea at bounding box center [810, 635] width 804 height 40
type textarea "السلام عليكم و رحمة الله"
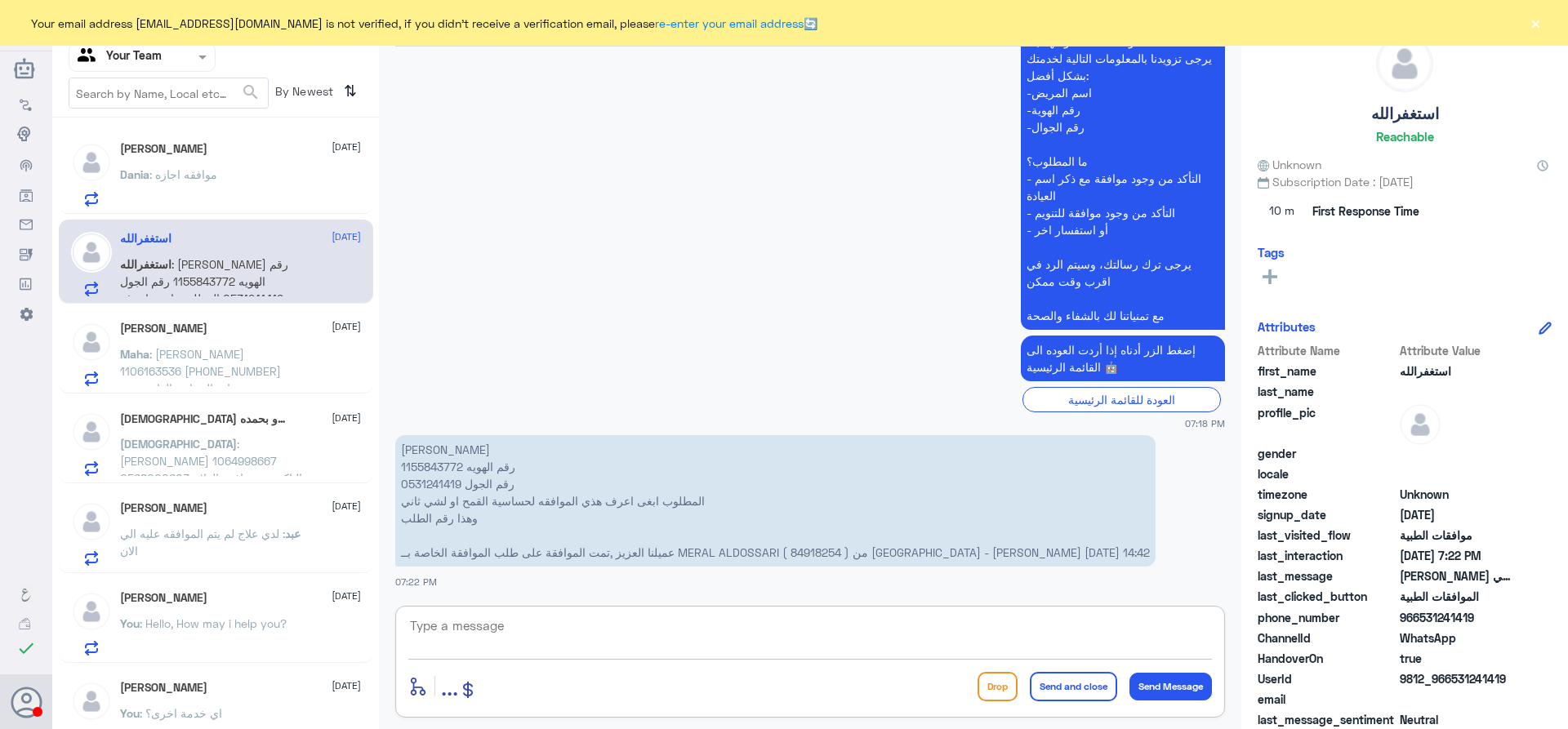
scroll to position [725, 0]
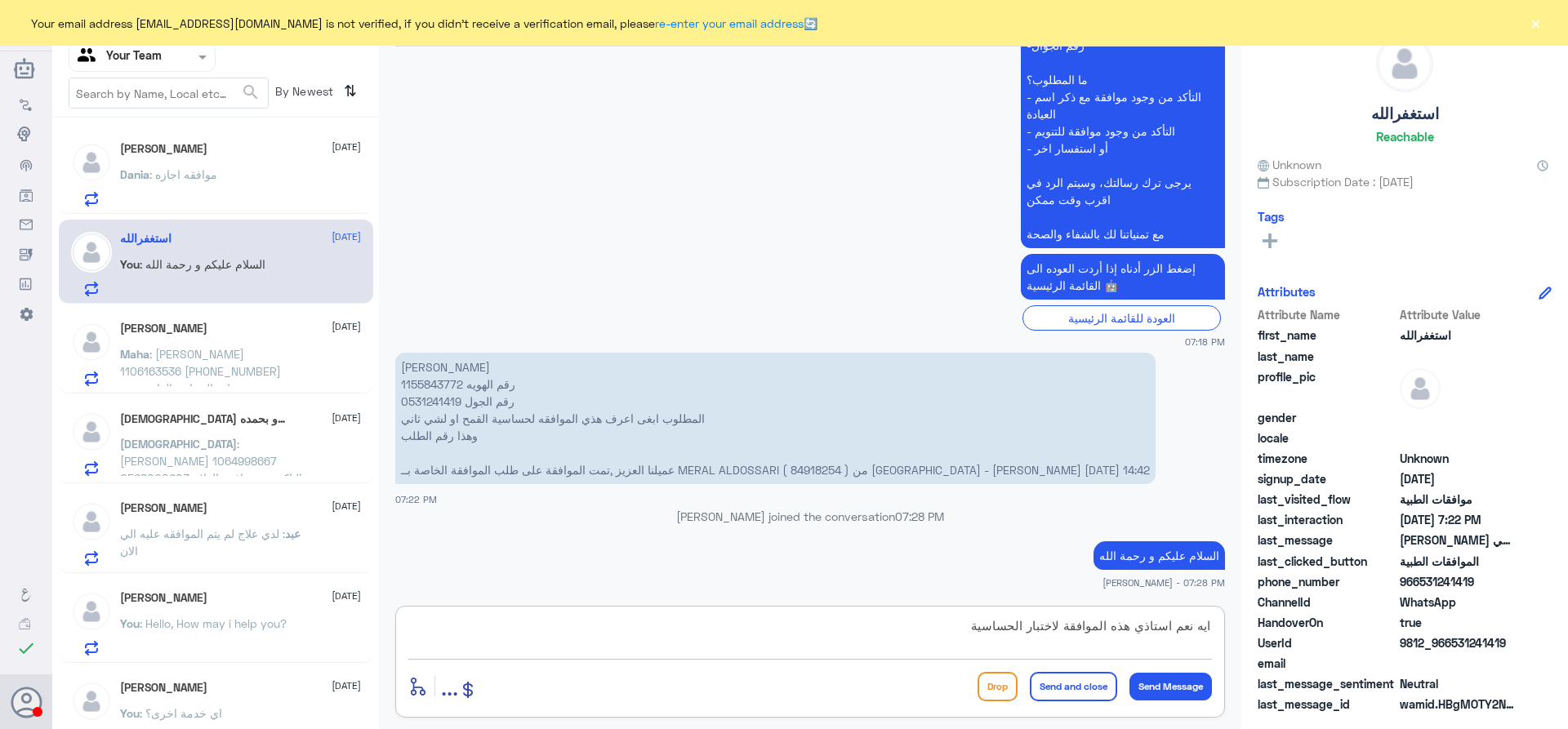
type textarea "ايه نعم استاذي هذه الموافقة لاختبار الحساسية"
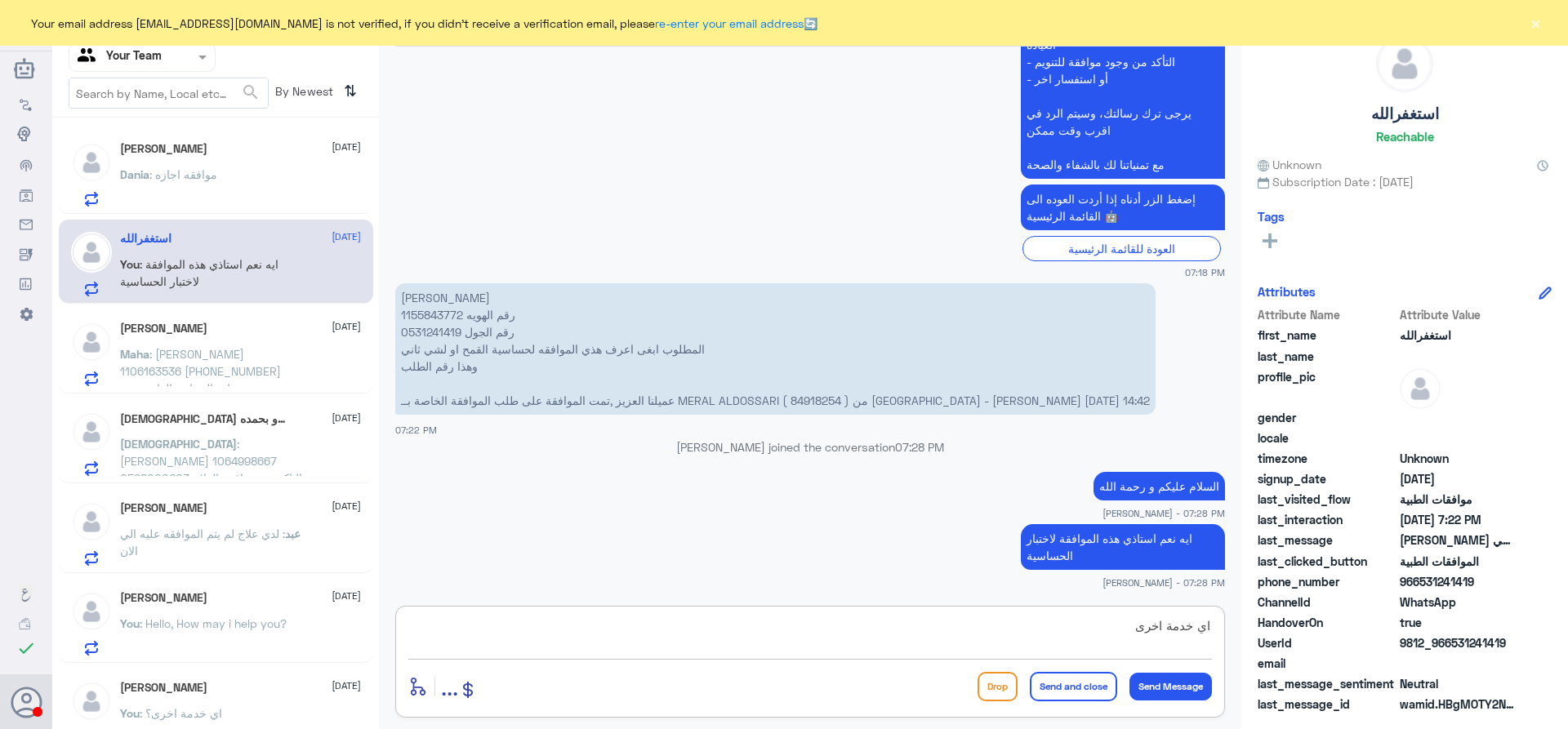
type textarea "اي خدمة اخرى؟"
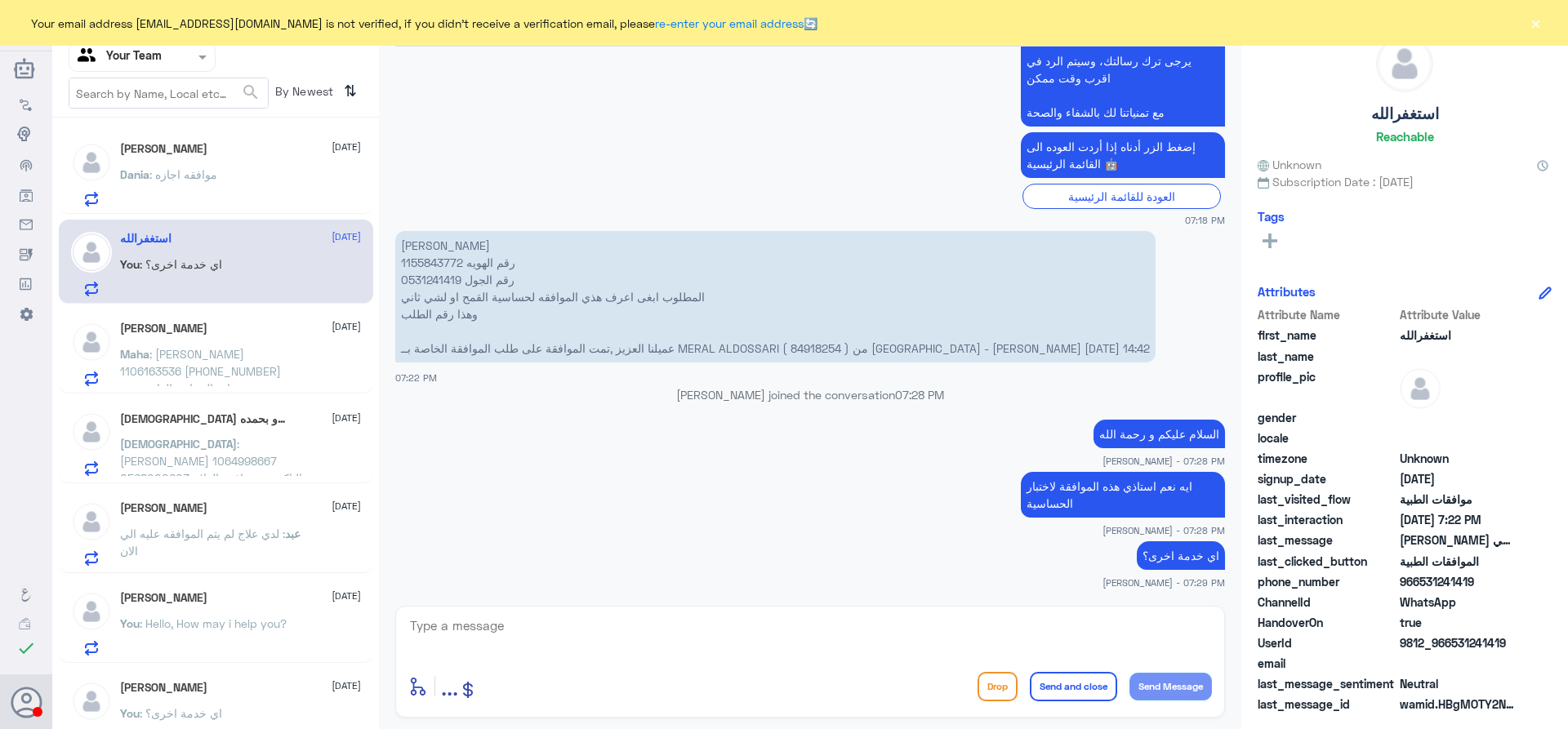
click at [187, 189] on p "Dania : موافقه اجازه" at bounding box center [168, 185] width 97 height 41
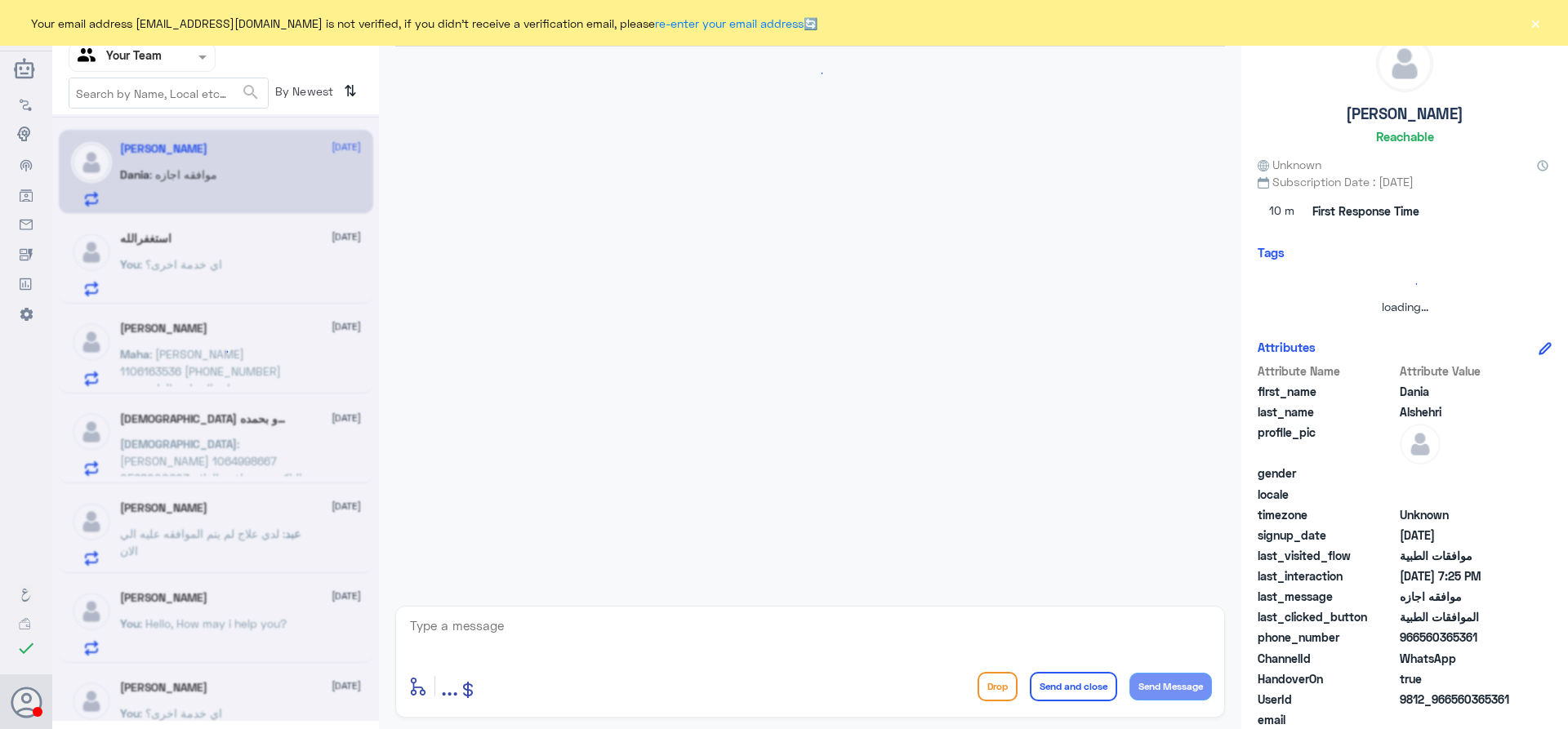
scroll to position [396, 0]
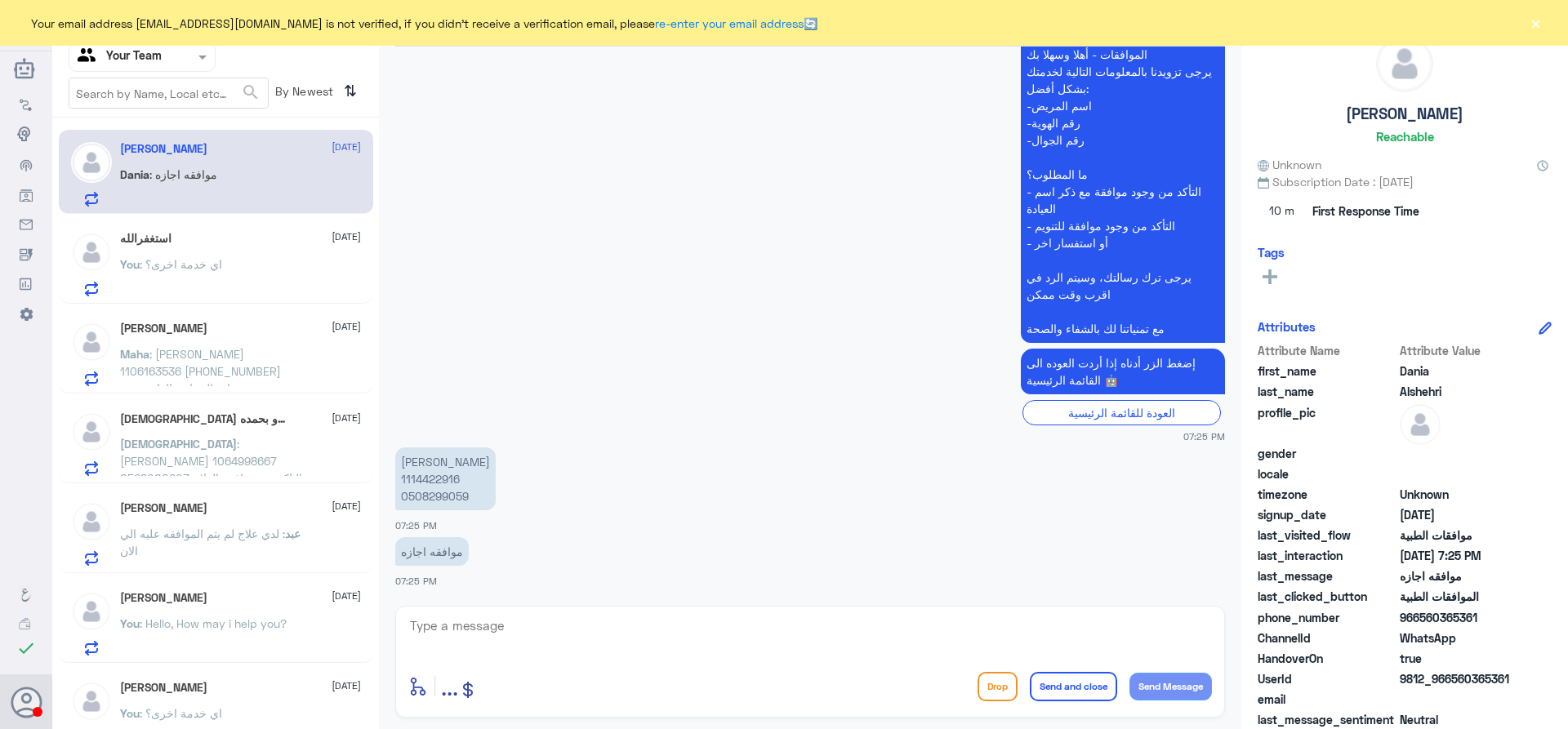
click at [506, 616] on textarea at bounding box center [810, 635] width 804 height 40
paste textarea "يرجى التواصل مع قسم التقارير عن طريق الاتصال بشكل مباشر على الرقم 966112994881"
type textarea "يرجى التواصل مع قسم التقارير عن طريق الاتصال بشكل مباشر على الرقم 966112994881"
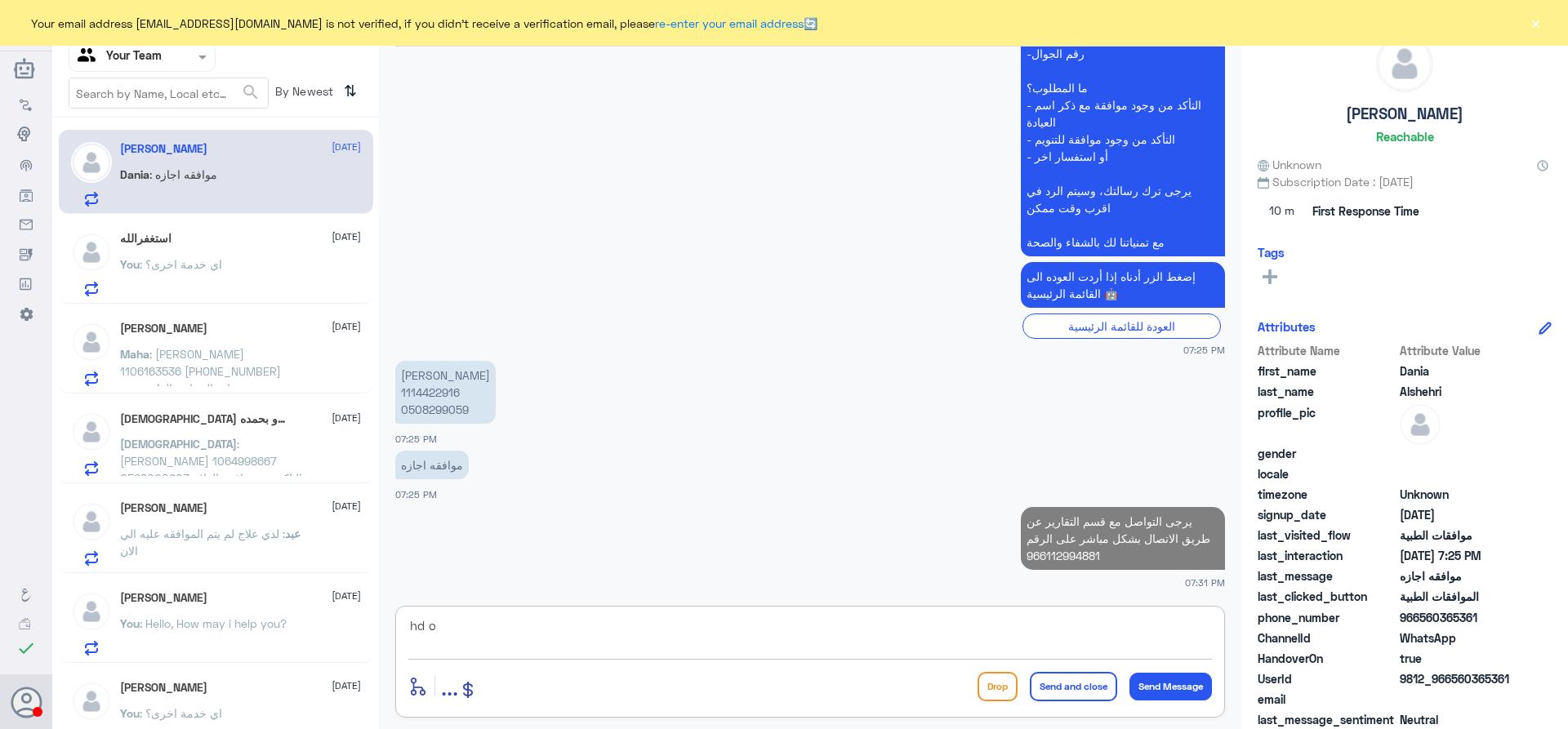
type textarea "hd o]"
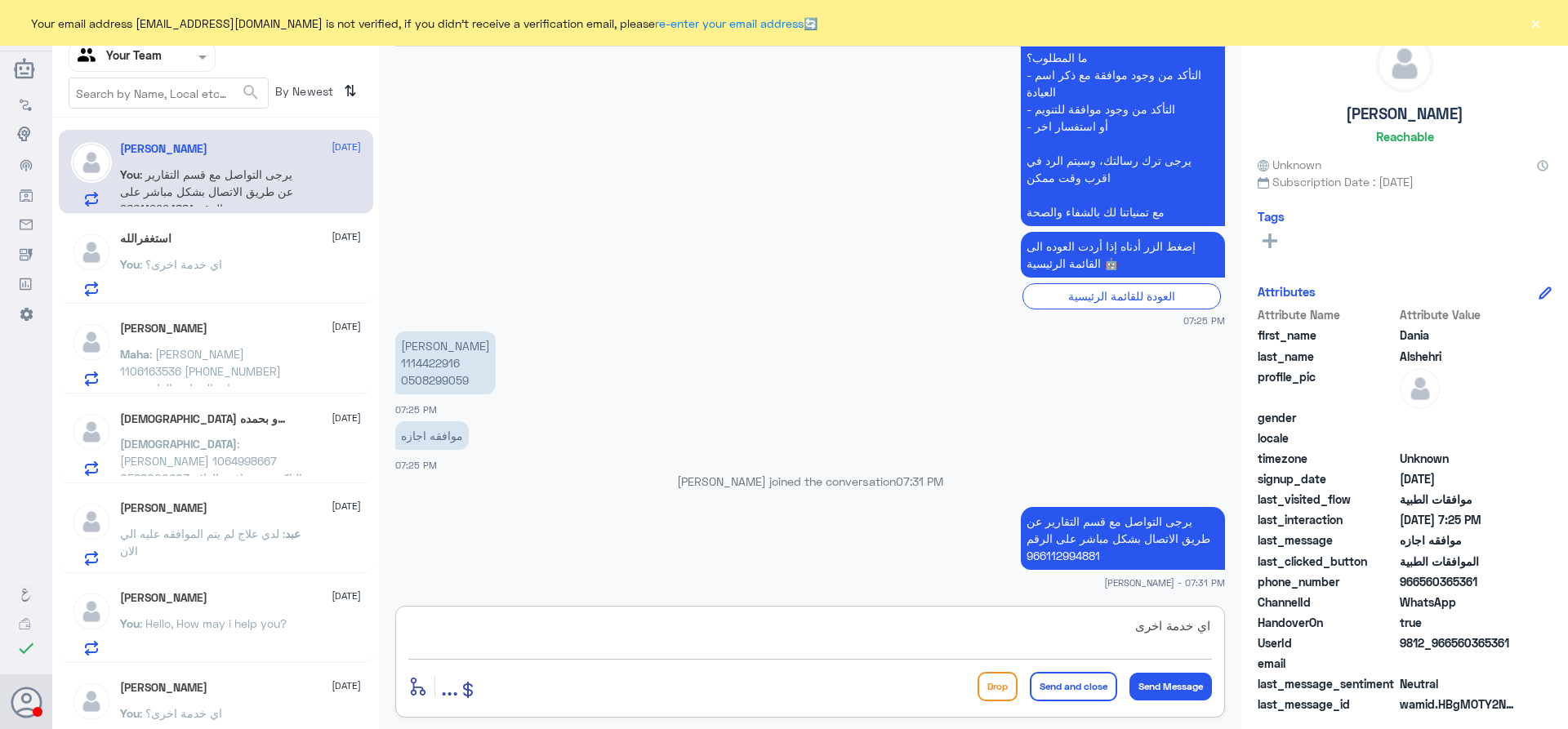
type textarea "اي خدمة اخرى؟"
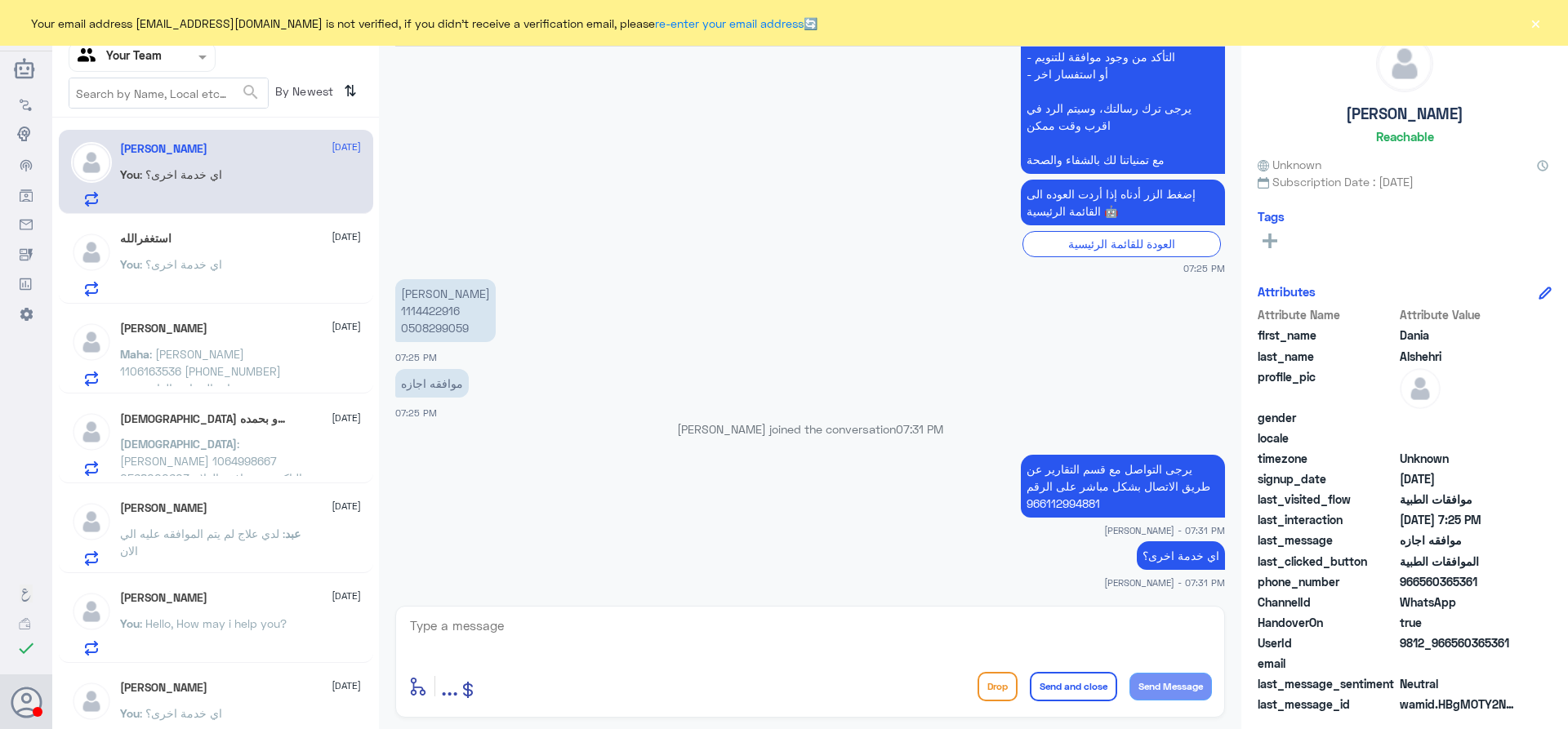
click at [214, 277] on p "You : اي خدمة اخرى؟" at bounding box center [171, 276] width 102 height 41
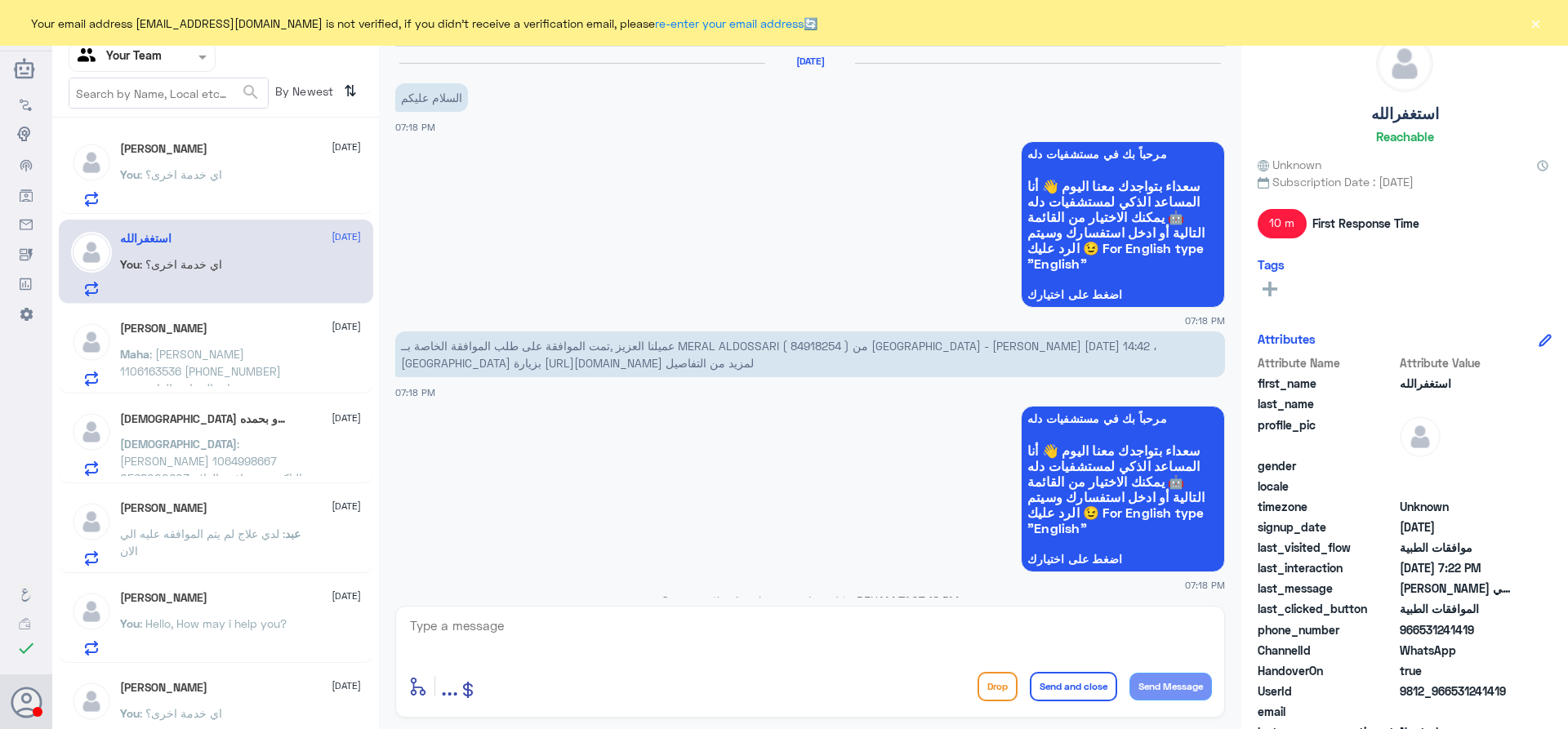
scroll to position [877, 0]
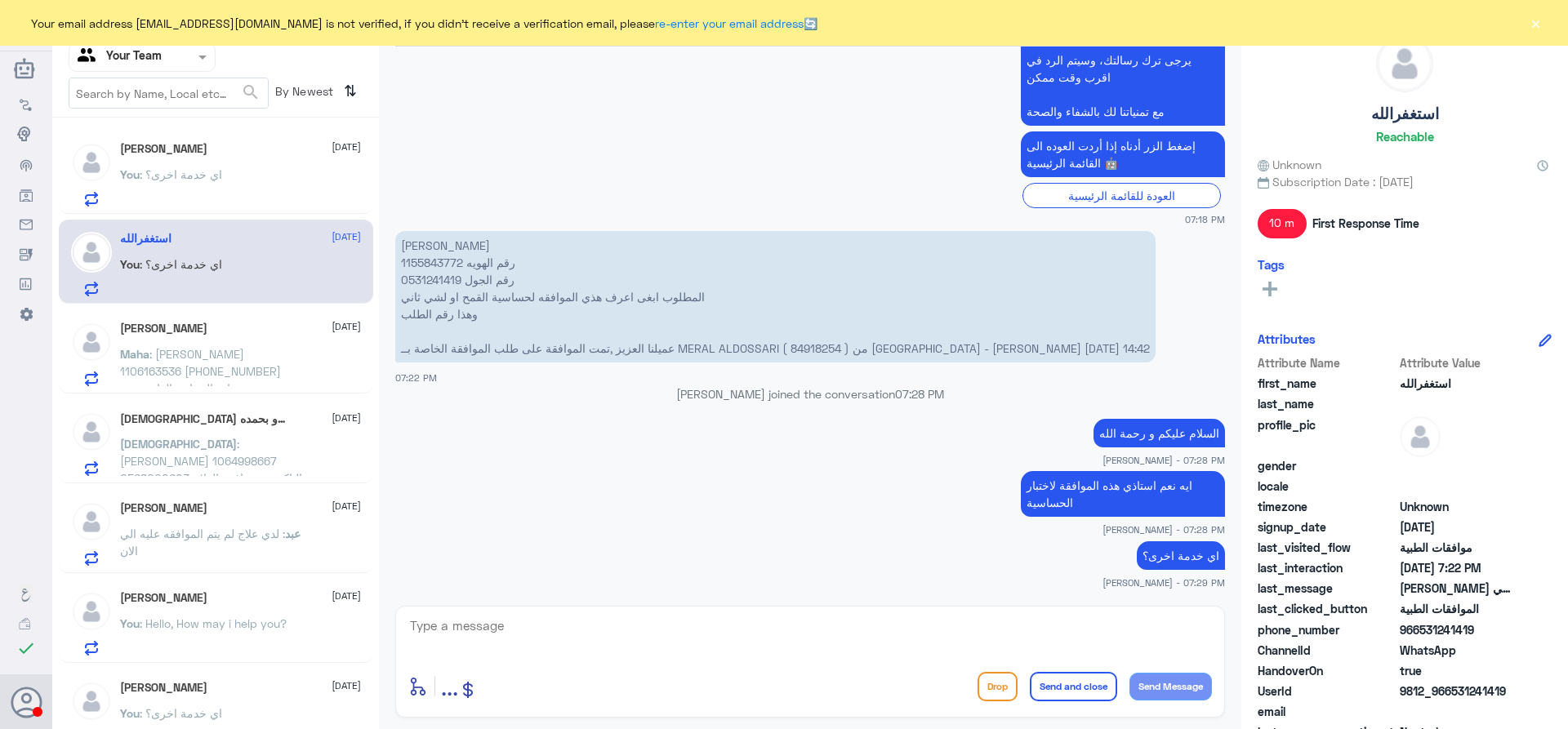
click at [1531, 27] on button "×" at bounding box center [1536, 23] width 17 height 17
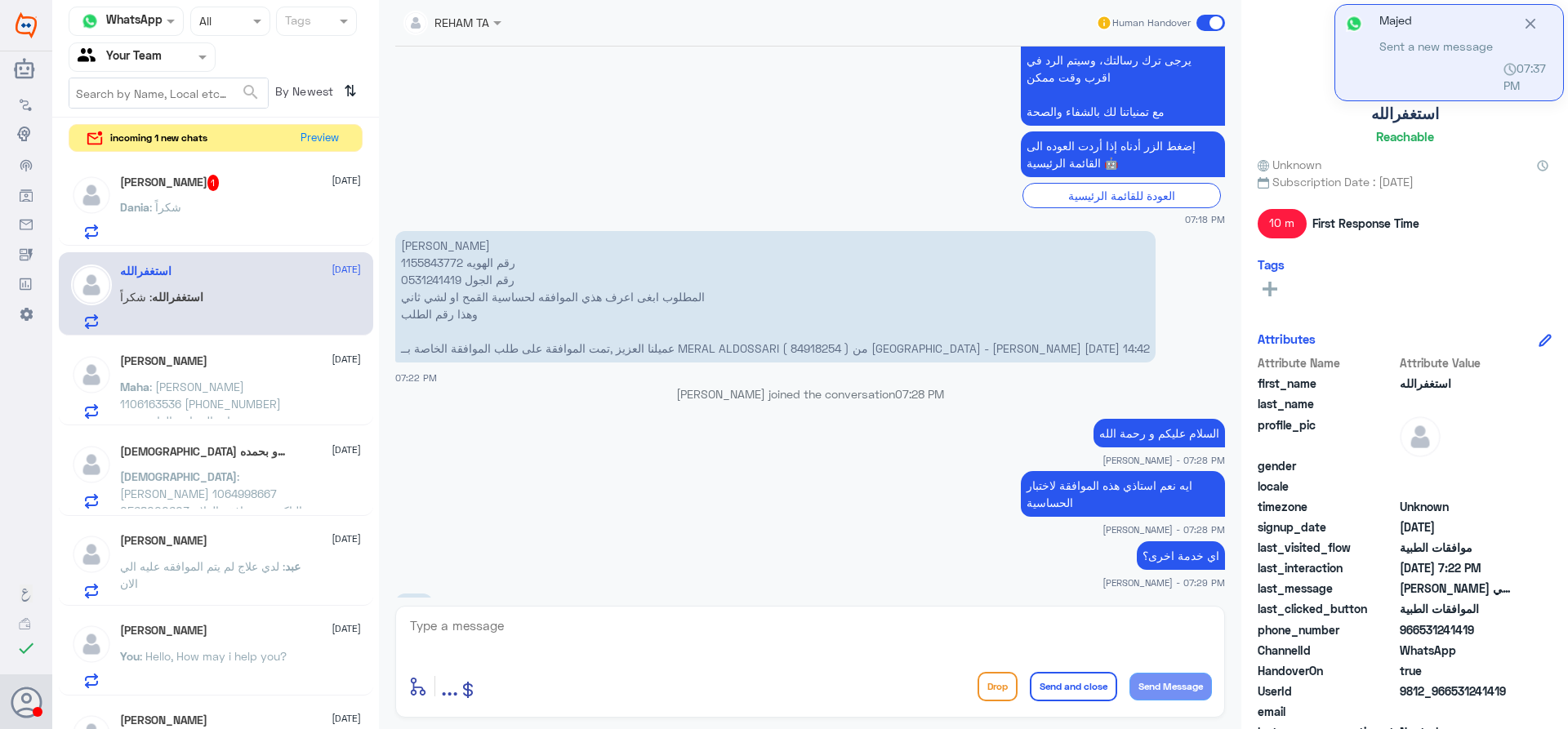
scroll to position [933, 0]
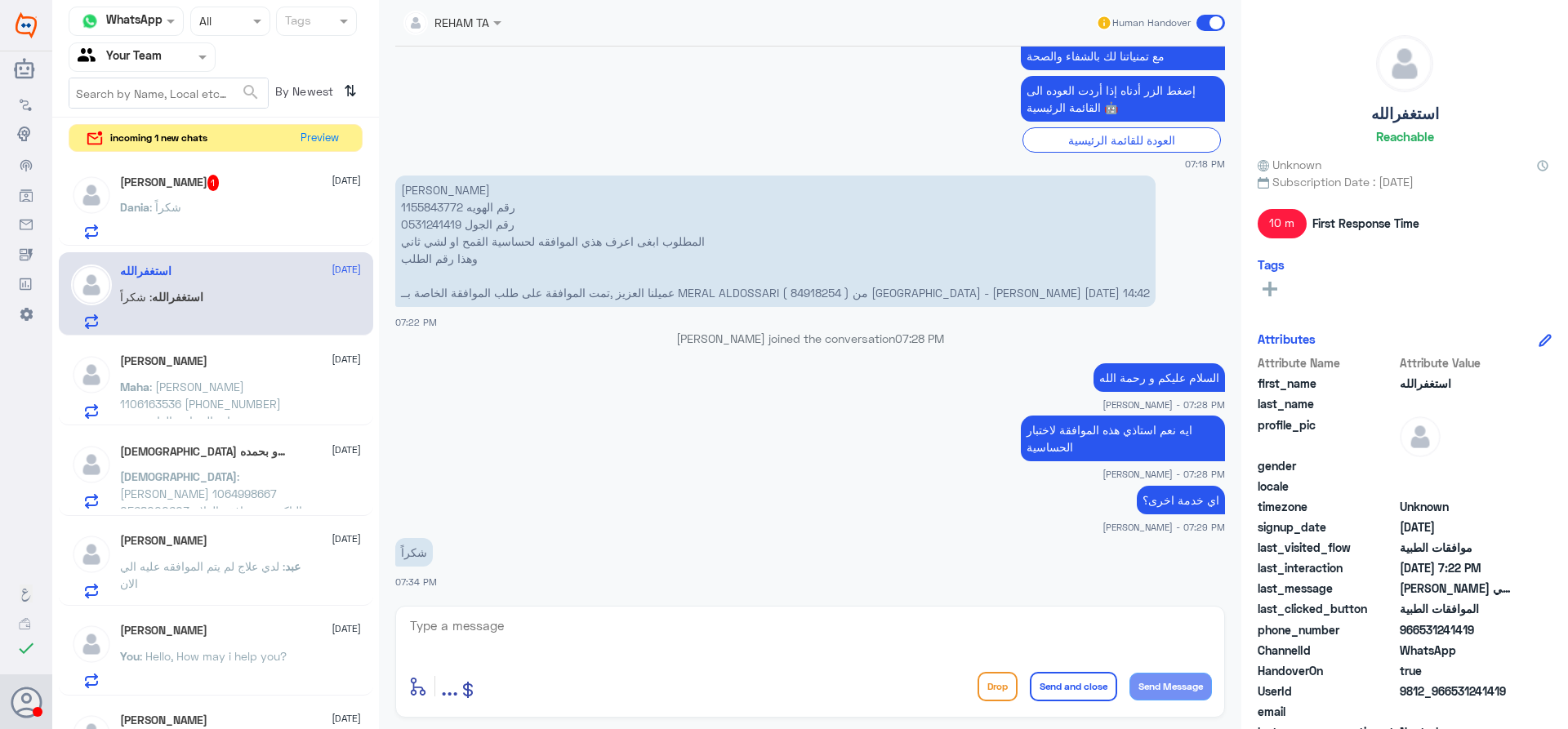
click at [277, 196] on div "Dania Alshehri 1 8 October Dania : شكراً" at bounding box center [240, 207] width 241 height 65
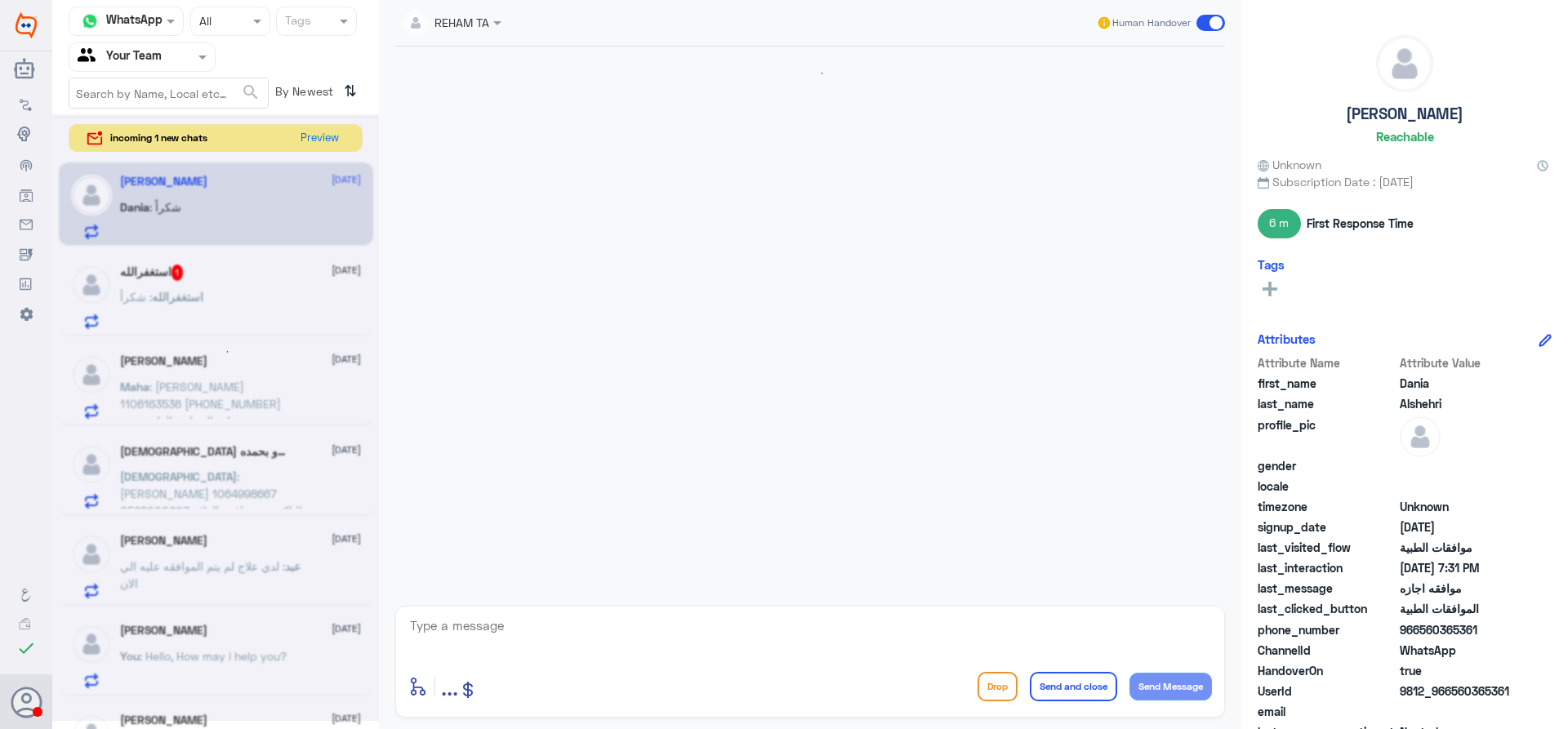
scroll to position [620, 0]
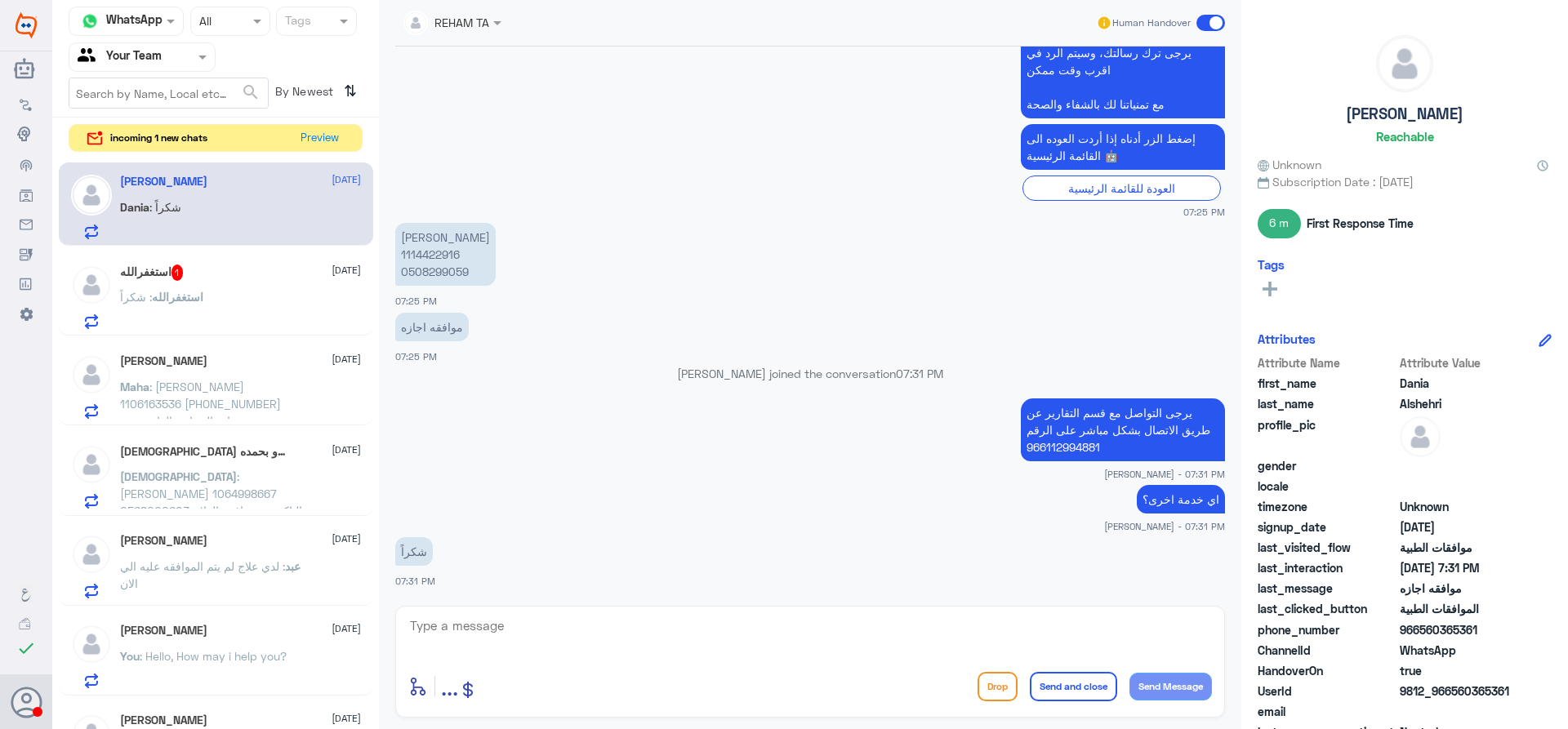
click at [533, 635] on textarea at bounding box center [810, 635] width 804 height 40
type textarea "u"
type textarea "قدامكم العافية"
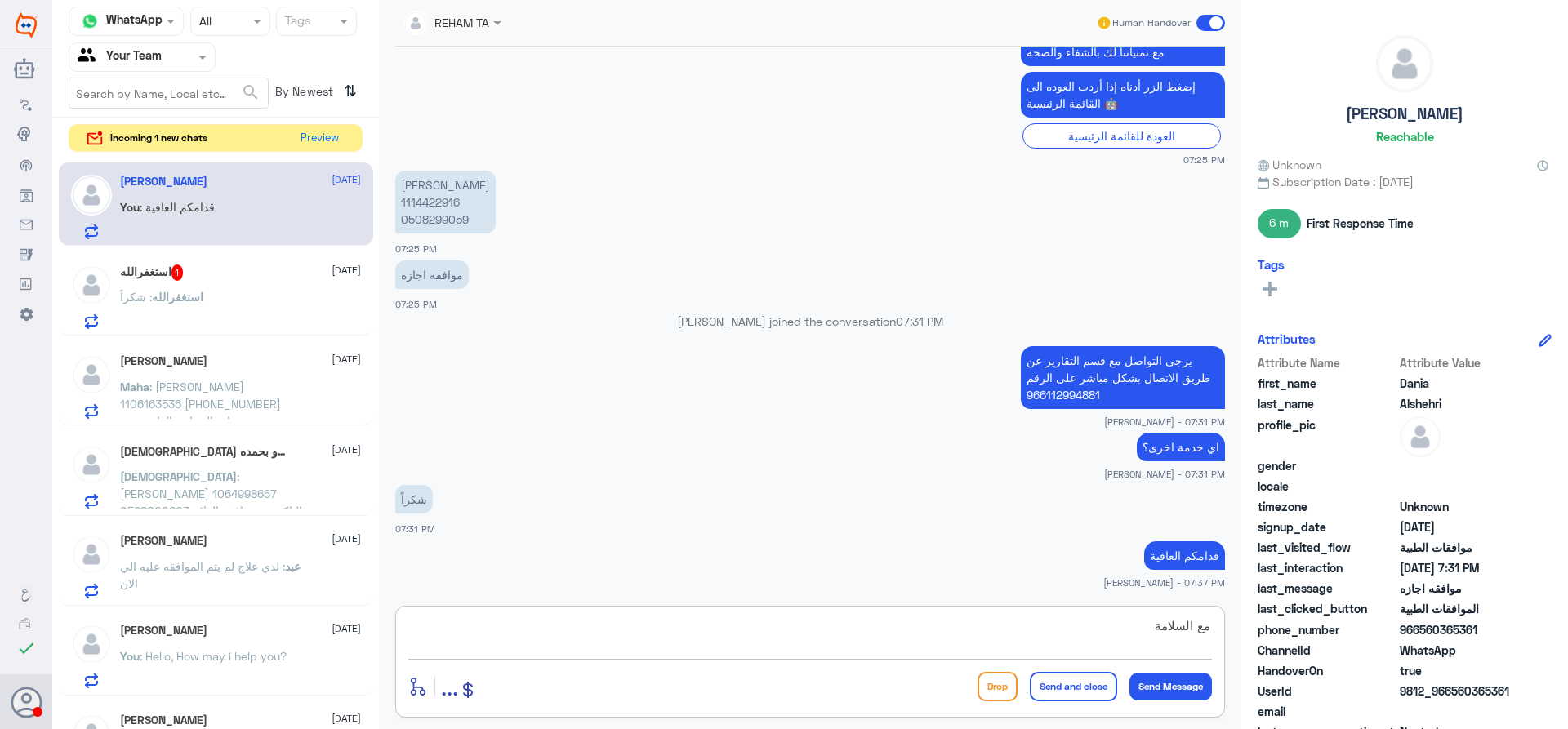
type textarea "مع السلامة"
click at [1053, 682] on button "Send and close" at bounding box center [1074, 687] width 88 height 30
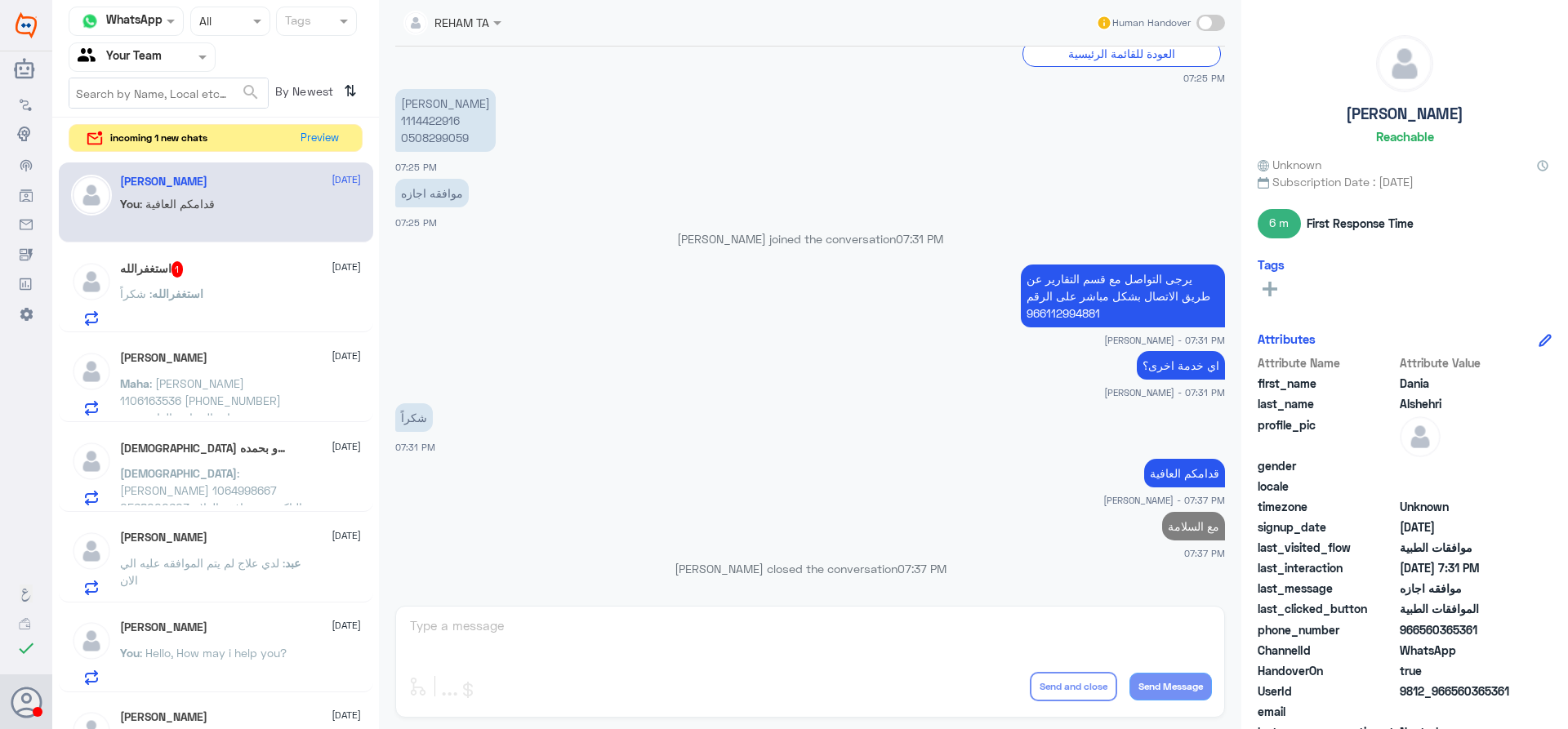
click at [166, 294] on span "استغفرالله" at bounding box center [178, 293] width 51 height 14
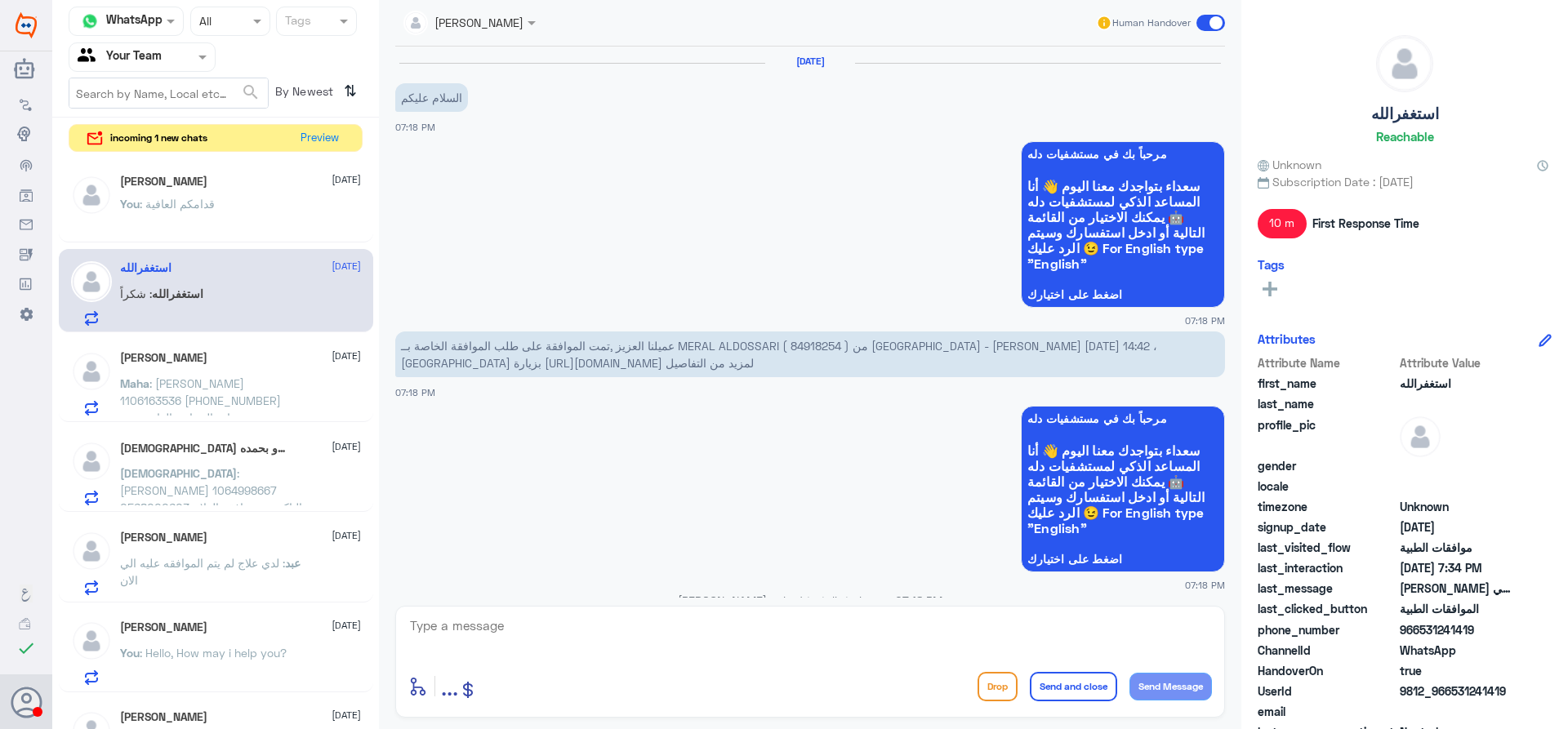
scroll to position [933, 0]
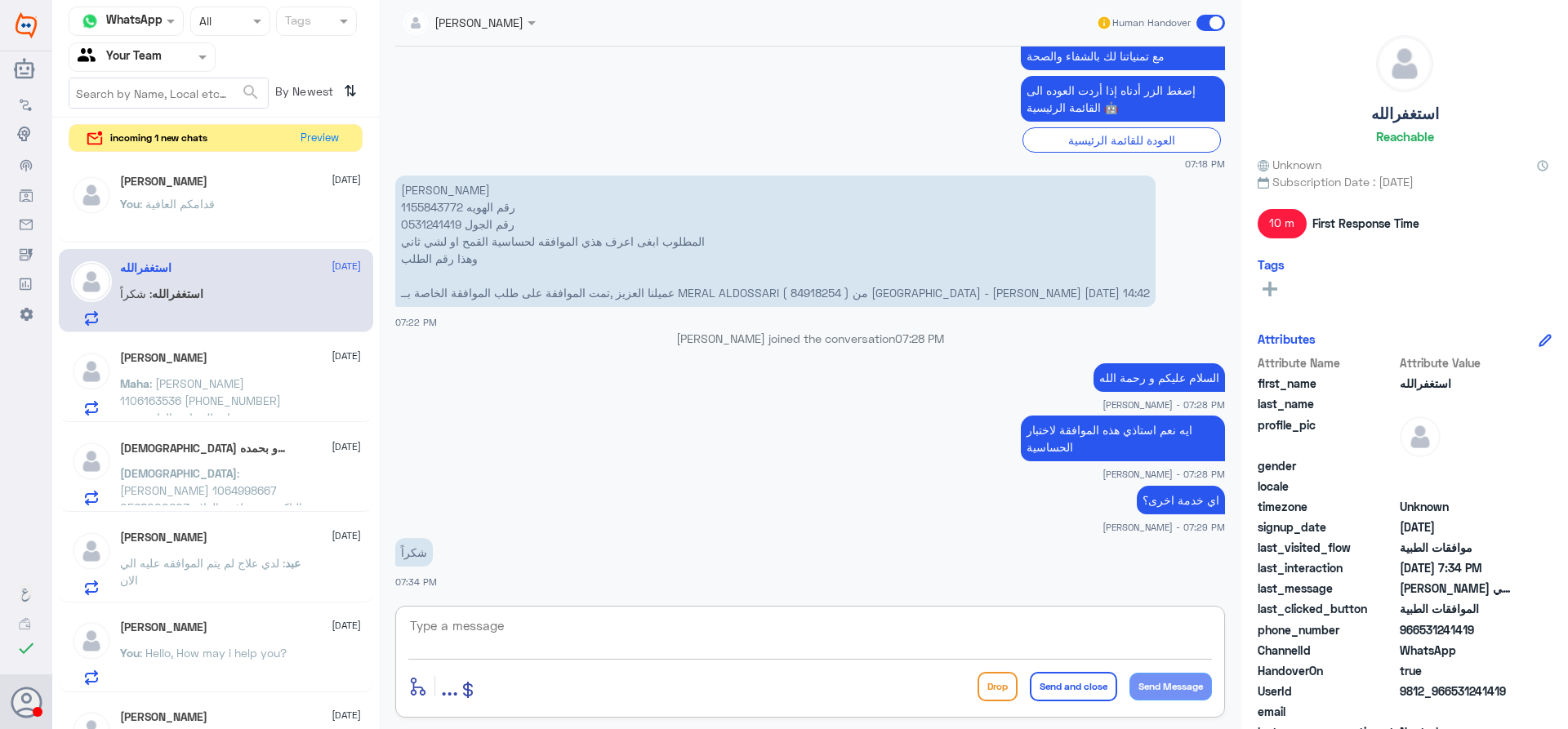
click at [564, 631] on textarea at bounding box center [810, 635] width 804 height 40
type textarea "قدامكم العافية"
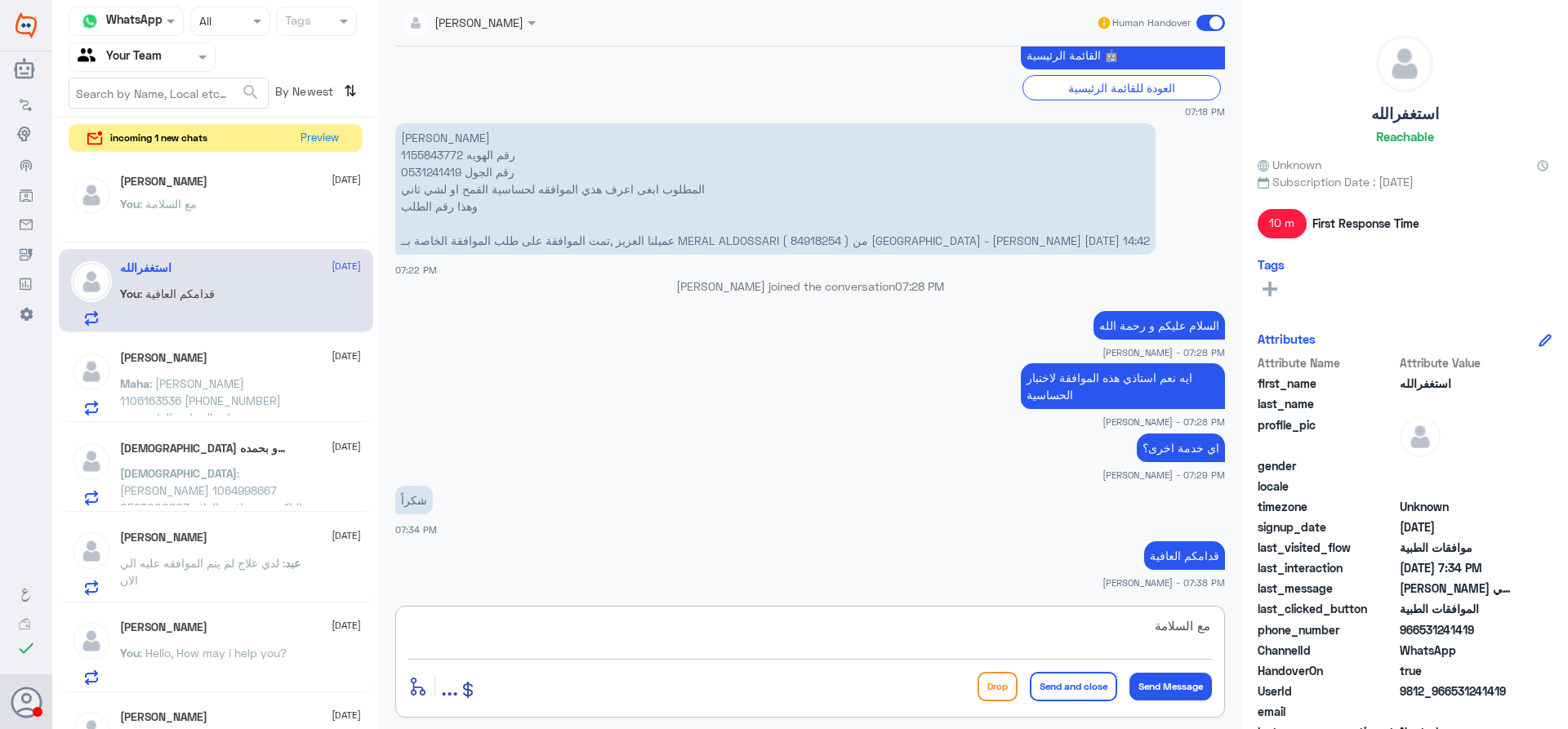
type textarea "مع السلامة"
click at [1049, 682] on button "Send and close" at bounding box center [1074, 687] width 88 height 30
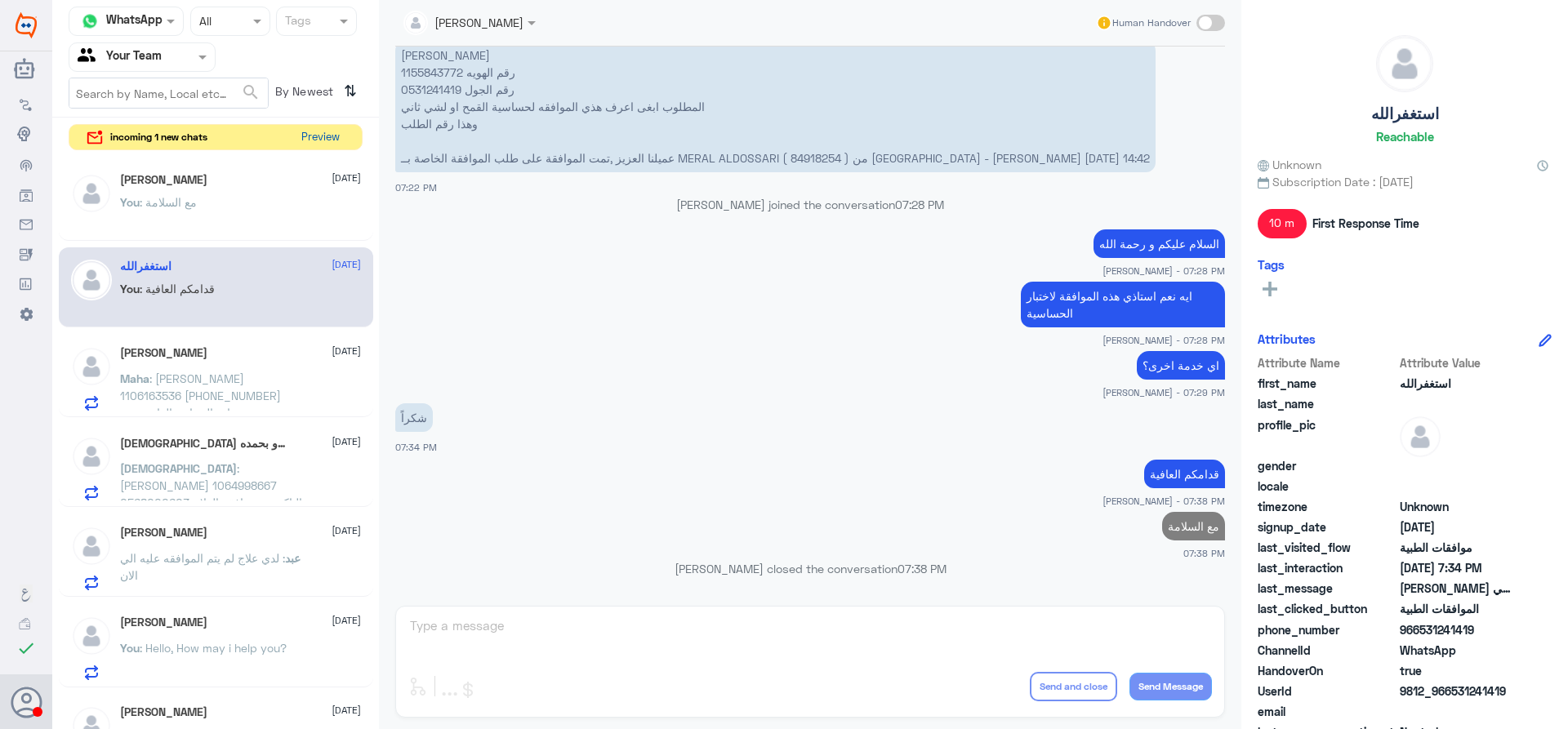
click at [336, 139] on button "Preview" at bounding box center [320, 137] width 51 height 26
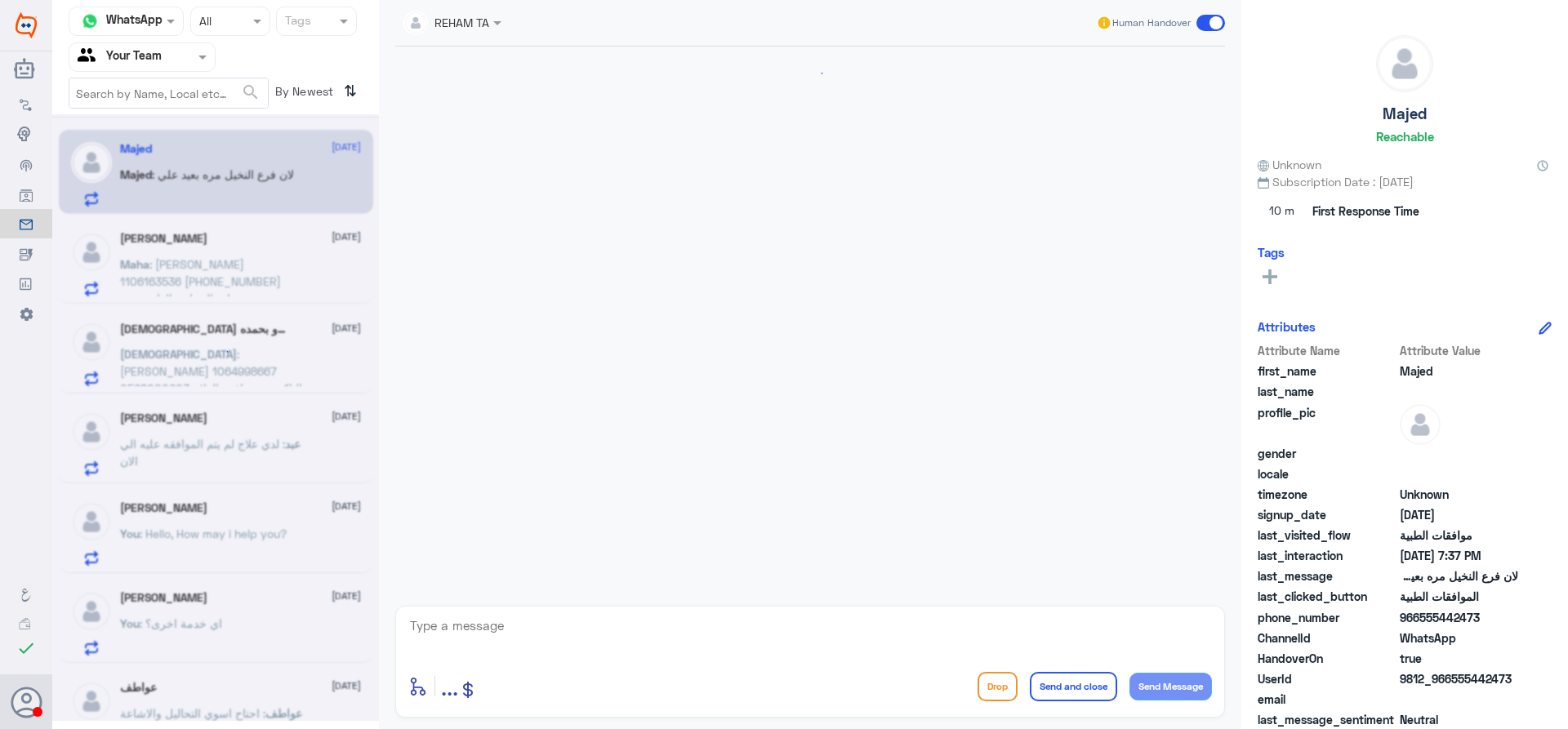
scroll to position [1239, 0]
